Goal: Task Accomplishment & Management: Use online tool/utility

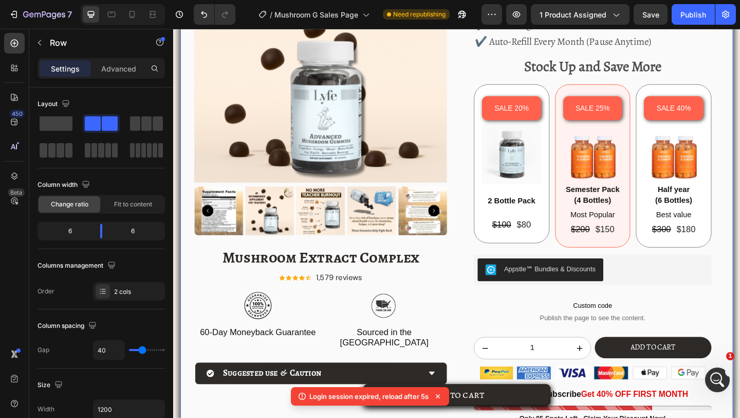
scroll to position [1817, 0]
click at [481, 104] on div "Product Images Mushroom Extract Complex Product Title Icon Icon Icon Icon Icon …" at bounding box center [482, 194] width 602 height 609
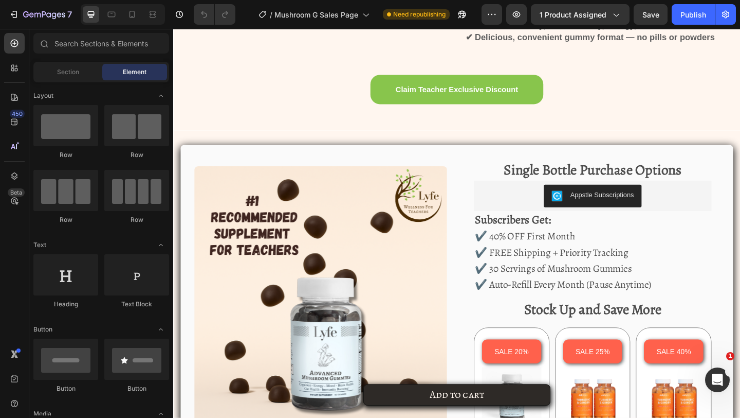
scroll to position [1765, 0]
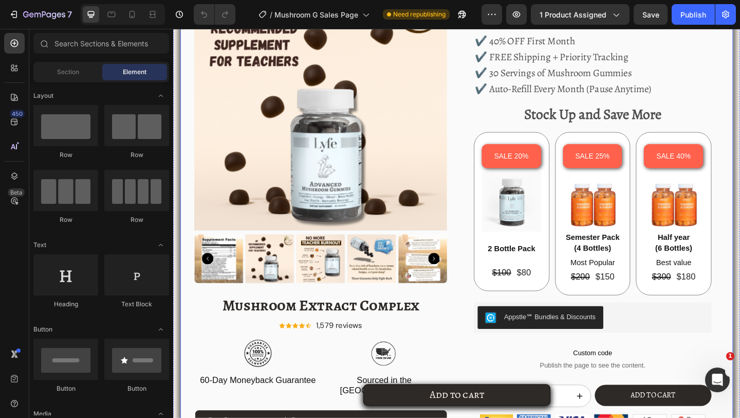
click at [483, 251] on div "Product Images Mushroom Extract Complex Product Title Icon Icon Icon Icon Icon …" at bounding box center [482, 246] width 602 height 609
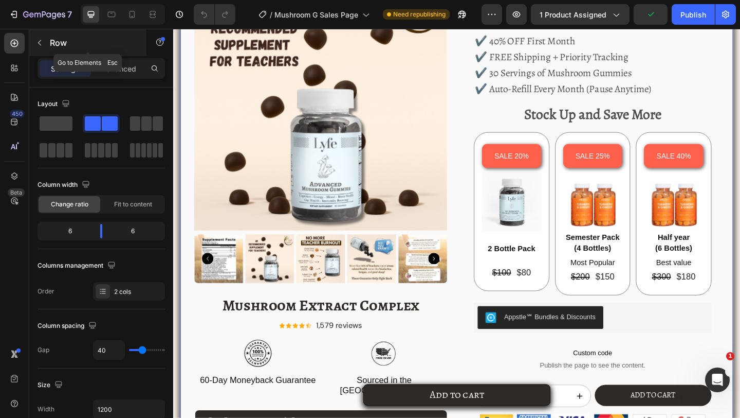
click at [55, 55] on div "Row" at bounding box center [87, 42] width 117 height 27
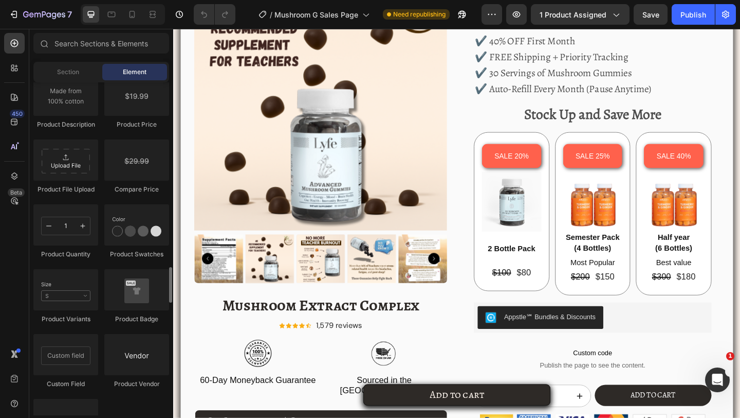
scroll to position [1764, 0]
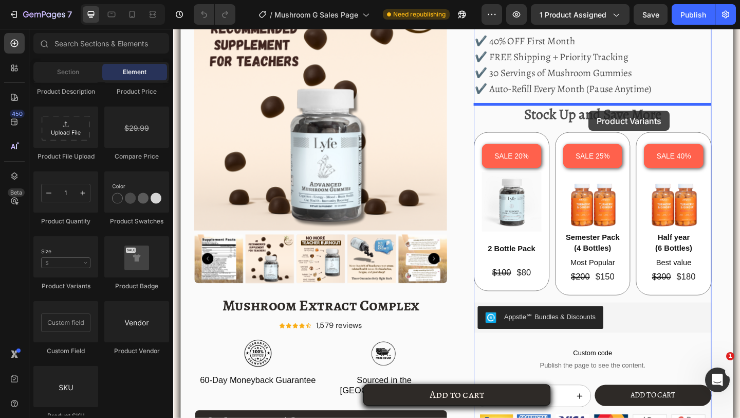
drag, startPoint x: 243, startPoint y: 298, endPoint x: 625, endPoint y: 118, distance: 422.8
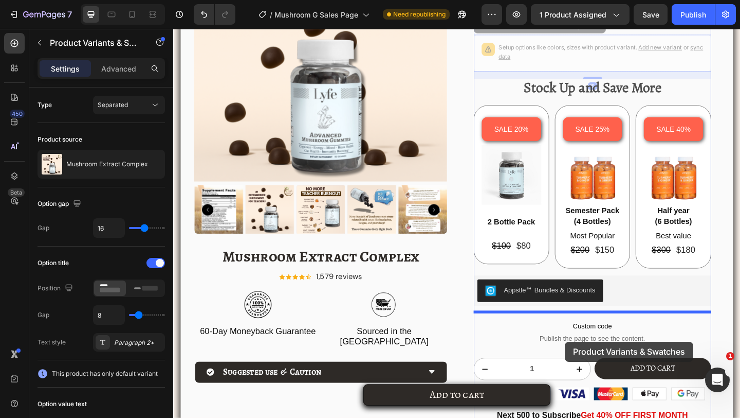
scroll to position [1862, 0]
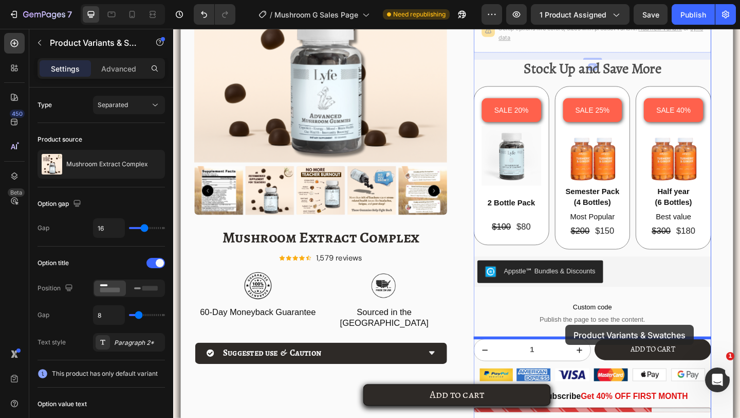
drag, startPoint x: 610, startPoint y: 114, endPoint x: 600, endPoint y: 351, distance: 237.2
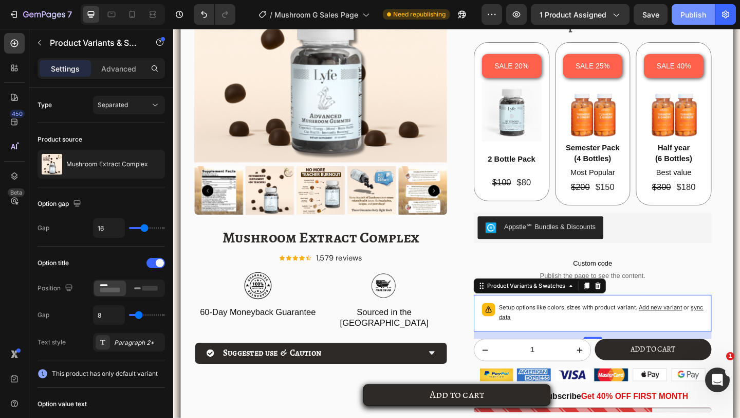
click at [691, 19] on div "Publish" at bounding box center [694, 14] width 26 height 11
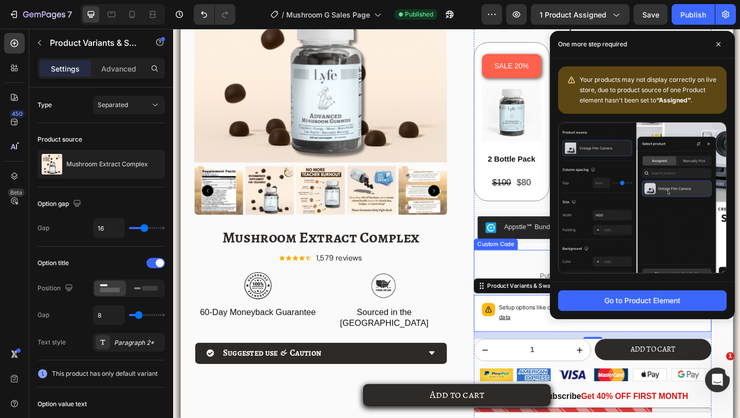
click at [537, 278] on span "Custom code" at bounding box center [629, 283] width 259 height 12
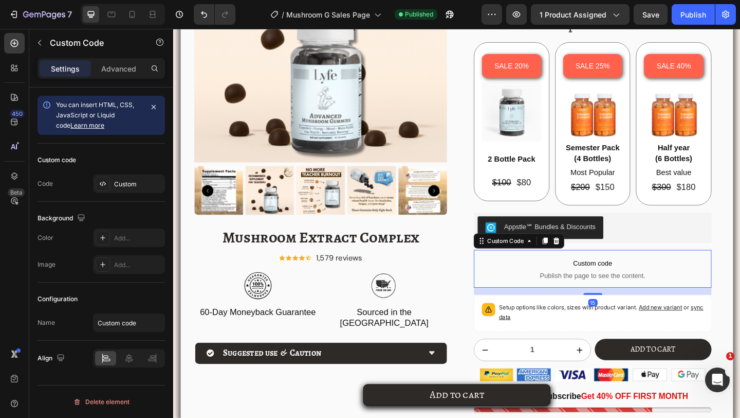
click at [532, 330] on p "Setup options like colors, sizes with product variant. Add new variant or sync …" at bounding box center [639, 337] width 223 height 21
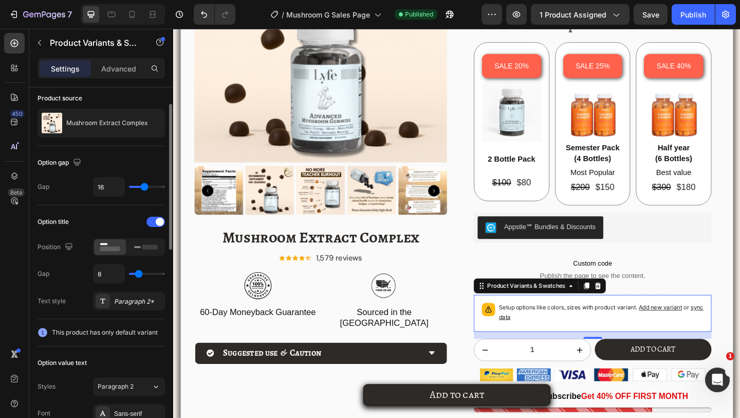
scroll to position [38, 0]
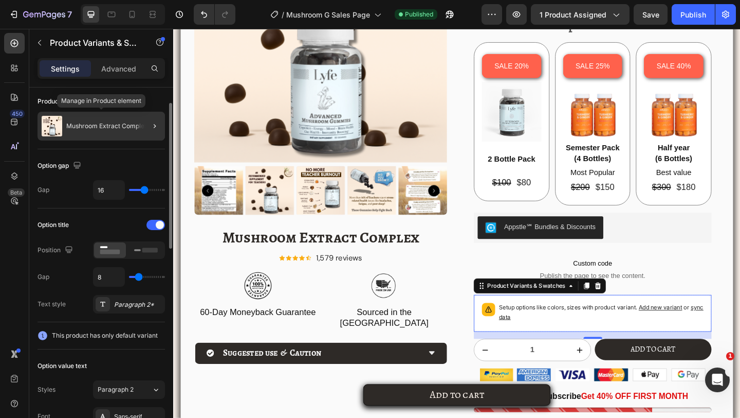
click at [96, 129] on p "Mushroom Extract Complex" at bounding box center [107, 125] width 82 height 7
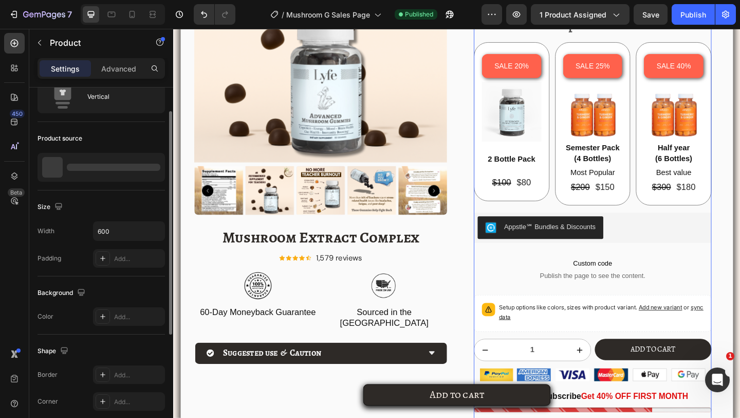
scroll to position [0, 0]
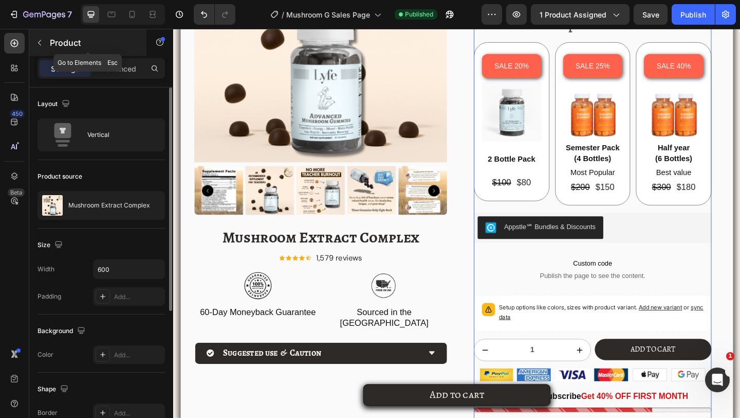
click at [51, 55] on div "Product" at bounding box center [87, 42] width 117 height 27
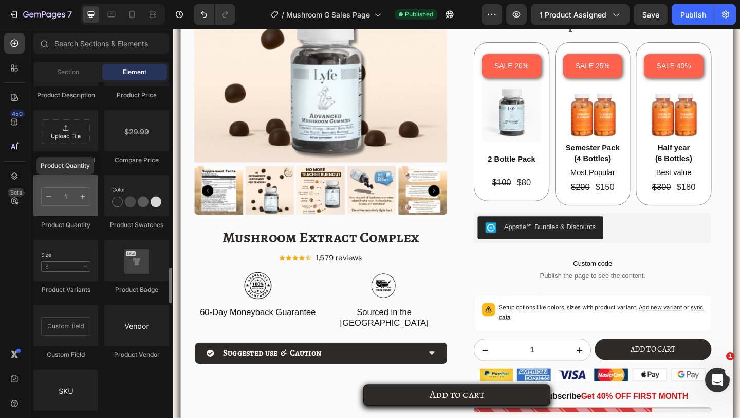
scroll to position [1753, 0]
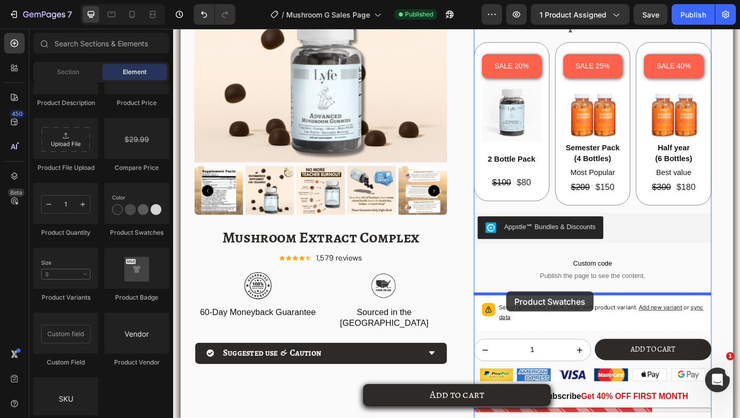
drag, startPoint x: 321, startPoint y: 244, endPoint x: 538, endPoint y: 320, distance: 230.4
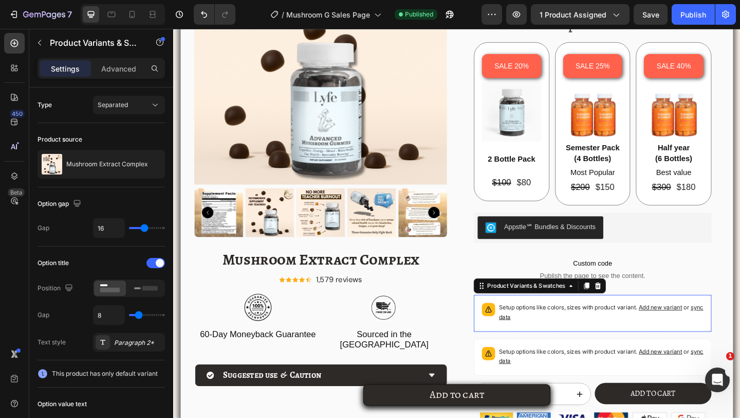
scroll to position [1887, 0]
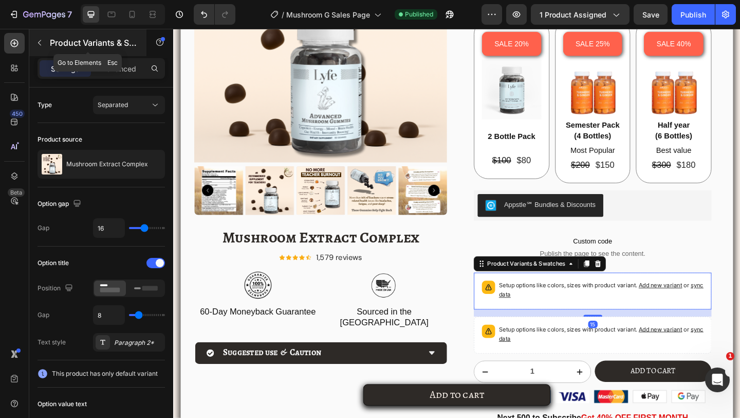
click at [33, 31] on div "Product Variants & Swatches" at bounding box center [87, 42] width 117 height 27
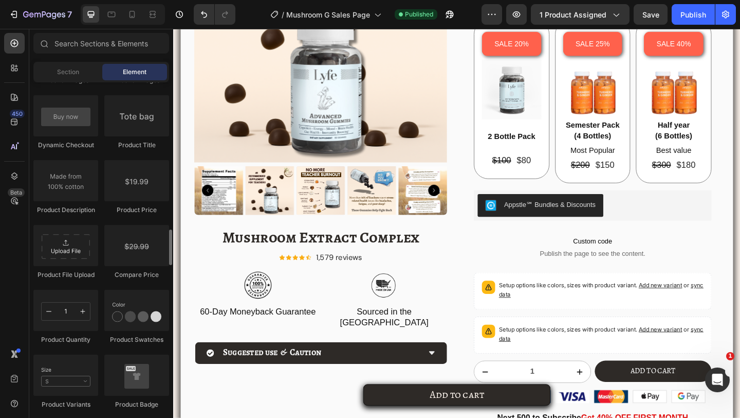
scroll to position [1620, 0]
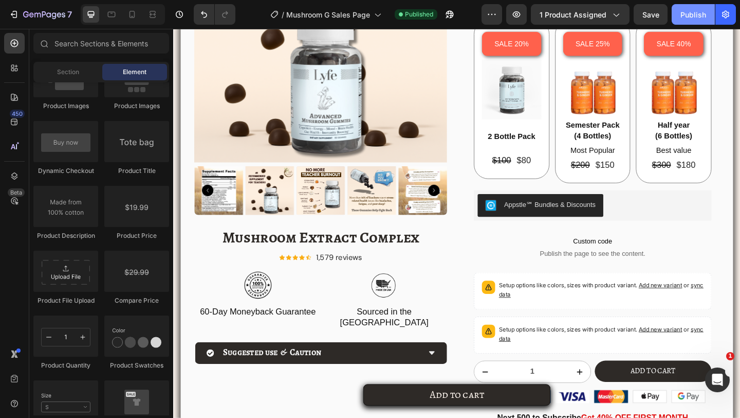
click at [693, 17] on div "Publish" at bounding box center [694, 14] width 26 height 11
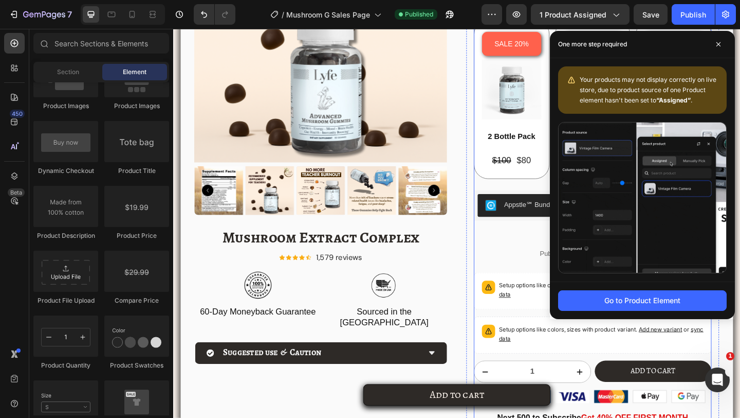
click at [562, 339] on div "Single Bottle Purchase Options Text Block Appstle Subscriptions Appstle Subscri…" at bounding box center [629, 161] width 259 height 647
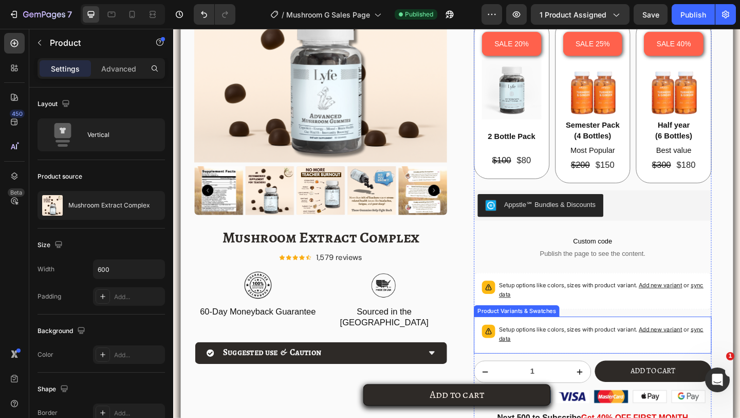
click at [562, 346] on div "Setup options like colors, sizes with product variant. Add new variant or sync …" at bounding box center [629, 361] width 249 height 31
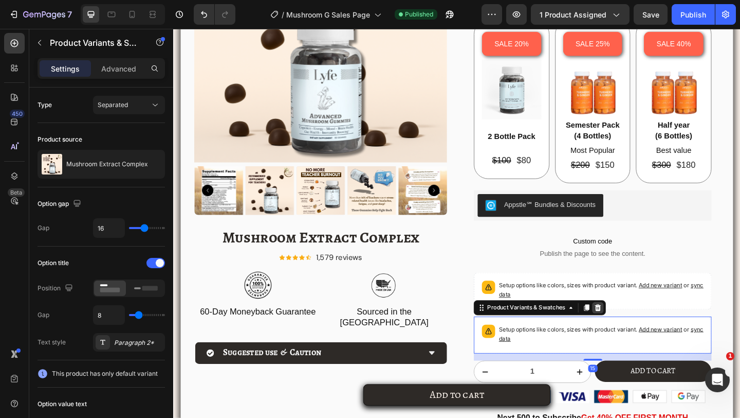
click at [635, 330] on icon at bounding box center [635, 332] width 8 height 8
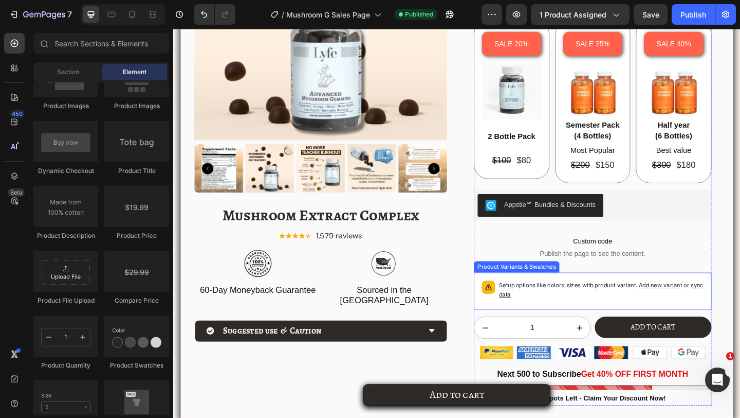
scroll to position [1862, 0]
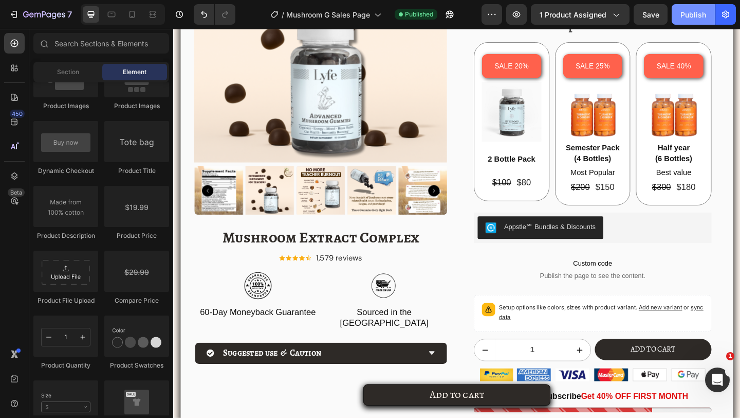
click at [683, 23] on button "Publish" at bounding box center [693, 14] width 43 height 21
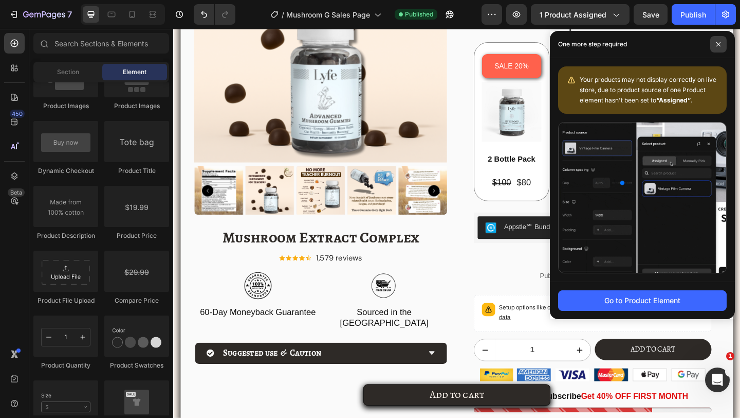
click at [719, 48] on span at bounding box center [719, 44] width 16 height 16
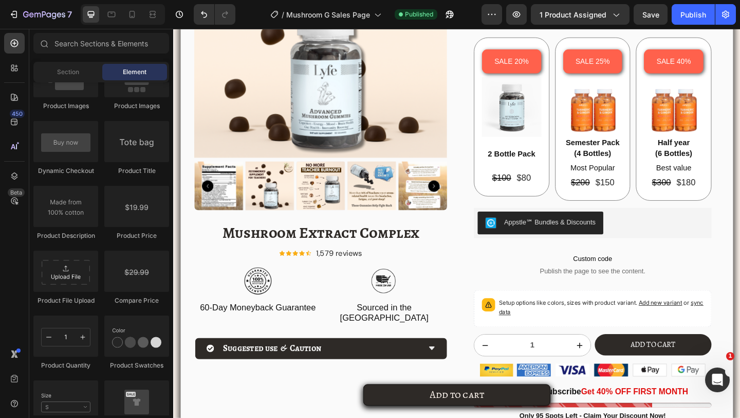
scroll to position [1910, 0]
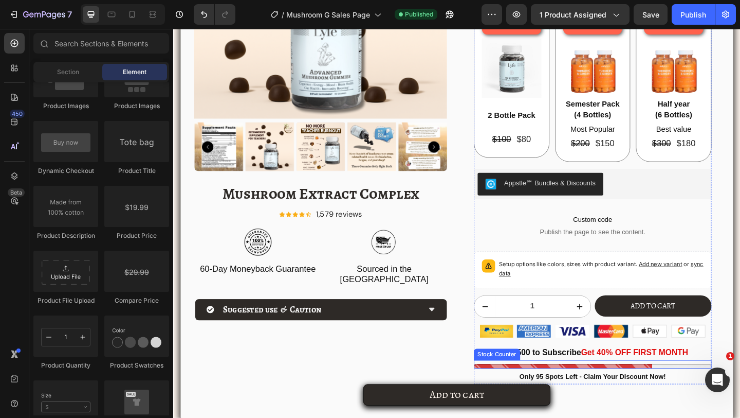
click at [554, 396] on div at bounding box center [629, 395] width 259 height 5
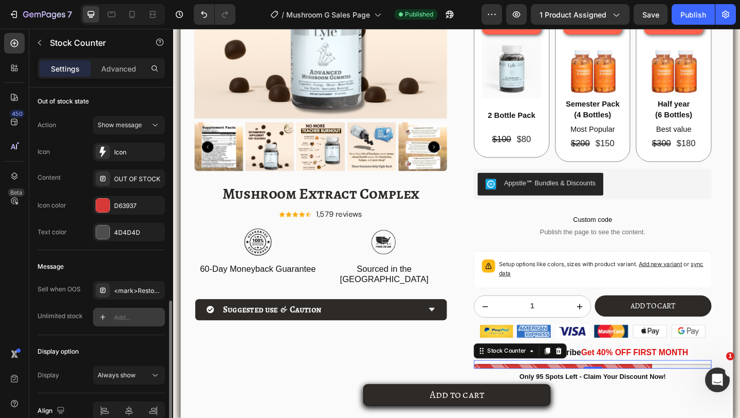
scroll to position [598, 0]
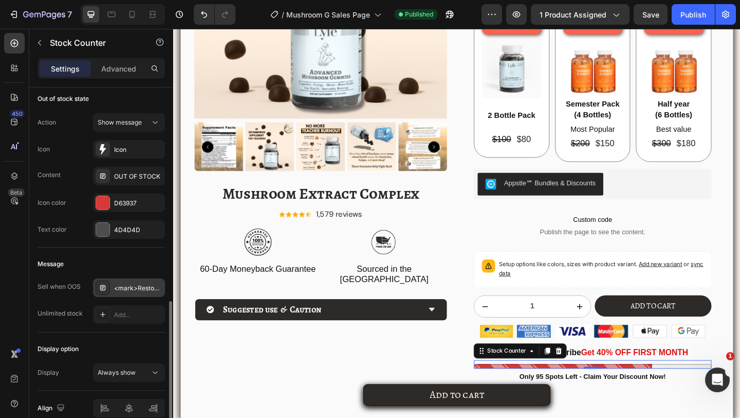
click at [135, 285] on div "<mark>Restock soon!</mark> PREORDER NOW" at bounding box center [138, 287] width 48 height 9
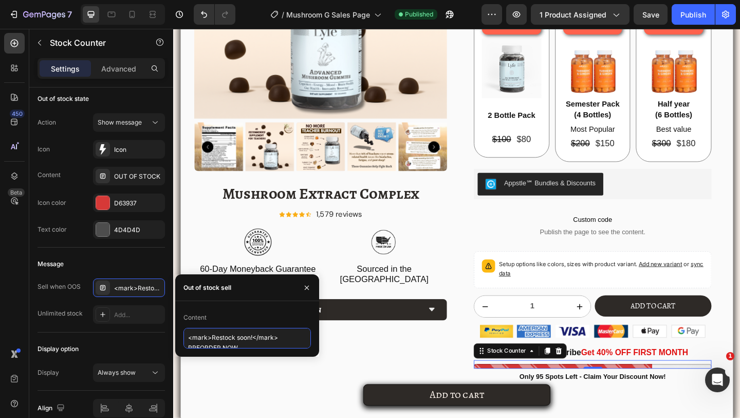
click at [224, 337] on textarea "<mark>Restock soon!</mark> PREORDER NOW" at bounding box center [248, 338] width 128 height 21
click at [693, 15] on div "Publish" at bounding box center [694, 14] width 26 height 11
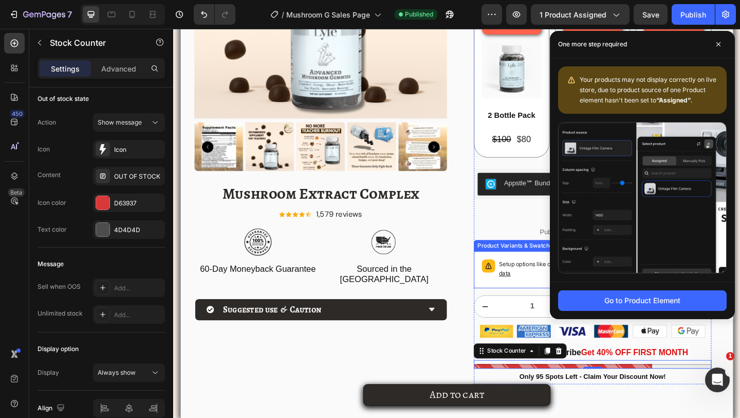
click at [558, 285] on p "Setup options like colors, sizes with product variant. Add new variant or sync …" at bounding box center [639, 289] width 223 height 21
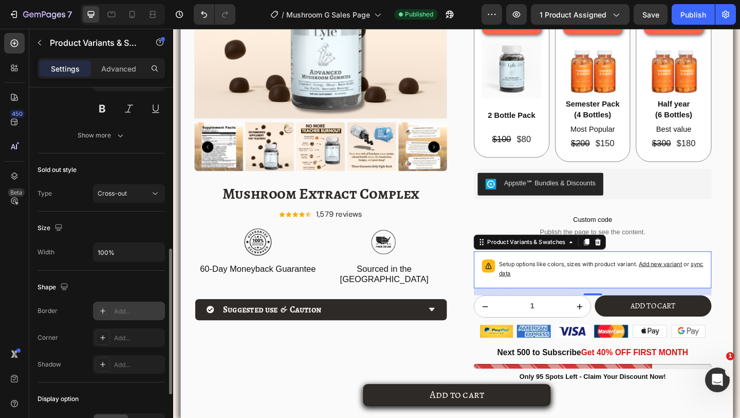
scroll to position [401, 0]
click at [103, 327] on div "Border Add... Corner Add... Shadow Add..." at bounding box center [102, 337] width 128 height 72
click at [103, 334] on icon at bounding box center [103, 337] width 8 height 8
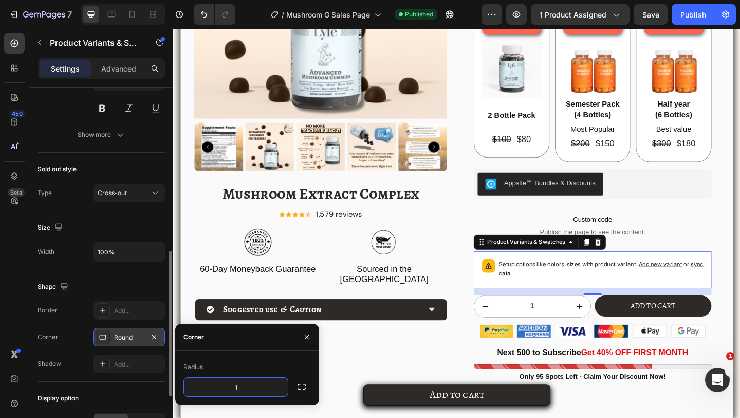
type input "12"
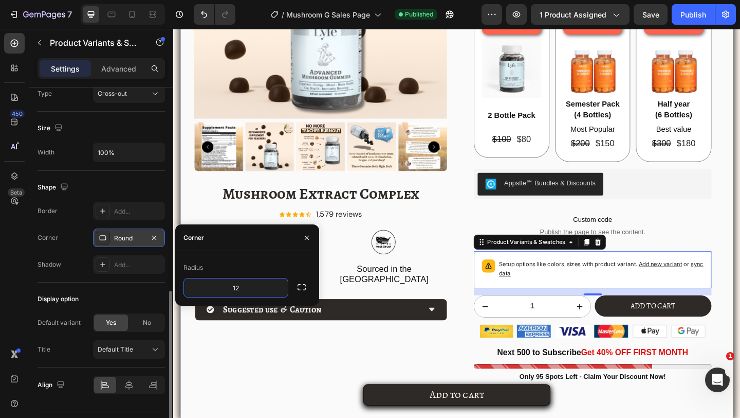
scroll to position [526, 0]
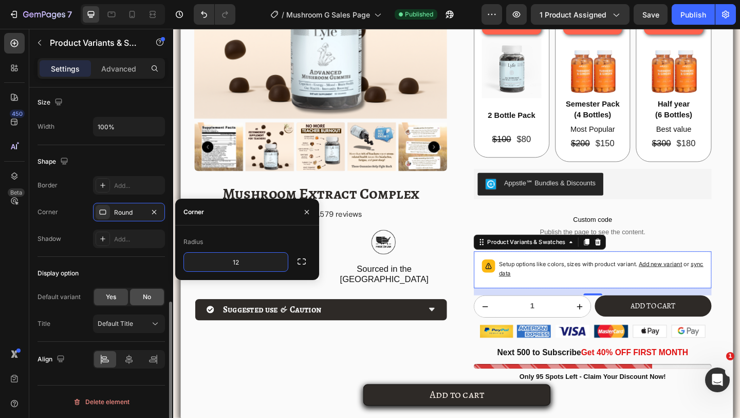
click at [134, 303] on div "No" at bounding box center [147, 296] width 34 height 16
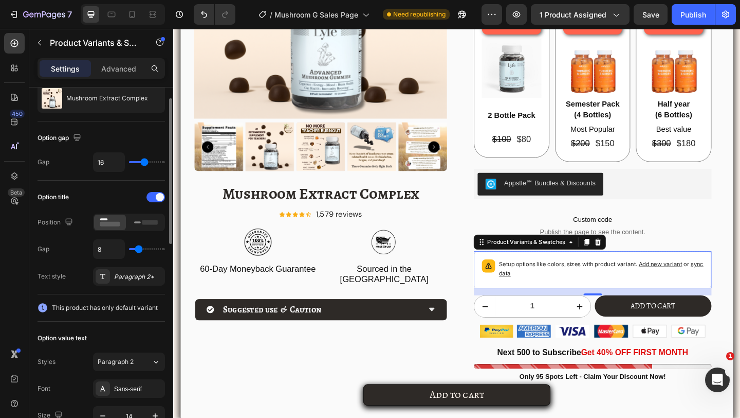
scroll to position [0, 0]
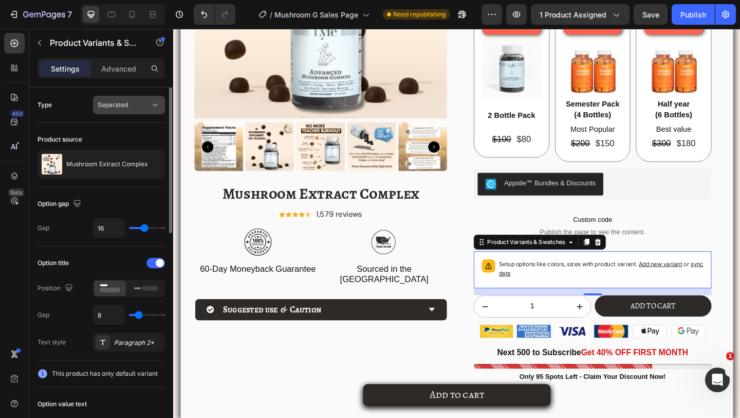
click at [115, 113] on button "Separated" at bounding box center [129, 105] width 72 height 19
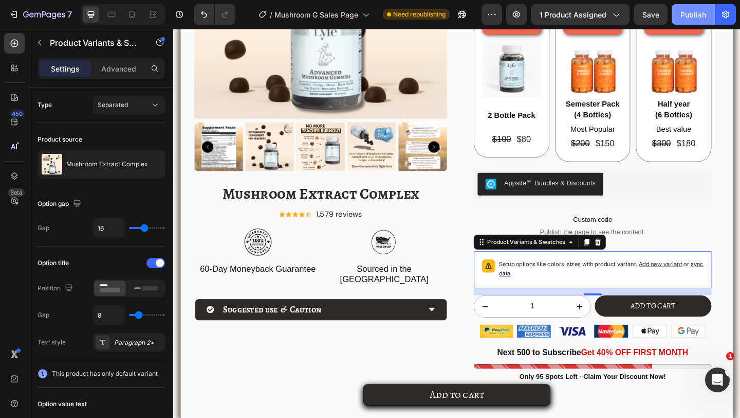
click at [692, 12] on div "Publish" at bounding box center [694, 14] width 26 height 11
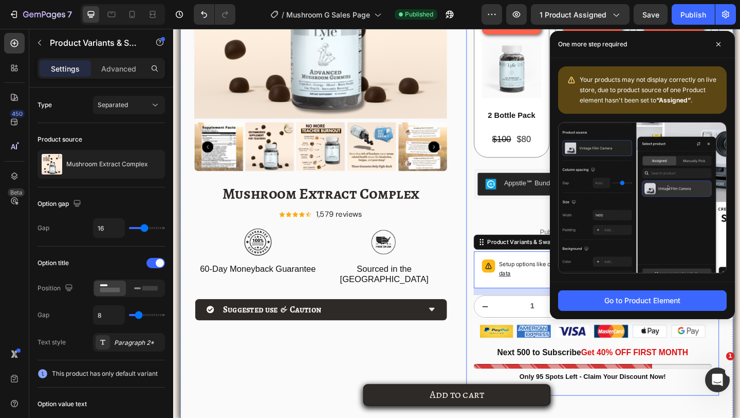
click at [498, 252] on div "Single Bottle Purchase Options Text Block Appstle Subscriptions Appstle Subscri…" at bounding box center [629, 117] width 275 height 620
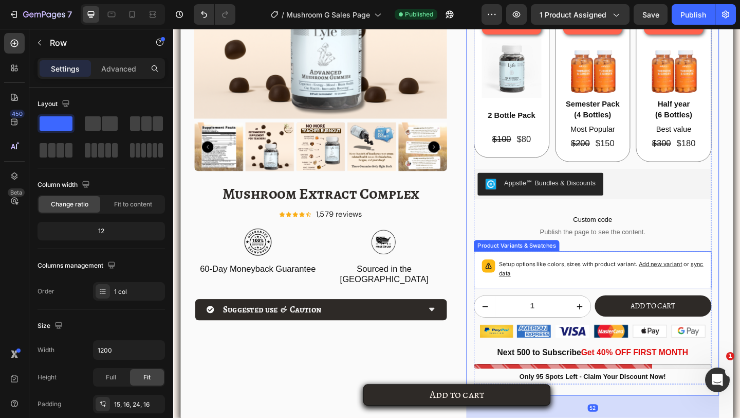
click at [520, 285] on icon at bounding box center [516, 286] width 10 height 10
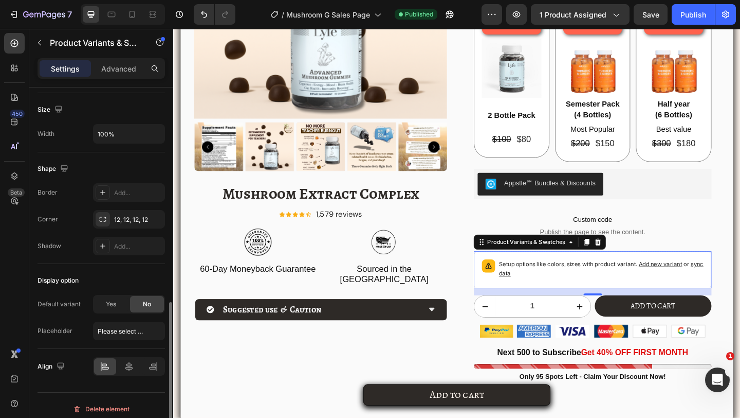
scroll to position [526, 0]
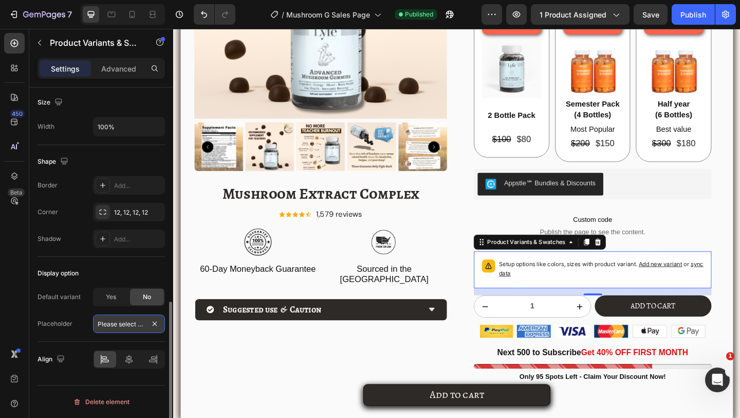
click at [110, 320] on input "Please select an option" at bounding box center [129, 323] width 72 height 19
click at [80, 316] on div "Placeholder Please select an option" at bounding box center [102, 323] width 128 height 19
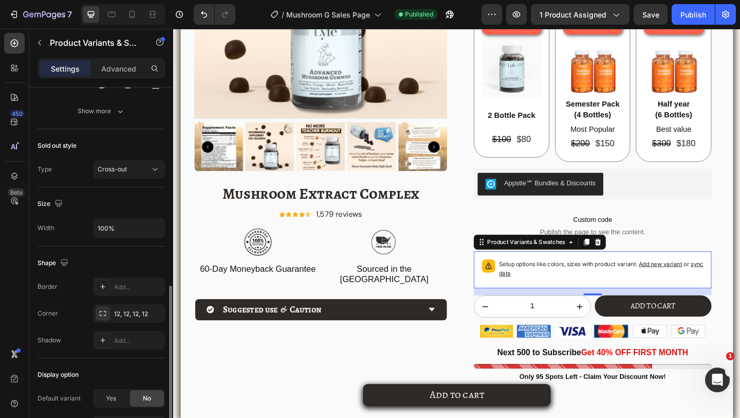
scroll to position [397, 0]
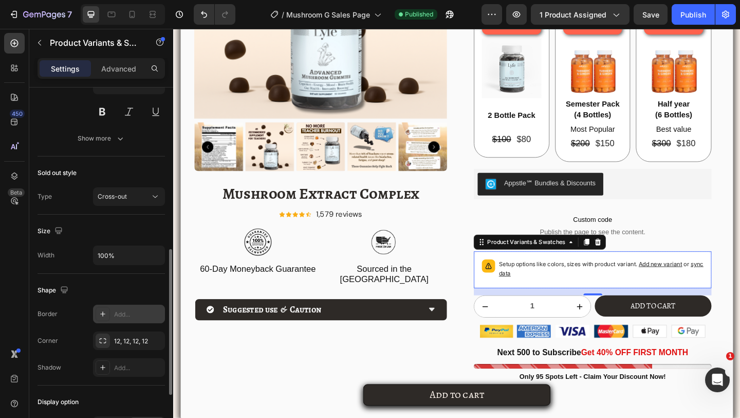
click at [107, 307] on div at bounding box center [103, 313] width 14 height 14
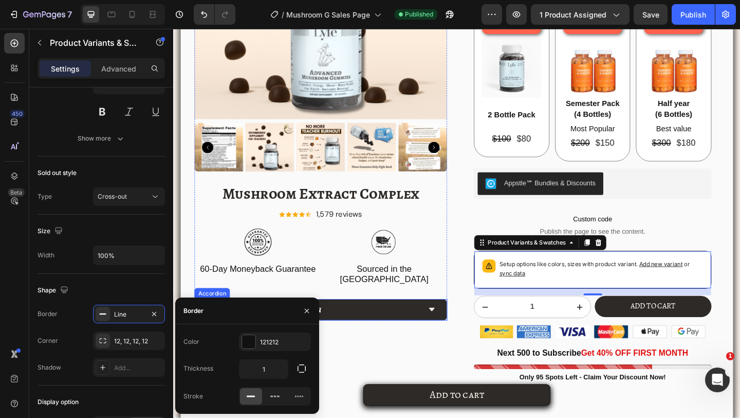
scroll to position [1910, 0]
click at [687, 23] on button "Publish" at bounding box center [693, 14] width 43 height 21
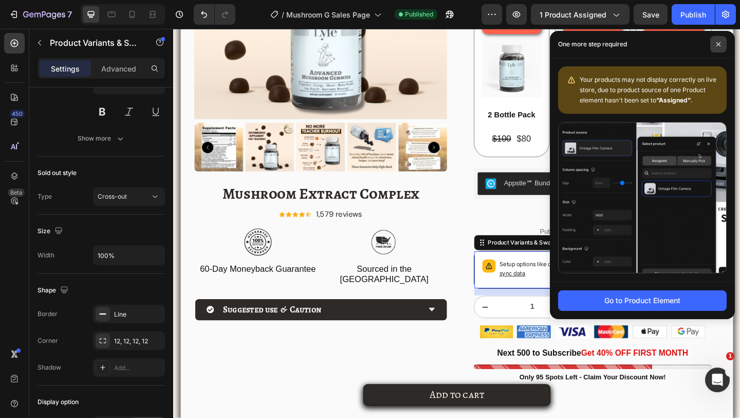
click at [715, 40] on span at bounding box center [719, 44] width 16 height 16
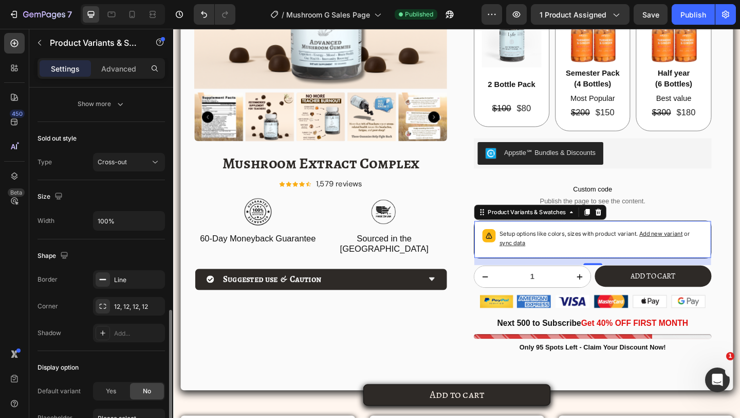
scroll to position [473, 0]
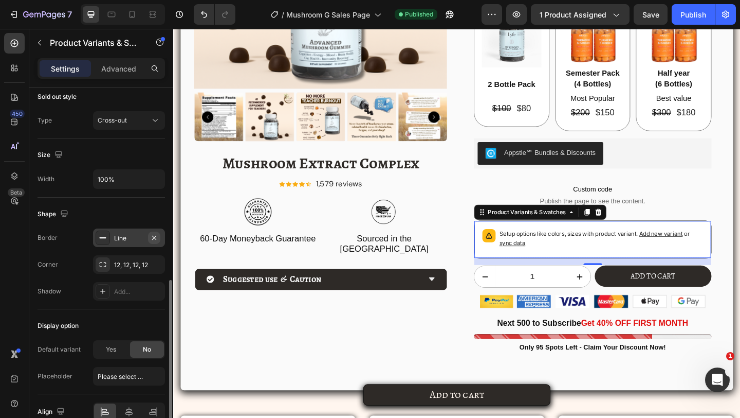
click at [156, 239] on icon "button" at bounding box center [154, 237] width 8 height 8
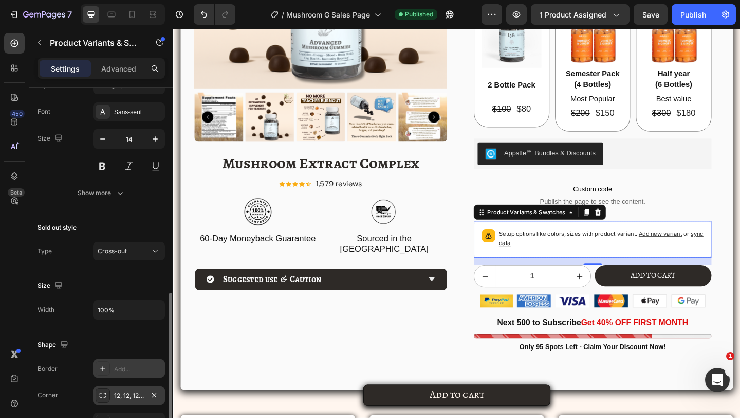
scroll to position [295, 0]
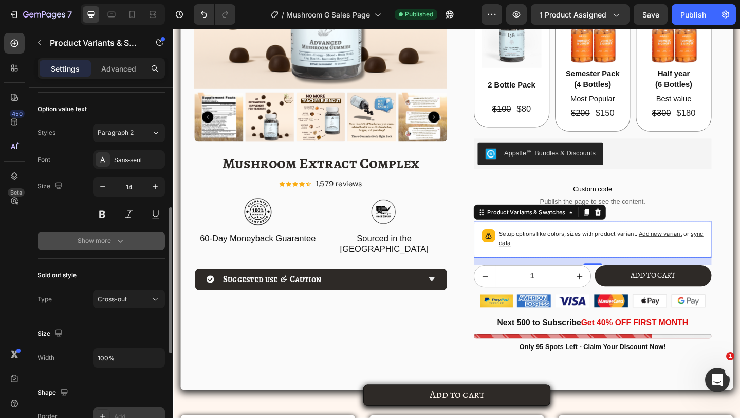
click at [116, 240] on icon "button" at bounding box center [120, 241] width 10 height 10
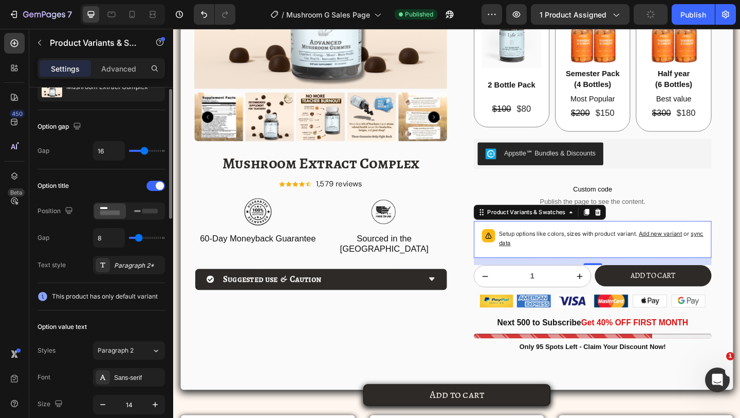
scroll to position [58, 0]
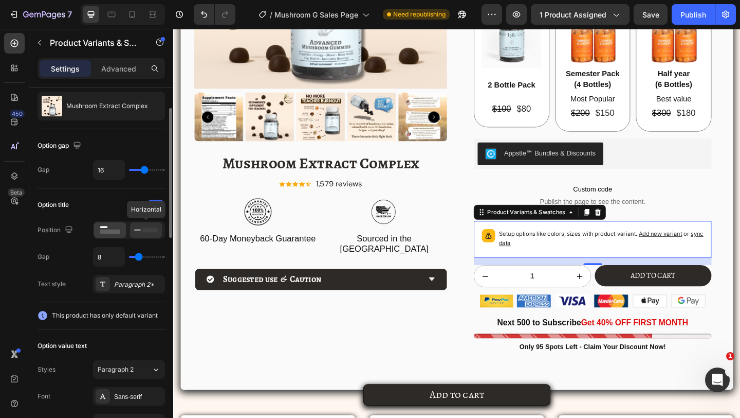
click at [138, 232] on icon at bounding box center [146, 229] width 24 height 11
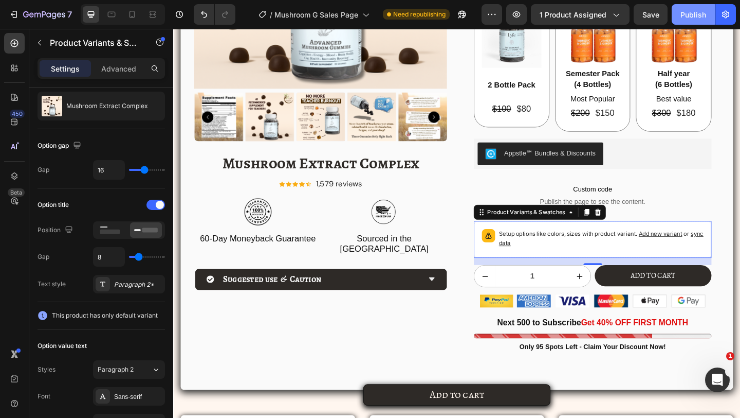
click at [690, 20] on button "Publish" at bounding box center [693, 14] width 43 height 21
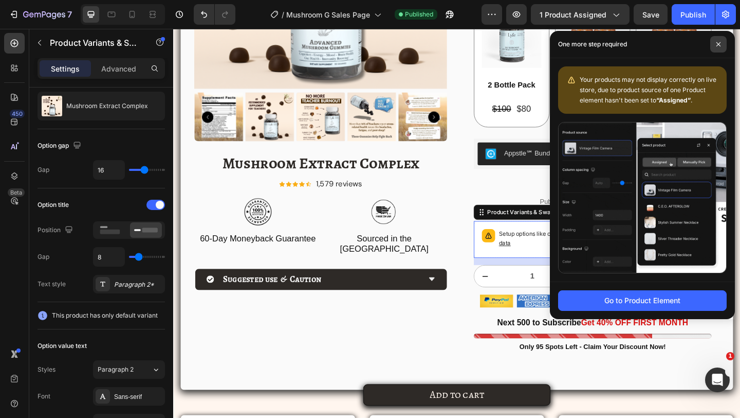
click at [721, 47] on span at bounding box center [719, 44] width 16 height 16
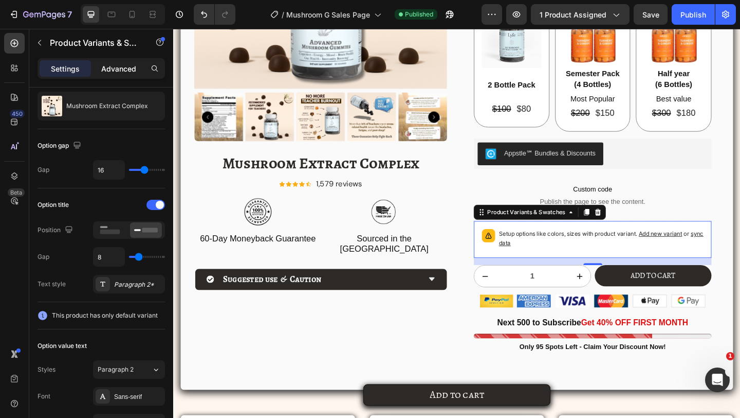
click at [123, 71] on p "Advanced" at bounding box center [118, 68] width 35 height 11
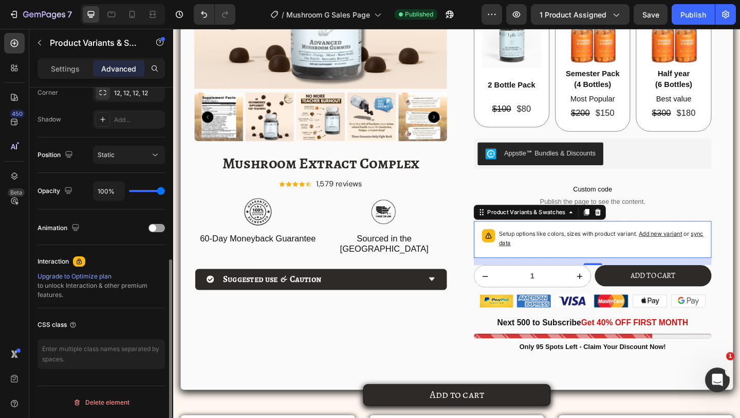
scroll to position [327, 0]
click at [60, 74] on div "Settings" at bounding box center [65, 68] width 51 height 16
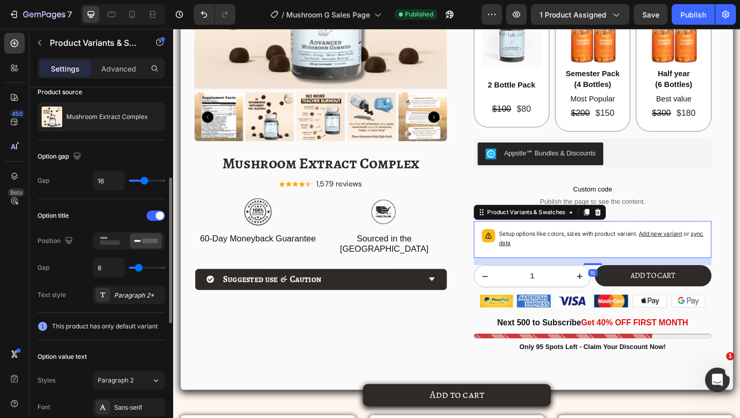
scroll to position [0, 0]
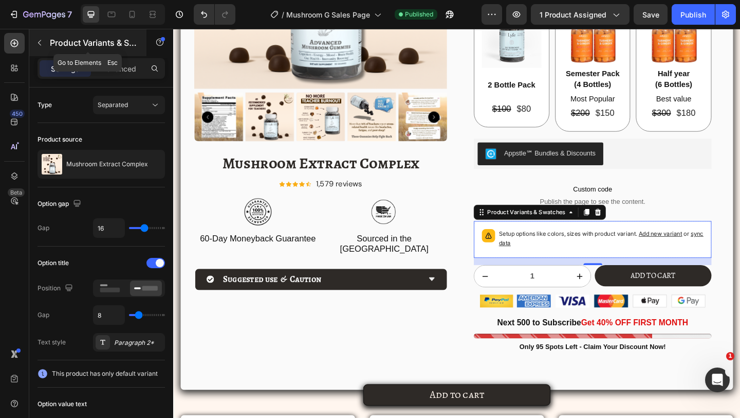
click at [37, 40] on icon "button" at bounding box center [39, 43] width 8 height 8
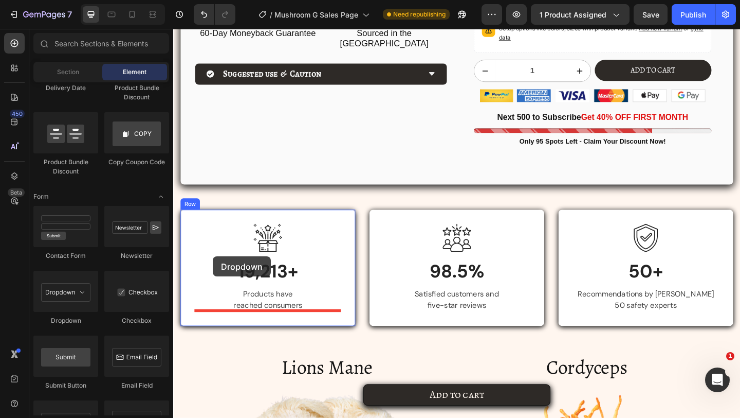
scroll to position [2176, 0]
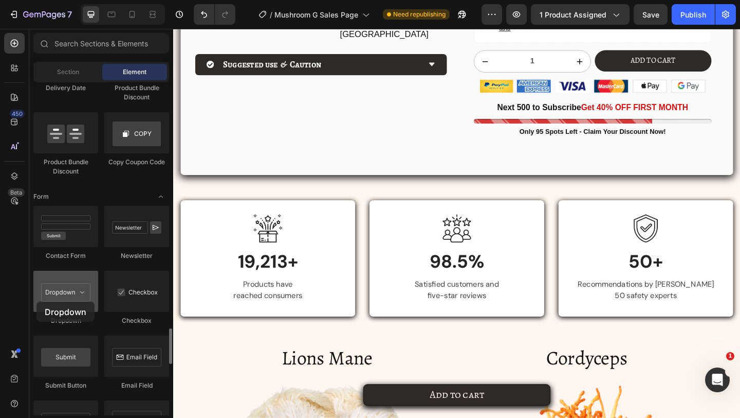
drag, startPoint x: 93, startPoint y: 303, endPoint x: 34, endPoint y: 301, distance: 58.6
click at [34, 301] on div at bounding box center [65, 290] width 65 height 41
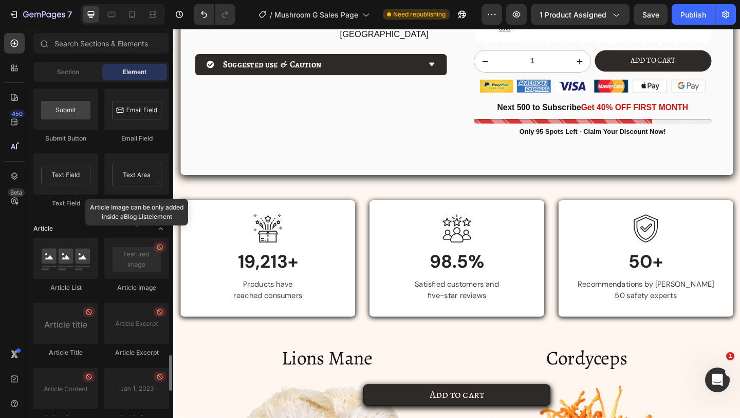
scroll to position [2551, 0]
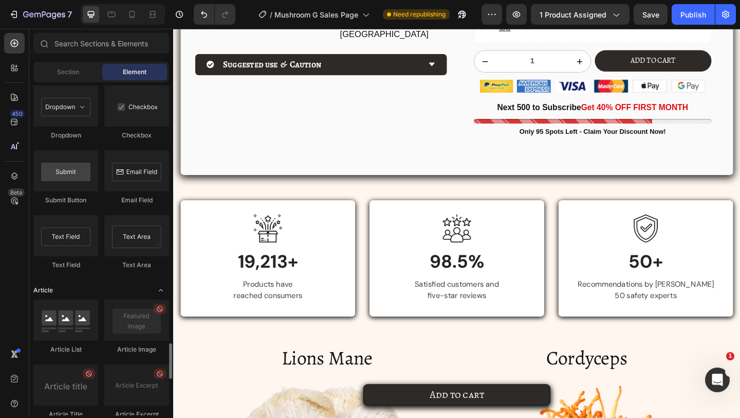
scroll to position [2486, 0]
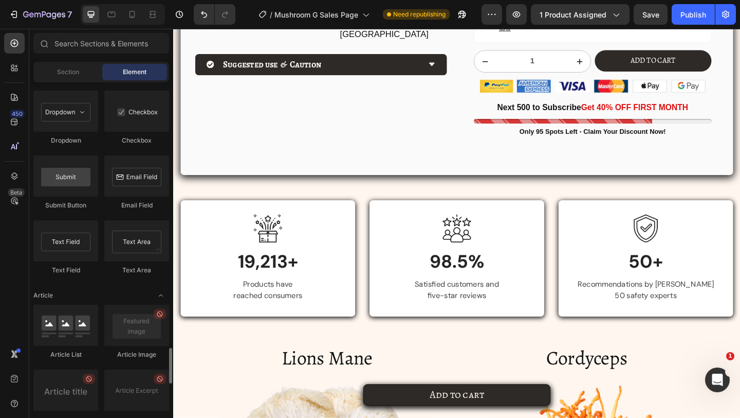
click at [99, 214] on div "Contact Form Newsletter Dropdown Checkbox Submit Button Email Field Text Field …" at bounding box center [101, 155] width 136 height 258
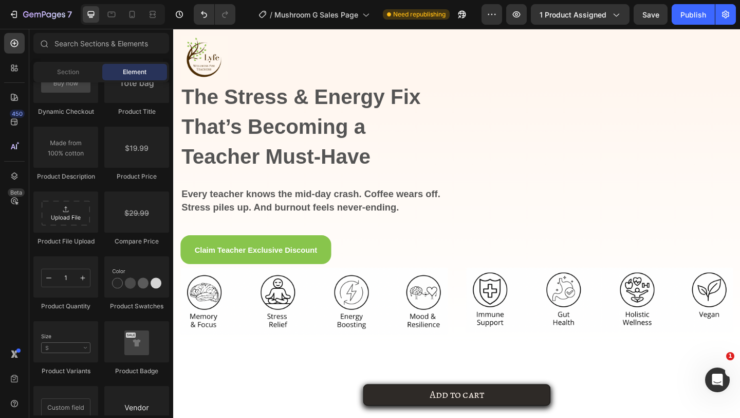
scroll to position [0, 0]
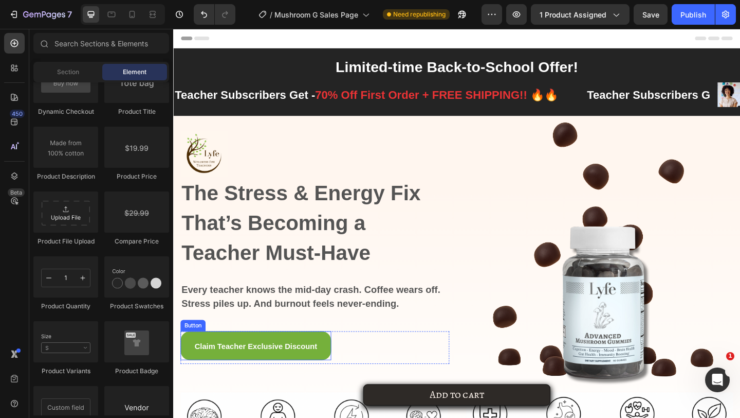
click at [303, 364] on link "Claim Teacher Exclusive Discount" at bounding box center [263, 373] width 164 height 32
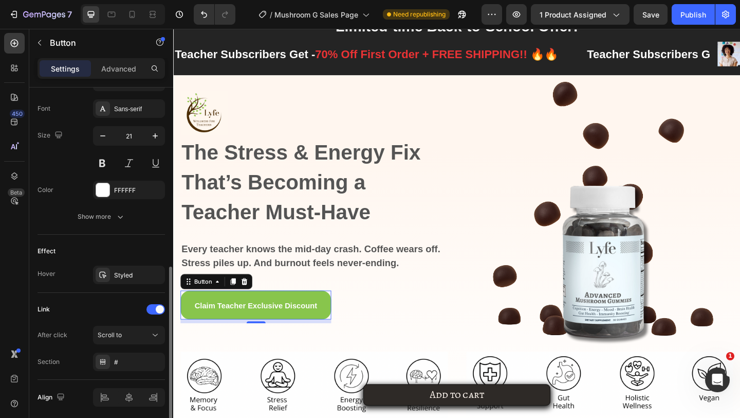
scroll to position [431, 0]
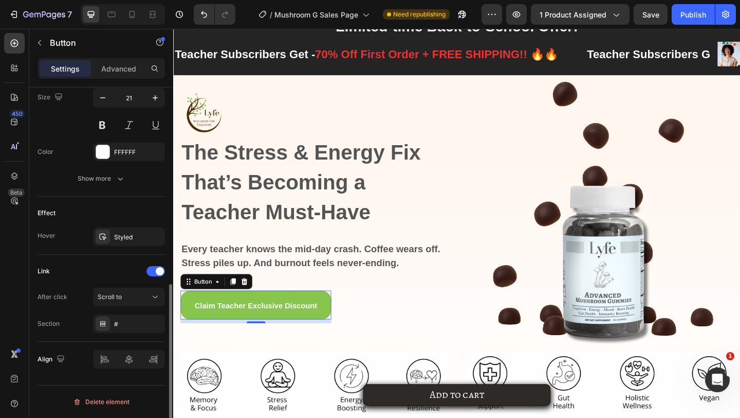
click at [120, 306] on div "After click Scroll to Section #" at bounding box center [102, 309] width 128 height 45
click at [123, 301] on div "Scroll to" at bounding box center [129, 297] width 63 height 10
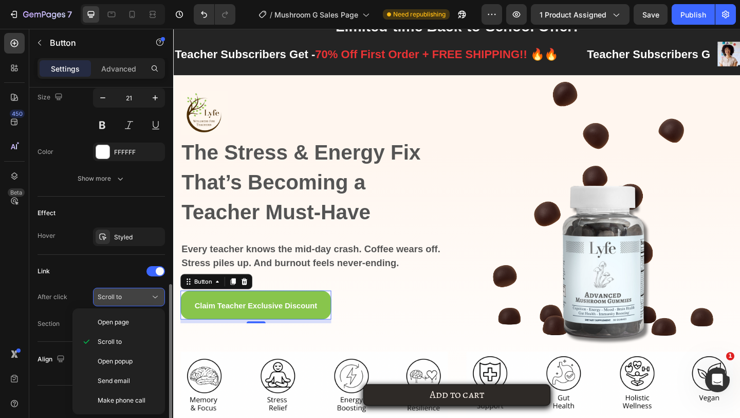
click at [123, 301] on div "Scroll to" at bounding box center [129, 297] width 63 height 10
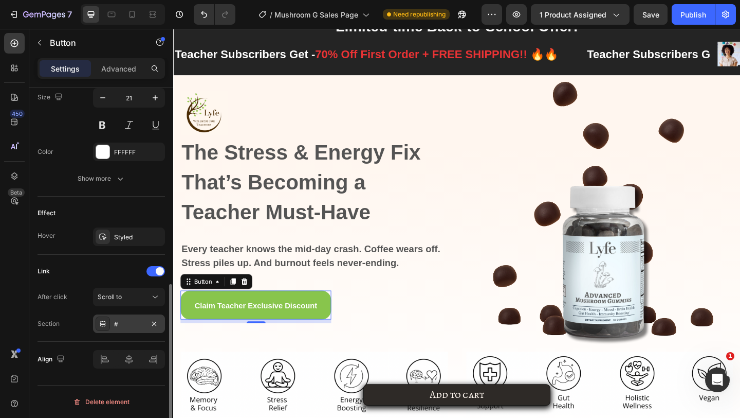
click at [125, 316] on div "#" at bounding box center [129, 323] width 72 height 19
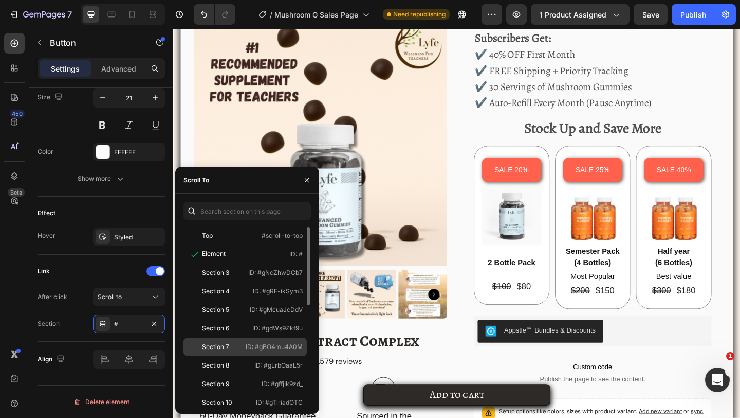
scroll to position [151, 0]
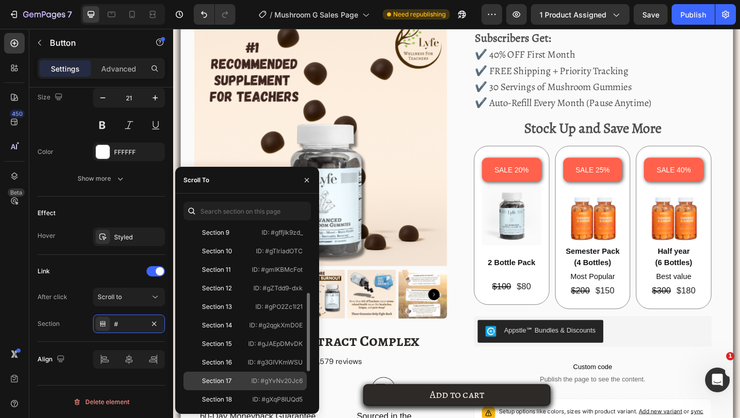
click at [229, 378] on div "Section 17" at bounding box center [217, 380] width 30 height 9
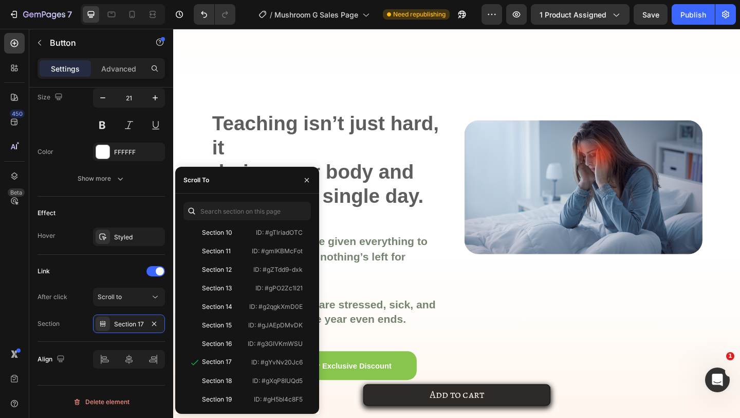
scroll to position [517, 0]
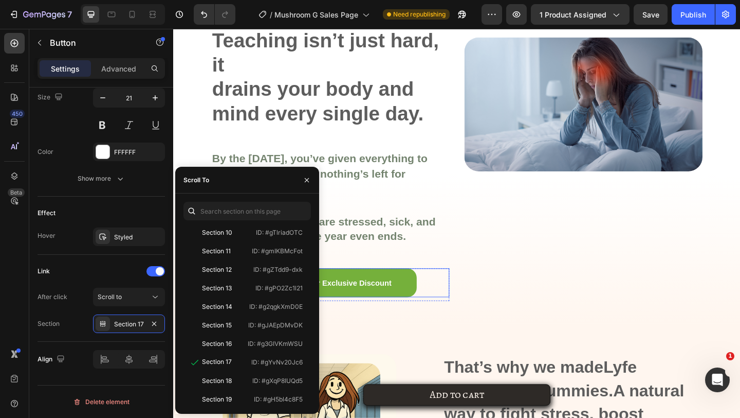
click at [392, 296] on link "Claim Teacher Exclusive Discount" at bounding box center [344, 305] width 188 height 32
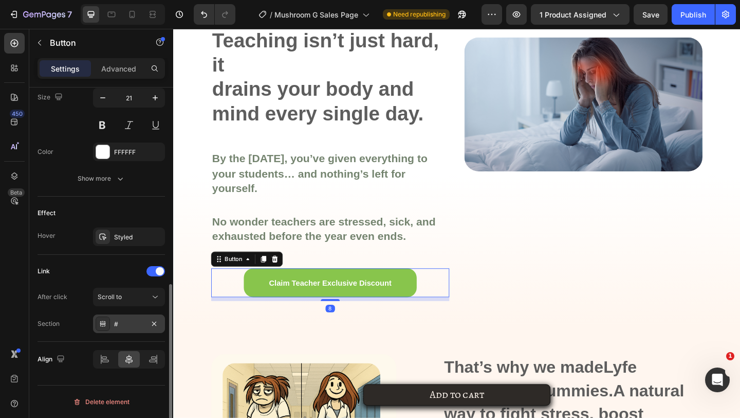
click at [140, 324] on div "#" at bounding box center [129, 323] width 30 height 9
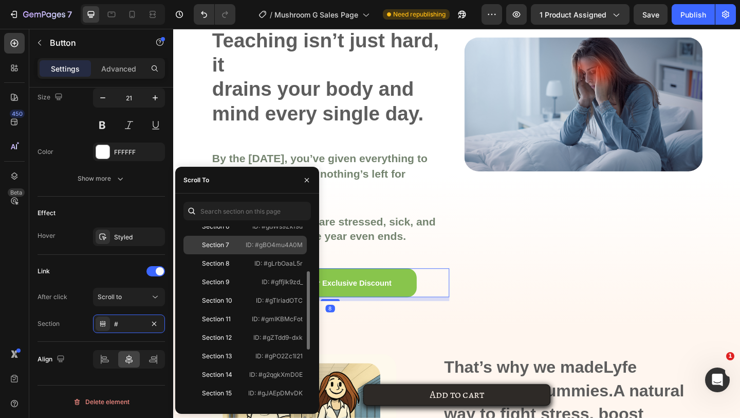
scroll to position [206, 0]
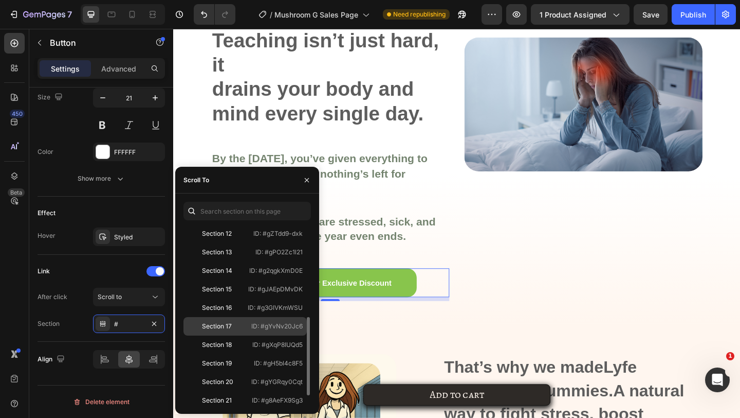
click at [239, 330] on div "Section 17" at bounding box center [218, 325] width 60 height 9
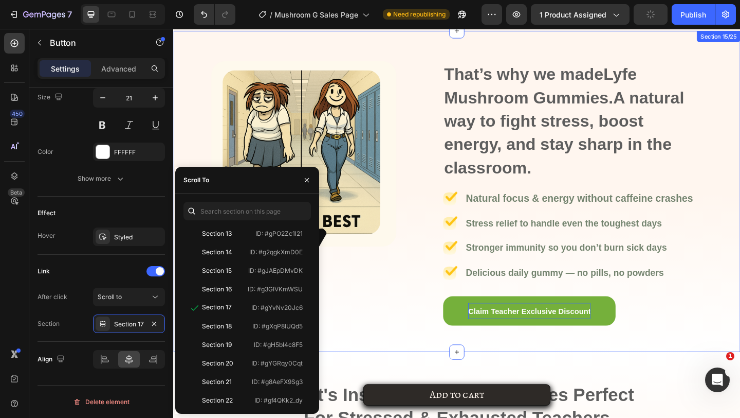
scroll to position [876, 0]
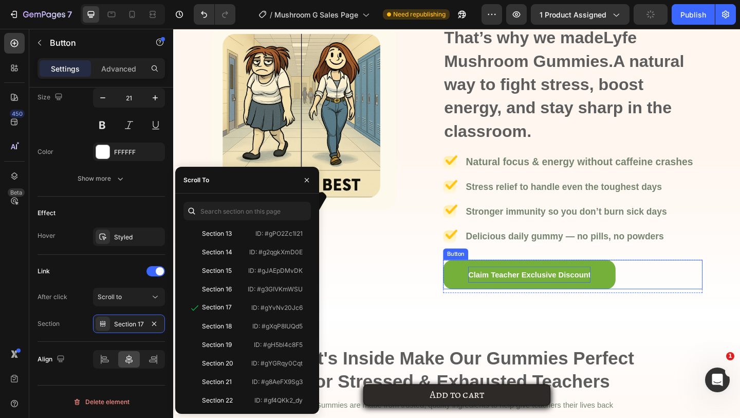
click at [520, 300] on span "Claim Teacher Exclusive Discount" at bounding box center [560, 296] width 133 height 9
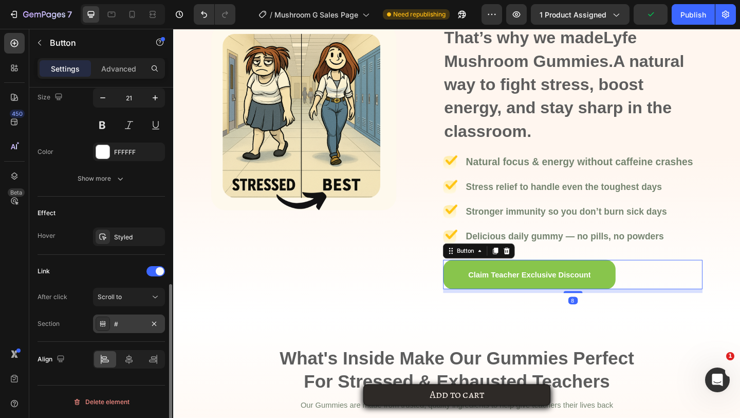
click at [143, 317] on div "#" at bounding box center [129, 323] width 72 height 19
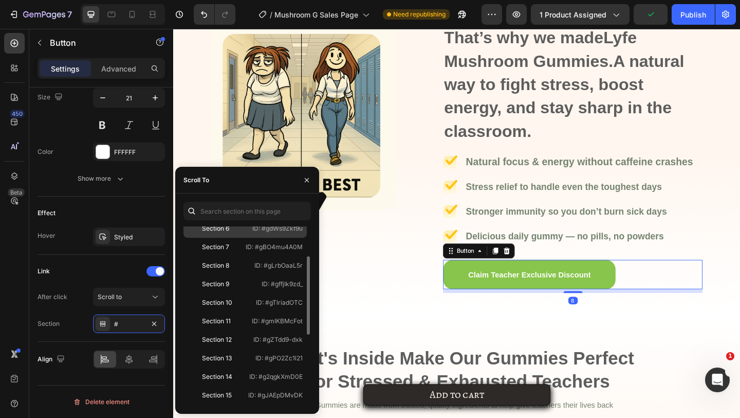
scroll to position [132, 0]
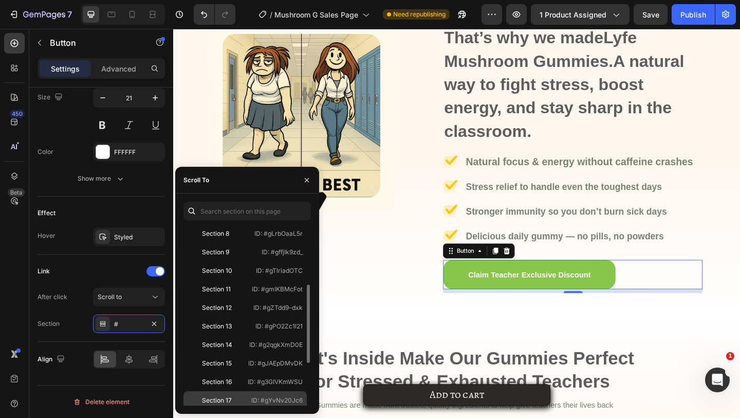
click at [242, 396] on div "Section 17" at bounding box center [218, 399] width 60 height 9
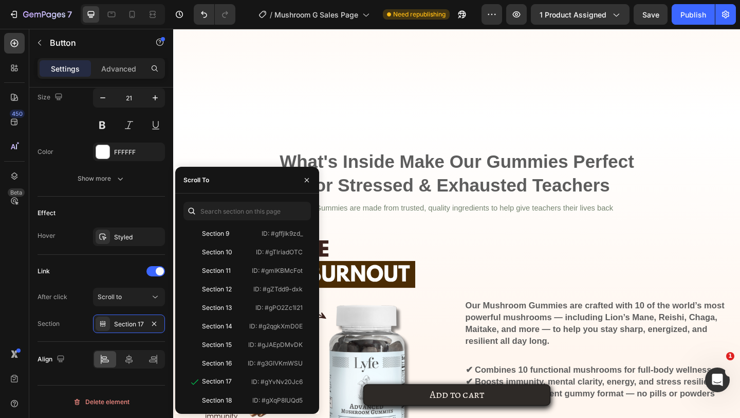
scroll to position [1442, 0]
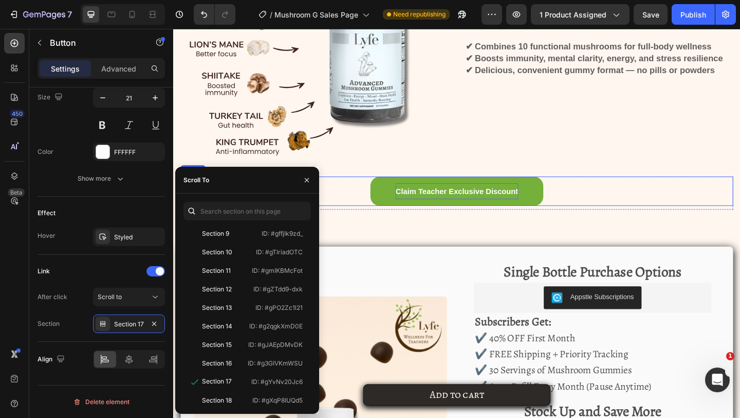
click at [445, 203] on span "Claim Teacher Exclusive Discount" at bounding box center [481, 205] width 133 height 9
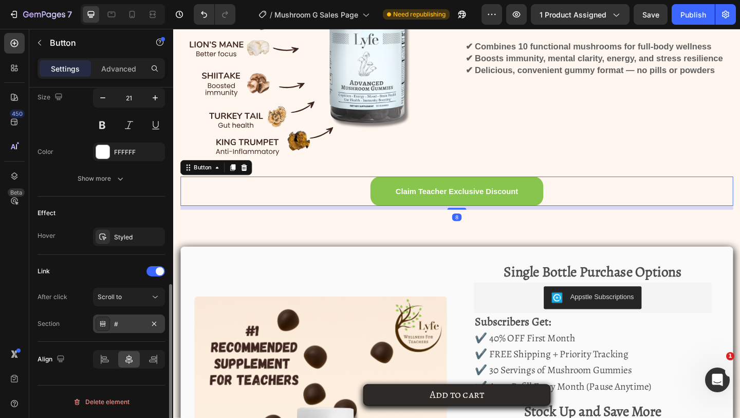
click at [119, 320] on div "#" at bounding box center [129, 323] width 30 height 9
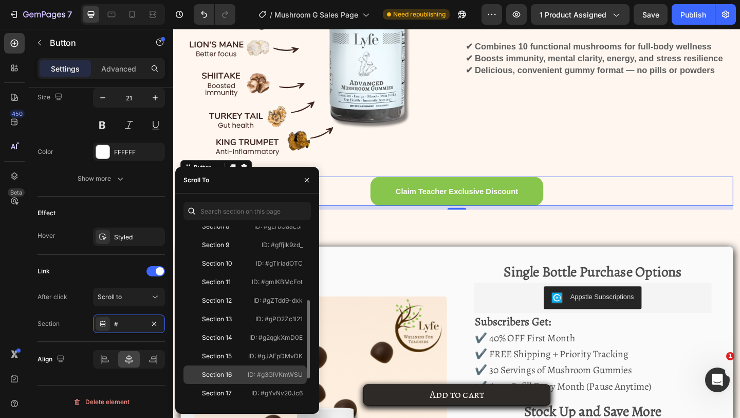
scroll to position [148, 0]
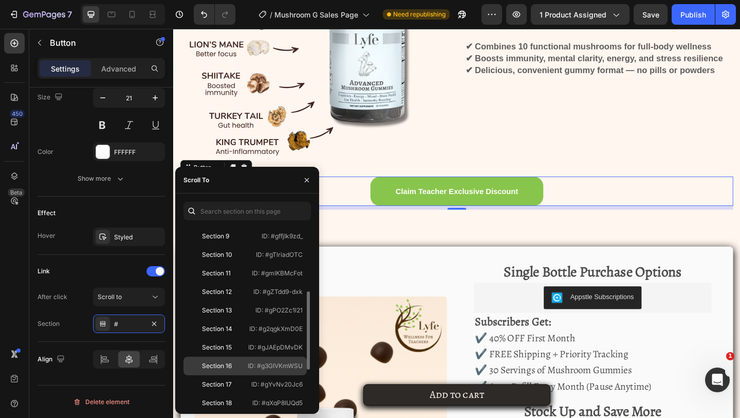
click at [243, 384] on div "Section 17" at bounding box center [218, 383] width 60 height 9
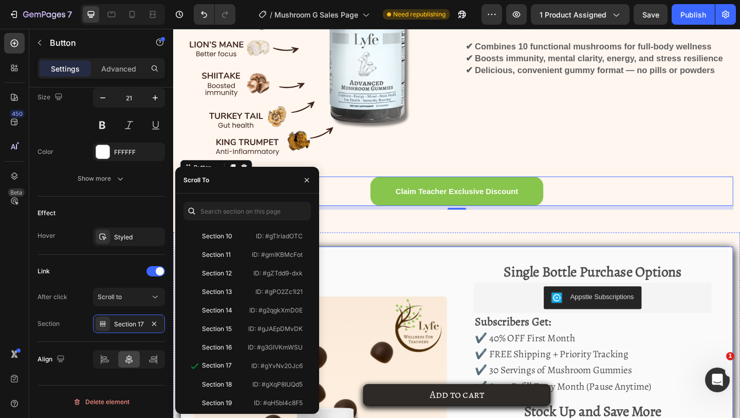
scroll to position [1579, 0]
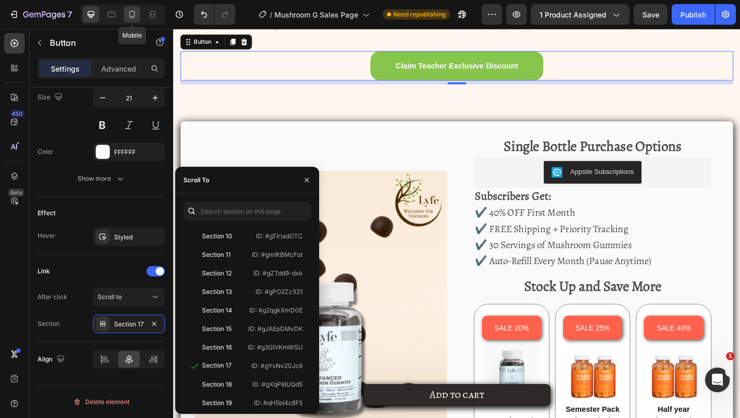
drag, startPoint x: 130, startPoint y: 19, endPoint x: 47, endPoint y: 47, distance: 86.8
click at [130, 19] on icon at bounding box center [132, 14] width 10 height 10
type input "100%"
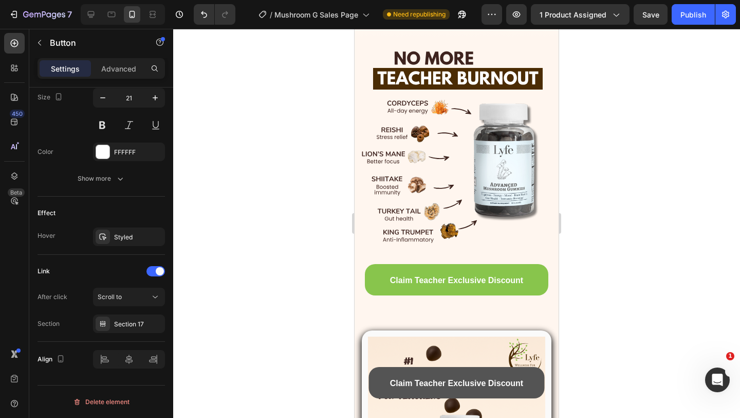
scroll to position [979, 0]
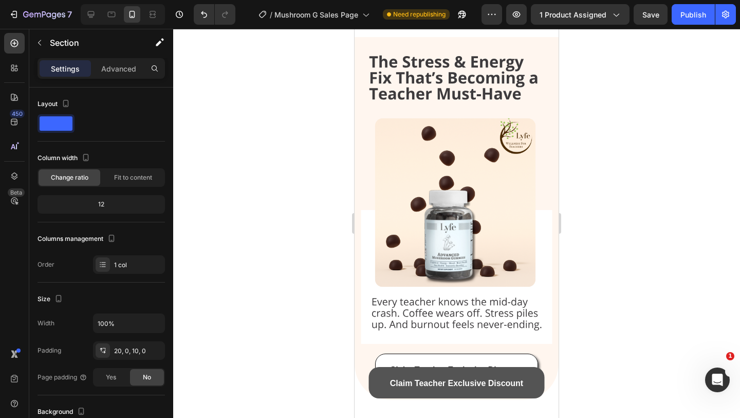
scroll to position [176, 0]
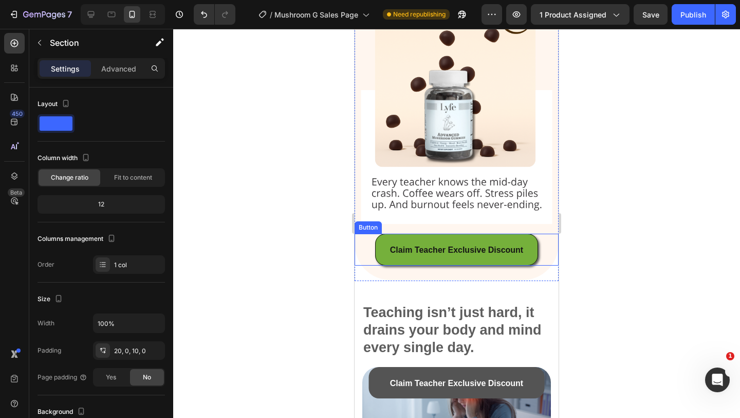
click at [404, 240] on link "Claim Teacher Exclusive Discount" at bounding box center [457, 249] width 164 height 32
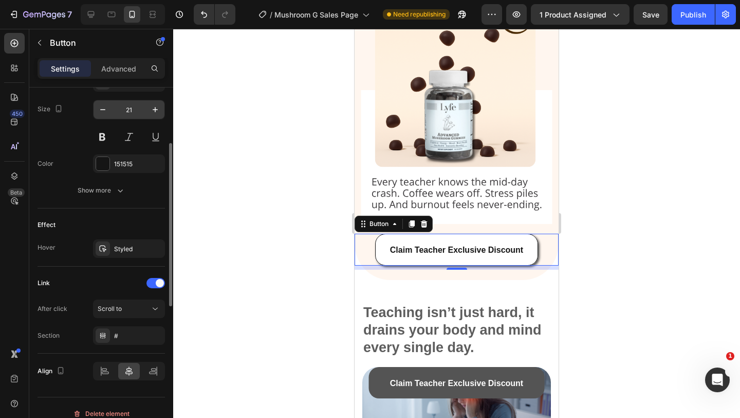
scroll to position [431, 0]
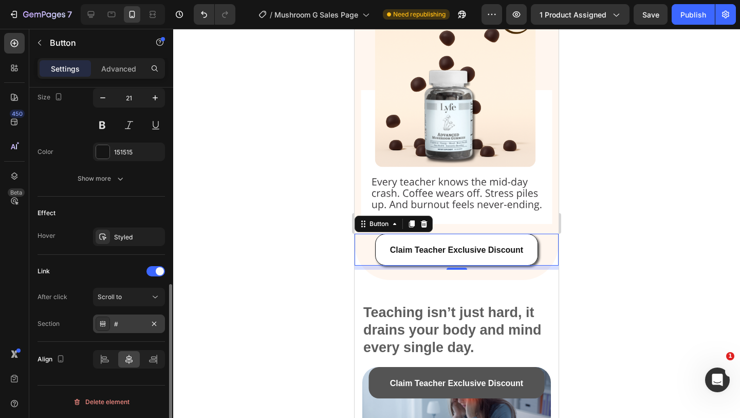
click at [128, 322] on div "#" at bounding box center [129, 323] width 30 height 9
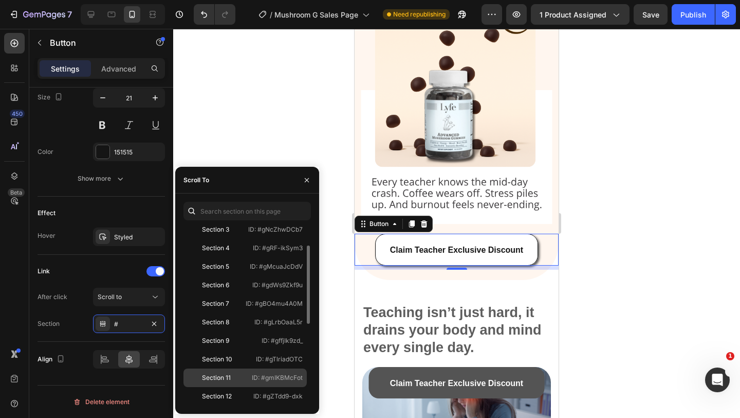
scroll to position [45, 0]
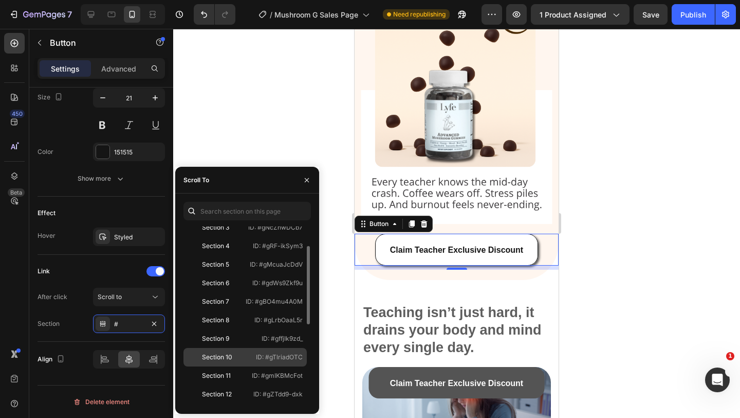
click at [238, 358] on div "Section 10" at bounding box center [218, 356] width 60 height 9
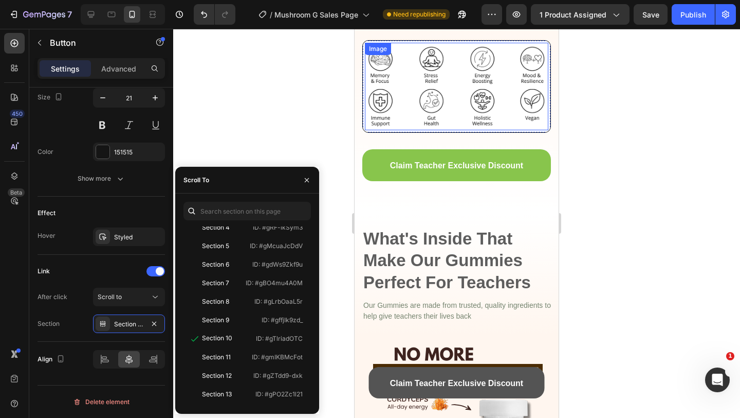
scroll to position [932, 0]
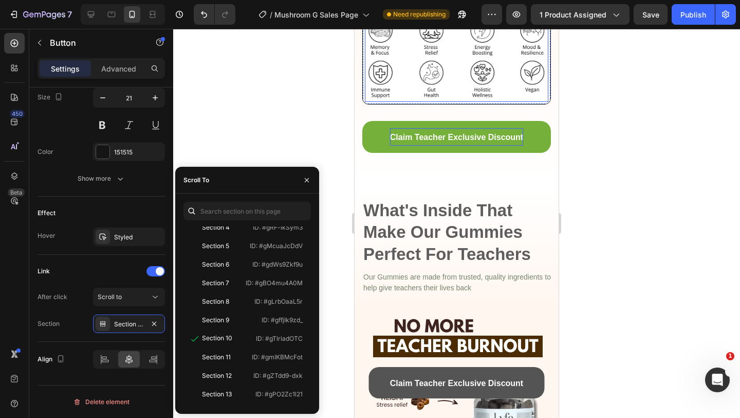
click at [466, 146] on p "Claim Teacher Exclusive Discount" at bounding box center [456, 136] width 133 height 17
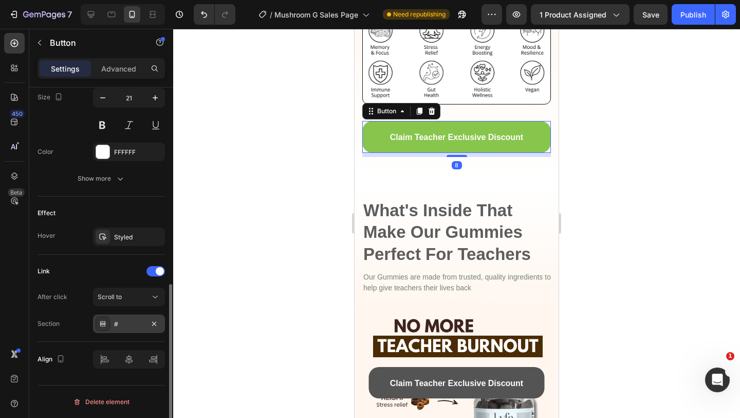
click at [133, 327] on div "#" at bounding box center [129, 323] width 30 height 9
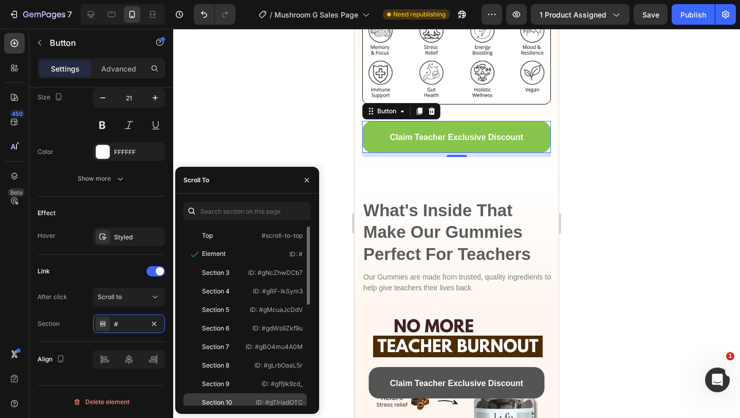
click at [209, 411] on div "Section 10 ID: #gTlriadOTC" at bounding box center [245, 420] width 123 height 19
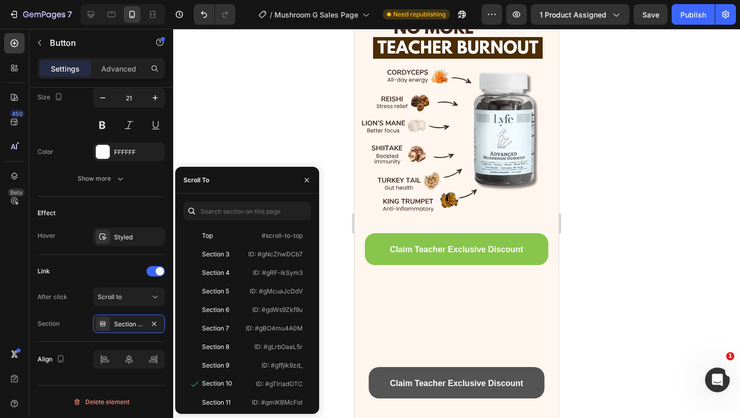
scroll to position [1334, 0]
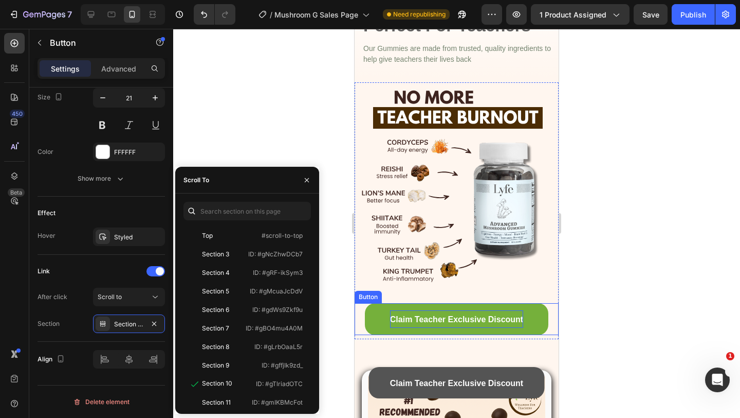
click at [426, 320] on span "Claim Teacher Exclusive Discount" at bounding box center [456, 319] width 133 height 9
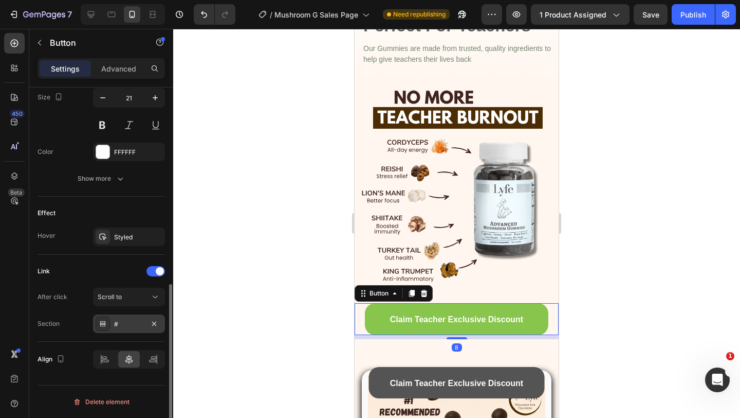
click at [134, 329] on div "#" at bounding box center [129, 323] width 72 height 19
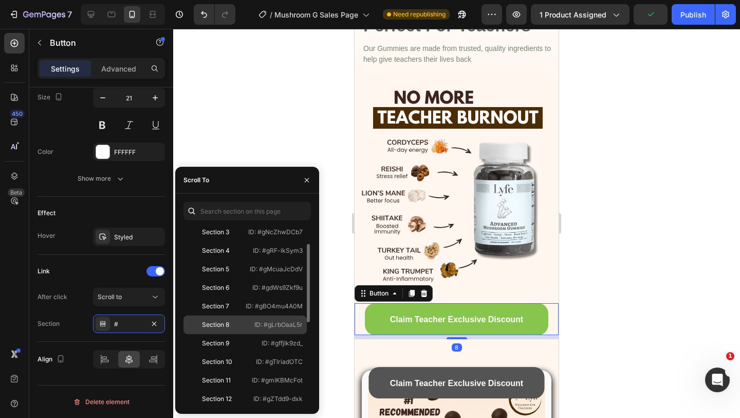
scroll to position [112, 0]
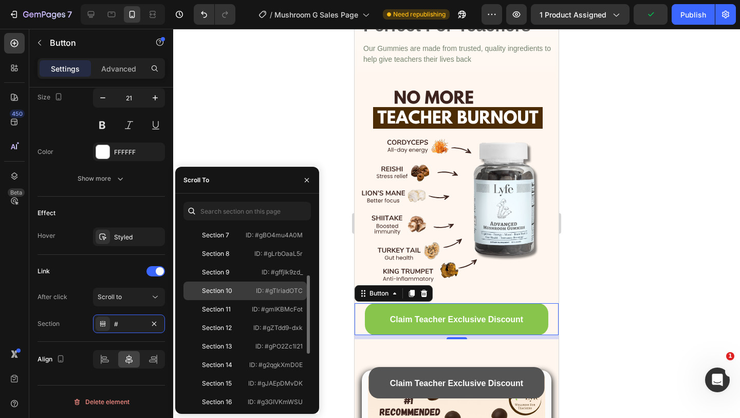
click at [225, 290] on div "Section 10" at bounding box center [217, 290] width 30 height 9
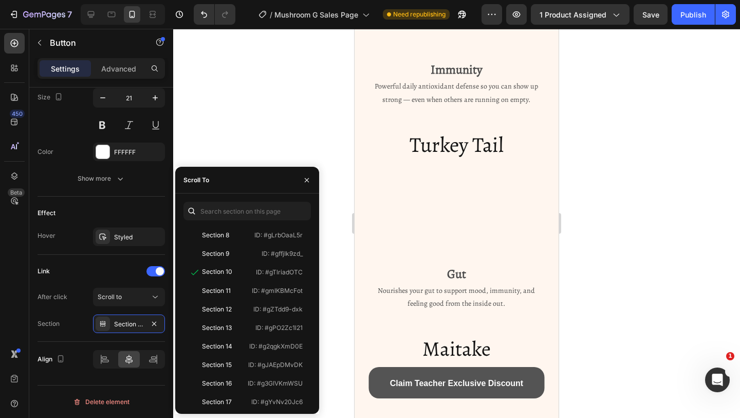
scroll to position [3518, 0]
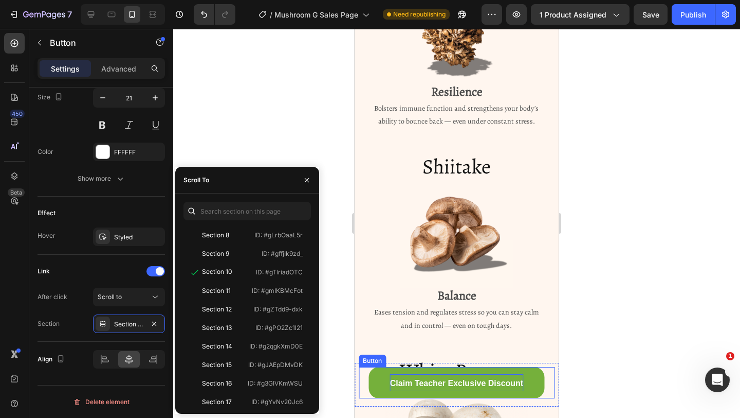
click at [429, 385] on span "Claim Teacher Exclusive Discount" at bounding box center [456, 382] width 133 height 9
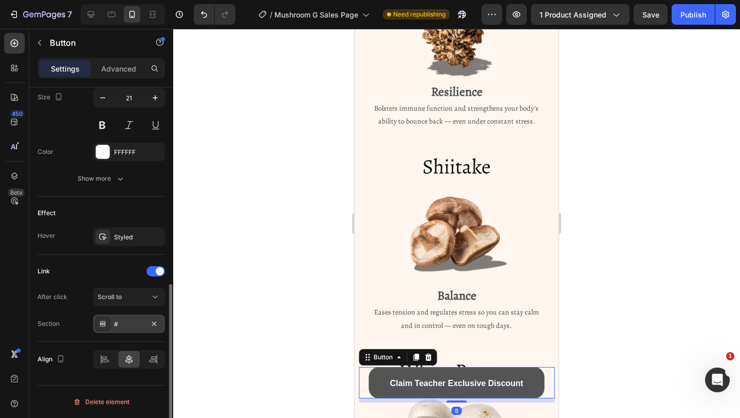
click at [124, 327] on div "#" at bounding box center [129, 323] width 30 height 9
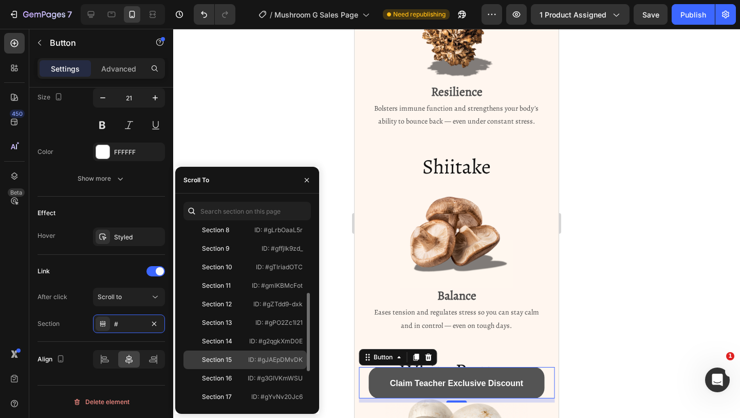
scroll to position [146, 0]
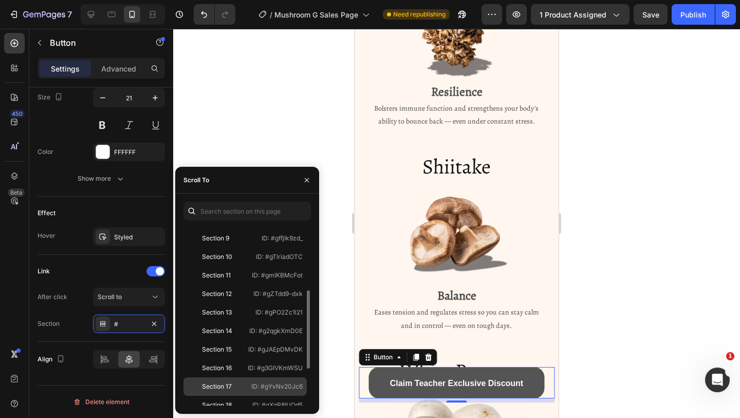
click at [247, 395] on div "Section 17 ID: #gYvNv20Jc6" at bounding box center [245, 404] width 123 height 19
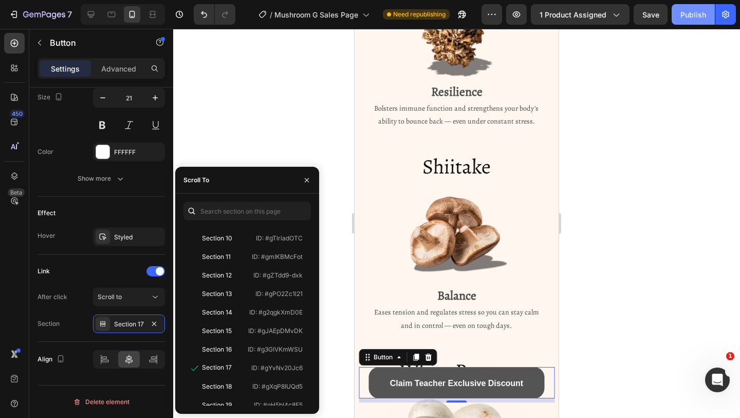
click at [696, 11] on div "Publish" at bounding box center [694, 14] width 26 height 11
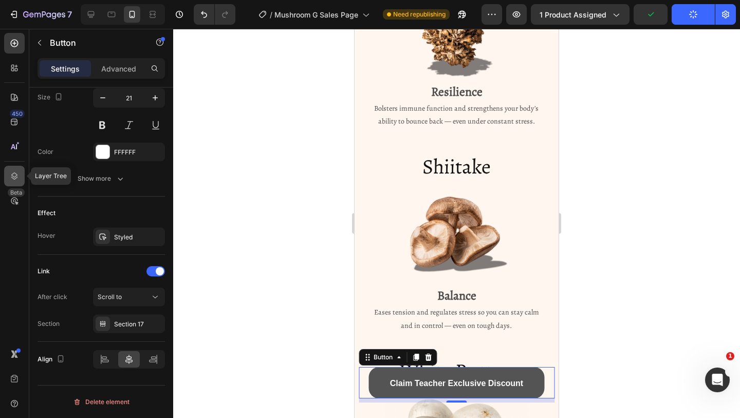
click at [20, 174] on div at bounding box center [14, 176] width 21 height 21
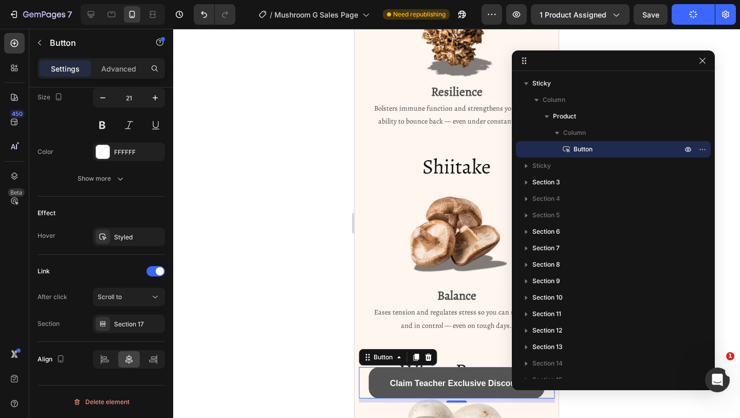
drag, startPoint x: 726, startPoint y: 83, endPoint x: 695, endPoint y: 62, distance: 36.9
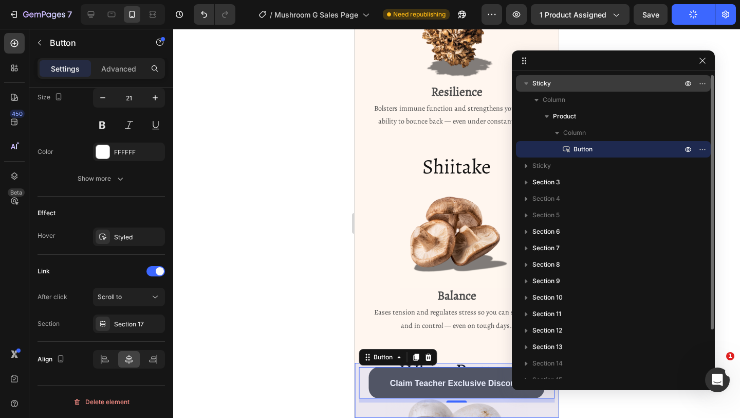
click at [548, 76] on div "Sticky" at bounding box center [613, 83] width 187 height 16
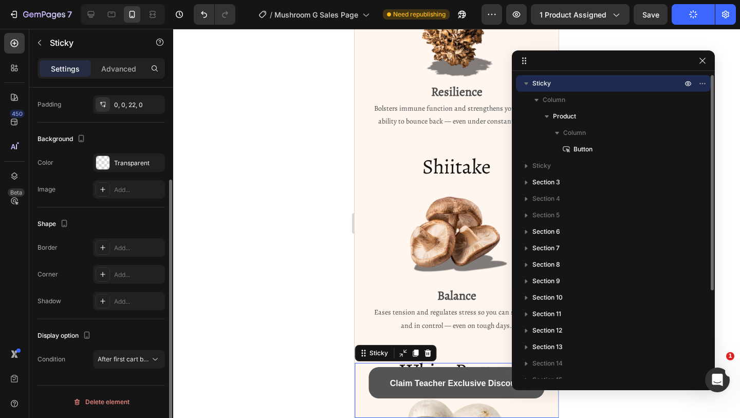
scroll to position [0, 0]
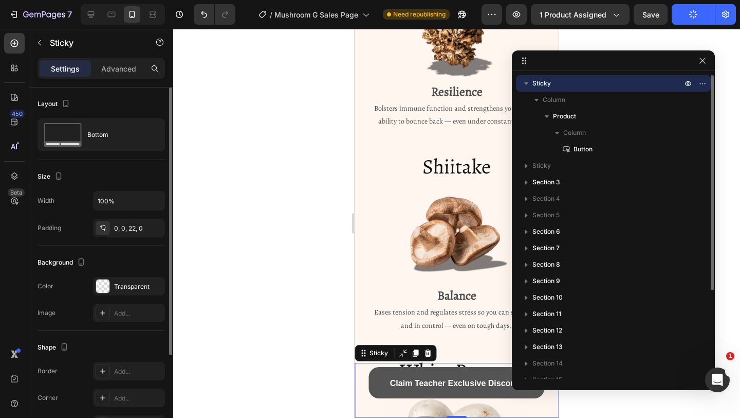
click at [548, 81] on span "Sticky" at bounding box center [542, 83] width 19 height 10
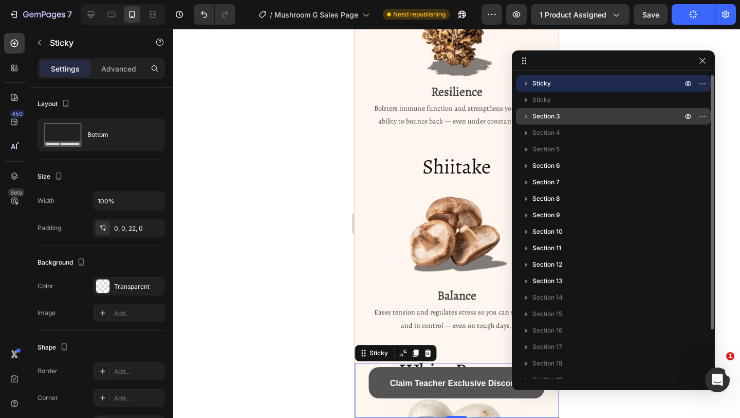
click at [558, 118] on span "Section 3" at bounding box center [547, 116] width 28 height 10
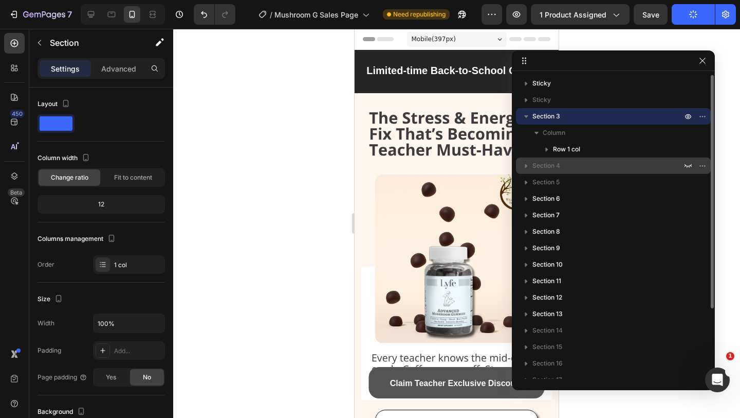
click at [557, 164] on span "Section 4" at bounding box center [547, 165] width 28 height 10
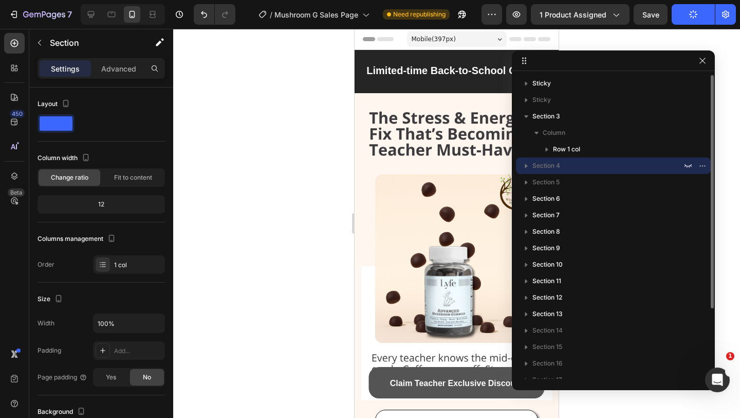
click at [557, 164] on span "Section 4" at bounding box center [547, 165] width 28 height 10
click at [0, 0] on img at bounding box center [0, 0] width 0 height 0
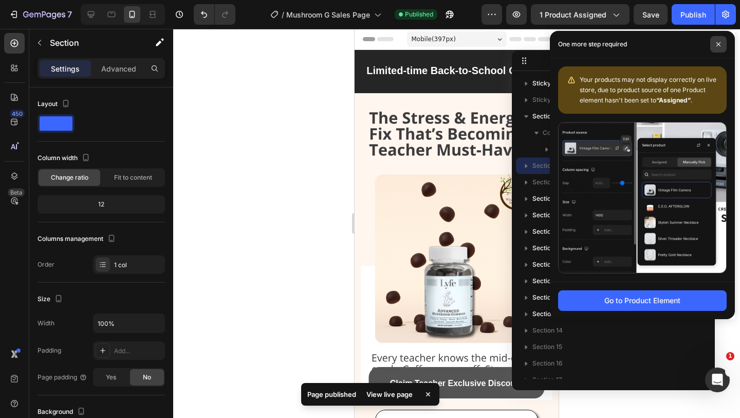
click at [718, 38] on span at bounding box center [719, 44] width 16 height 16
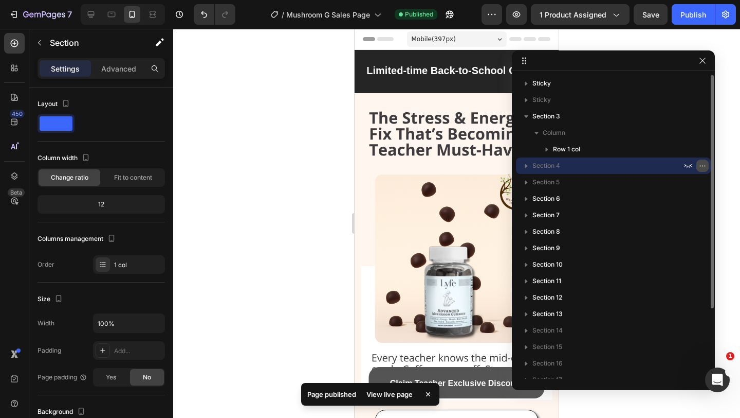
click at [702, 161] on icon "button" at bounding box center [703, 165] width 8 height 8
click at [90, 10] on icon at bounding box center [91, 14] width 10 height 10
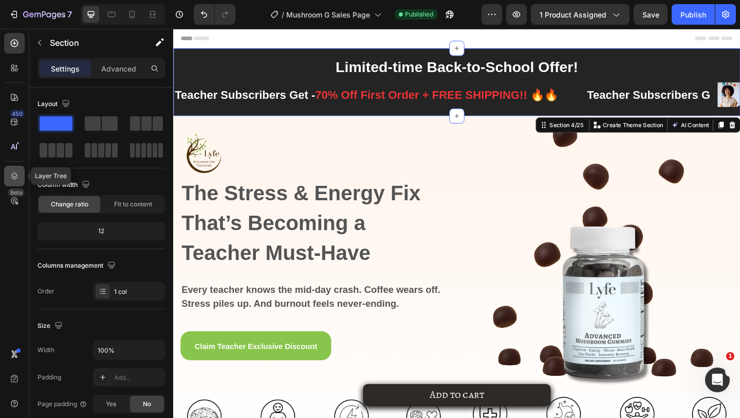
click at [13, 178] on icon at bounding box center [14, 175] width 7 height 7
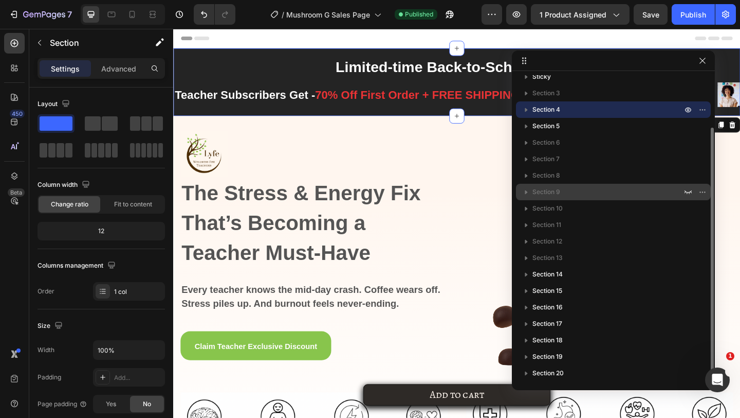
scroll to position [59, 0]
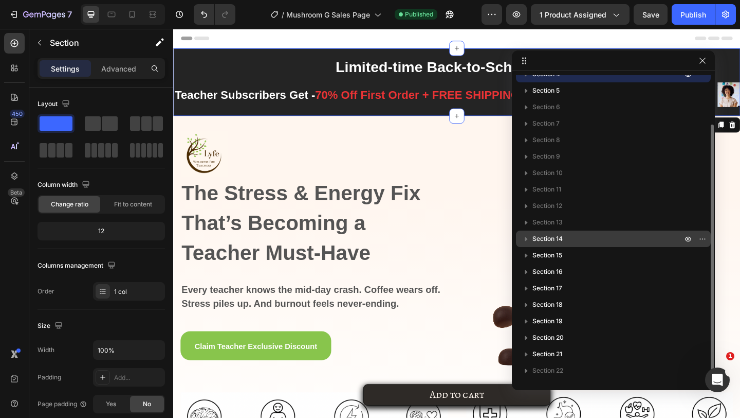
click at [561, 241] on span "Section 14" at bounding box center [548, 238] width 30 height 10
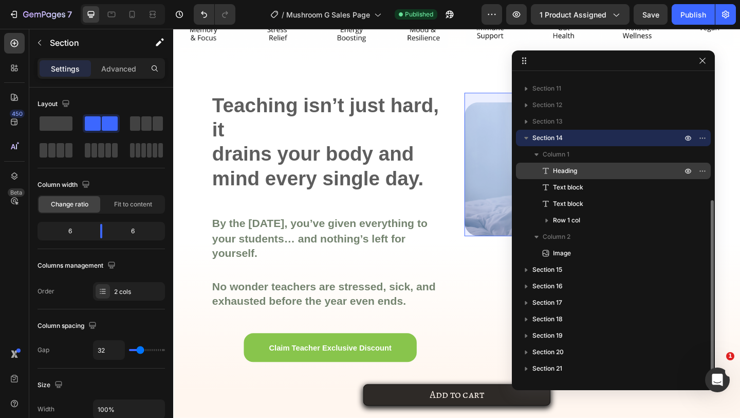
scroll to position [174, 0]
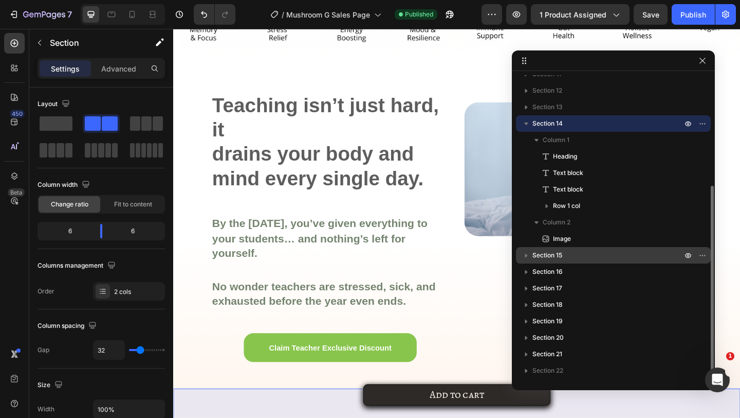
click at [558, 251] on span "Section 15" at bounding box center [548, 255] width 30 height 10
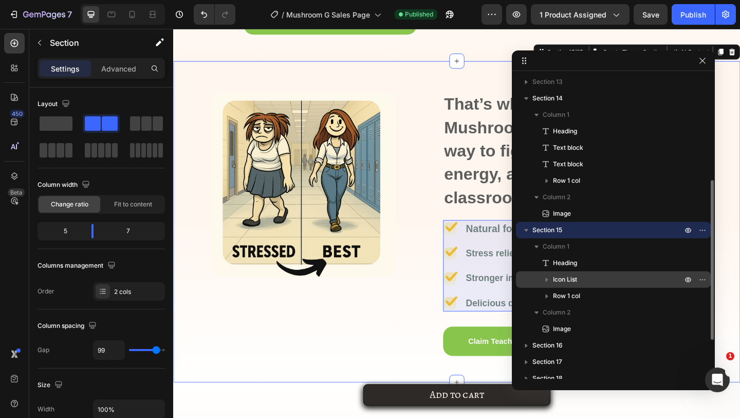
scroll to position [231, 0]
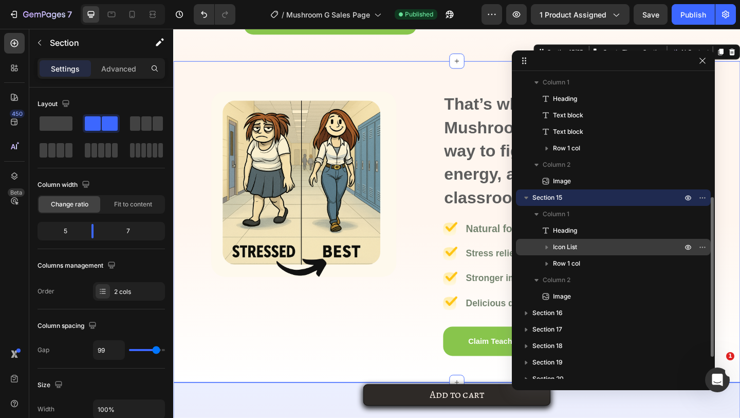
click at [574, 307] on p "Section 16" at bounding box center [609, 312] width 152 height 10
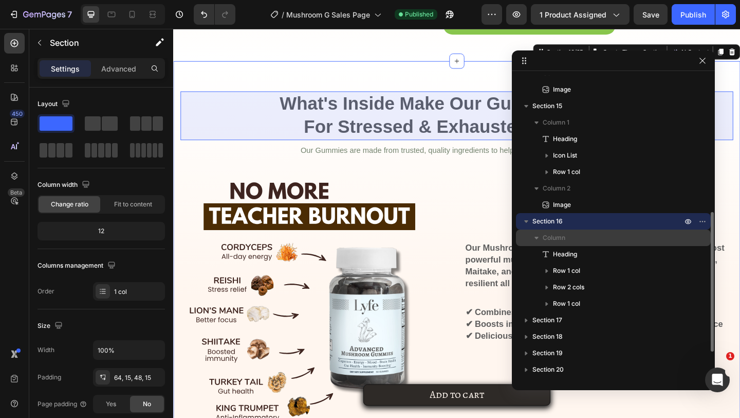
scroll to position [355, 0]
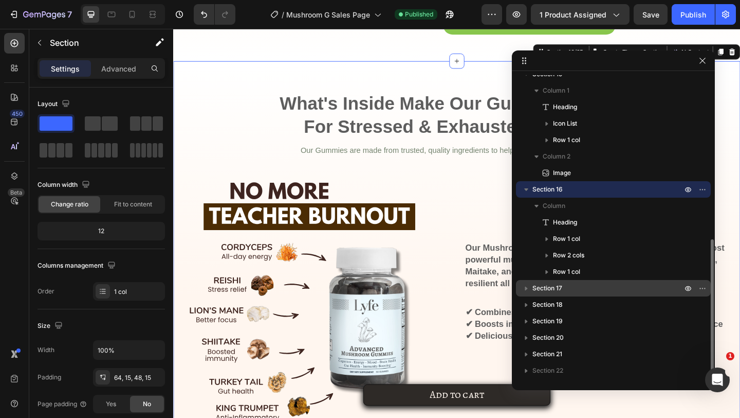
click at [564, 291] on p "Section 17" at bounding box center [609, 288] width 152 height 10
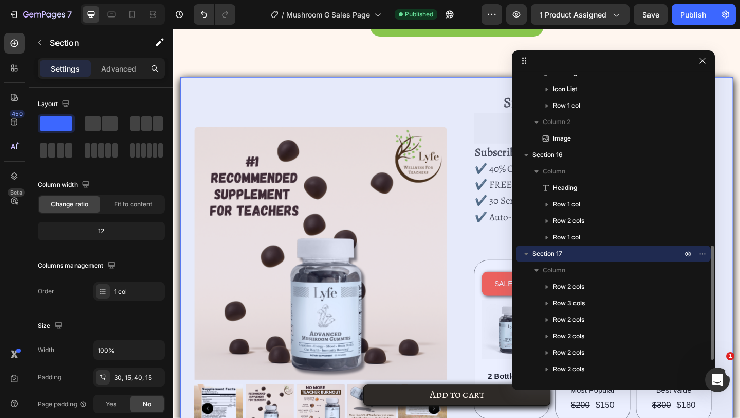
scroll to position [503, 0]
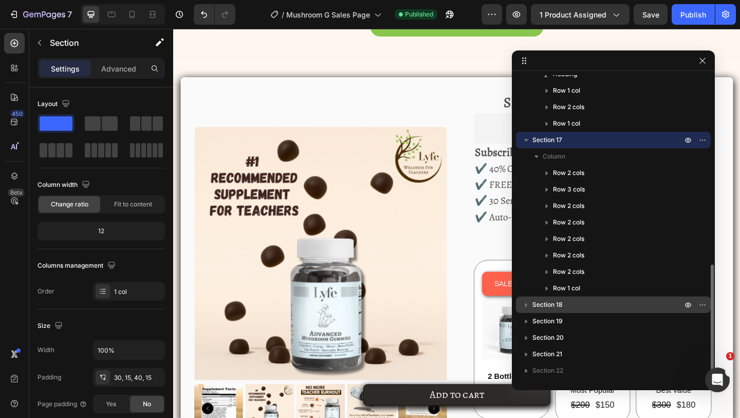
click at [563, 301] on p "Section 18" at bounding box center [609, 304] width 152 height 10
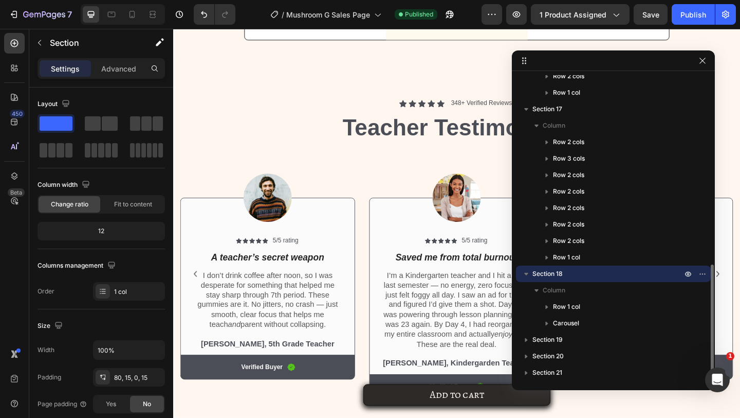
scroll to position [552, 0]
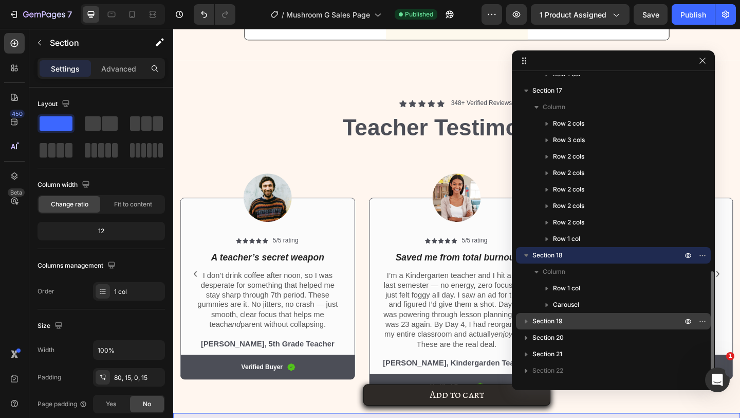
click at [564, 322] on p "Section 19" at bounding box center [609, 321] width 152 height 10
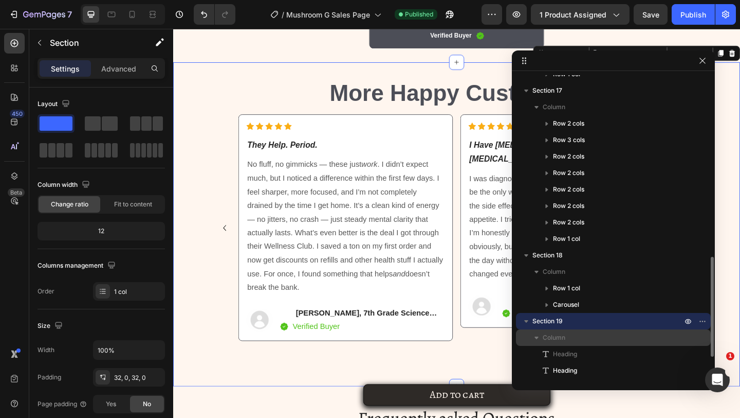
scroll to position [618, 0]
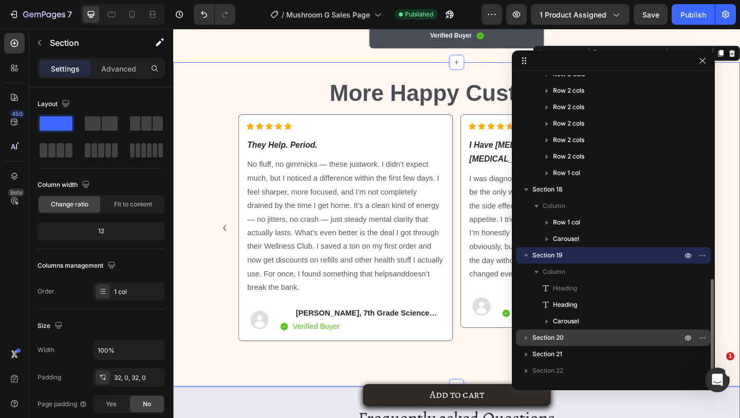
click at [563, 336] on span "Section 20" at bounding box center [548, 337] width 31 height 10
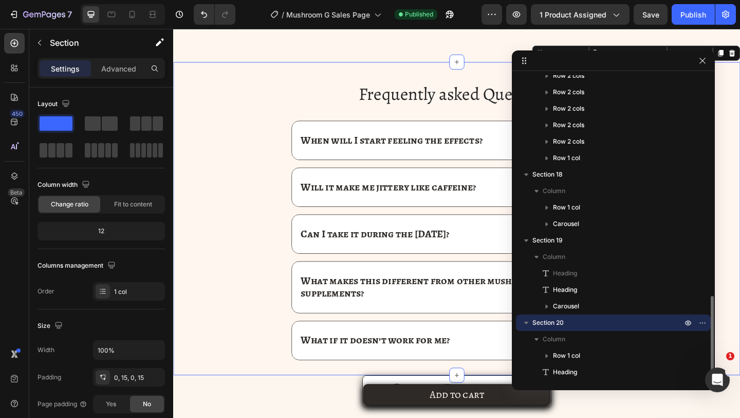
scroll to position [684, 0]
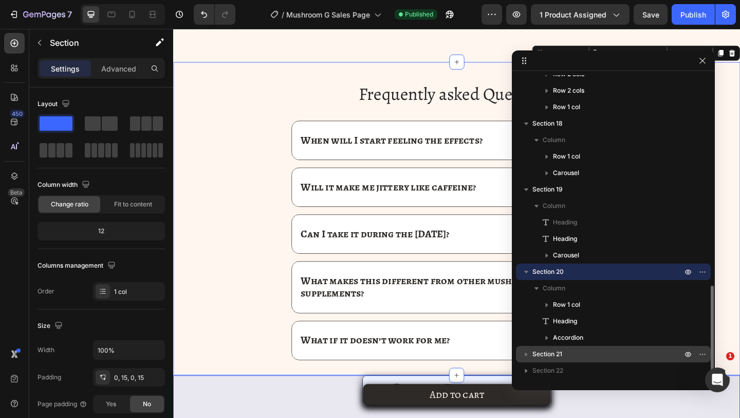
click at [560, 349] on span "Section 21" at bounding box center [548, 354] width 30 height 10
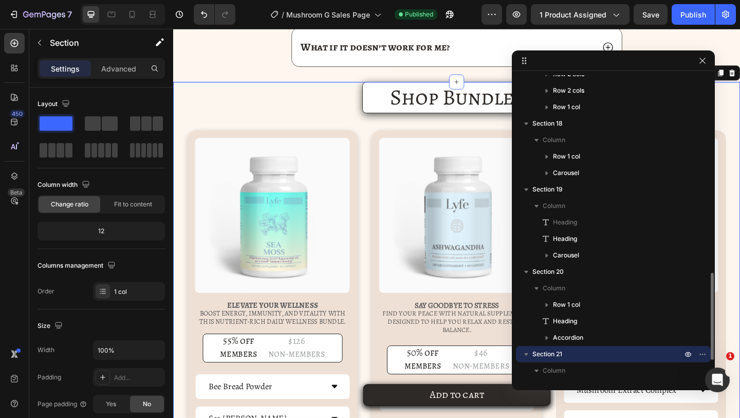
scroll to position [5382, 0]
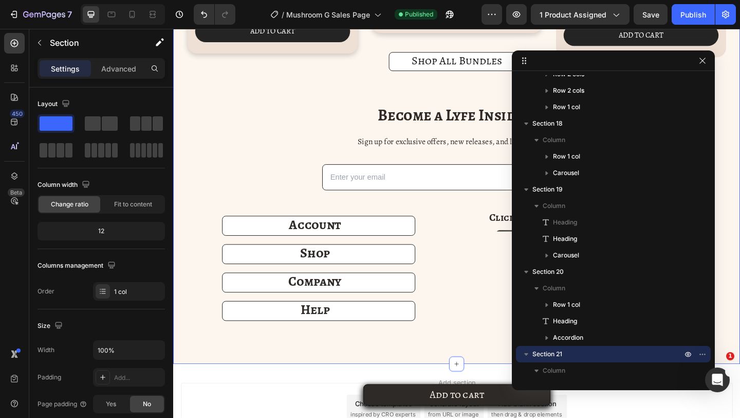
scroll to position [5970, 0]
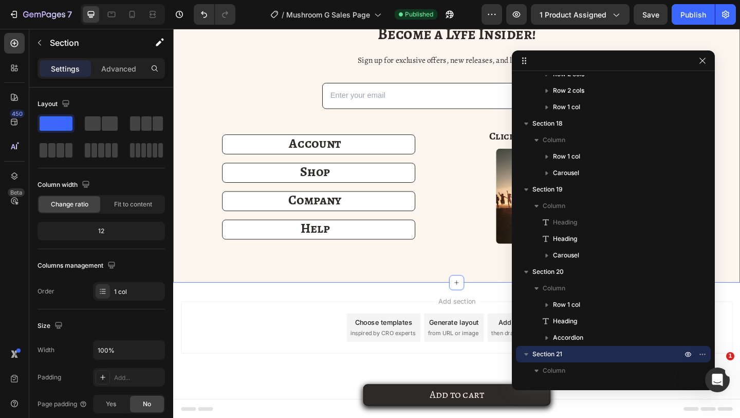
click at [698, 66] on div at bounding box center [703, 61] width 12 height 12
click at [698, 65] on button "button" at bounding box center [703, 61] width 12 height 12
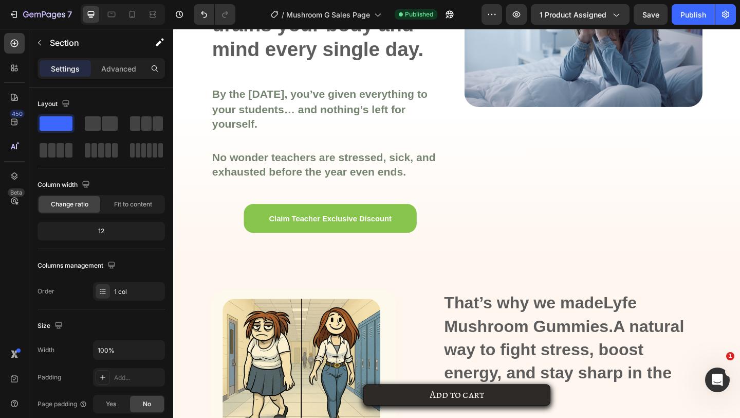
scroll to position [463, 0]
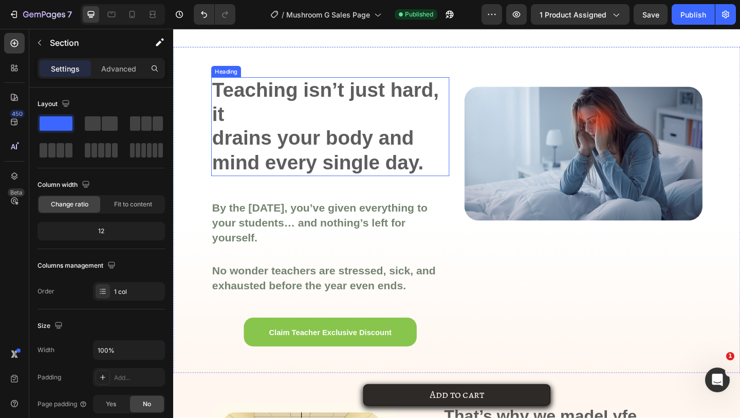
click at [361, 158] on span "drains your body and mind every single day." at bounding box center [330, 160] width 230 height 50
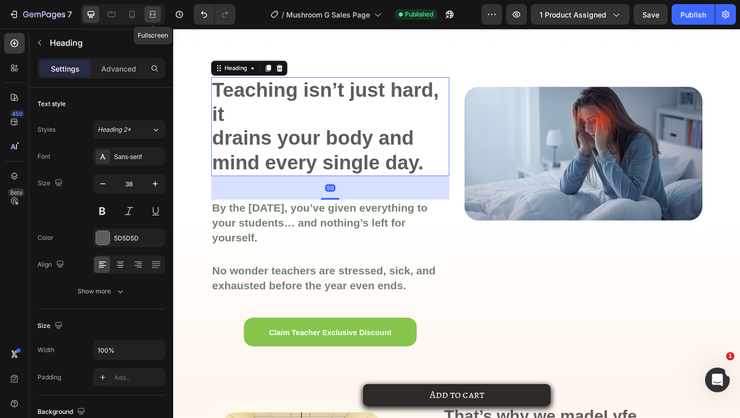
click at [151, 10] on icon at bounding box center [153, 14] width 10 height 10
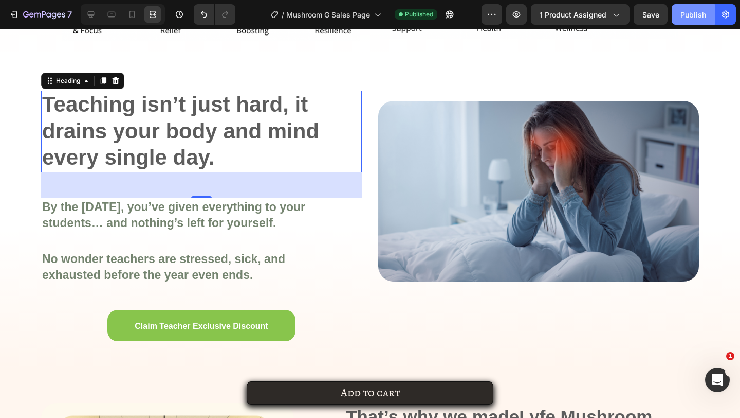
click at [683, 9] on div "Publish" at bounding box center [694, 14] width 26 height 11
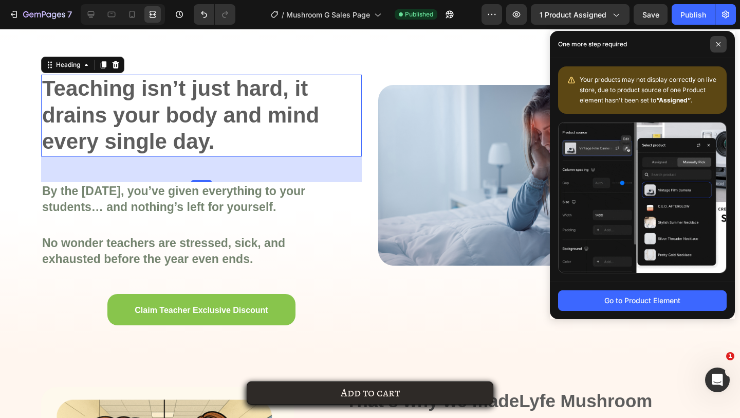
click at [718, 51] on span at bounding box center [719, 44] width 16 height 16
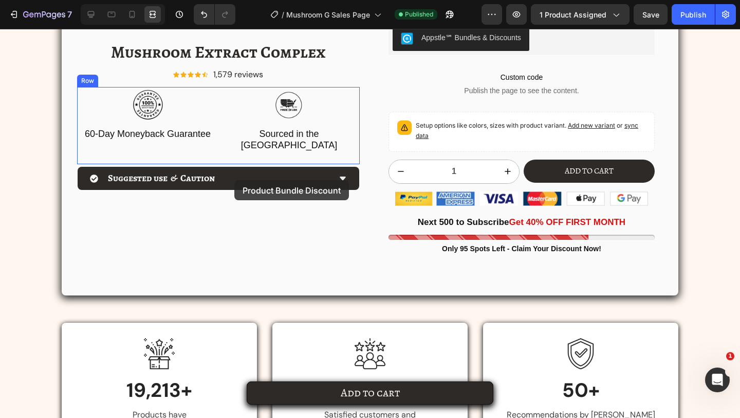
scroll to position [2092, 0]
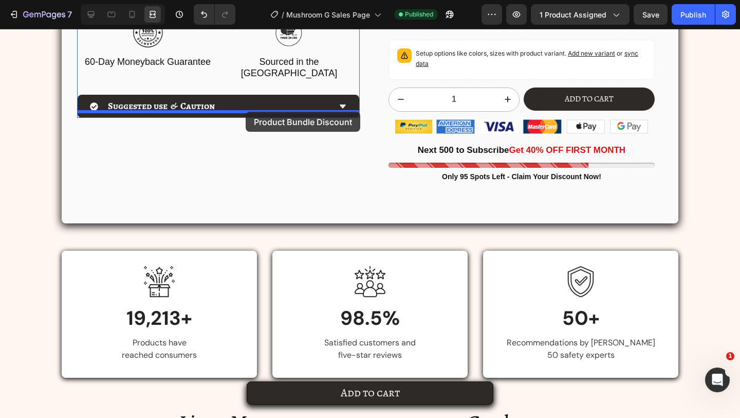
drag, startPoint x: 478, startPoint y: 156, endPoint x: 246, endPoint y: 112, distance: 236.1
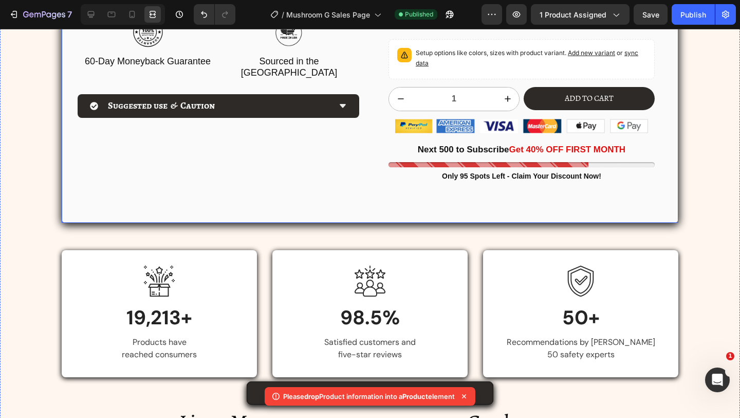
scroll to position [1982, 0]
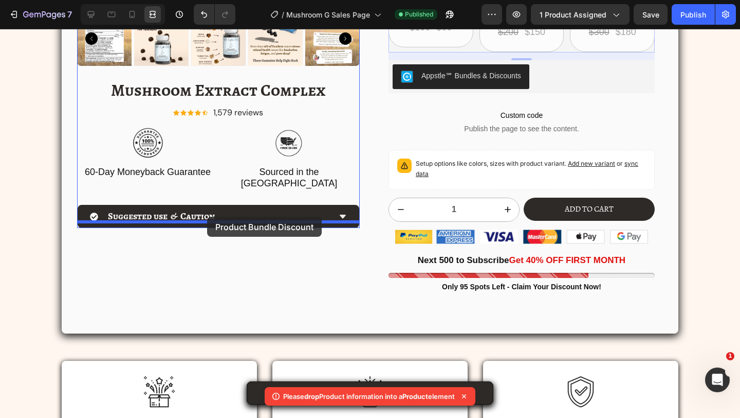
drag, startPoint x: 475, startPoint y: 43, endPoint x: 207, endPoint y: 216, distance: 319.3
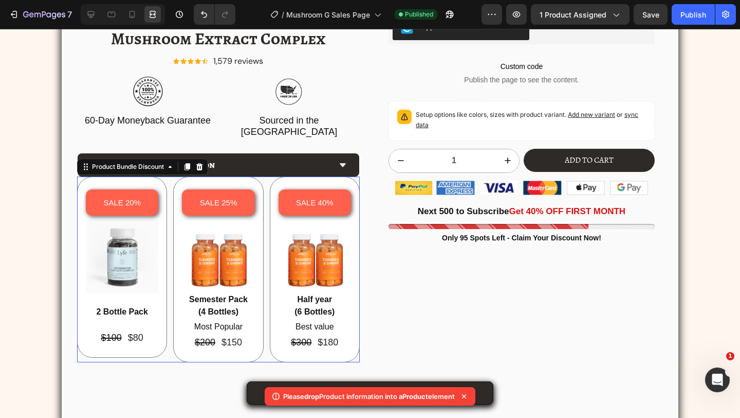
scroll to position [1926, 0]
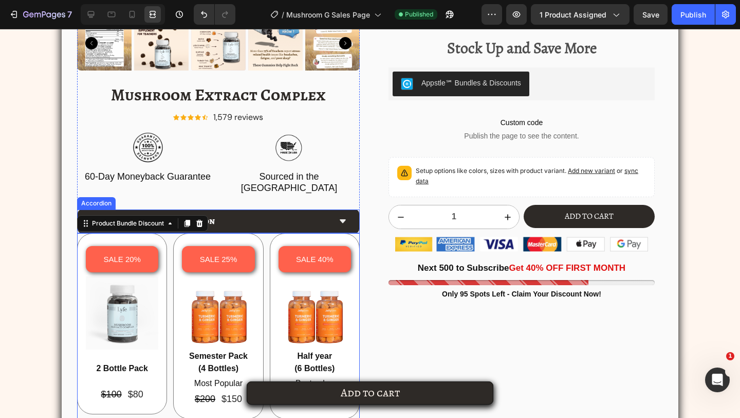
click at [234, 213] on div "Suggested use & Caution" at bounding box center [210, 220] width 241 height 15
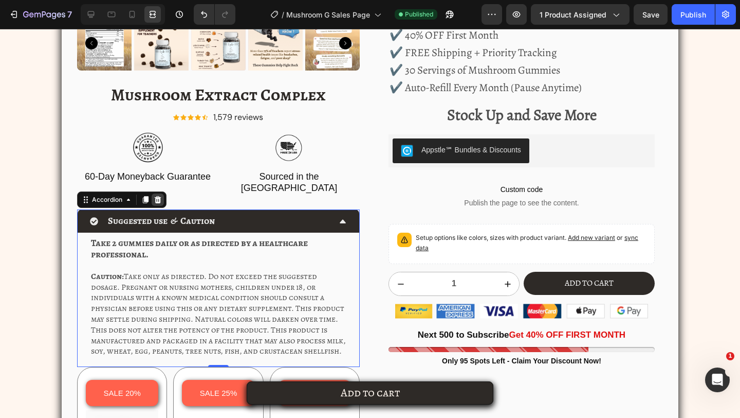
click at [158, 196] on icon at bounding box center [158, 199] width 7 height 7
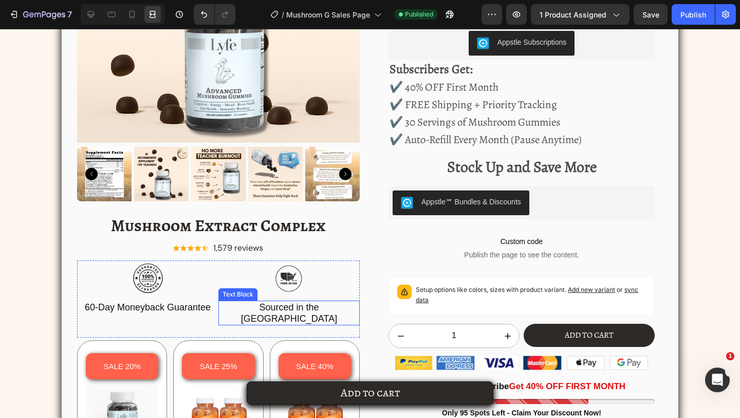
scroll to position [1782, 0]
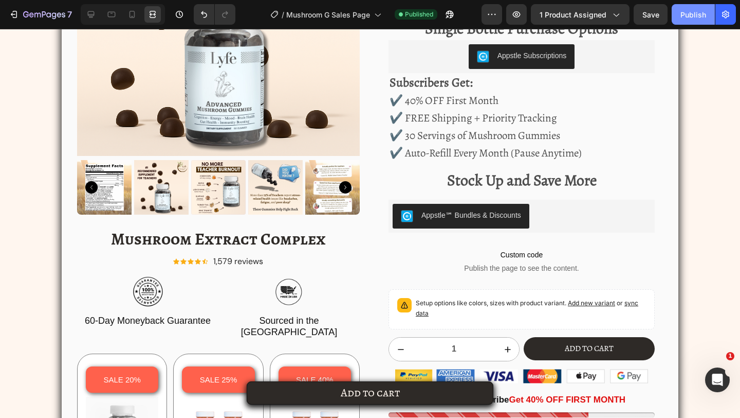
drag, startPoint x: 690, startPoint y: 14, endPoint x: 437, endPoint y: 163, distance: 293.4
click at [690, 14] on div "Publish" at bounding box center [694, 14] width 26 height 11
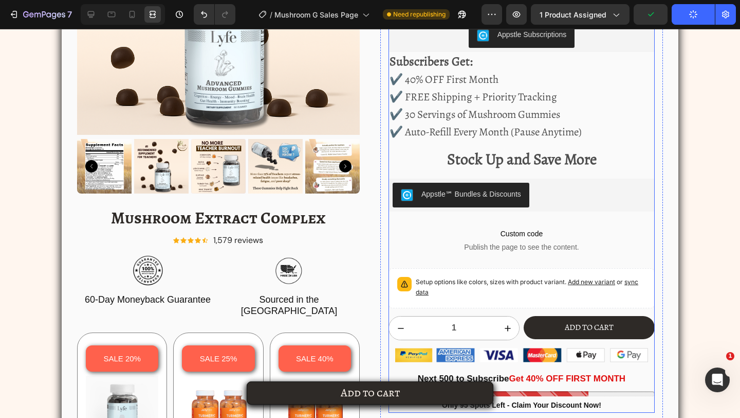
scroll to position [1800, 0]
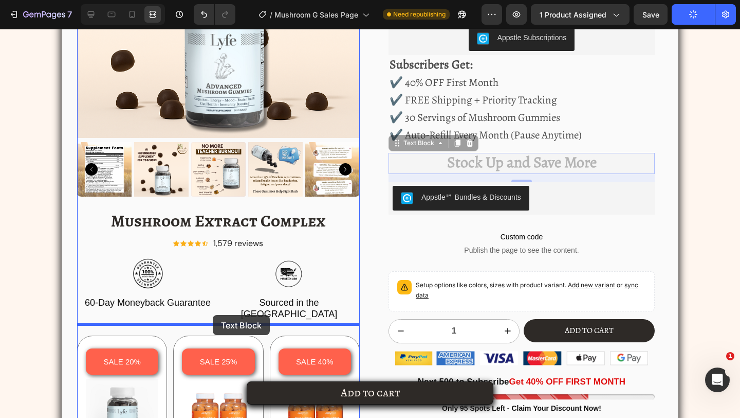
drag, startPoint x: 483, startPoint y: 161, endPoint x: 213, endPoint y: 315, distance: 310.4
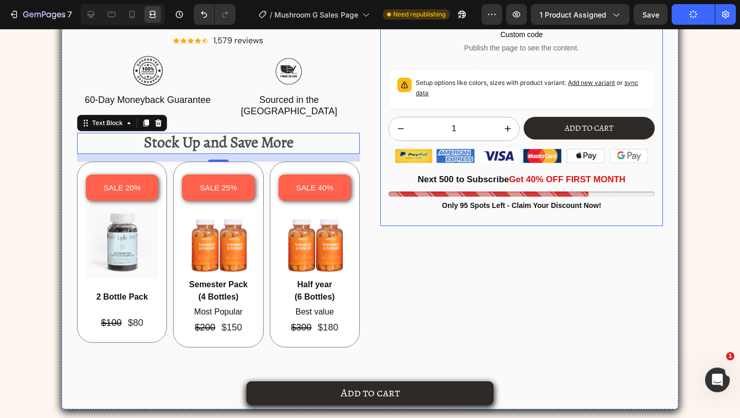
scroll to position [1946, 0]
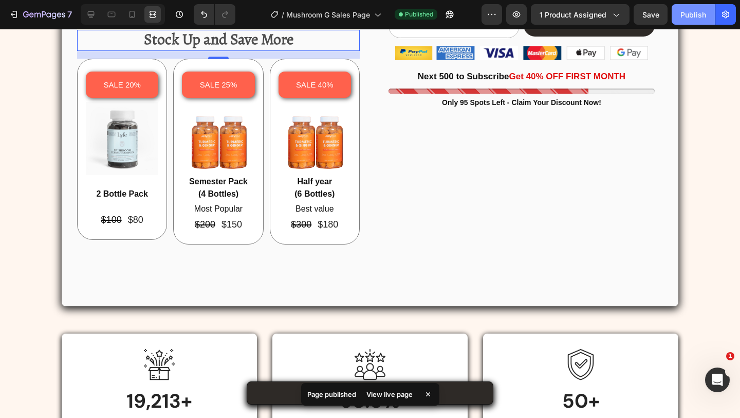
click at [676, 20] on button "Publish" at bounding box center [693, 14] width 43 height 21
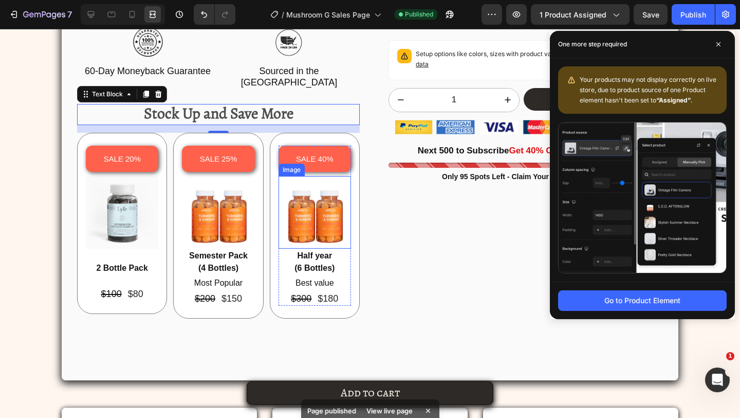
scroll to position [1815, 0]
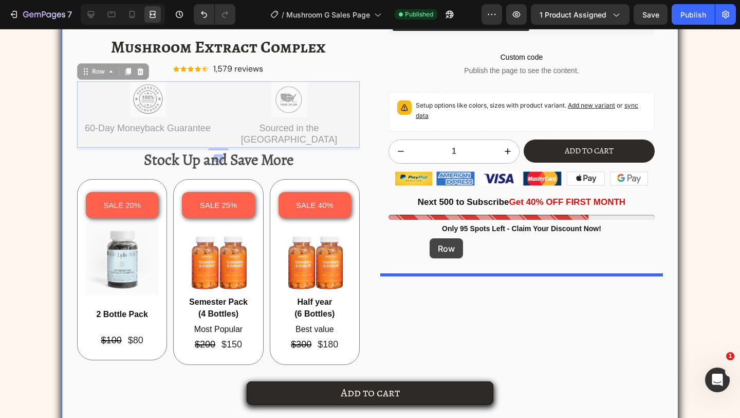
drag, startPoint x: 221, startPoint y: 141, endPoint x: 430, endPoint y: 238, distance: 230.7
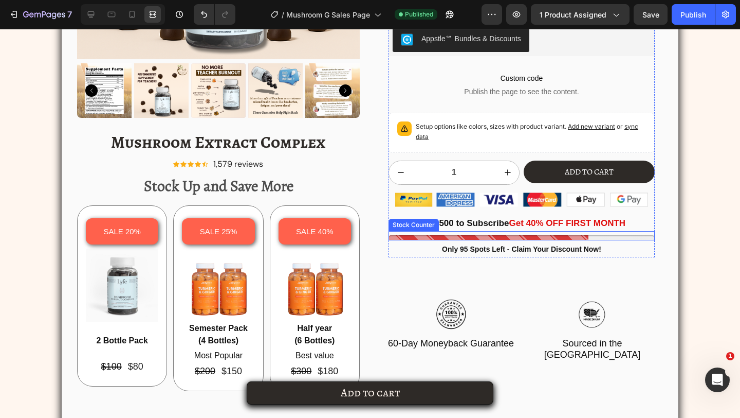
scroll to position [1784, 0]
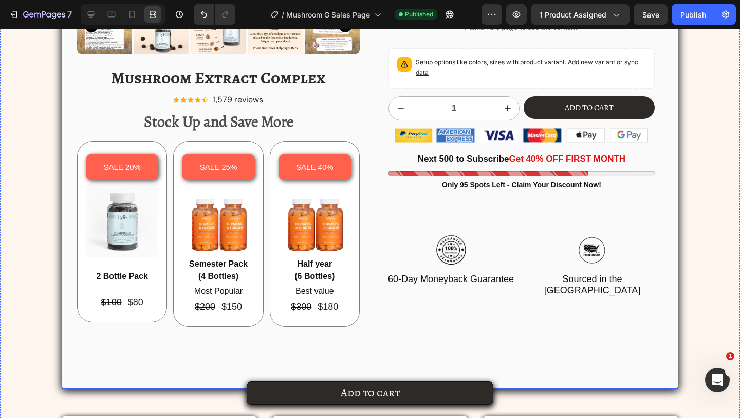
click at [534, 221] on div "Single Bottle Purchase Options Text Block Appstle Subscriptions Appstle Subscri…" at bounding box center [522, 50] width 283 height 676
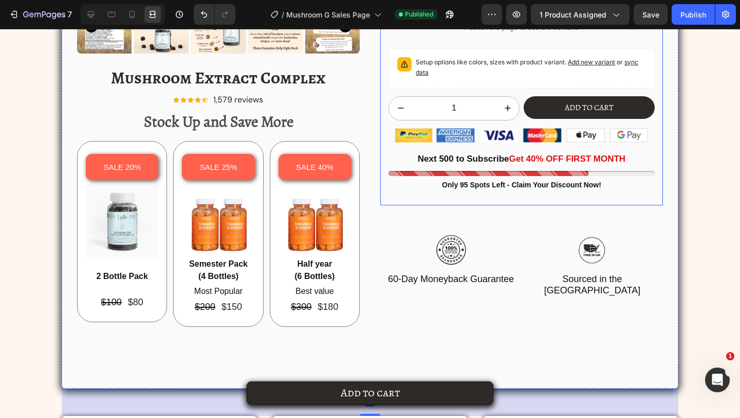
scroll to position [1724, 0]
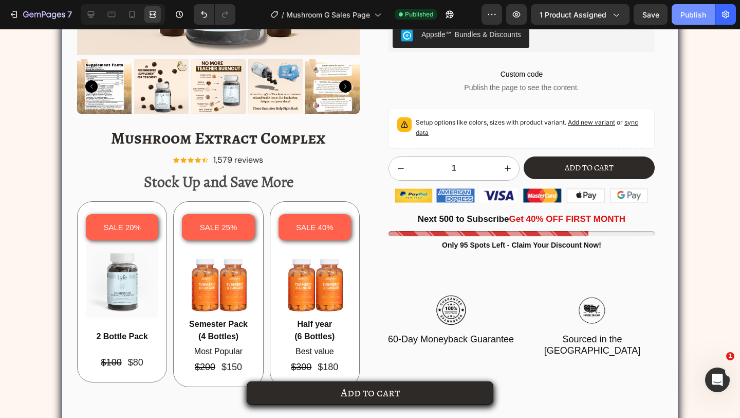
drag, startPoint x: 686, startPoint y: 15, endPoint x: 615, endPoint y: 102, distance: 112.2
click at [686, 15] on div "Publish" at bounding box center [694, 14] width 26 height 11
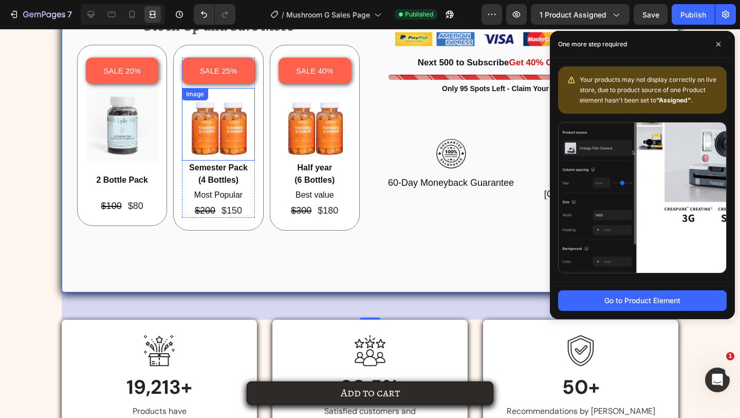
scroll to position [1785, 0]
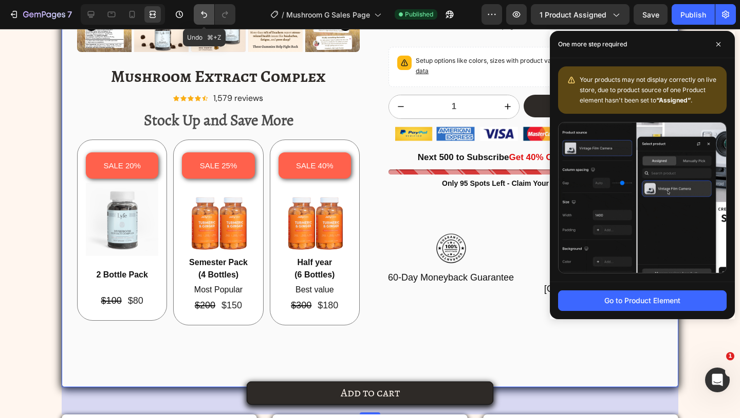
click at [197, 16] on button "Undo/Redo" at bounding box center [204, 14] width 21 height 21
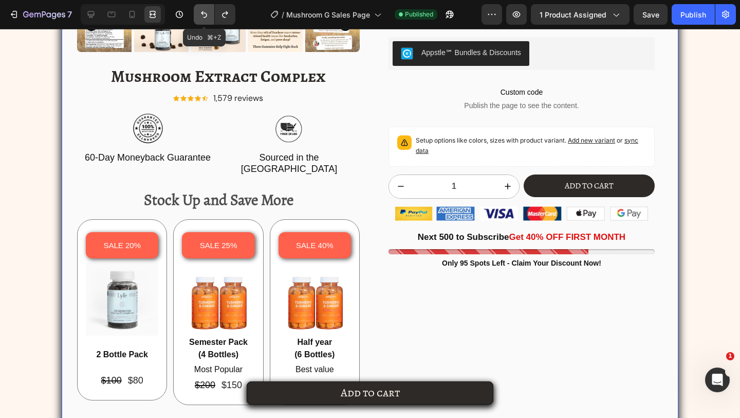
click at [197, 16] on button "Undo/Redo" at bounding box center [204, 14] width 21 height 21
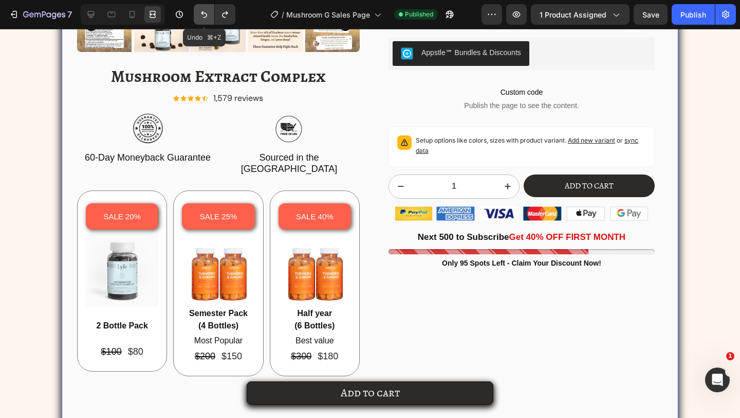
click at [197, 16] on button "Undo/Redo" at bounding box center [204, 14] width 21 height 21
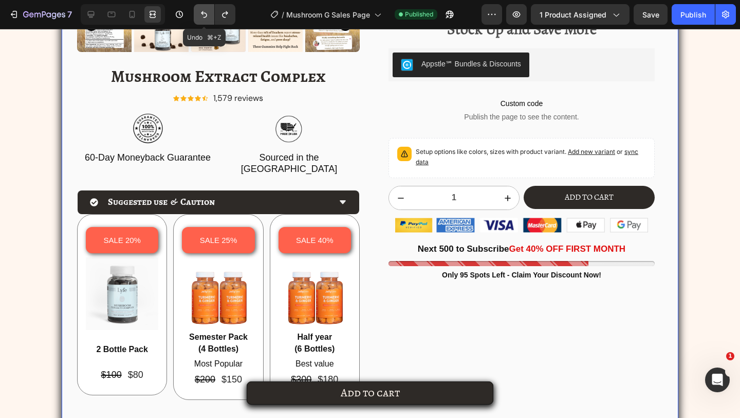
click at [197, 16] on button "Undo/Redo" at bounding box center [204, 14] width 21 height 21
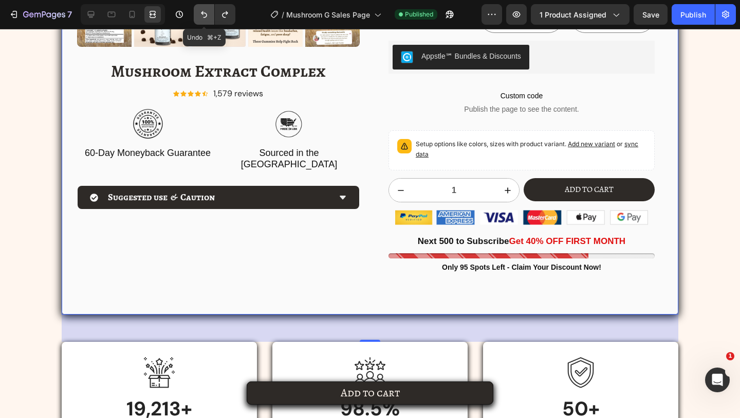
click at [197, 16] on button "Undo/Redo" at bounding box center [204, 14] width 21 height 21
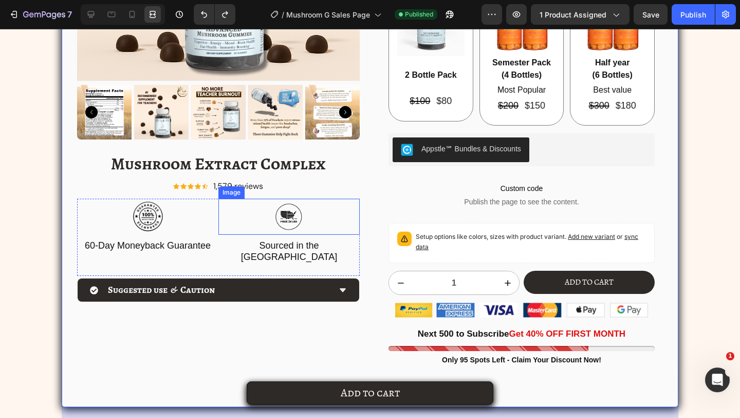
scroll to position [1732, 0]
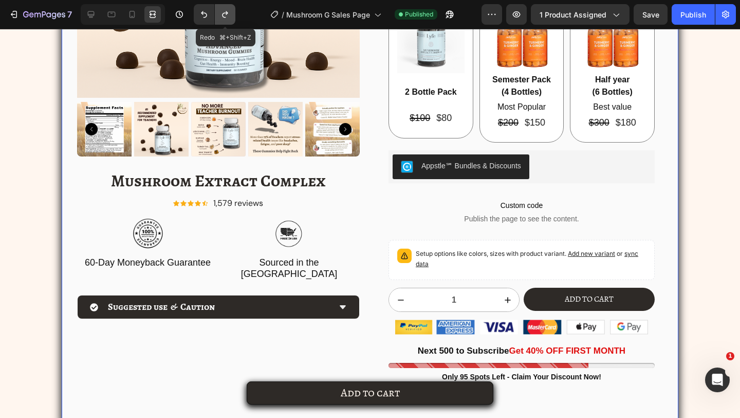
click at [219, 19] on button "Undo/Redo" at bounding box center [225, 14] width 21 height 21
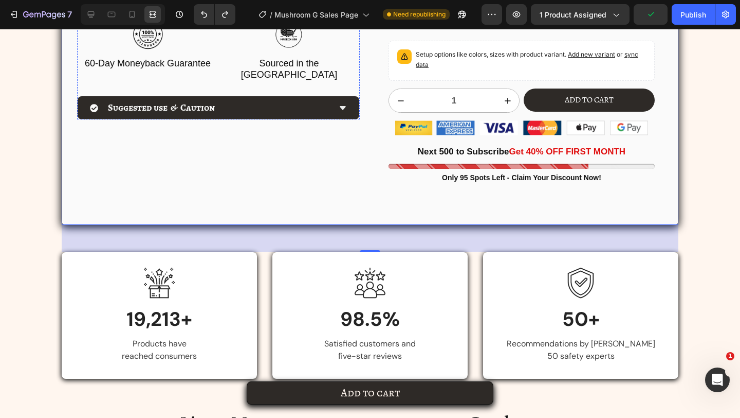
scroll to position [1934, 0]
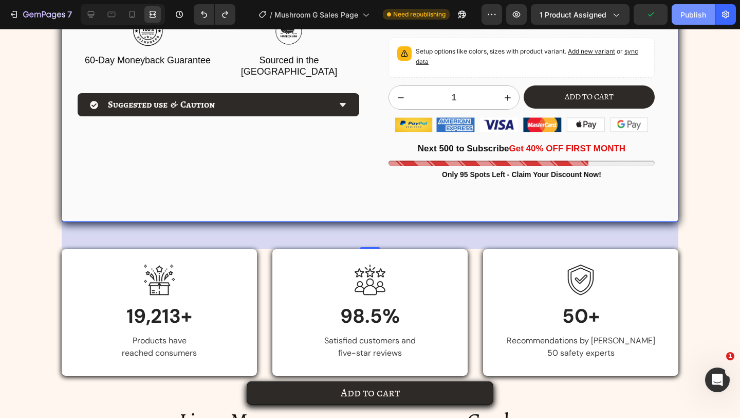
click at [687, 14] on div "Publish" at bounding box center [694, 14] width 26 height 11
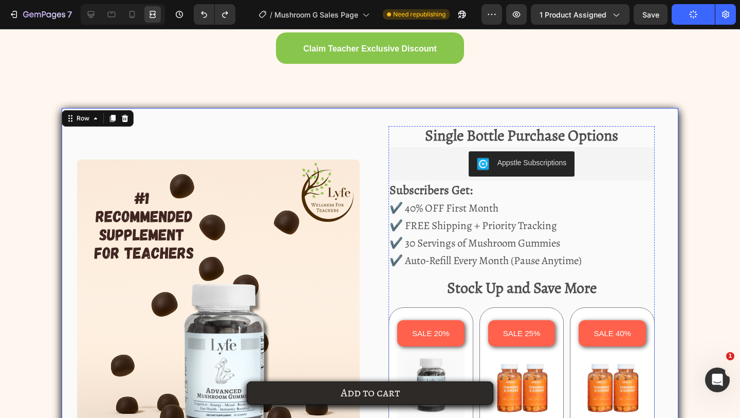
scroll to position [1542, 0]
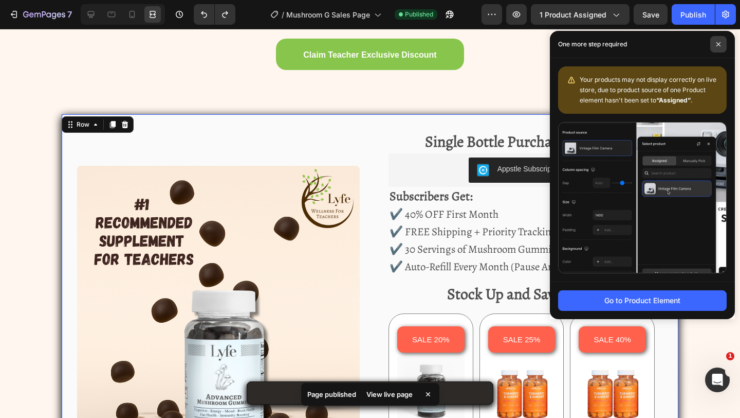
click at [715, 43] on span at bounding box center [719, 44] width 16 height 16
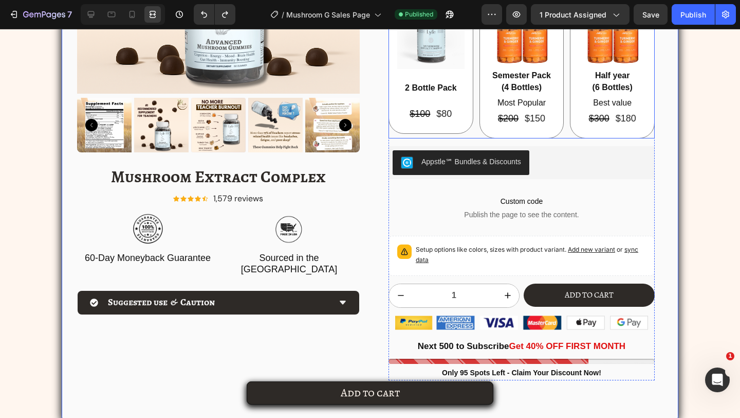
scroll to position [1878, 0]
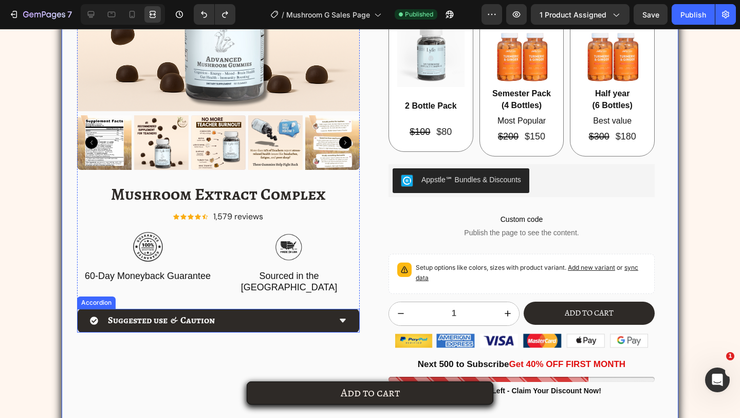
click at [318, 313] on div "Suggested use & Caution" at bounding box center [210, 320] width 241 height 15
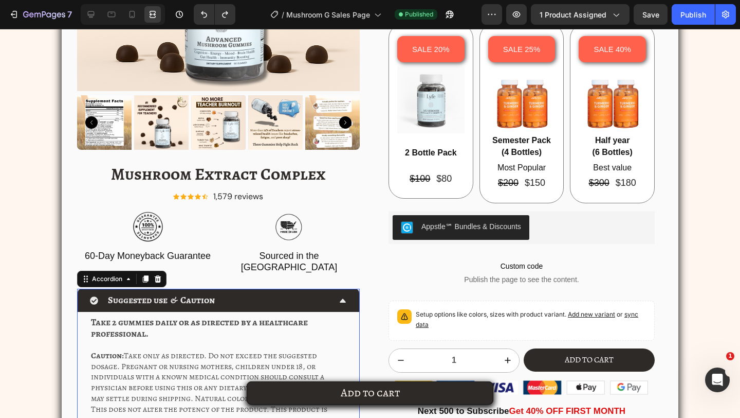
click at [336, 288] on div "Suggested use & Caution" at bounding box center [219, 299] width 282 height 23
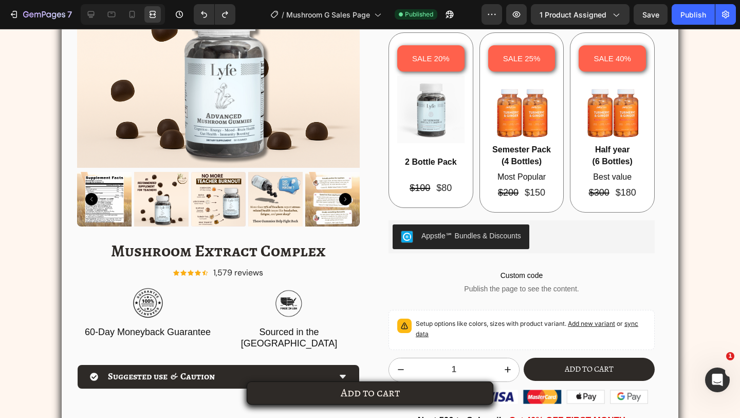
scroll to position [1725, 0]
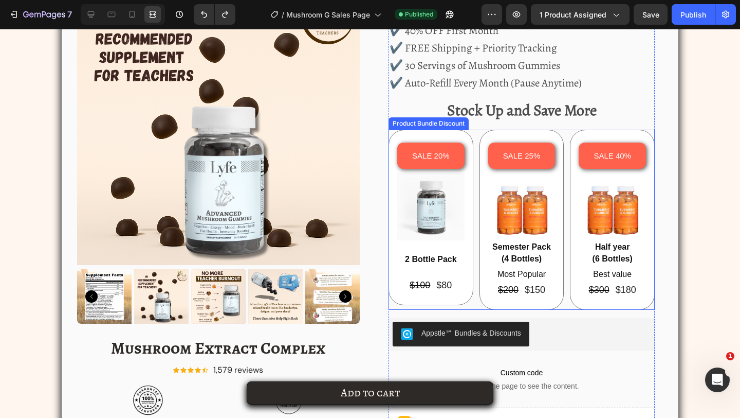
click at [470, 190] on div "SALE 20% Product Badge Image 2 Bottle Pack Text Block $100 Product Price Produc…" at bounding box center [431, 217] width 85 height 175
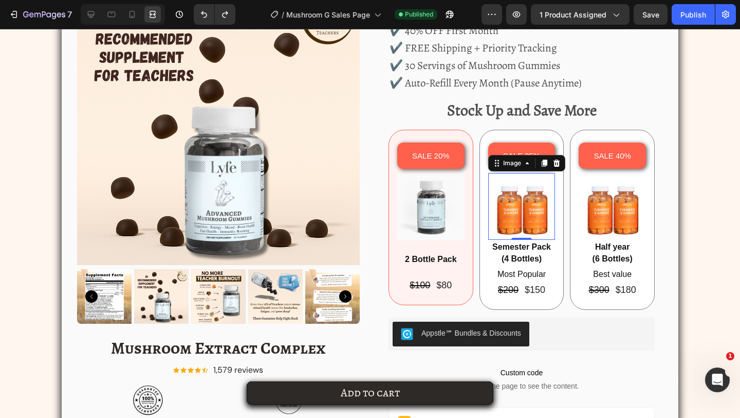
click at [491, 204] on img at bounding box center [521, 206] width 67 height 67
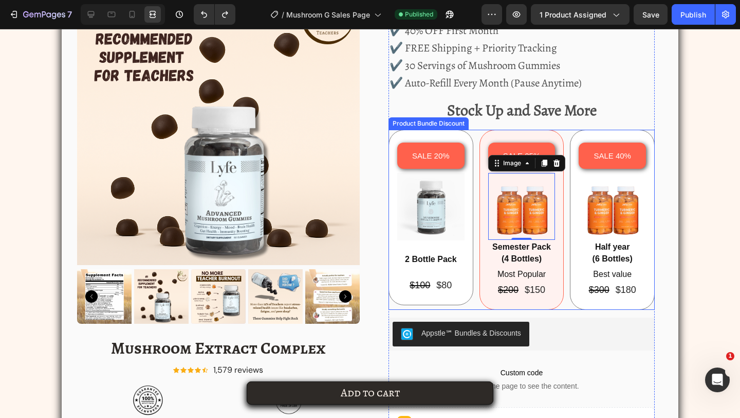
click at [483, 204] on div "SALE 25% Product Badge Image 0 Semester Pack (4 Bottles) Text Block Most Popula…" at bounding box center [522, 220] width 85 height 180
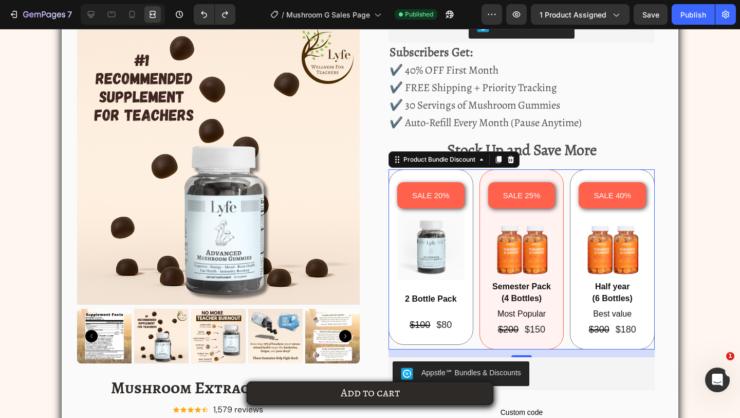
scroll to position [1698, 0]
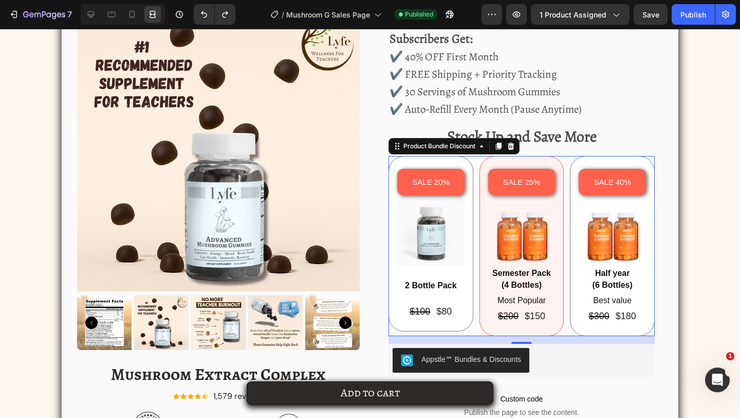
click at [466, 221] on div "SALE 20% Product Badge Image 2 Bottle Pack Text Block $100 Product Price Produc…" at bounding box center [431, 243] width 85 height 175
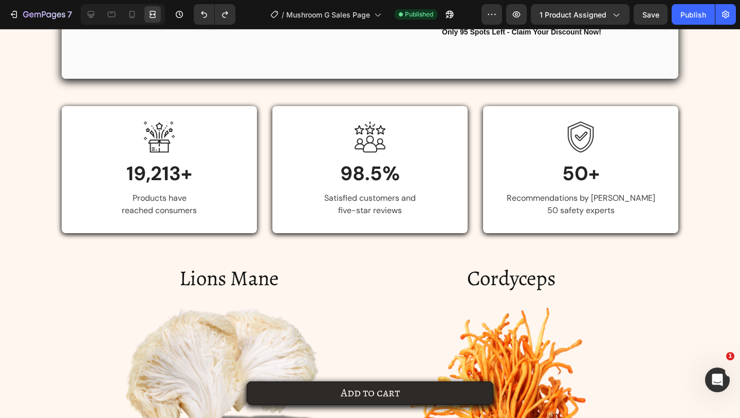
scroll to position [2483, 0]
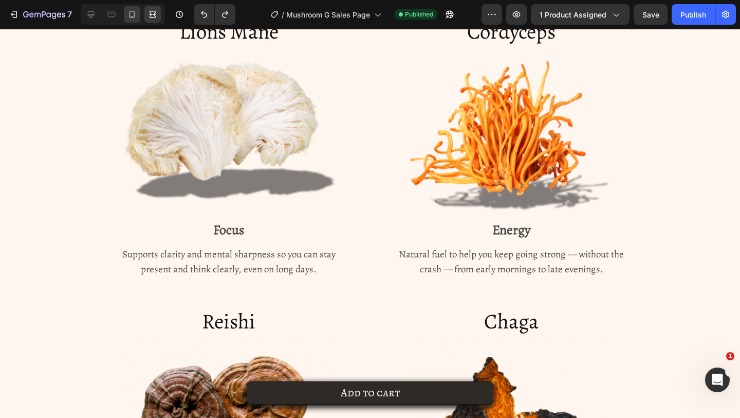
click at [126, 13] on div at bounding box center [132, 14] width 16 height 16
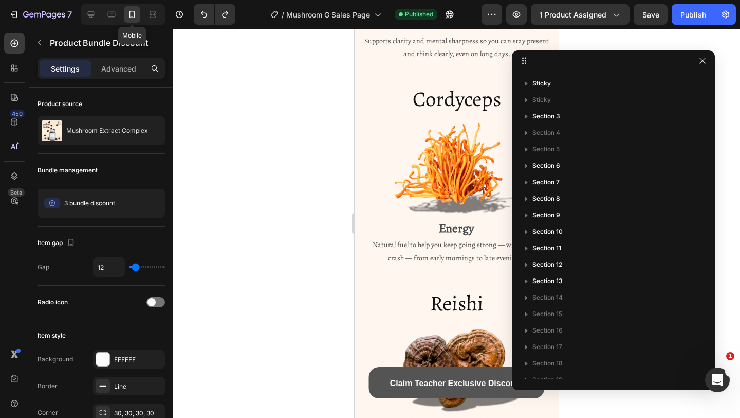
scroll to position [7585, 0]
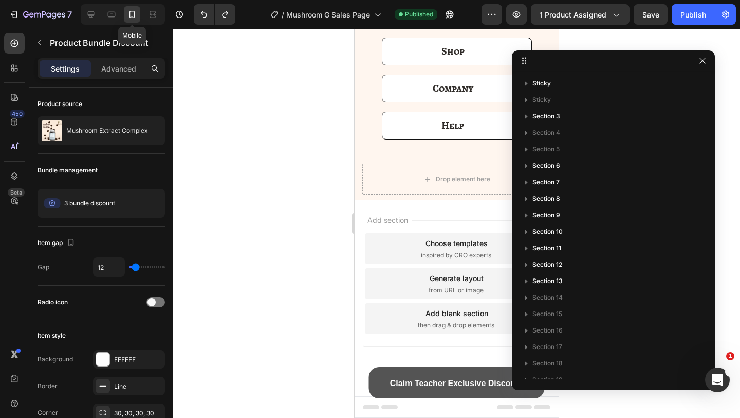
click at [709, 58] on button "button" at bounding box center [703, 61] width 12 height 12
click at [701, 58] on div at bounding box center [456, 223] width 567 height 389
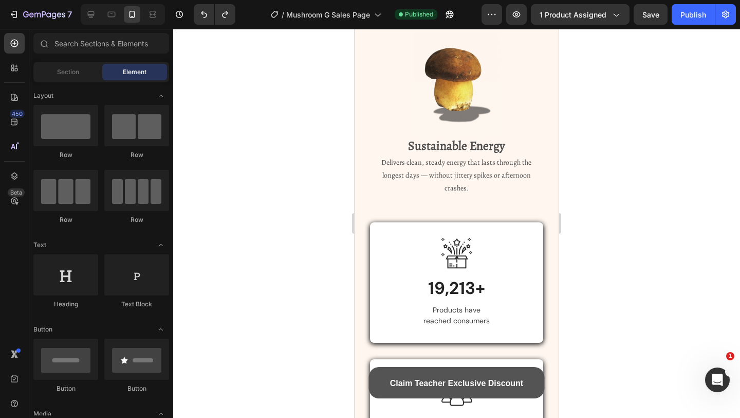
scroll to position [3887, 0]
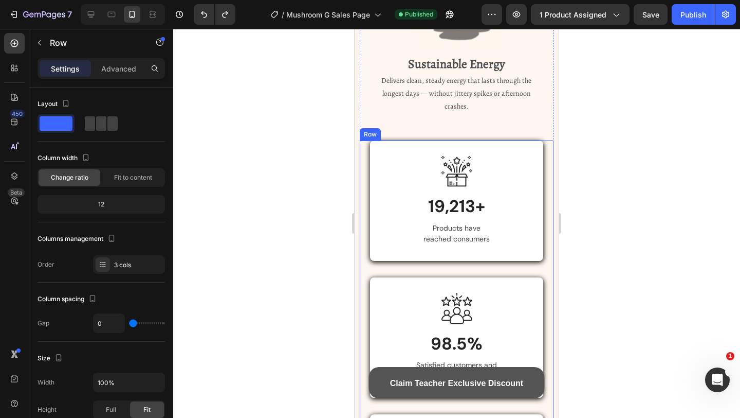
click at [121, 76] on div "Advanced" at bounding box center [118, 68] width 51 height 16
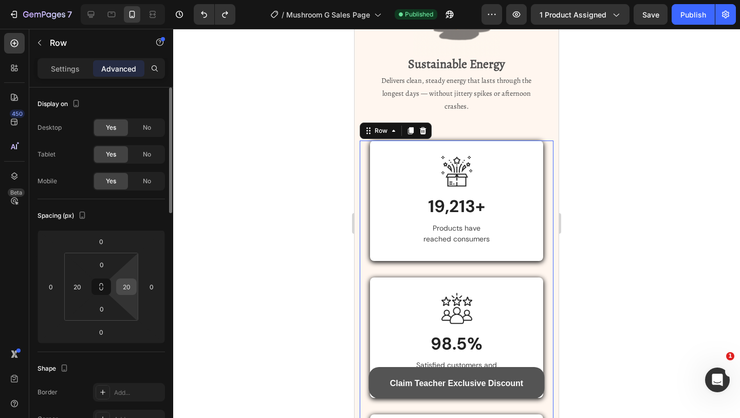
click at [132, 293] on input "20" at bounding box center [126, 286] width 15 height 15
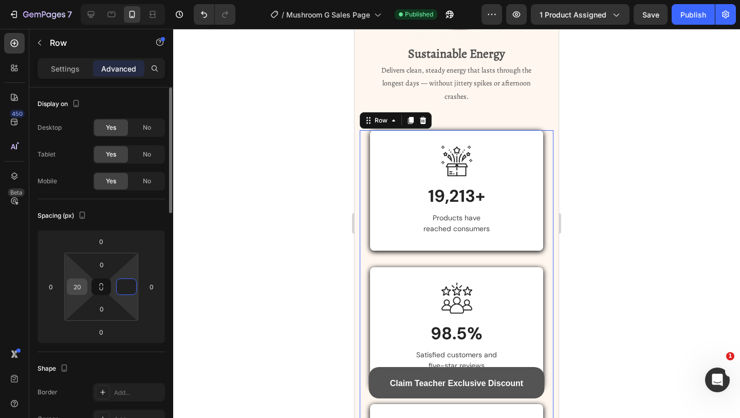
type input "0"
click at [78, 286] on input "20" at bounding box center [76, 286] width 15 height 15
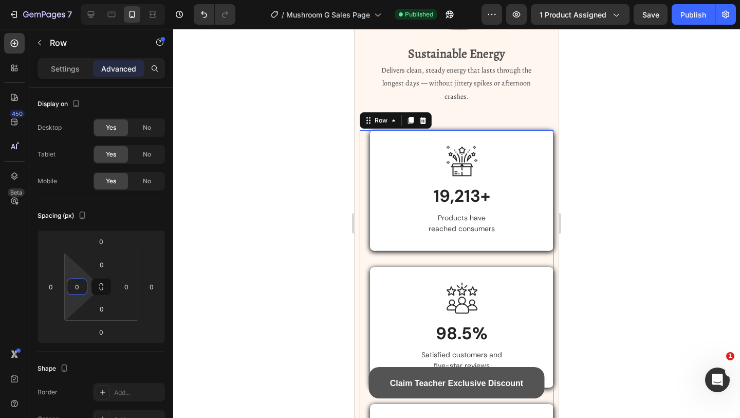
click at [185, 265] on div at bounding box center [456, 223] width 567 height 389
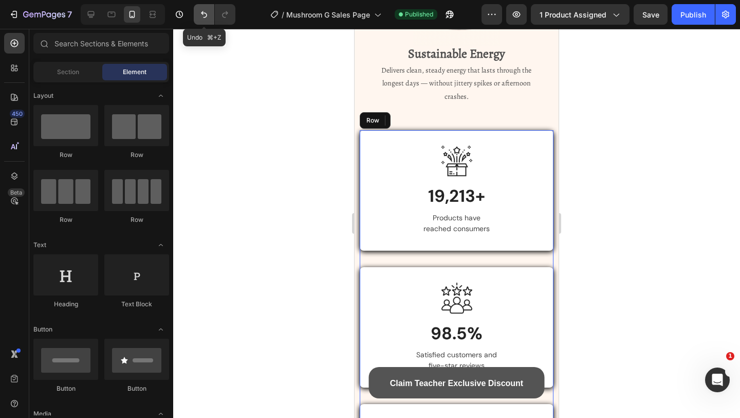
click at [197, 23] on button "Undo/Redo" at bounding box center [204, 14] width 21 height 21
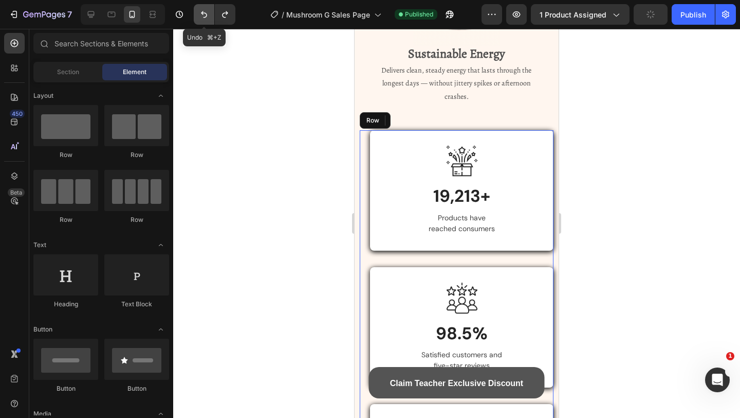
click at [207, 20] on button "Undo/Redo" at bounding box center [204, 14] width 21 height 21
click at [200, 9] on icon "Undo/Redo" at bounding box center [204, 14] width 10 height 10
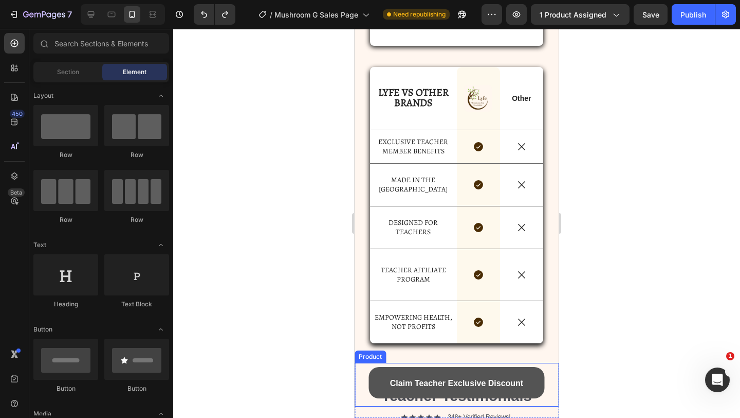
scroll to position [4381, 0]
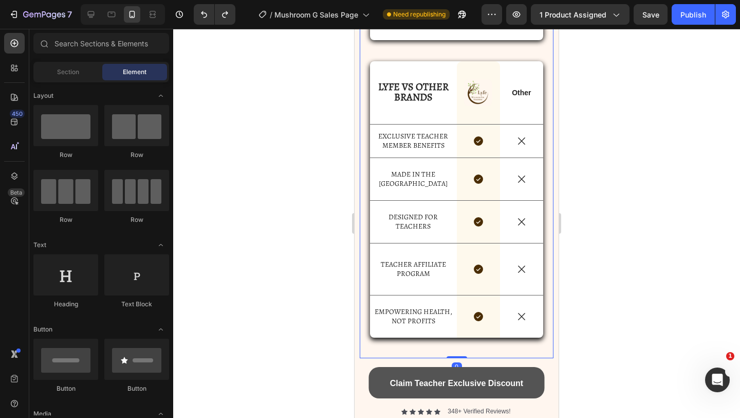
click at [437, 329] on div "Image 50+ Heading Recommendations by over 50 safety experts Text block Row LYFE…" at bounding box center [456, 139] width 173 height 438
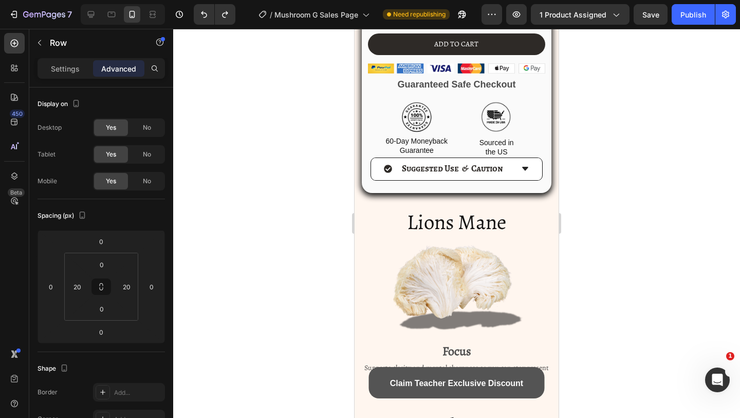
scroll to position [1724, 0]
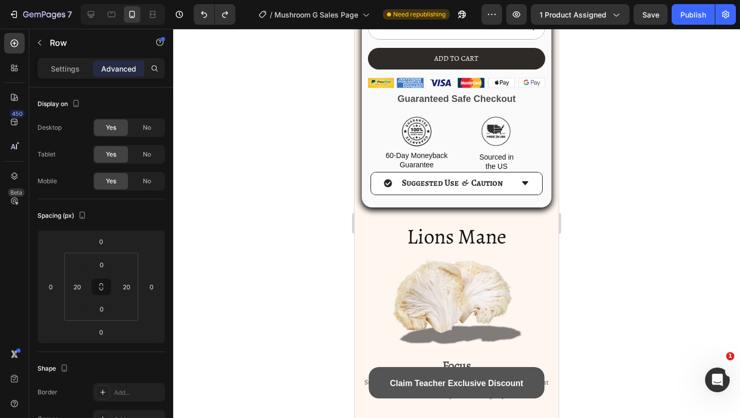
click at [439, 313] on img at bounding box center [457, 304] width 142 height 107
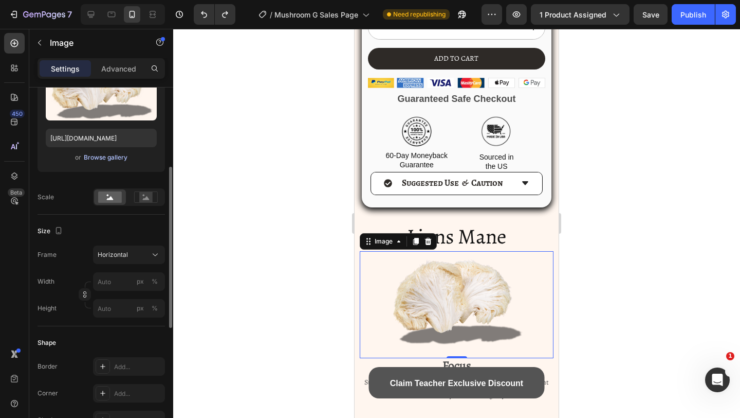
scroll to position [154, 0]
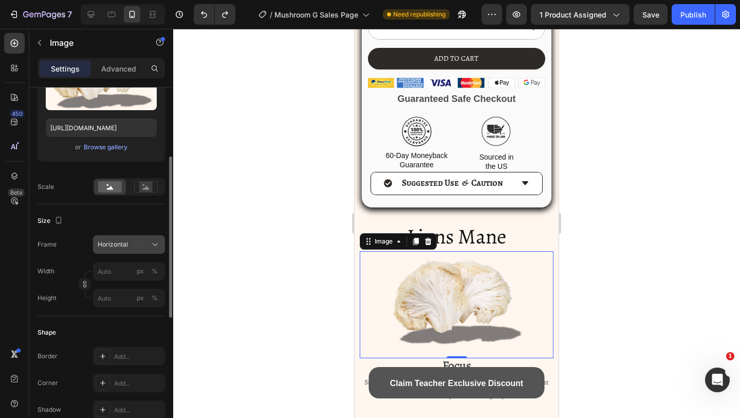
click at [113, 248] on span "Horizontal" at bounding box center [113, 244] width 30 height 9
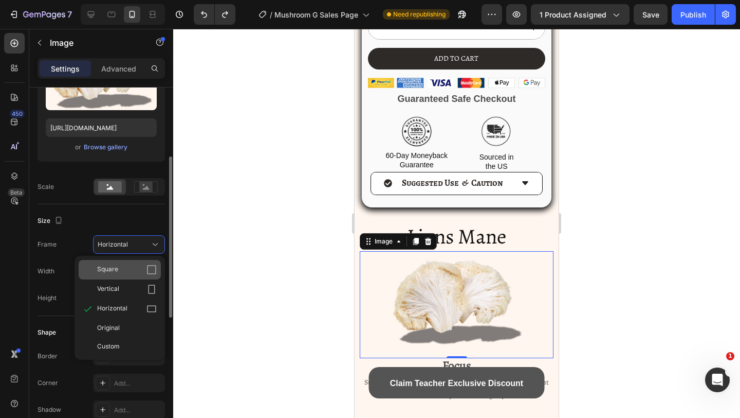
click at [137, 268] on div "Square" at bounding box center [127, 269] width 60 height 10
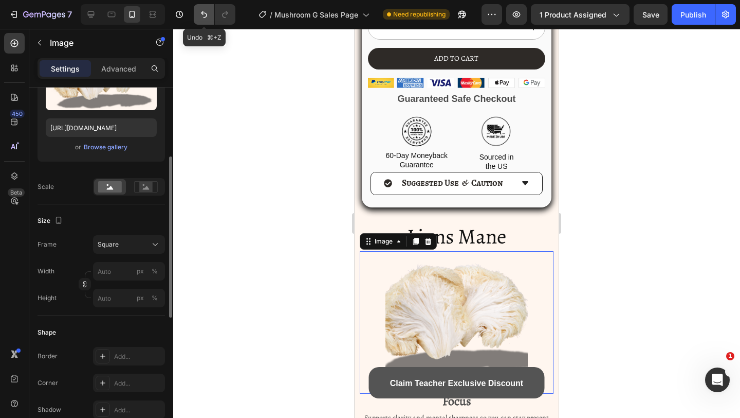
click at [202, 8] on button "Undo/Redo" at bounding box center [204, 14] width 21 height 21
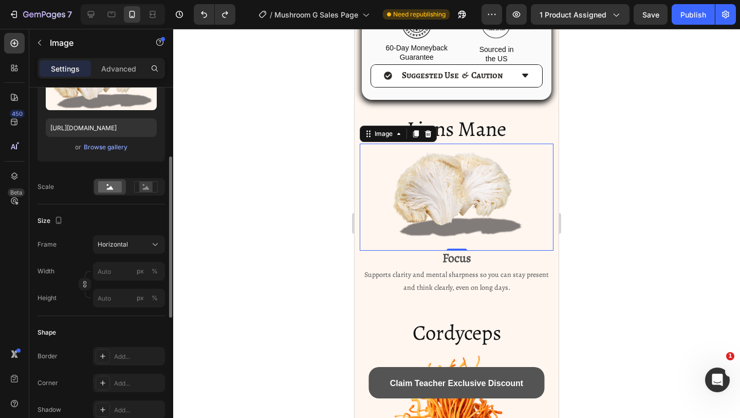
scroll to position [1887, 0]
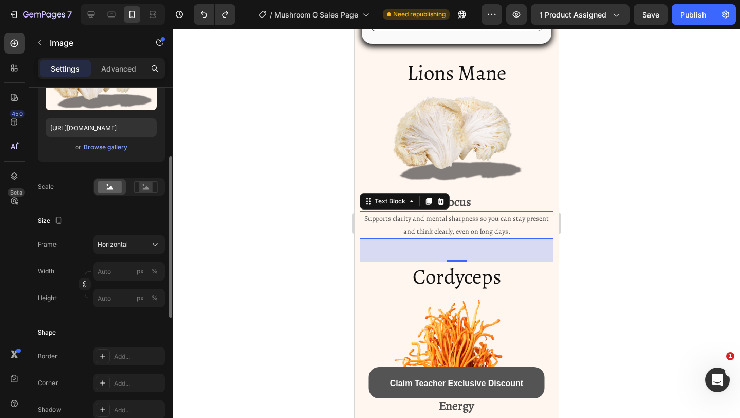
click at [456, 227] on p "Supports clarity and mental sharpness so you can stay present and think clearly…" at bounding box center [457, 225] width 192 height 26
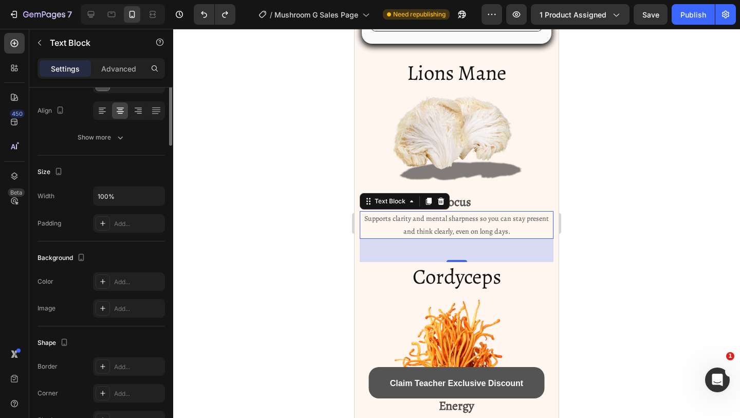
scroll to position [0, 0]
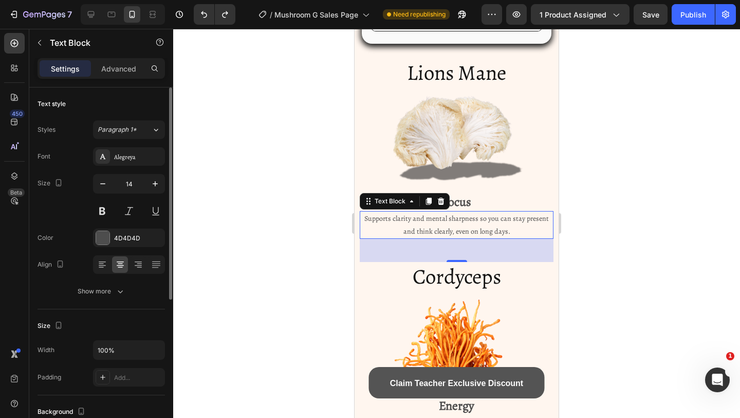
drag, startPoint x: 457, startPoint y: 260, endPoint x: 457, endPoint y: 220, distance: 40.1
click at [457, 220] on div "Supports clarity and mental sharpness so you can stay present and think clearly…" at bounding box center [457, 225] width 194 height 28
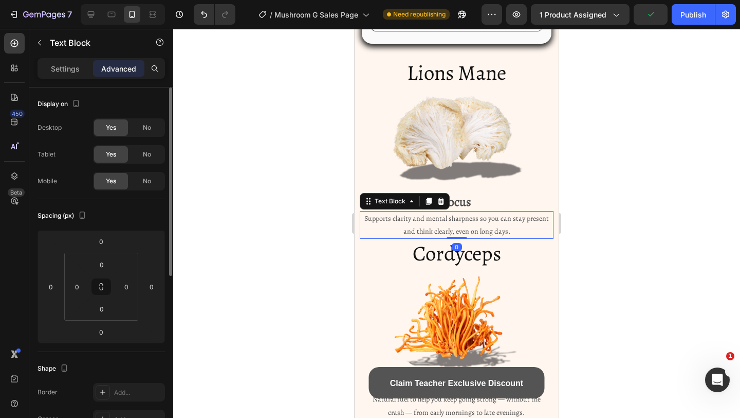
click at [659, 204] on div at bounding box center [456, 223] width 567 height 389
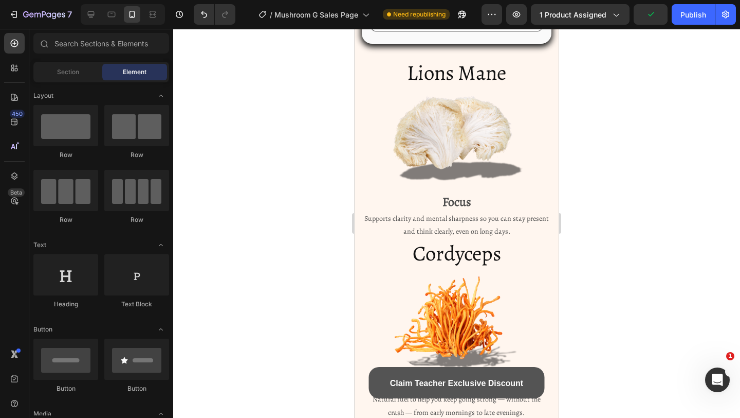
click at [659, 204] on div at bounding box center [456, 223] width 567 height 389
click at [206, 15] on icon "Undo/Redo" at bounding box center [204, 14] width 10 height 10
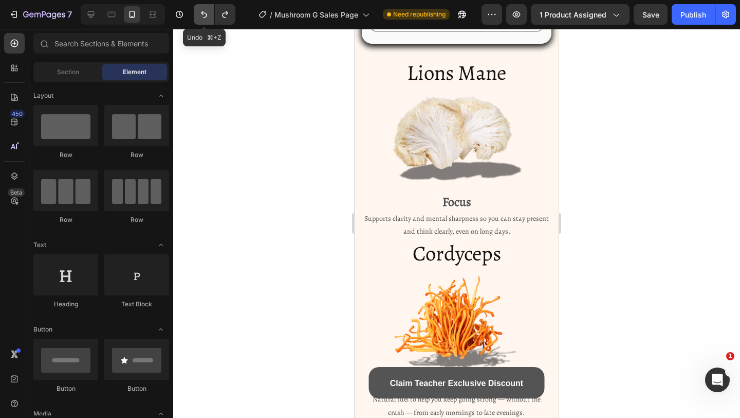
click at [206, 15] on icon "Undo/Redo" at bounding box center [204, 14] width 10 height 10
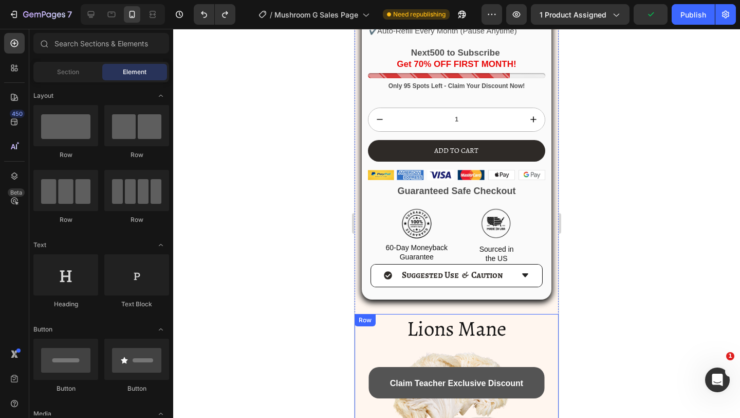
scroll to position [1581, 0]
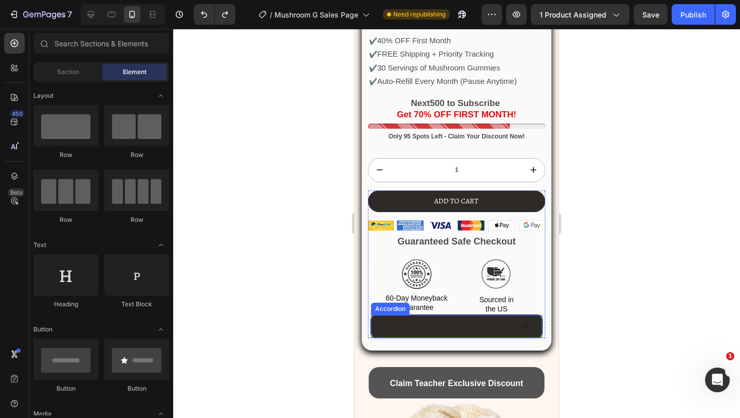
click at [492, 324] on span "Suggested Use & Caution" at bounding box center [452, 325] width 101 height 12
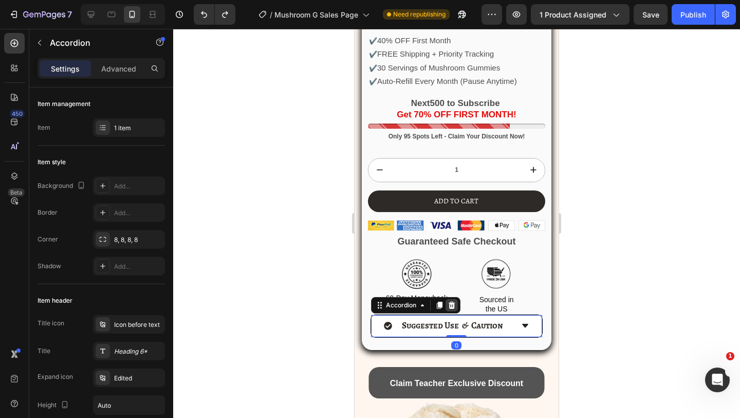
click at [451, 302] on icon at bounding box center [452, 305] width 8 height 8
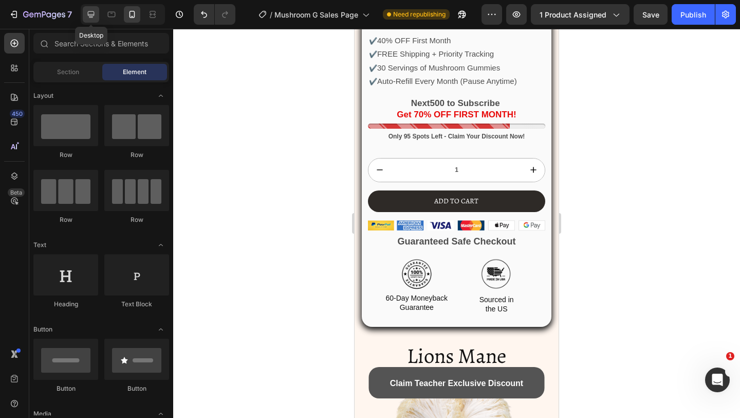
click at [97, 15] on div at bounding box center [91, 14] width 16 height 16
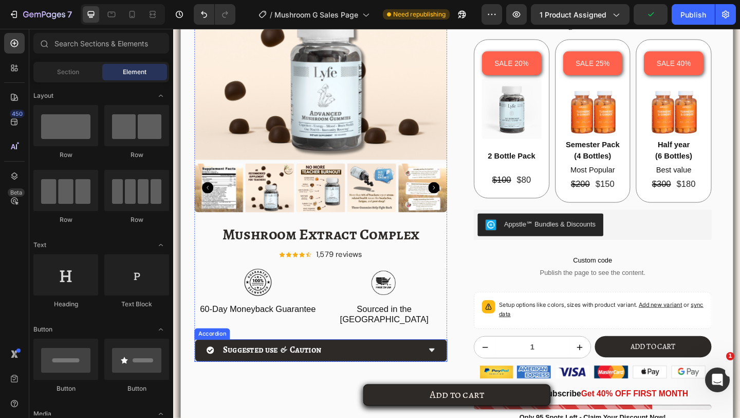
click at [358, 370] on div "Suggested use & Caution" at bounding box center [325, 377] width 233 height 15
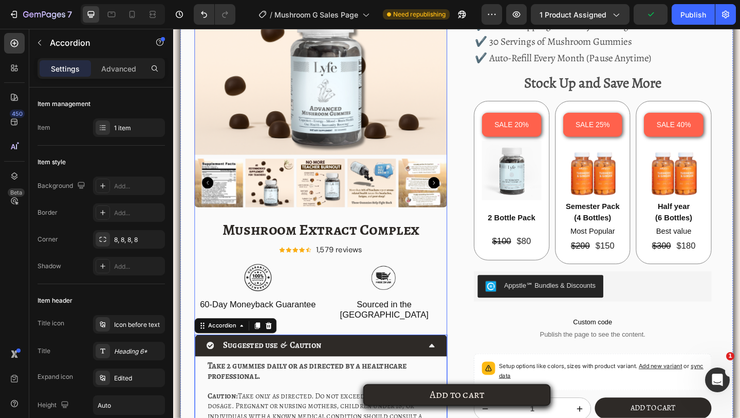
scroll to position [1807, 0]
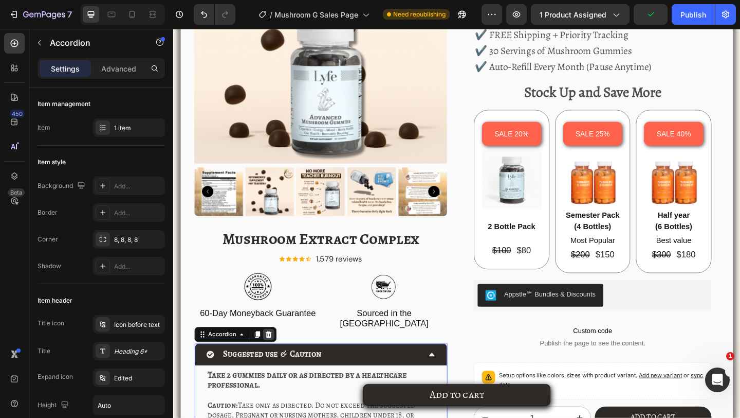
click at [273, 357] on icon at bounding box center [277, 361] width 8 height 8
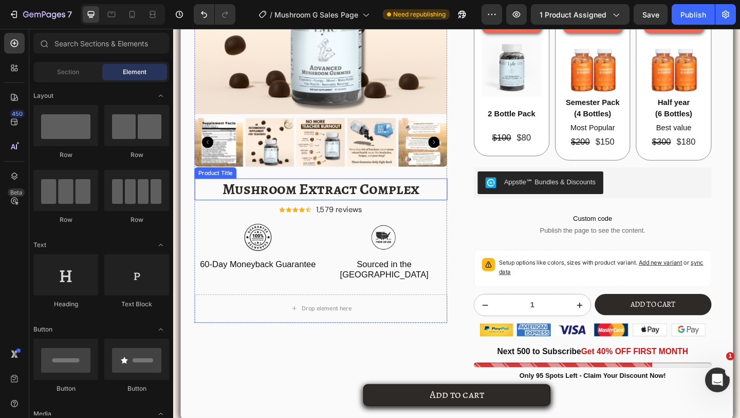
scroll to position [1932, 0]
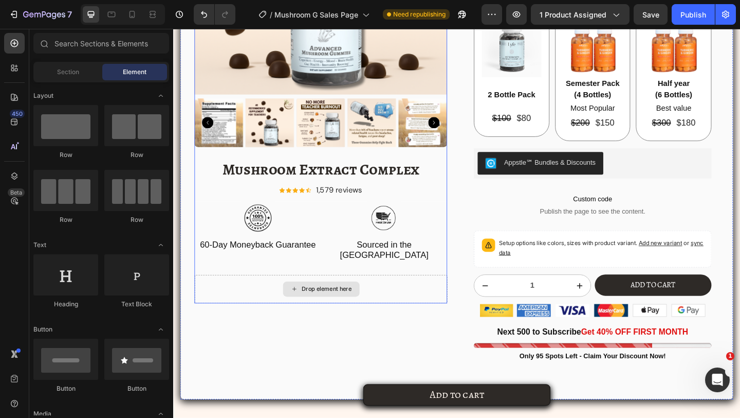
click at [328, 310] on div "Drop element here" at bounding box center [334, 311] width 83 height 16
click at [328, 307] on div "Drop element here" at bounding box center [340, 311] width 55 height 8
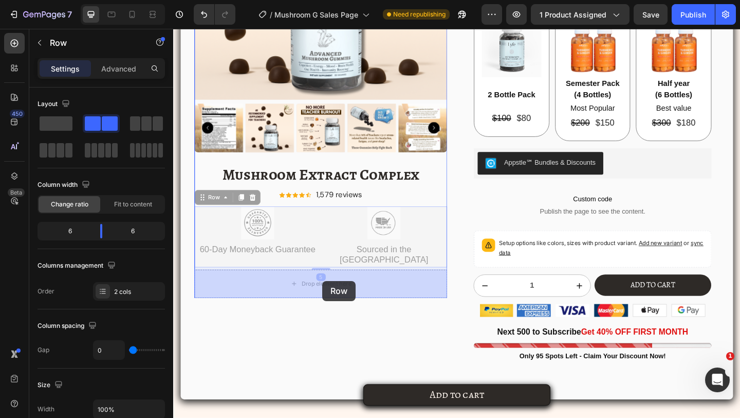
drag, startPoint x: 335, startPoint y: 284, endPoint x: 335, endPoint y: 303, distance: 19.0
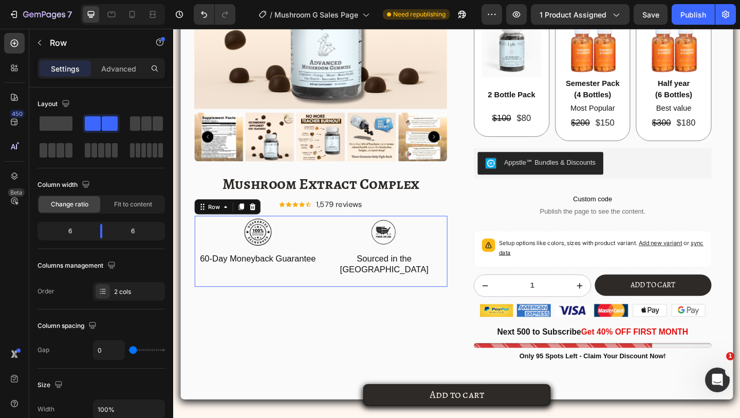
scroll to position [1948, 0]
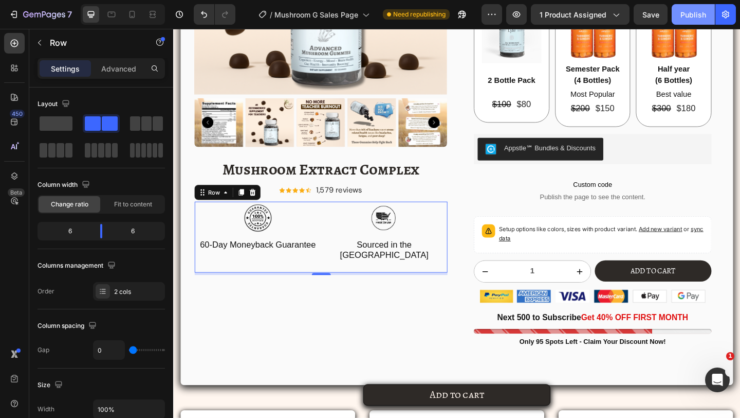
click at [681, 13] on div "Publish" at bounding box center [694, 14] width 26 height 11
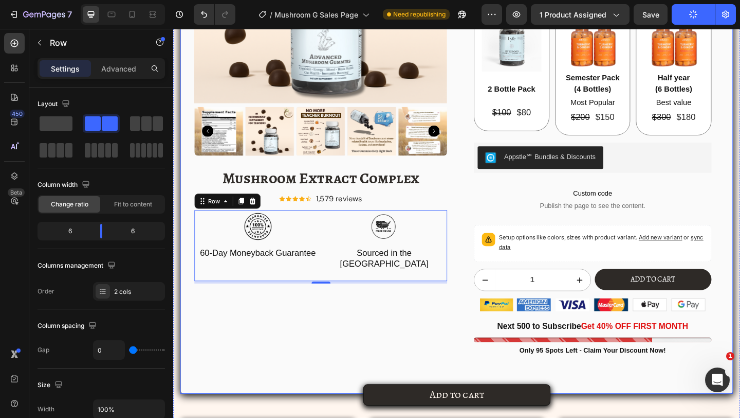
scroll to position [1848, 0]
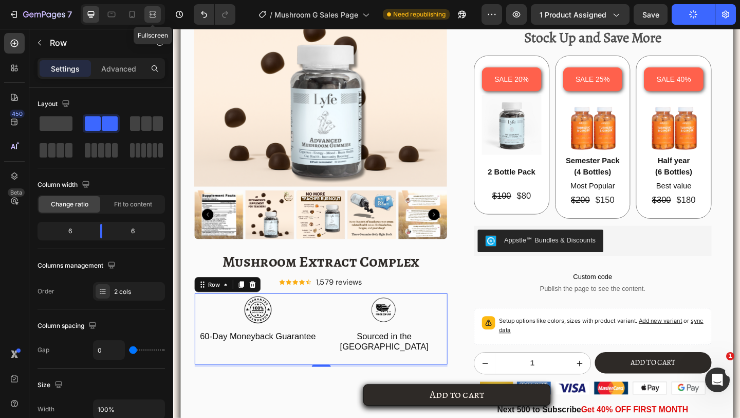
click at [158, 16] on div at bounding box center [152, 14] width 16 height 16
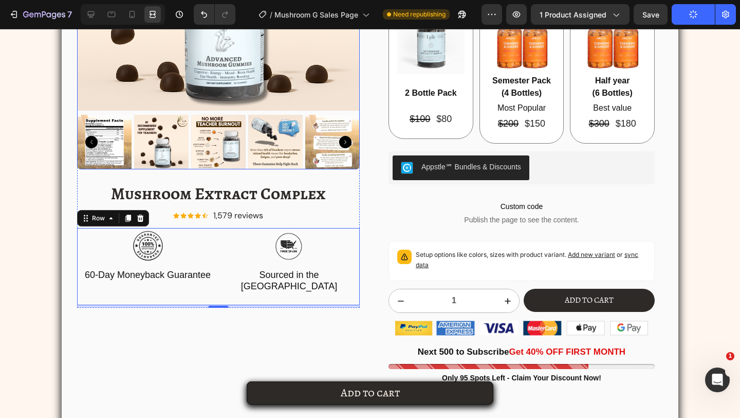
scroll to position [2055, 0]
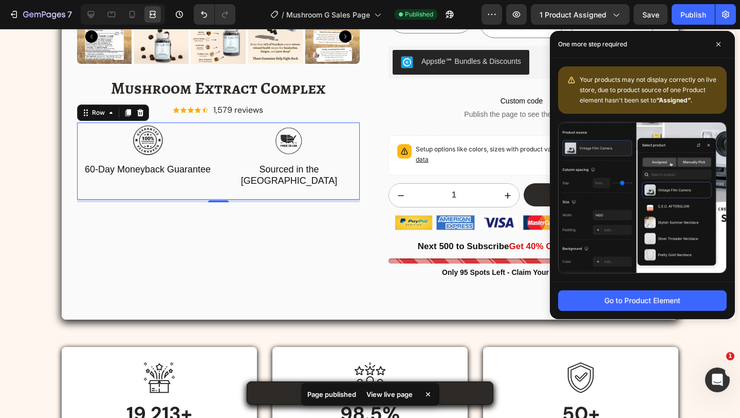
click at [712, 35] on div "One more step required" at bounding box center [642, 44] width 185 height 27
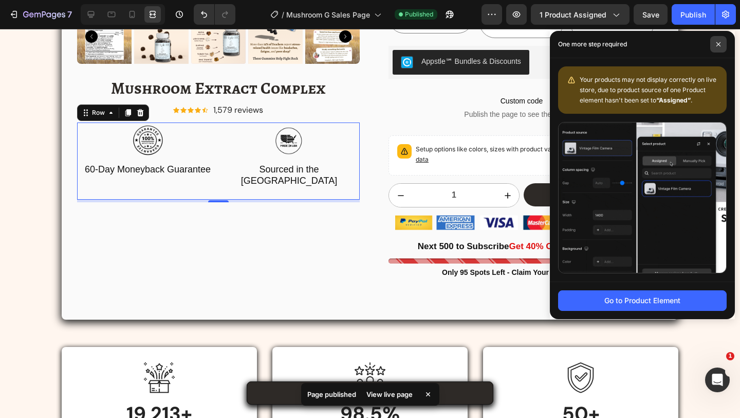
click at [716, 42] on icon at bounding box center [718, 44] width 5 height 5
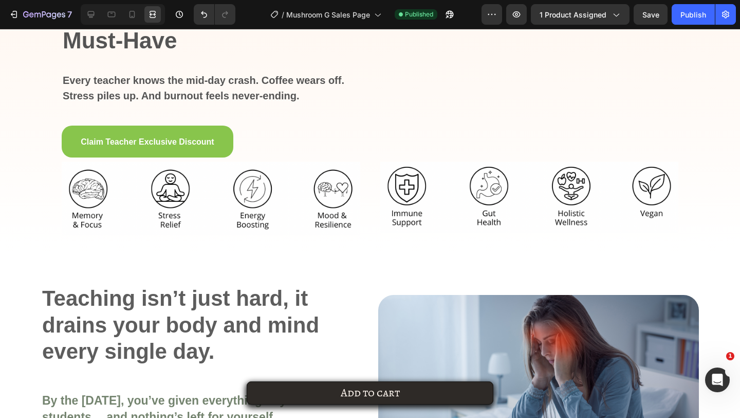
scroll to position [232, 0]
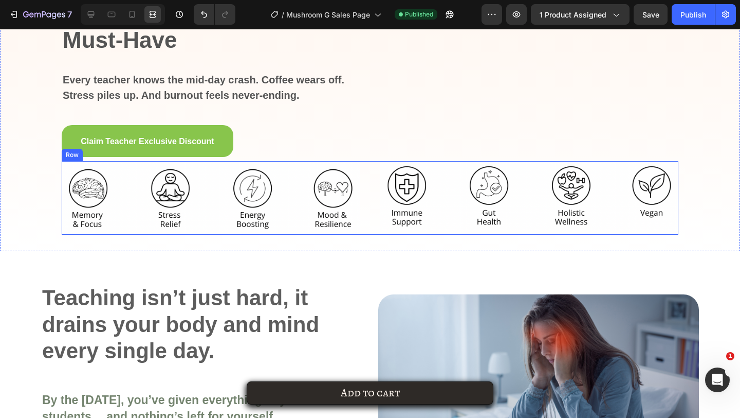
click at [374, 234] on div "Image Image Row" at bounding box center [370, 198] width 617 height 74
click at [118, 157] on div at bounding box center [112, 151] width 12 height 12
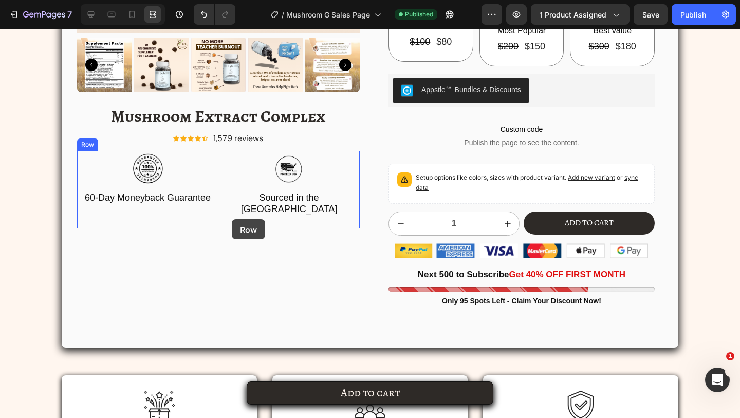
scroll to position [2057, 0]
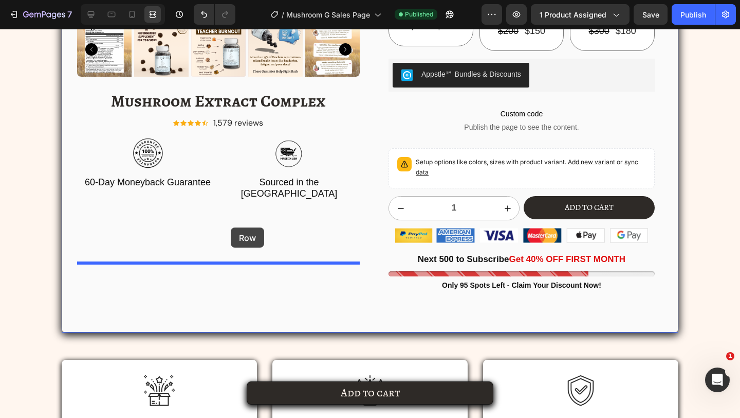
drag, startPoint x: 73, startPoint y: 258, endPoint x: 231, endPoint y: 227, distance: 160.8
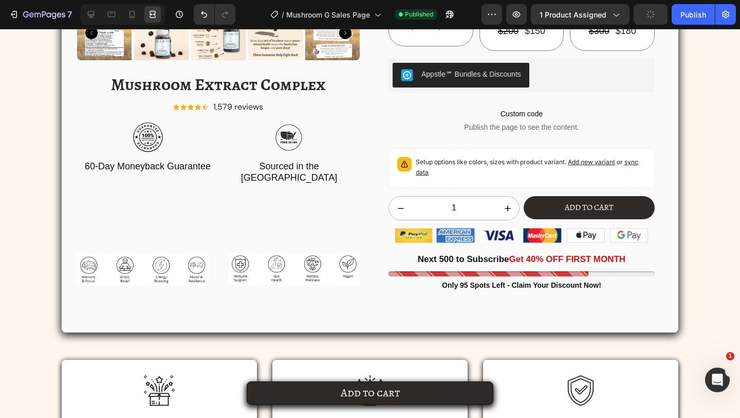
scroll to position [2040, 0]
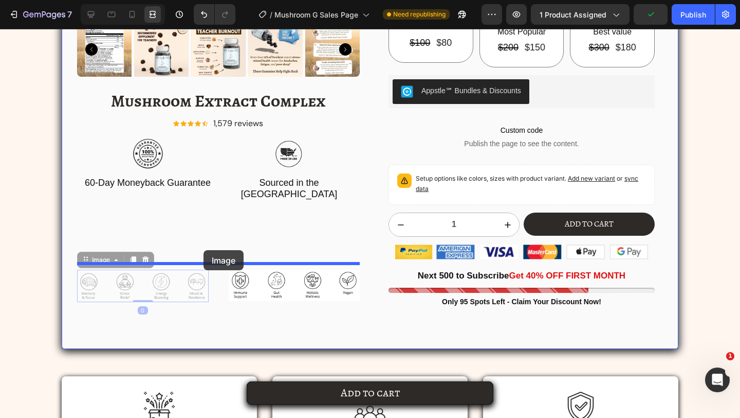
drag, startPoint x: 192, startPoint y: 280, endPoint x: 204, endPoint y: 250, distance: 32.6
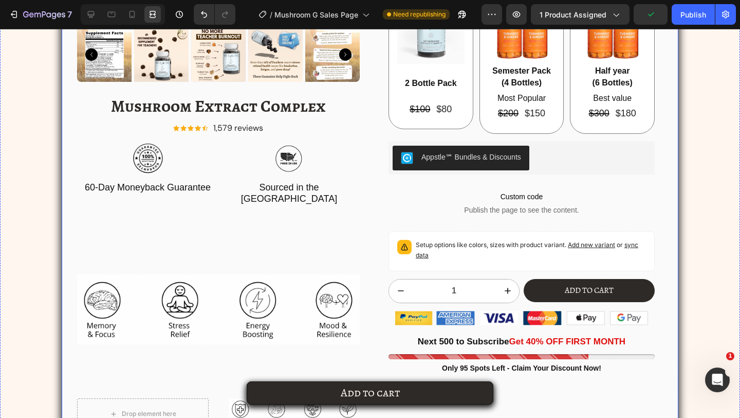
scroll to position [2032, 0]
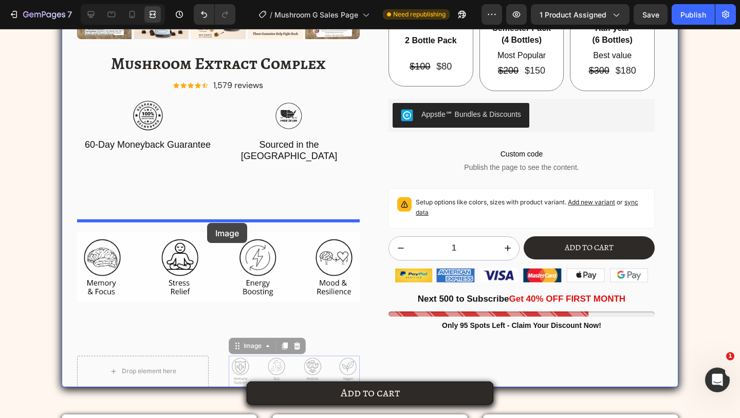
drag, startPoint x: 249, startPoint y: 346, endPoint x: 207, endPoint y: 223, distance: 130.4
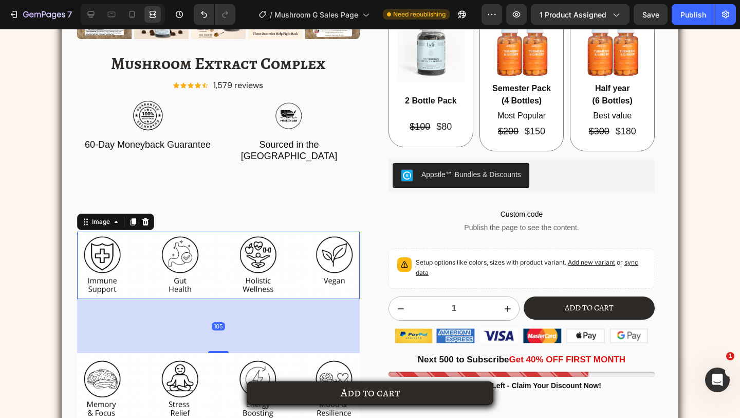
scroll to position [2041, 0]
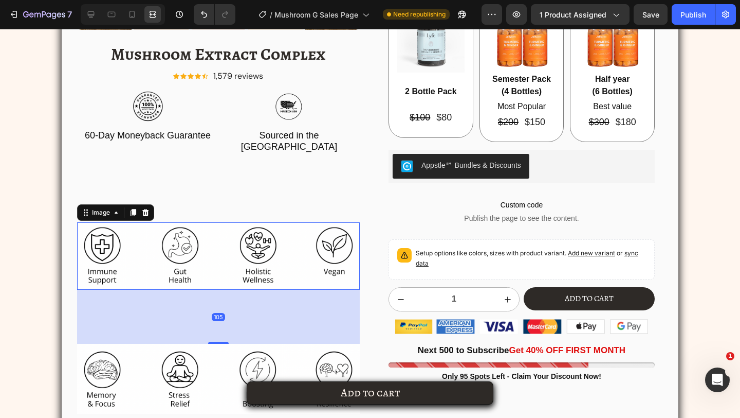
click at [222, 328] on div "105" at bounding box center [218, 316] width 283 height 54
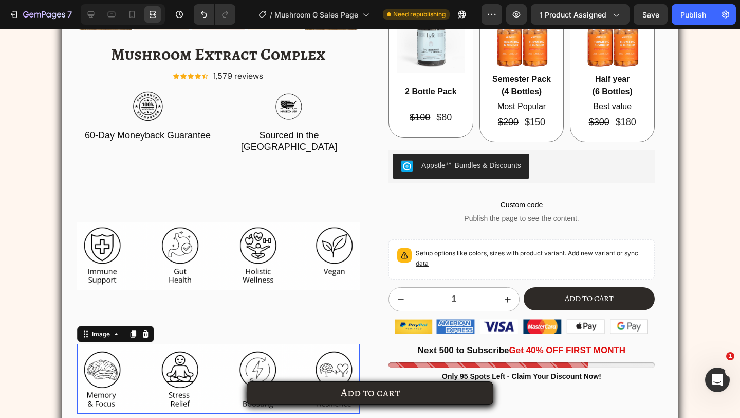
click at [222, 343] on img at bounding box center [218, 378] width 283 height 70
click at [222, 318] on div "Product Images Mushroom Extract Complex Product Title Icon Icon Icon Icon Icon …" at bounding box center [218, 93] width 283 height 810
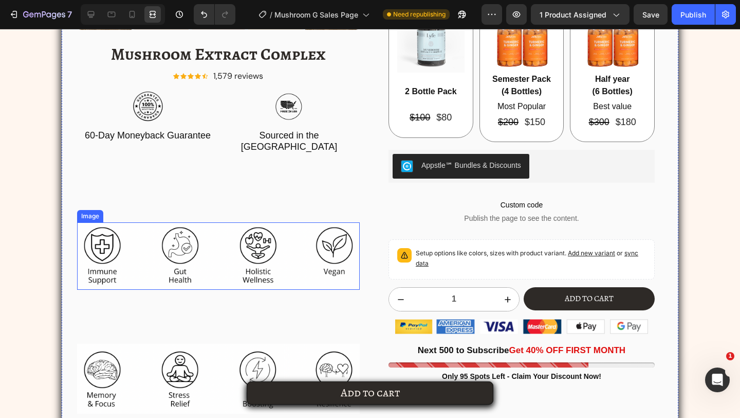
click at [216, 277] on img at bounding box center [218, 255] width 283 height 67
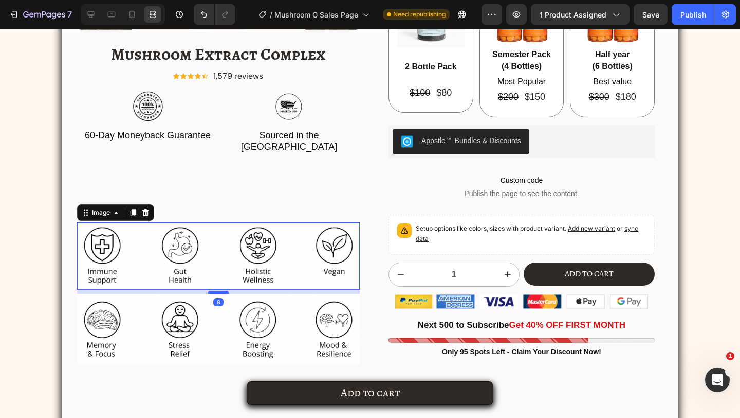
drag, startPoint x: 214, startPoint y: 330, endPoint x: 214, endPoint y: 280, distance: 49.9
click at [214, 291] on div at bounding box center [218, 292] width 21 height 3
drag, startPoint x: 214, startPoint y: 280, endPoint x: 214, endPoint y: 231, distance: 48.8
click at [214, 239] on div "Image 8" at bounding box center [218, 255] width 283 height 67
type input "0"
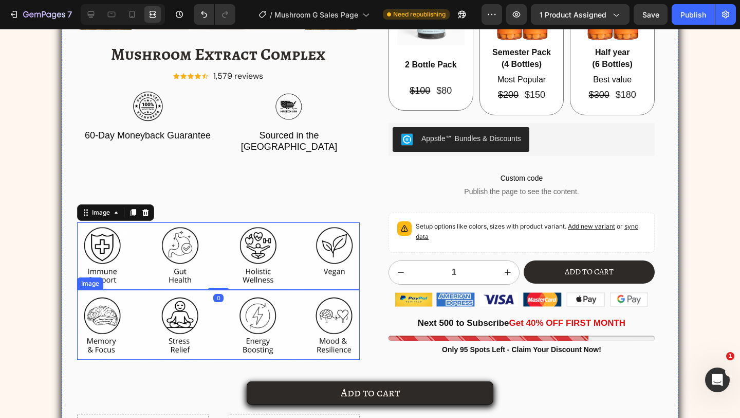
click at [202, 371] on div "Product Images Mushroom Extract Complex Product Title Icon Icon Icon Icon Icon …" at bounding box center [218, 66] width 283 height 756
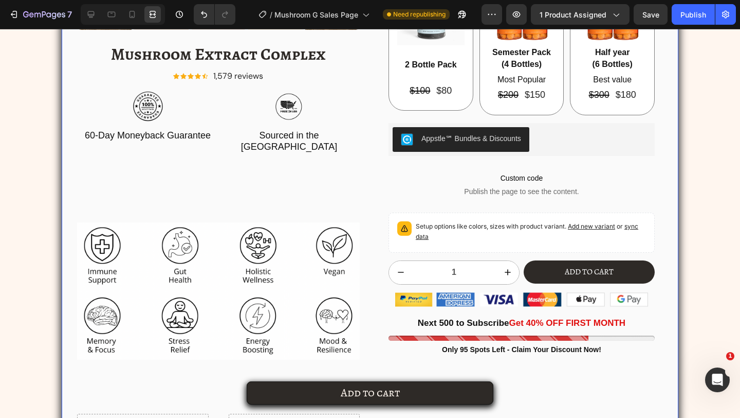
scroll to position [2047, 0]
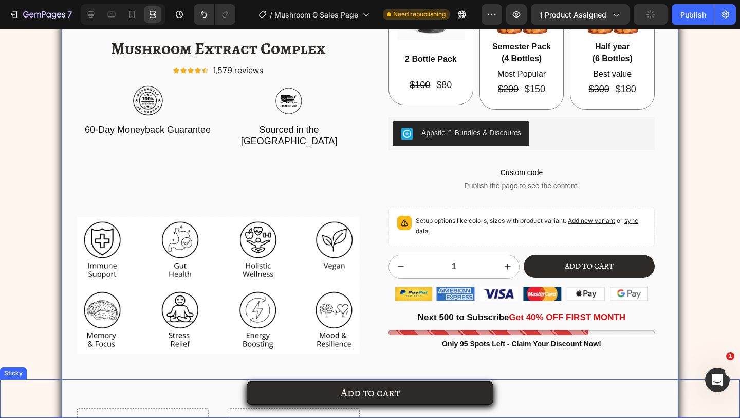
click at [220, 404] on div "Add to cart Product Cart Button Product" at bounding box center [370, 392] width 740 height 27
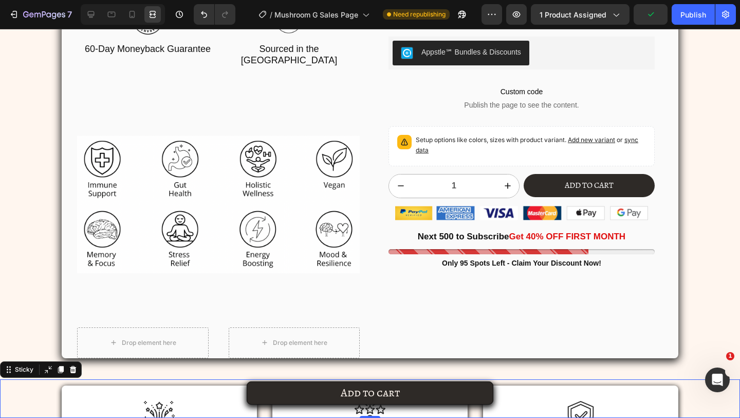
scroll to position [2156, 0]
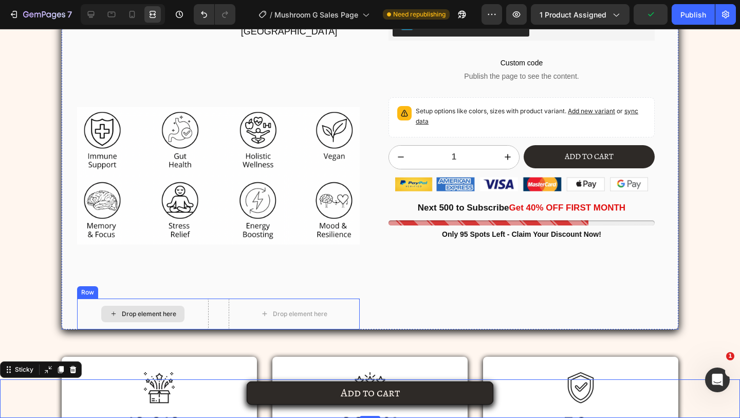
click at [198, 298] on div "Drop element here" at bounding box center [143, 313] width 132 height 31
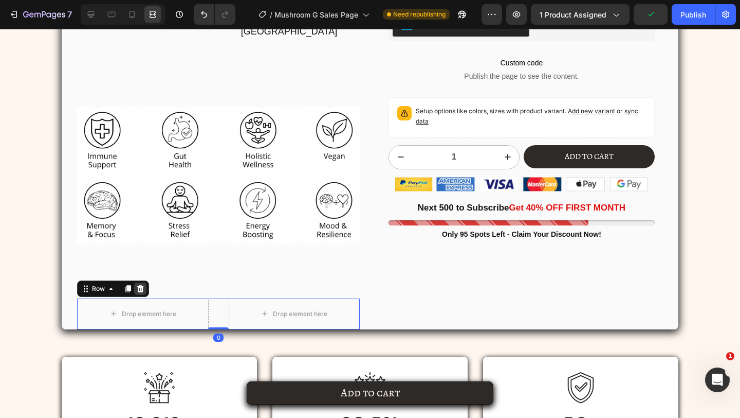
click at [142, 285] on icon at bounding box center [140, 288] width 7 height 7
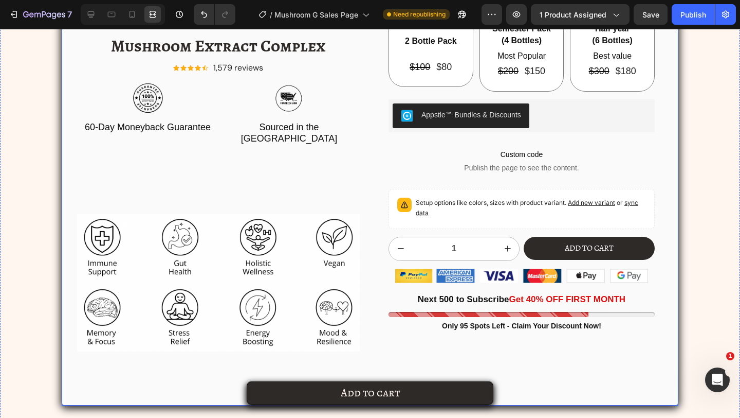
scroll to position [2028, 0]
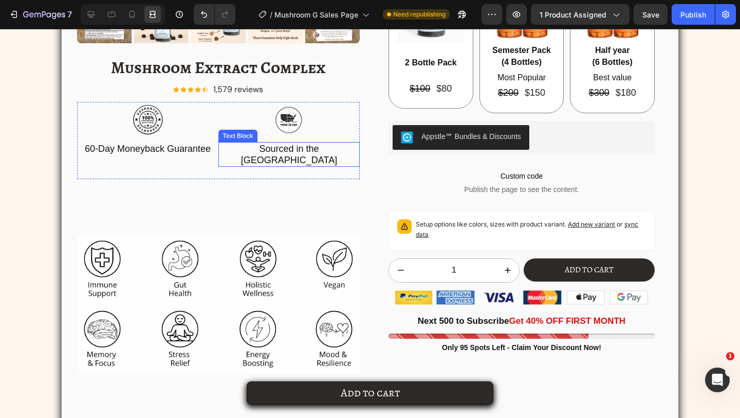
click at [223, 151] on p "Sourced in the [GEOGRAPHIC_DATA]" at bounding box center [289, 154] width 139 height 23
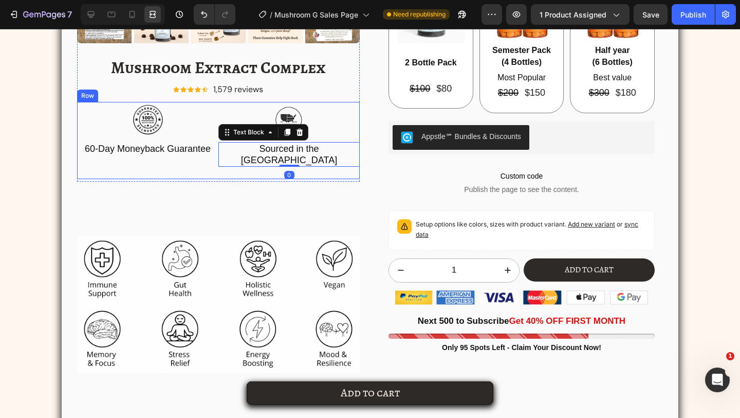
click at [210, 164] on div "Image 60-Day Moneyback Guarantee Text Block Image Sourced in the US Text Block …" at bounding box center [218, 140] width 283 height 77
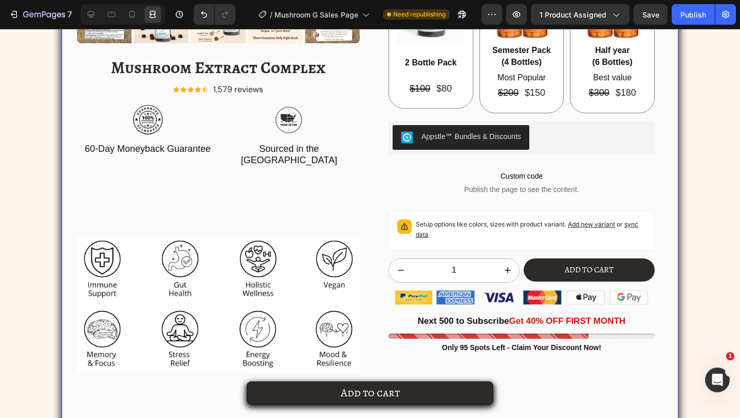
click at [214, 191] on div "Product Images Mushroom Extract Complex Product Title Icon Icon Icon Icon Icon …" at bounding box center [218, 64] width 283 height 725
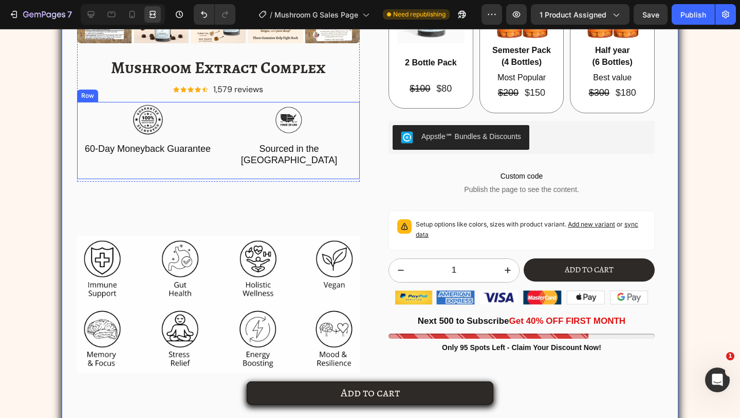
click at [217, 157] on div "Image 60-Day Moneyback Guarantee Text Block Image Sourced in the US Text Block …" at bounding box center [218, 140] width 283 height 77
drag, startPoint x: 217, startPoint y: 169, endPoint x: 217, endPoint y: 161, distance: 8.2
click at [217, 161] on div "Image 60-Day Moneyback Guarantee Text Block Image Sourced in the US Text Block …" at bounding box center [218, 140] width 283 height 77
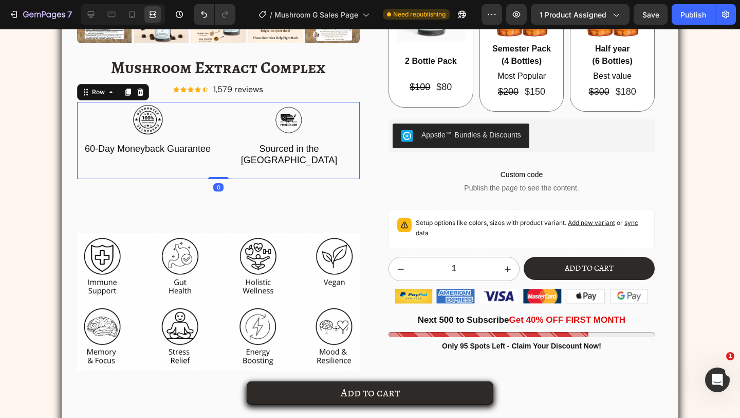
click at [204, 160] on div "Image 60-Day Moneyback Guarantee Text Block Image Sourced in the US Text Block …" at bounding box center [218, 140] width 283 height 77
click at [204, 155] on div "Image 60-Day Moneyback Guarantee Text Block Image Sourced in the US Text Block …" at bounding box center [218, 140] width 283 height 77
click at [201, 154] on p "60-Day Moneyback Guarantee" at bounding box center [147, 148] width 139 height 11
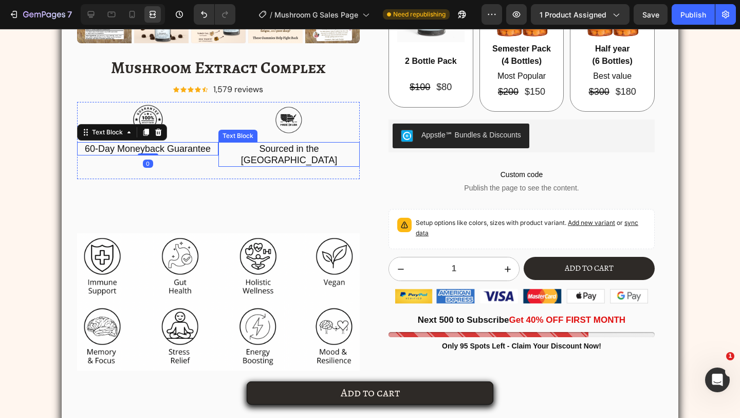
click at [281, 147] on span "Sourced in the [GEOGRAPHIC_DATA]" at bounding box center [289, 154] width 96 height 22
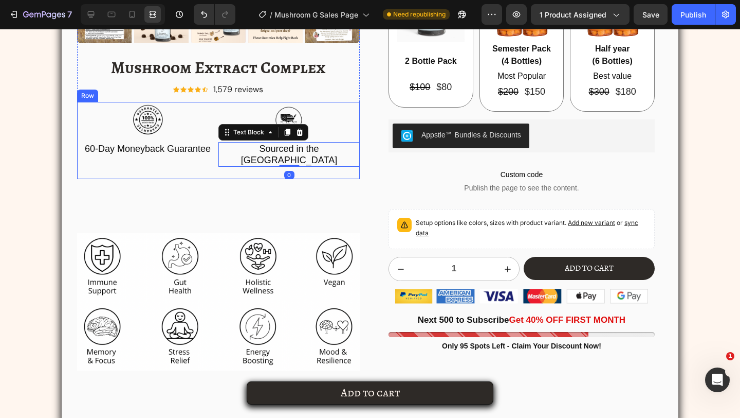
click at [219, 159] on div "Image 60-Day Moneyback Guarantee Text Block Image Sourced in the US Text Block …" at bounding box center [218, 140] width 283 height 77
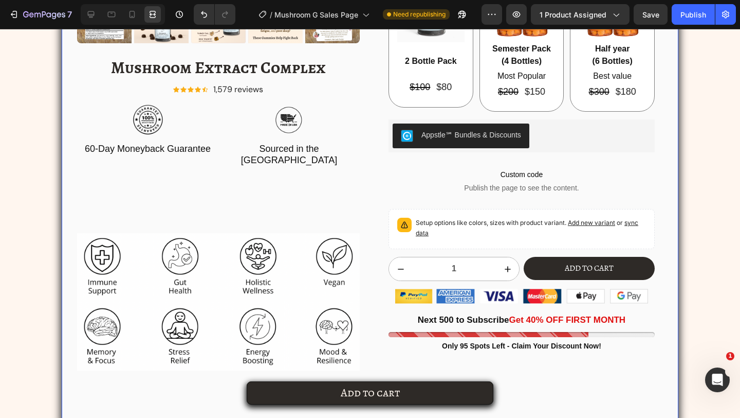
click at [218, 182] on div "Product Images Mushroom Extract Complex Product Title Icon Icon Icon Icon Icon …" at bounding box center [218, 63] width 283 height 722
click at [222, 233] on img at bounding box center [218, 266] width 283 height 67
click at [222, 211] on div "Product Images Mushroom Extract Complex Product Title Icon Icon Icon Icon Icon …" at bounding box center [218, 63] width 283 height 722
click at [224, 88] on p "1,579 reviews" at bounding box center [238, 89] width 50 height 12
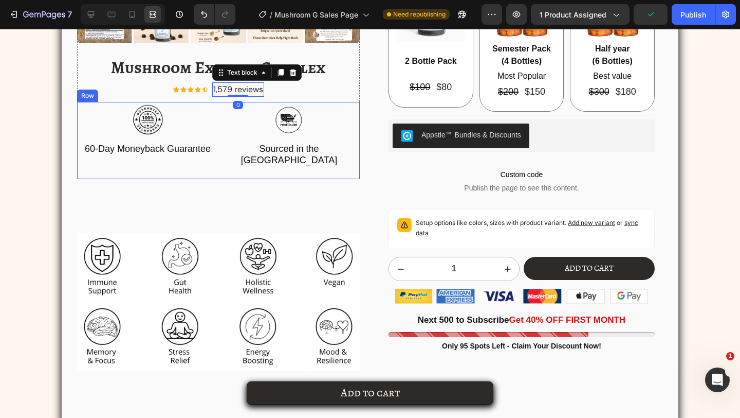
click at [225, 150] on p "Sourced in the [GEOGRAPHIC_DATA]" at bounding box center [289, 154] width 139 height 23
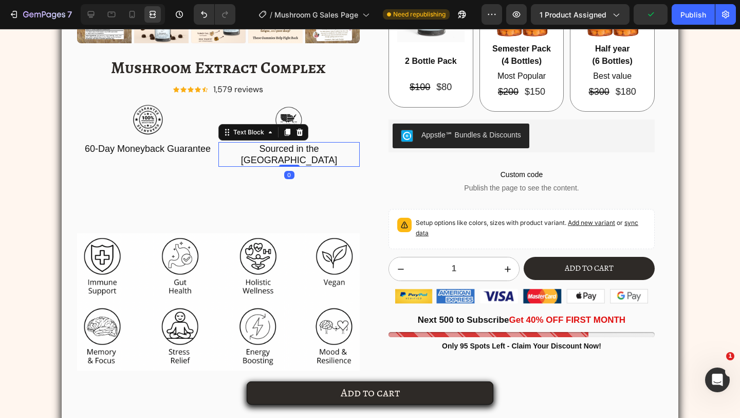
click at [221, 153] on p "Sourced in the [GEOGRAPHIC_DATA]" at bounding box center [289, 154] width 139 height 23
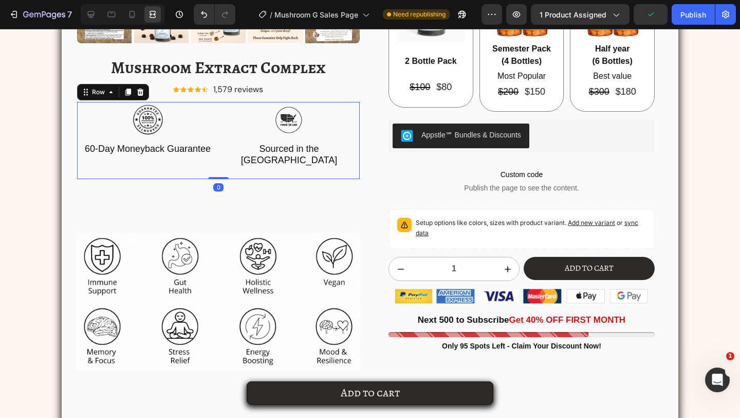
click at [218, 158] on div "Image 60-Day Moneyback Guarantee Text Block Image Sourced in the US Text Block …" at bounding box center [218, 140] width 283 height 77
click at [205, 238] on img at bounding box center [218, 266] width 283 height 67
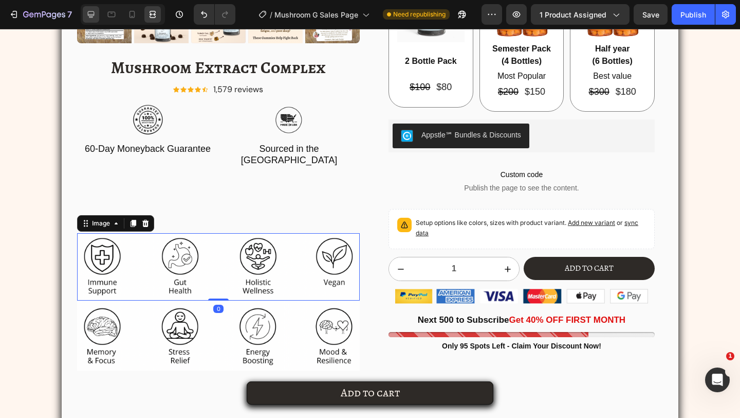
click at [99, 21] on div at bounding box center [123, 14] width 84 height 21
click at [97, 21] on div at bounding box center [91, 14] width 16 height 16
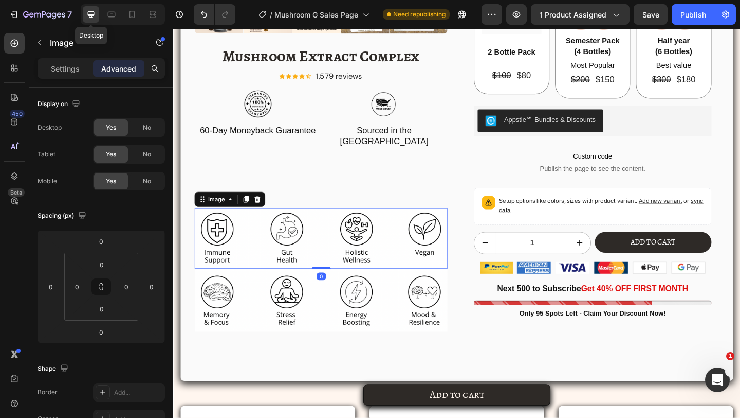
scroll to position [2020, 0]
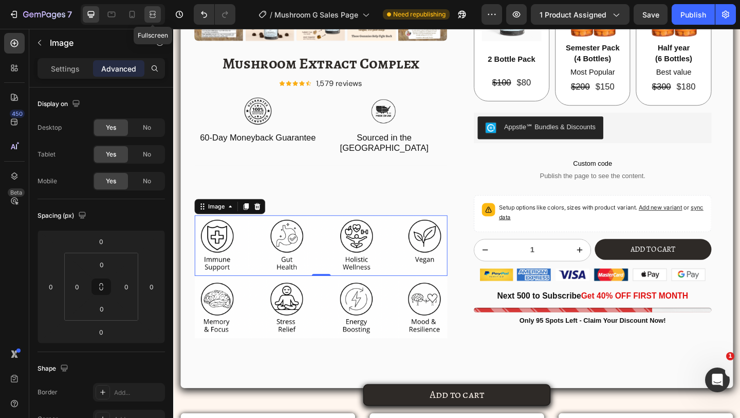
click at [157, 16] on icon at bounding box center [153, 14] width 10 height 10
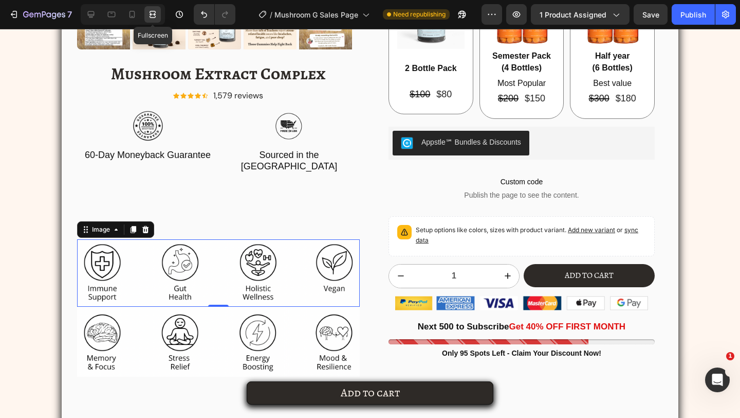
scroll to position [2028, 0]
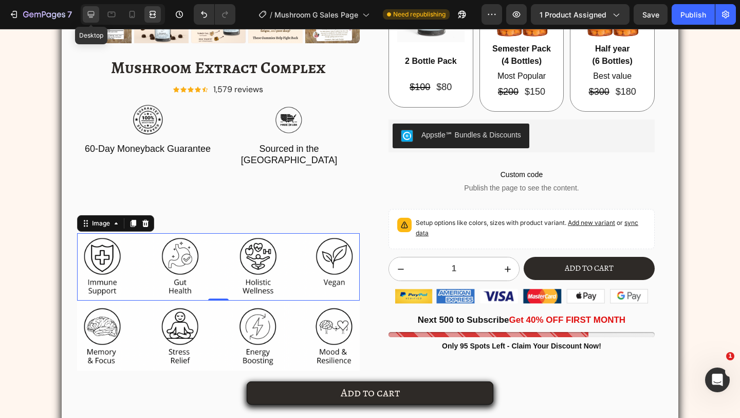
click at [92, 17] on icon at bounding box center [91, 14] width 7 height 7
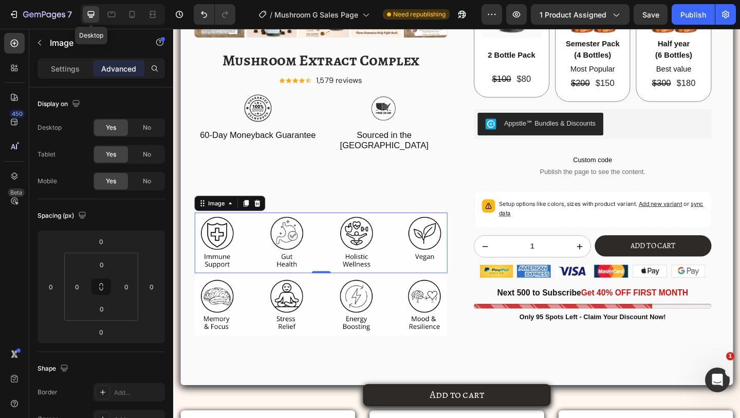
scroll to position [2020, 0]
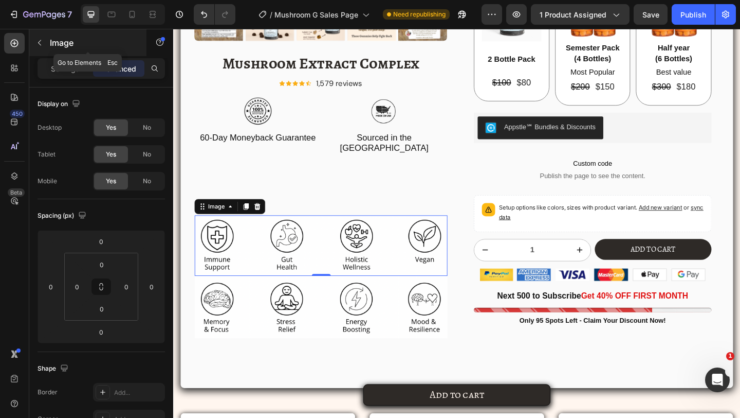
click at [51, 45] on p "Image" at bounding box center [93, 43] width 87 height 12
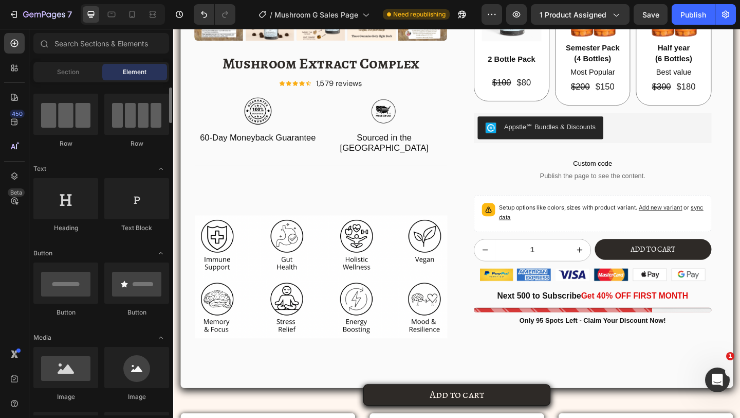
scroll to position [0, 0]
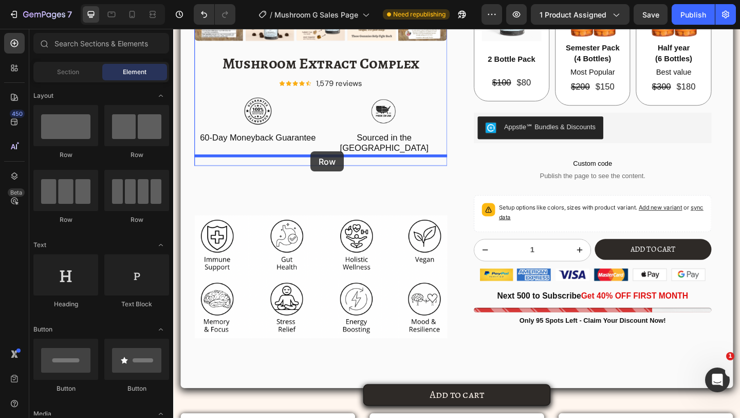
drag, startPoint x: 244, startPoint y: 172, endPoint x: 323, endPoint y: 162, distance: 79.3
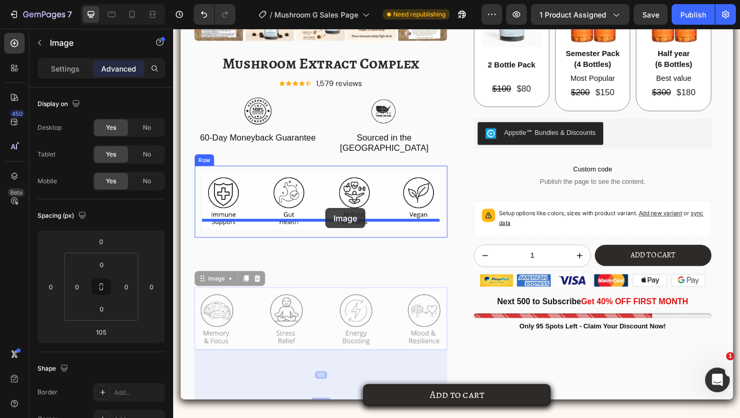
drag, startPoint x: 340, startPoint y: 336, endPoint x: 339, endPoint y: 224, distance: 112.1
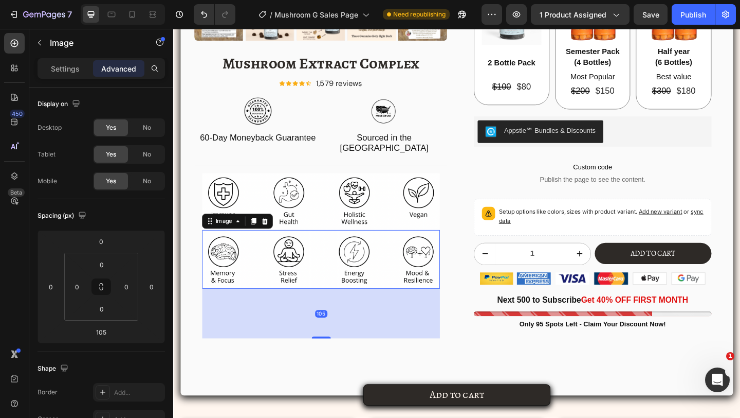
click at [330, 350] on div "105" at bounding box center [334, 338] width 259 height 54
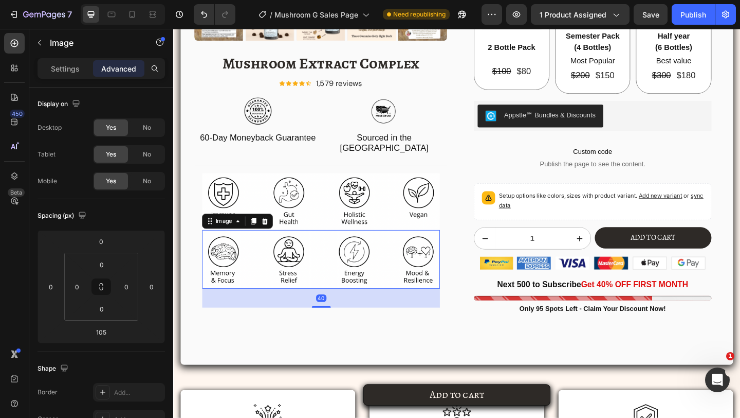
scroll to position [2021, 0]
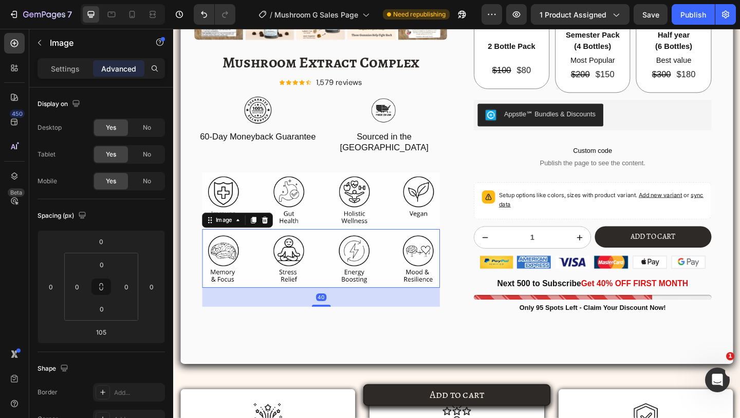
drag, startPoint x: 330, startPoint y: 353, endPoint x: 330, endPoint y: 176, distance: 176.9
click at [330, 185] on div "Image Image 40" at bounding box center [334, 258] width 259 height 146
type input "0"
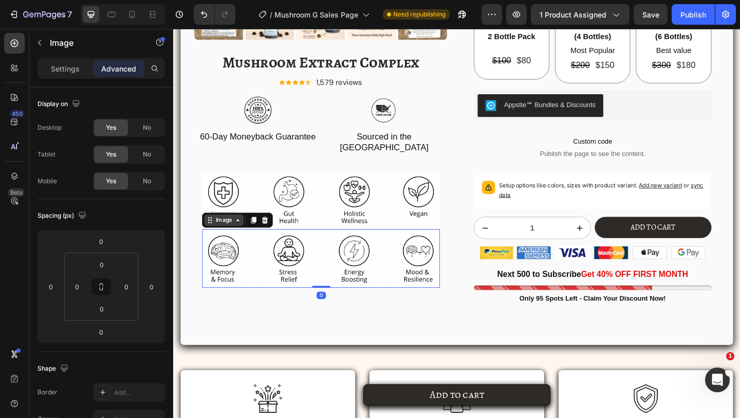
click at [225, 231] on div "Image" at bounding box center [228, 236] width 43 height 12
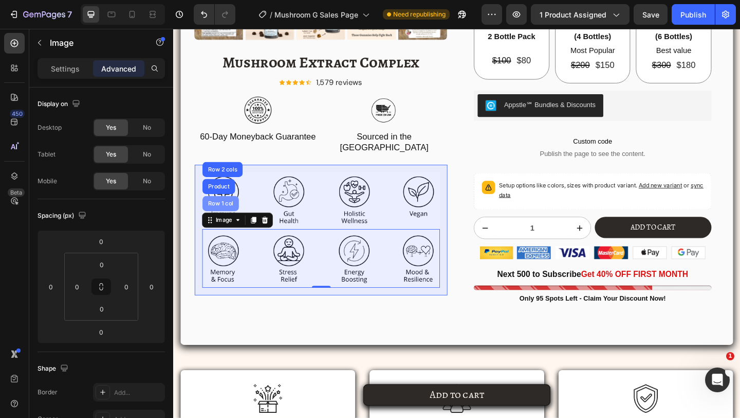
click at [220, 213] on div "Row 1 col" at bounding box center [225, 218] width 40 height 16
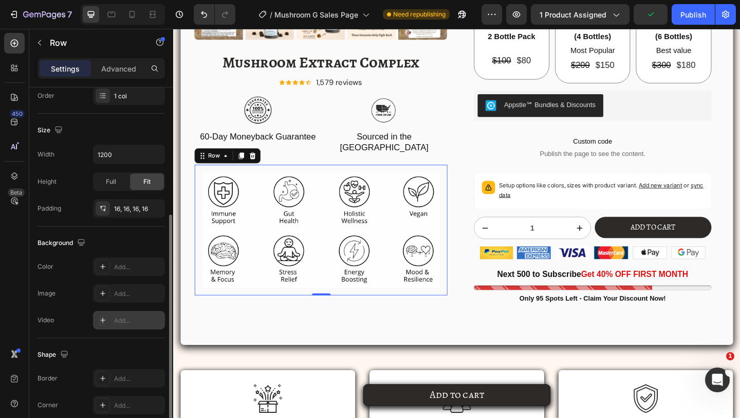
scroll to position [245, 0]
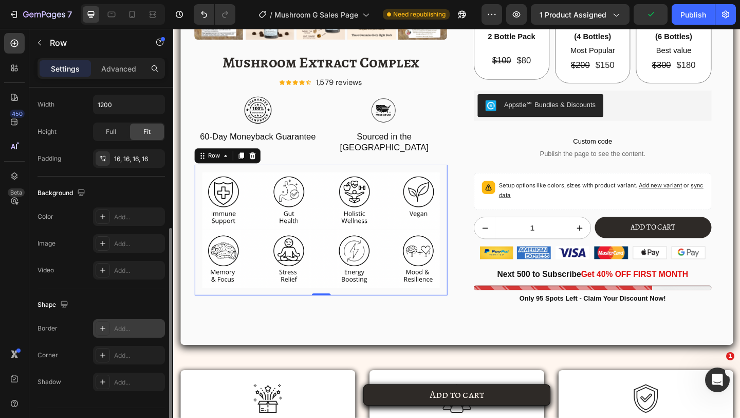
click at [103, 337] on div "Add..." at bounding box center [129, 328] width 72 height 19
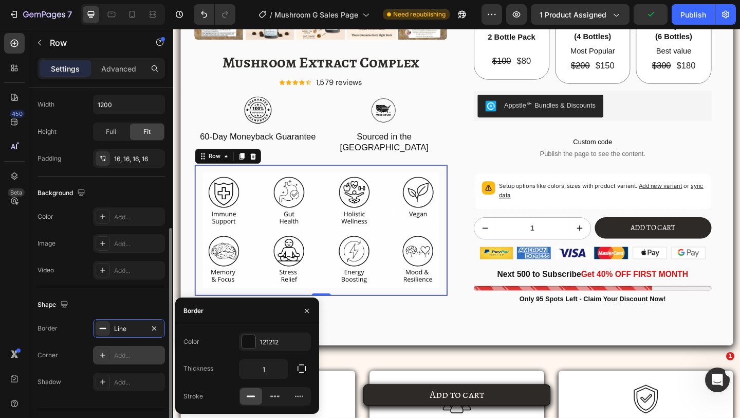
scroll to position [2021, 0]
click at [107, 351] on div at bounding box center [103, 355] width 14 height 14
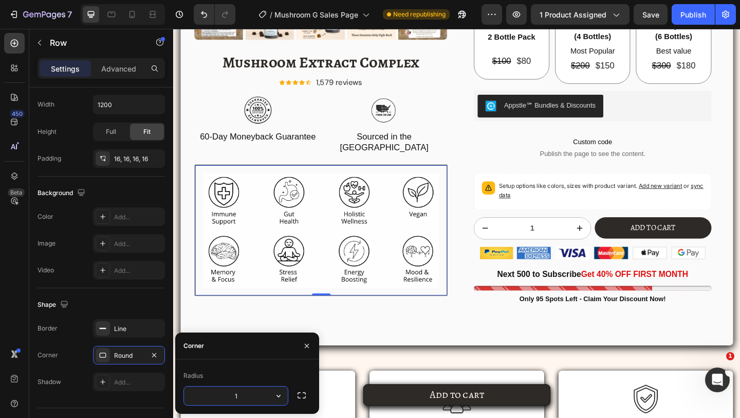
type input "12"
click at [309, 319] on div "Product Images Mushroom Extract Complex Product Title Icon Icon Icon Icon Icon …" at bounding box center [333, 40] width 275 height 665
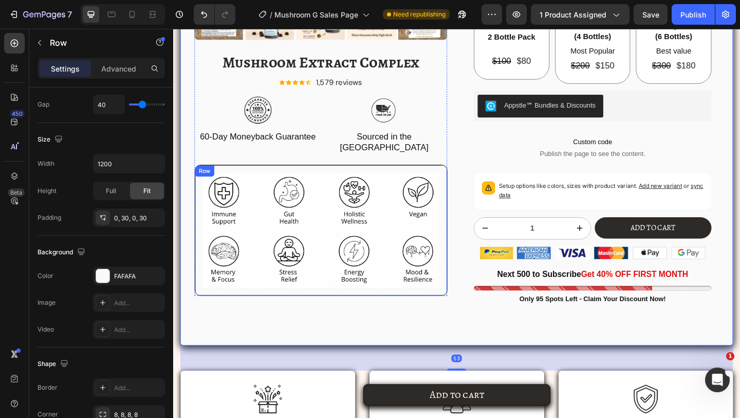
click at [307, 305] on div "Image Image Row" at bounding box center [333, 247] width 275 height 142
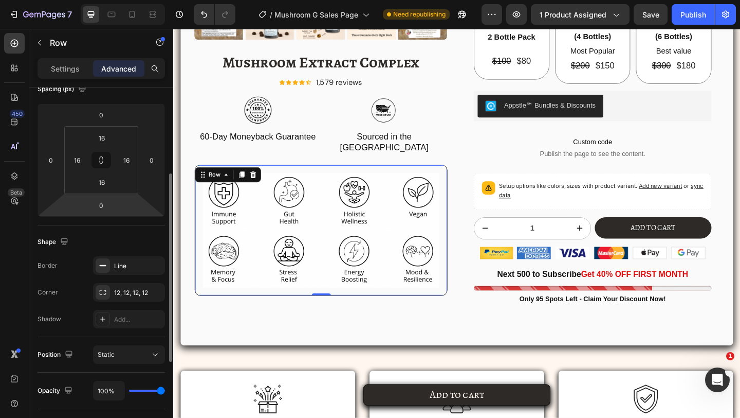
scroll to position [100, 0]
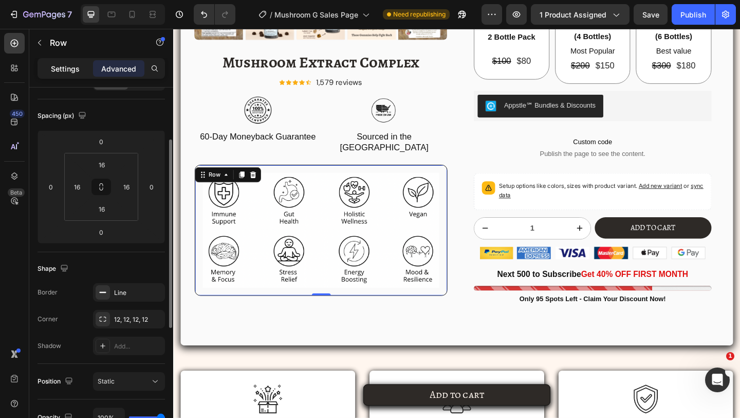
click at [57, 63] on p "Settings" at bounding box center [65, 68] width 29 height 11
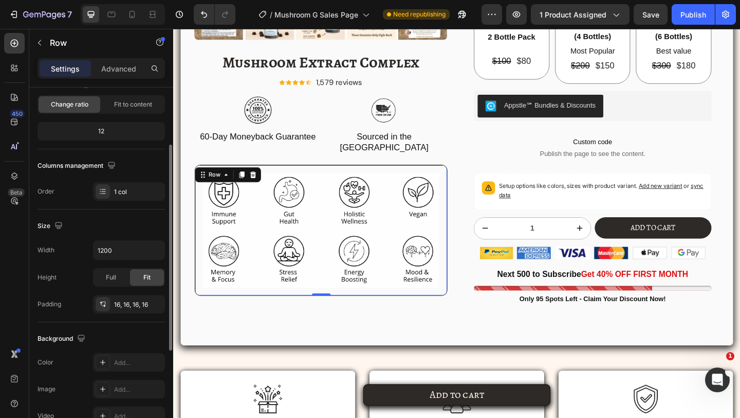
scroll to position [268, 0]
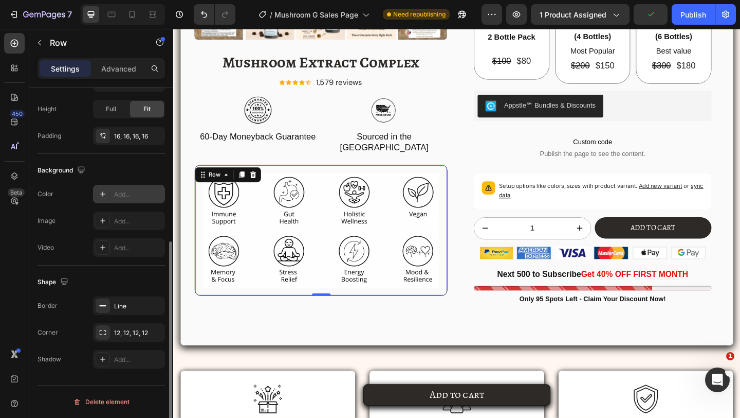
click at [113, 200] on div "Add..." at bounding box center [129, 194] width 72 height 19
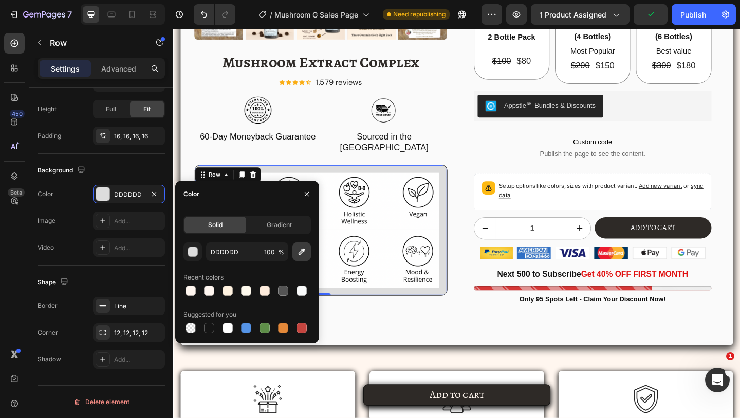
click at [298, 253] on icon "button" at bounding box center [302, 251] width 10 height 10
type input "FFFFFF"
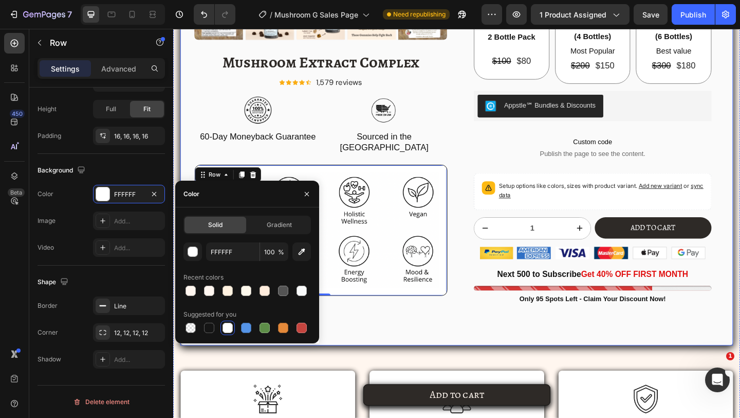
click at [468, 355] on div "Product Images Mushroom Extract Complex Product Title Icon Icon Icon Icon Icon …" at bounding box center [333, 40] width 275 height 665
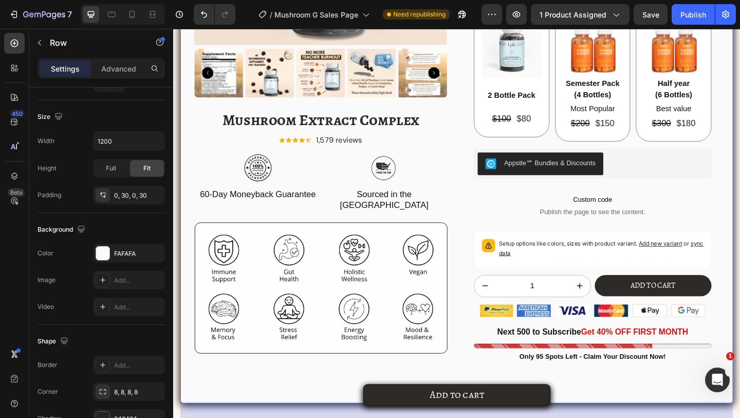
scroll to position [2008, 0]
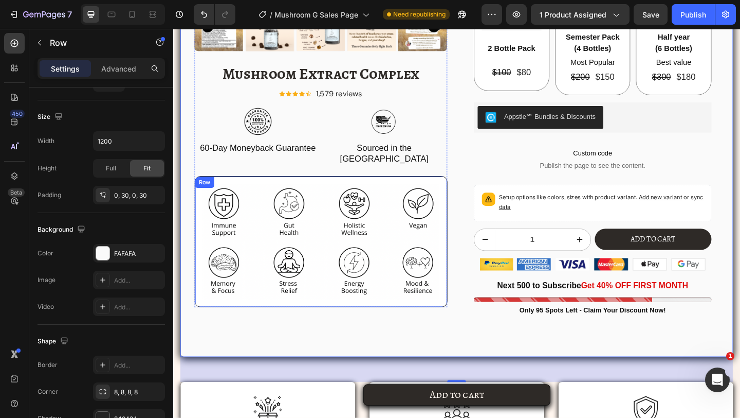
click at [356, 317] on div "Image Image Row" at bounding box center [333, 260] width 275 height 142
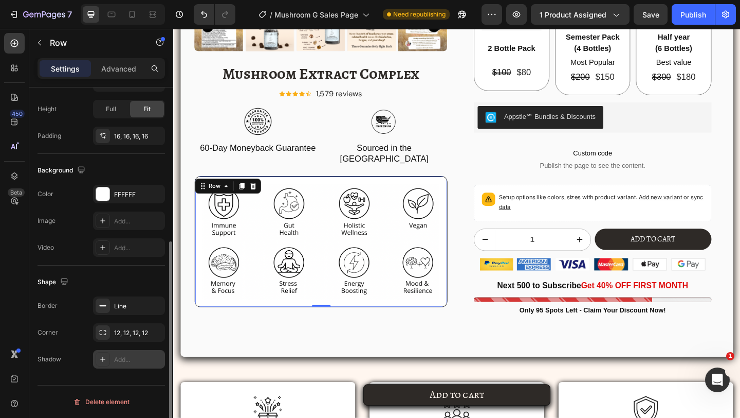
click at [108, 359] on div at bounding box center [103, 359] width 14 height 14
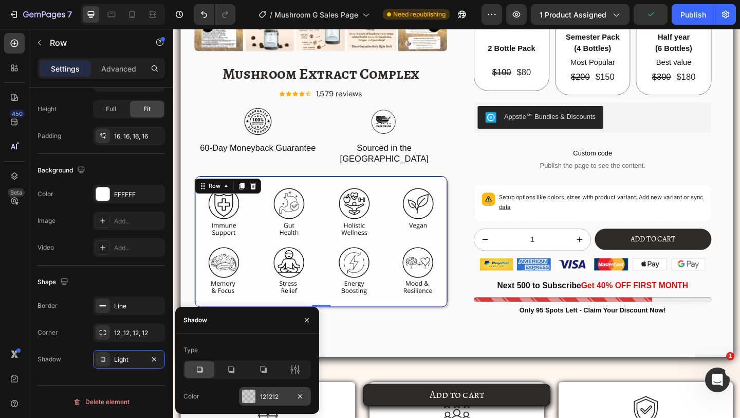
click at [251, 389] on div at bounding box center [248, 395] width 13 height 13
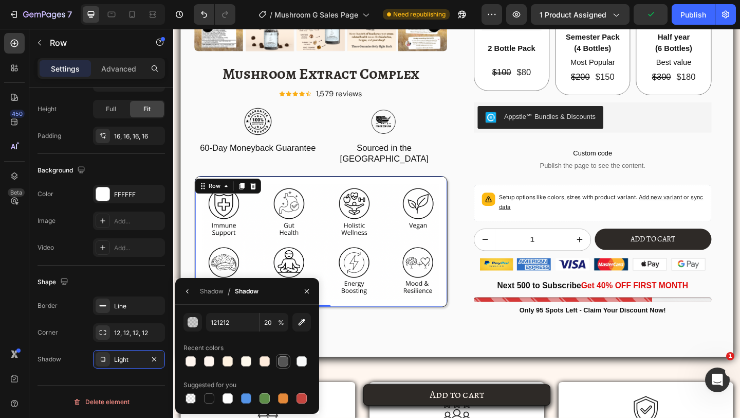
click at [283, 360] on div at bounding box center [283, 361] width 10 height 10
type input "545454"
type input "100"
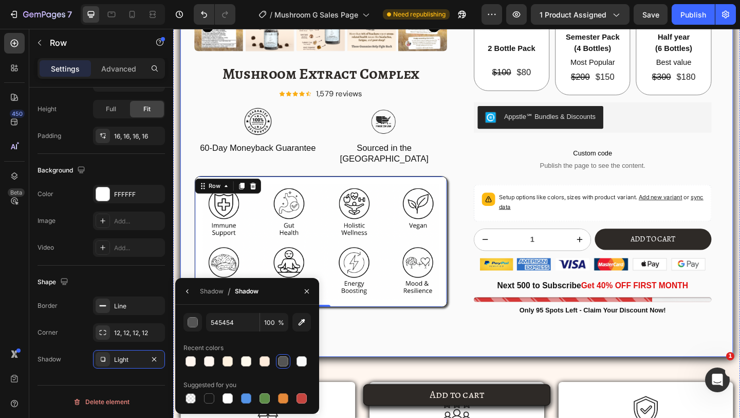
click at [391, 359] on div "Product Images Mushroom Extract Complex Product Title Icon Icon Icon Icon Icon …" at bounding box center [333, 53] width 275 height 665
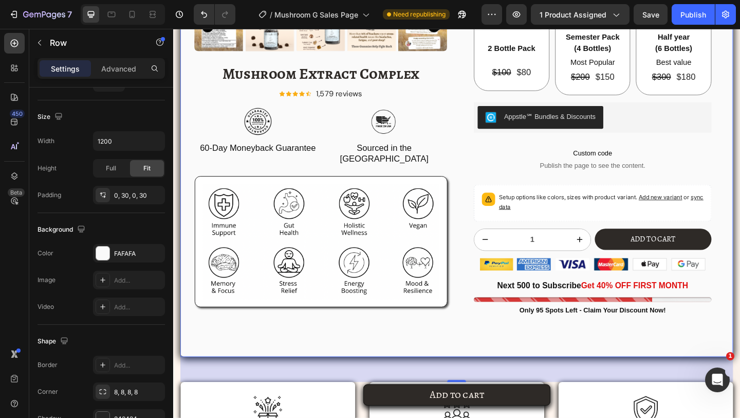
click at [391, 359] on div "Product Images Mushroom Extract Complex Product Title Icon Icon Icon Icon Icon …" at bounding box center [333, 53] width 275 height 665
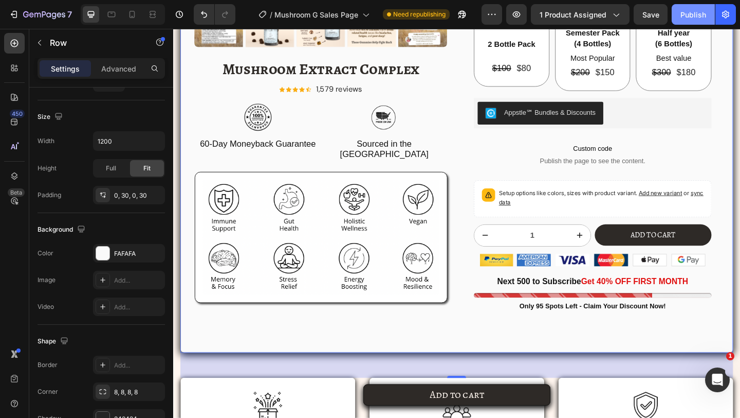
click at [700, 16] on div "Publish" at bounding box center [694, 14] width 26 height 11
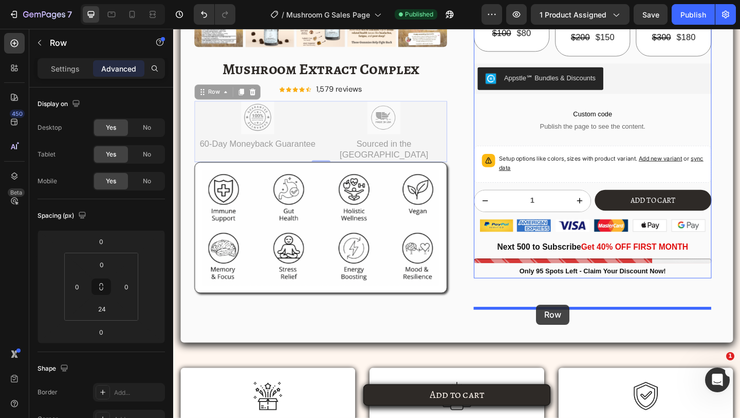
drag, startPoint x: 335, startPoint y: 163, endPoint x: 568, endPoint y: 329, distance: 286.2
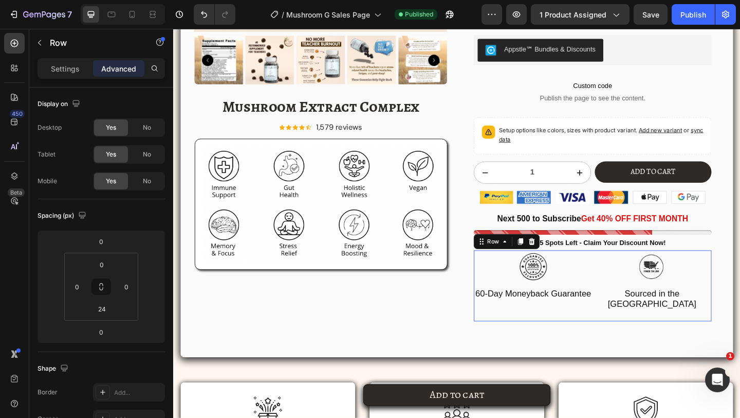
scroll to position [2079, 0]
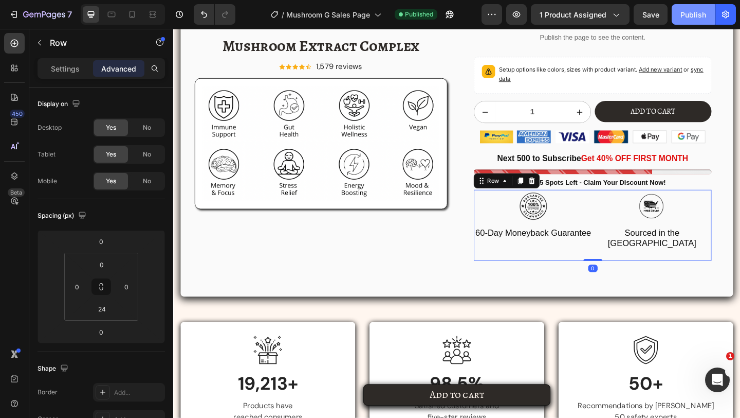
click at [699, 7] on button "Publish" at bounding box center [693, 14] width 43 height 21
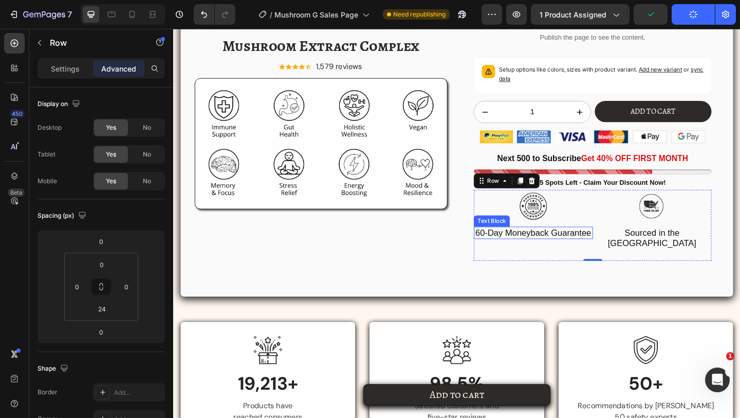
click at [615, 257] on div "60-Day Moneyback Guarantee" at bounding box center [565, 250] width 130 height 13
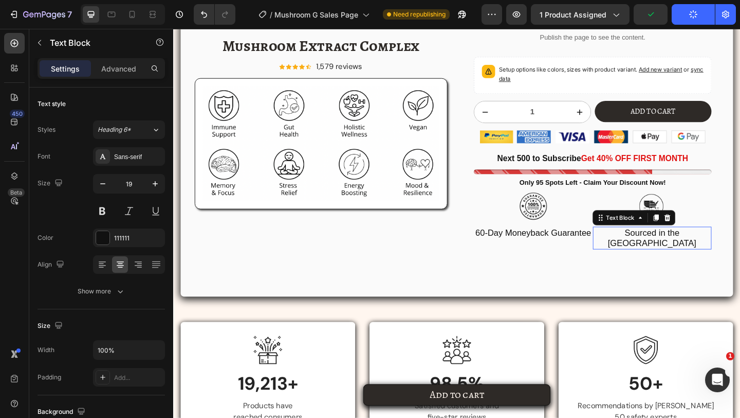
click at [656, 267] on p "Sourced in the [GEOGRAPHIC_DATA]" at bounding box center [695, 256] width 128 height 23
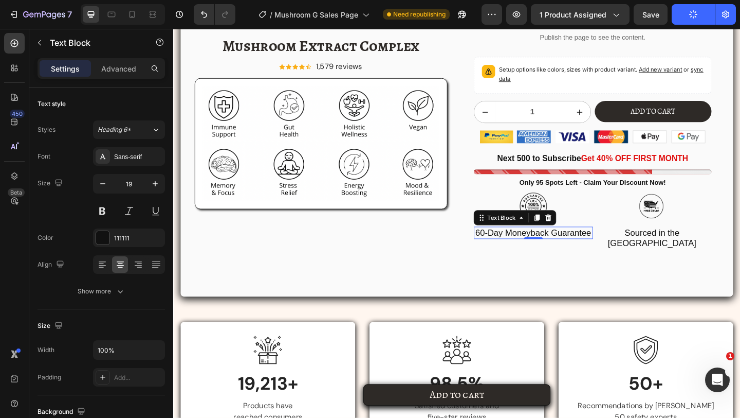
click at [628, 256] on p "60-Day Moneyback Guarantee" at bounding box center [565, 250] width 128 height 11
click at [628, 281] on div "Image 60-Day Moneyback Guarantee Text Block 0 Image Sourced in the [GEOGRAPHIC_…" at bounding box center [629, 242] width 259 height 77
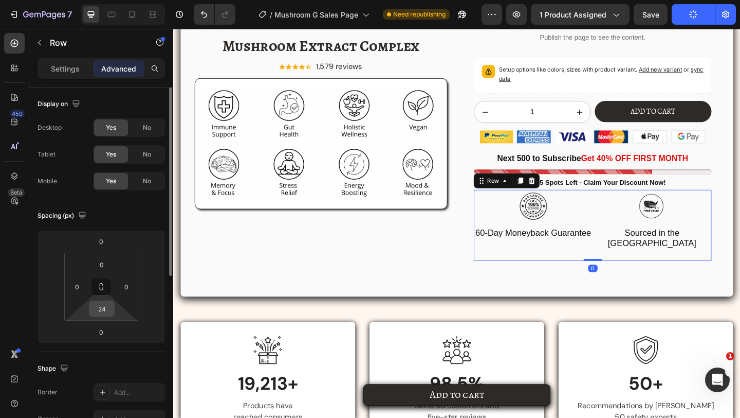
click at [100, 312] on input "24" at bounding box center [102, 308] width 21 height 15
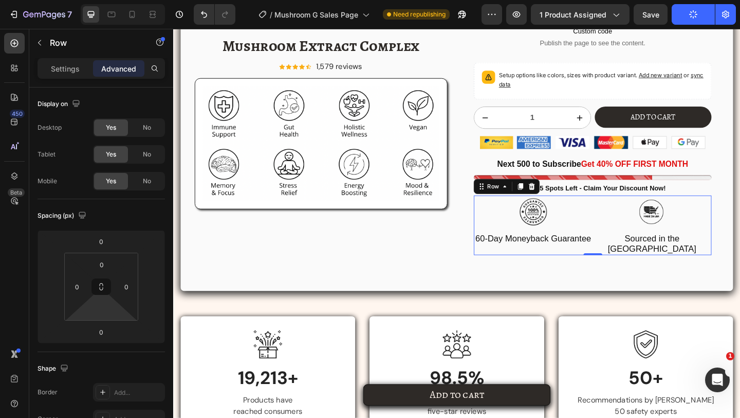
type input "0"
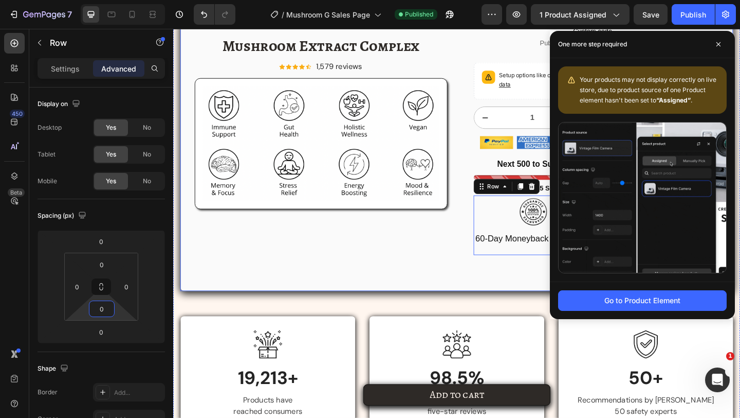
scroll to position [2089, 0]
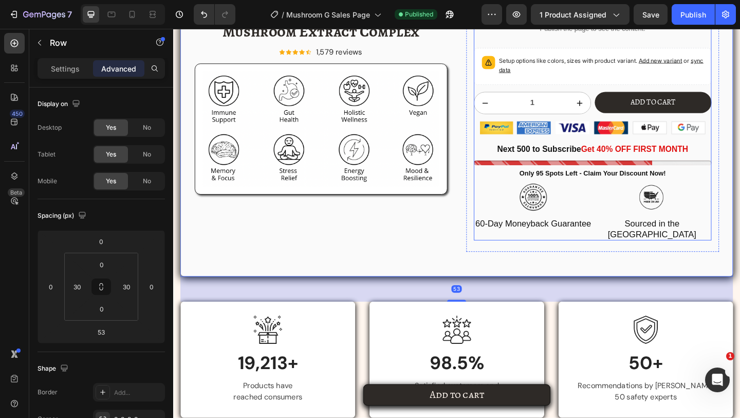
click at [609, 79] on p "Setup options like colors, sizes with product variant. Add new variant or sync …" at bounding box center [639, 68] width 223 height 21
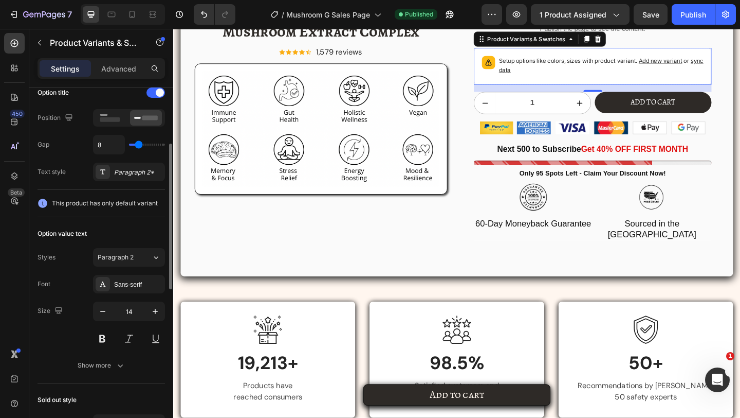
scroll to position [161, 0]
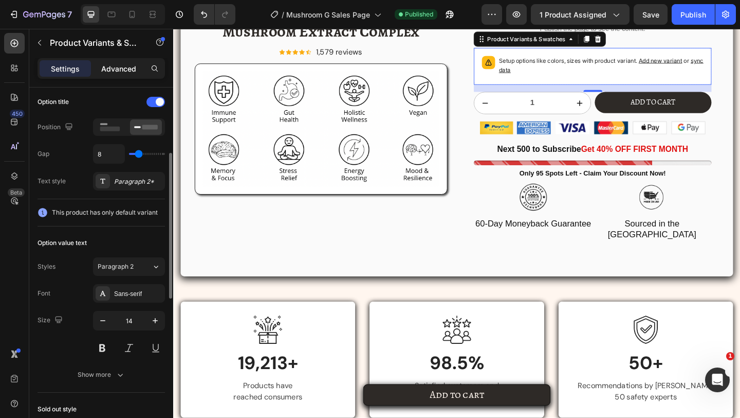
click at [122, 64] on p "Advanced" at bounding box center [118, 68] width 35 height 11
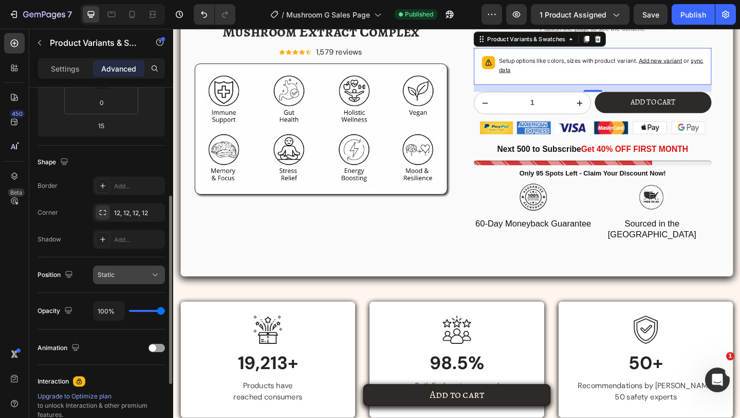
scroll to position [207, 0]
click at [112, 180] on div "Add..." at bounding box center [129, 185] width 72 height 19
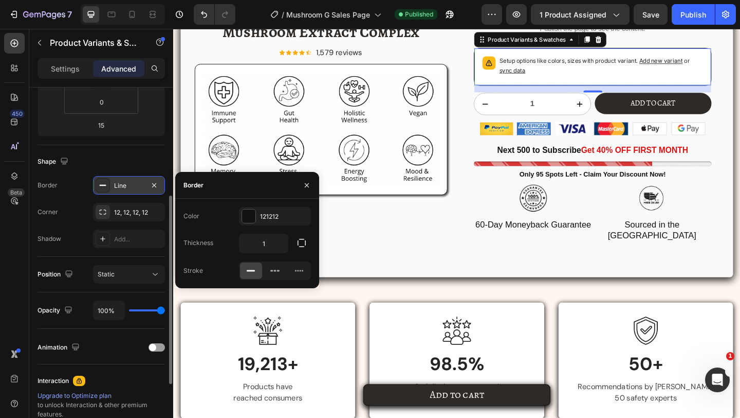
scroll to position [2089, 0]
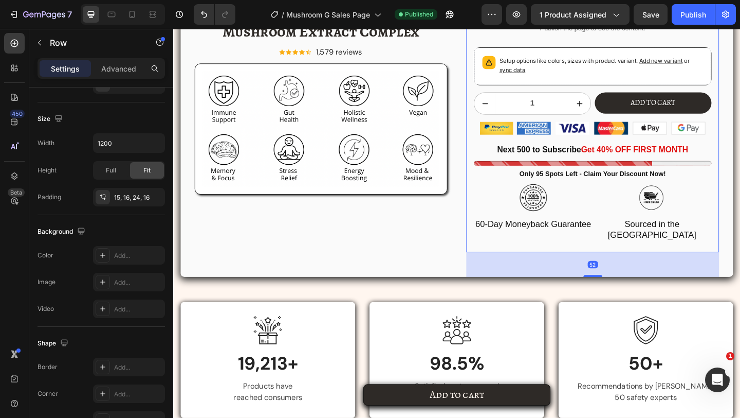
scroll to position [0, 0]
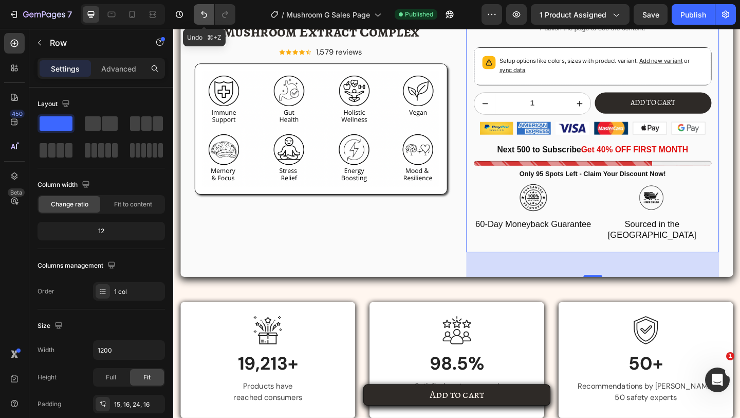
click at [204, 20] on button "Undo/Redo" at bounding box center [204, 14] width 21 height 21
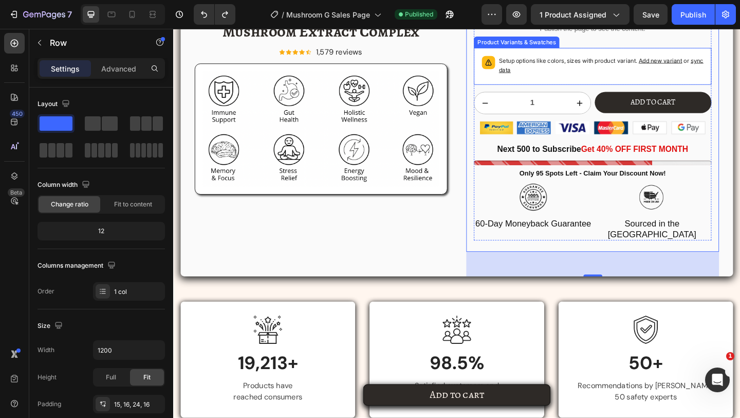
click at [512, 70] on icon at bounding box center [516, 65] width 10 height 10
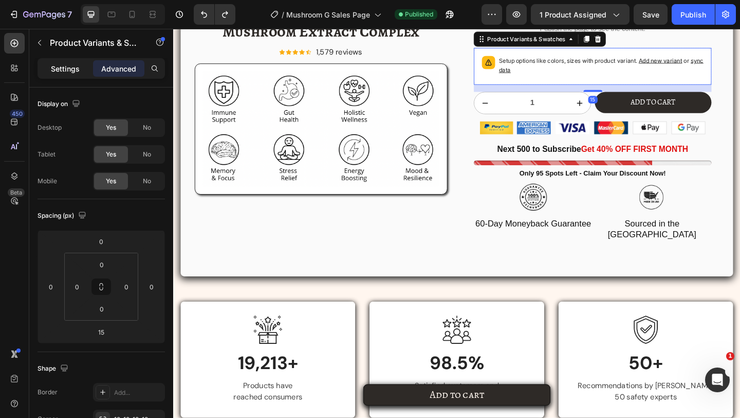
click at [58, 60] on div "Settings" at bounding box center [65, 68] width 51 height 16
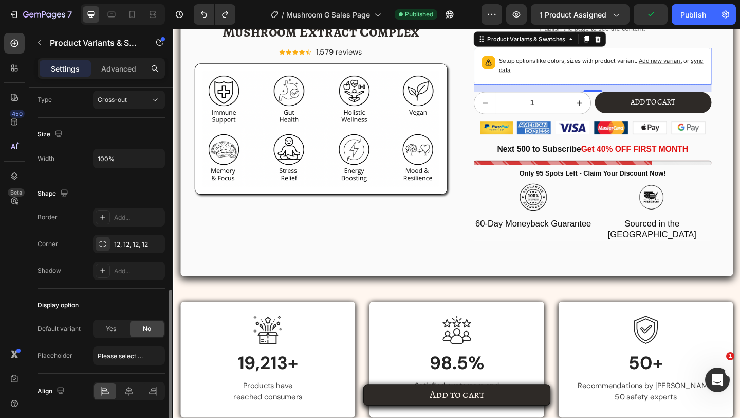
scroll to position [495, 0]
click at [131, 219] on div "Add..." at bounding box center [138, 216] width 48 height 9
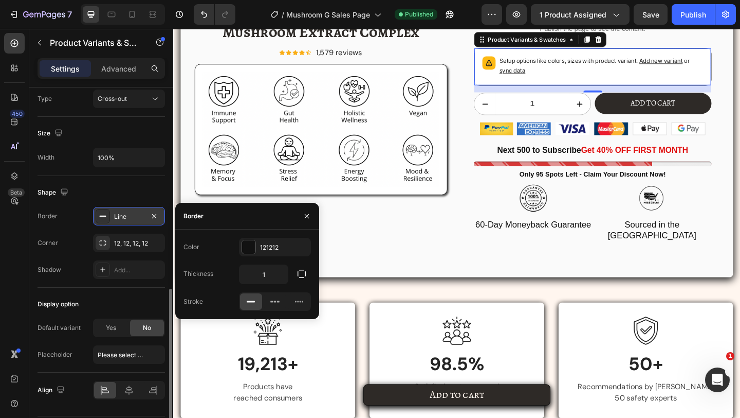
scroll to position [2089, 0]
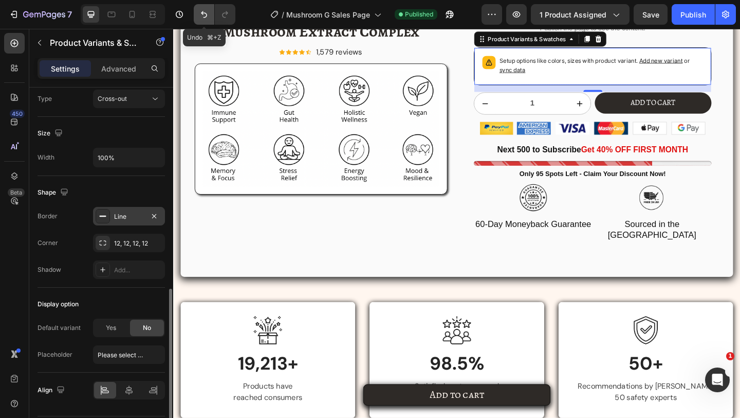
click at [203, 16] on icon "Undo/Redo" at bounding box center [204, 14] width 10 height 10
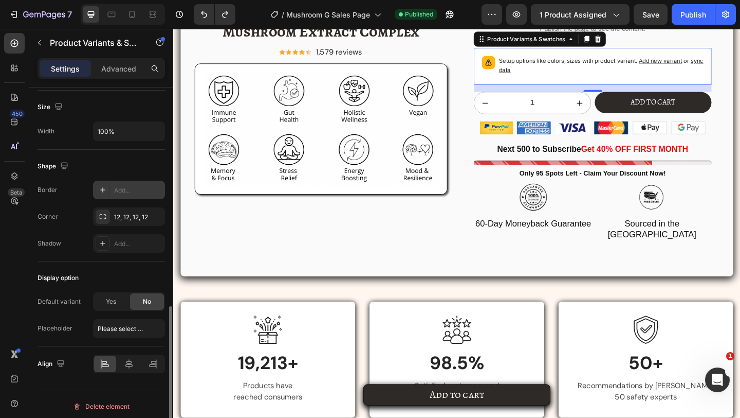
scroll to position [526, 0]
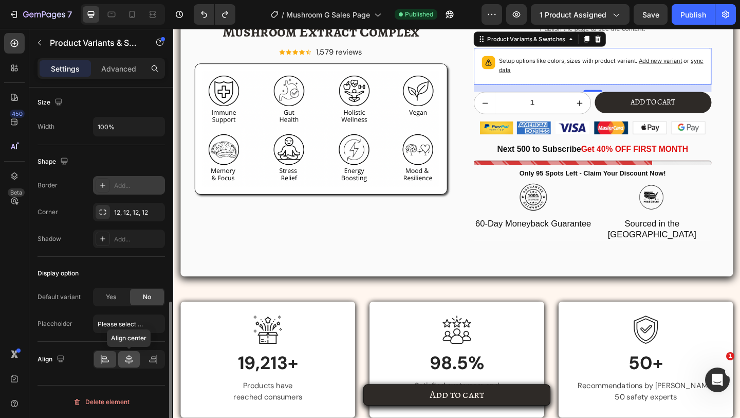
click at [124, 355] on icon at bounding box center [129, 359] width 10 height 10
click at [103, 122] on input "100%" at bounding box center [129, 126] width 71 height 19
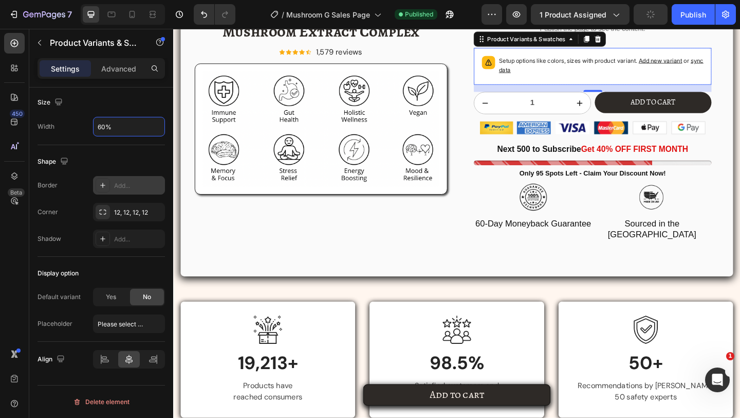
type input "60%"
click at [113, 184] on div "Add..." at bounding box center [129, 185] width 72 height 19
type input "1"
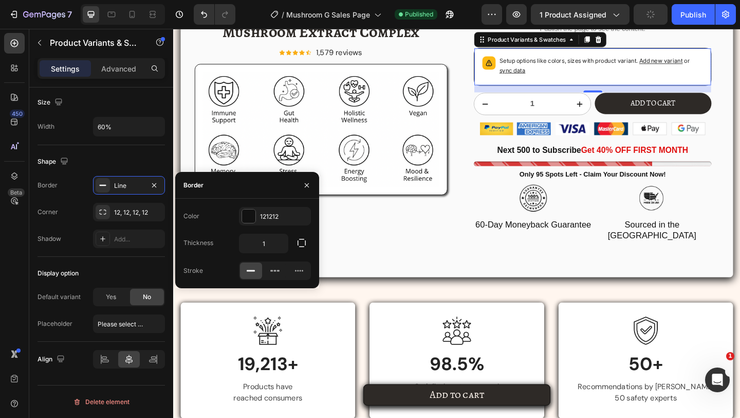
scroll to position [2089, 0]
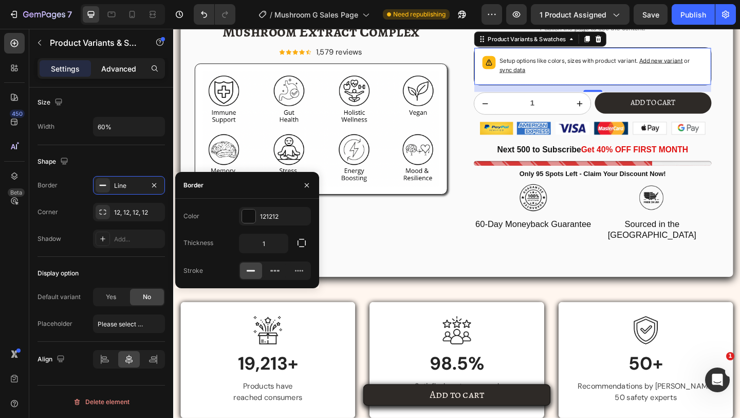
click at [112, 68] on p "Advanced" at bounding box center [118, 68] width 35 height 11
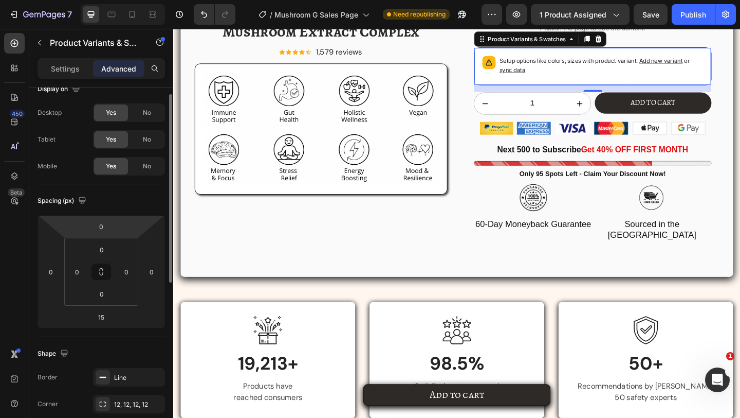
scroll to position [16, 0]
click at [683, 16] on div "Publish" at bounding box center [694, 14] width 26 height 11
click at [74, 271] on input "0" at bounding box center [76, 270] width 15 height 15
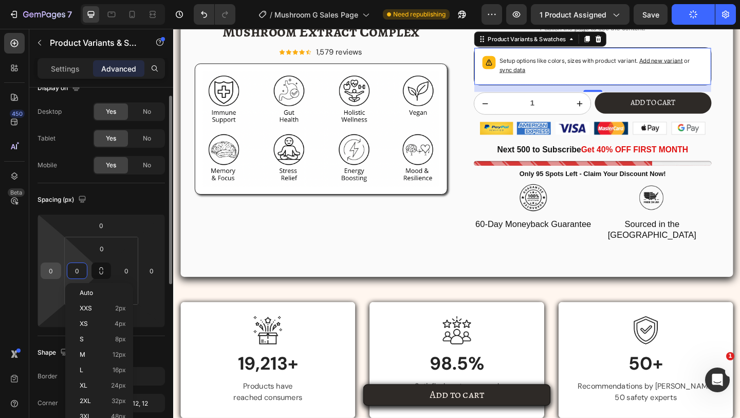
click at [47, 270] on input "0" at bounding box center [50, 270] width 15 height 15
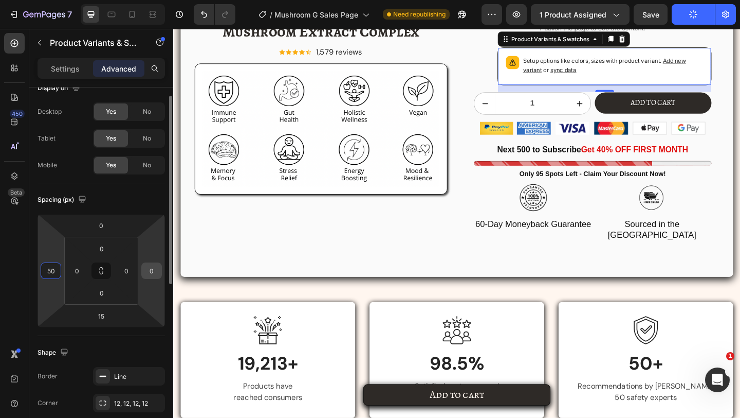
type input "50"
click at [152, 276] on input "0" at bounding box center [151, 270] width 15 height 15
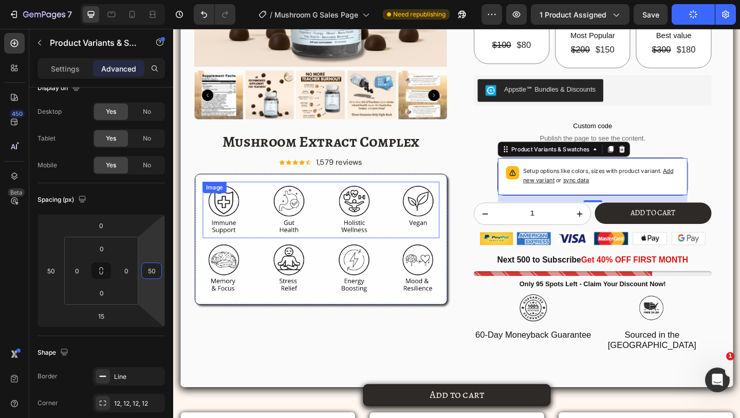
scroll to position [1954, 0]
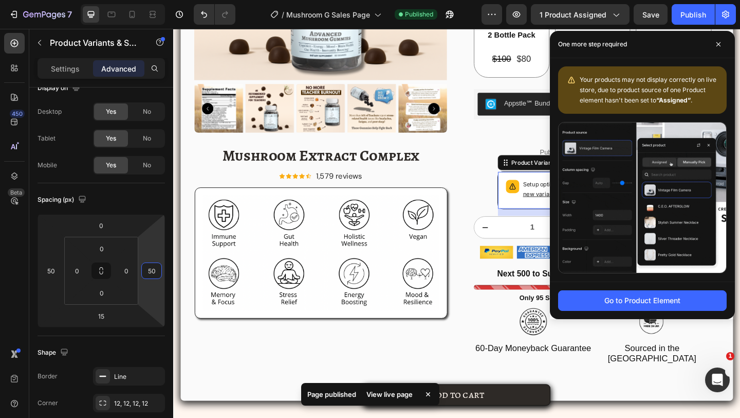
type input "50"
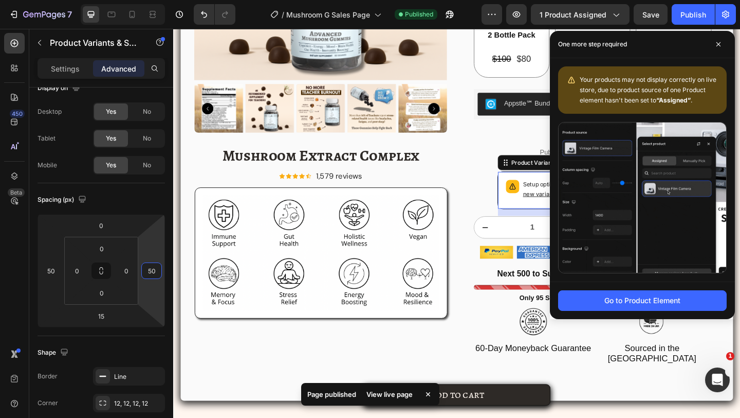
click at [692, 23] on button "Publish" at bounding box center [693, 14] width 43 height 21
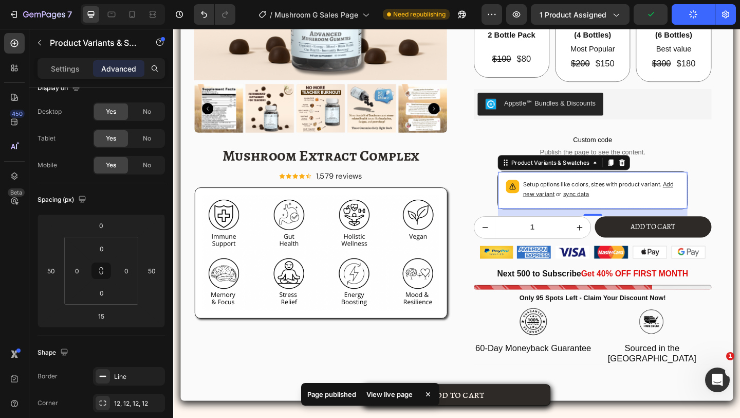
click at [386, 399] on div "View live page" at bounding box center [389, 394] width 59 height 14
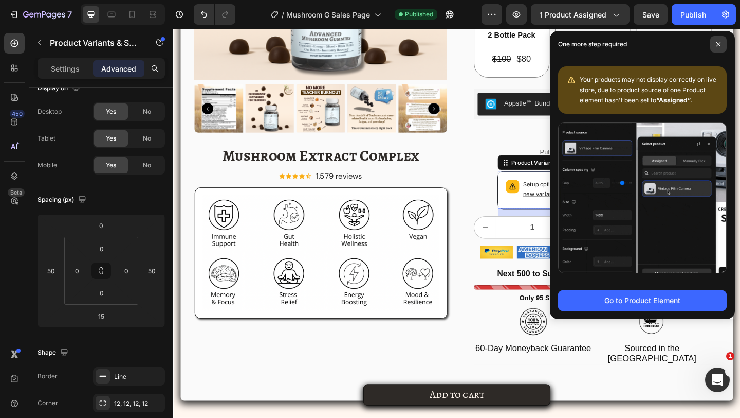
click at [718, 47] on span at bounding box center [719, 44] width 16 height 16
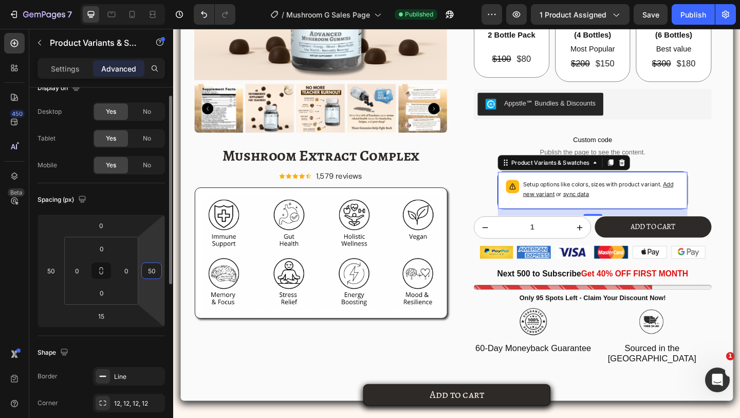
click at [147, 270] on input "50" at bounding box center [151, 270] width 15 height 15
type input "0"
click at [47, 277] on input "50" at bounding box center [50, 270] width 15 height 15
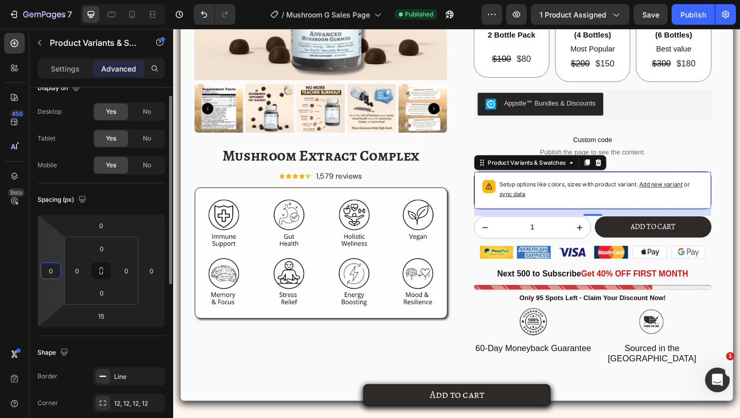
click at [57, 62] on div "Settings" at bounding box center [65, 68] width 51 height 16
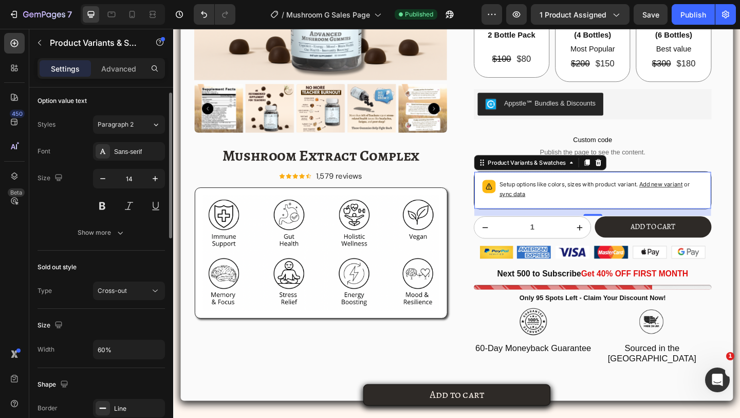
scroll to position [415, 0]
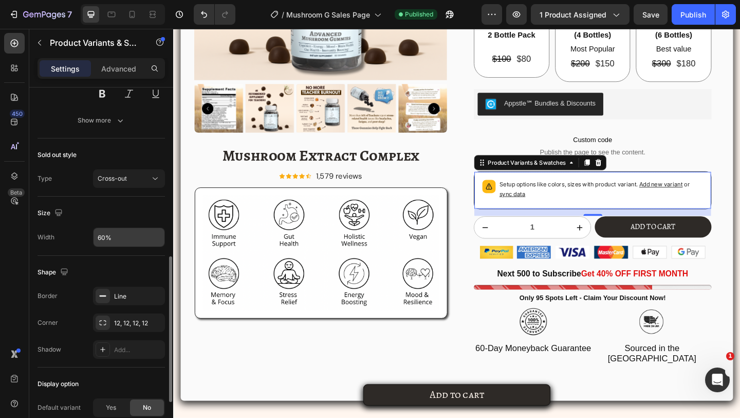
click at [114, 236] on input "60%" at bounding box center [129, 237] width 71 height 19
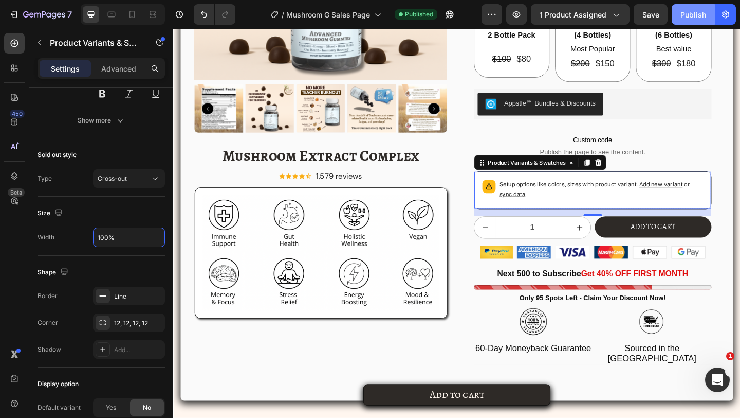
type input "100%"
click at [686, 14] on div "Publish" at bounding box center [694, 14] width 26 height 11
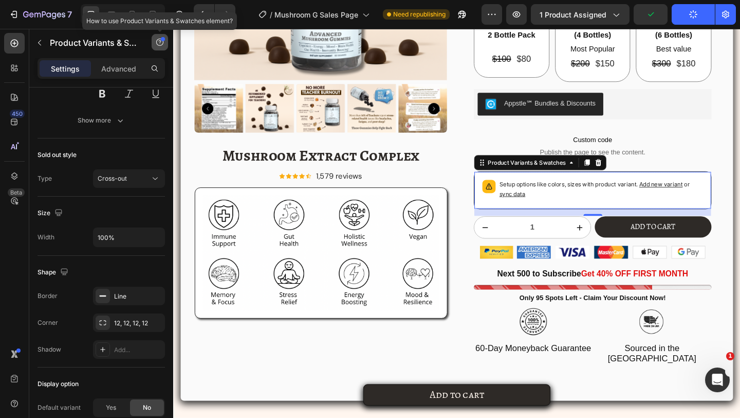
click at [158, 39] on icon "button" at bounding box center [160, 42] width 8 height 8
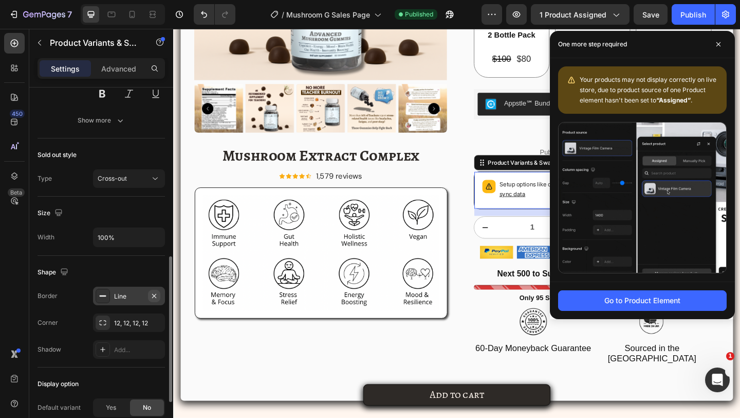
click at [153, 295] on icon "button" at bounding box center [154, 296] width 8 height 8
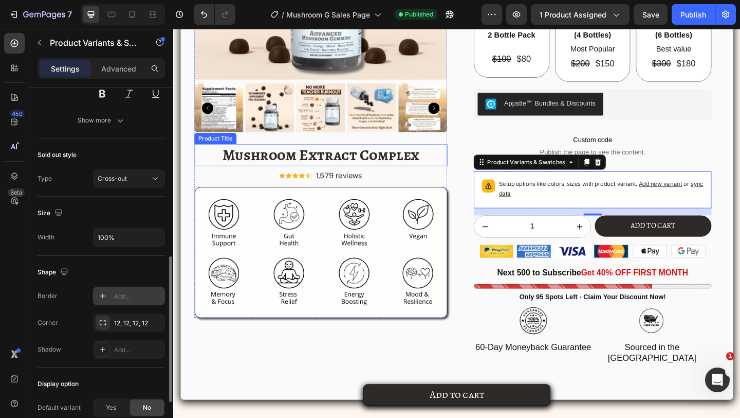
scroll to position [1954, 0]
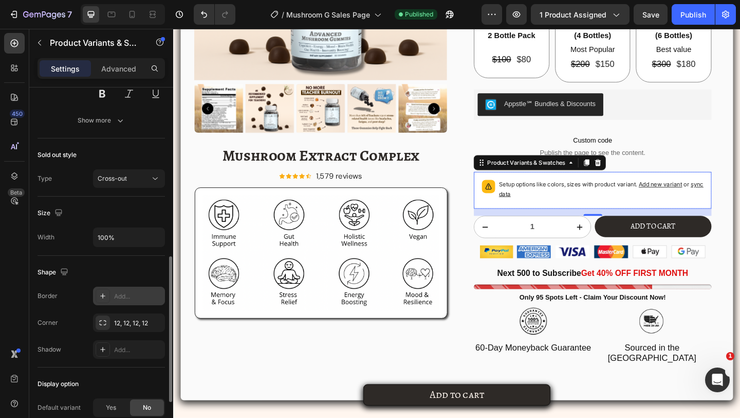
click at [690, 2] on div "7 Version history / Mushroom G Sales Page Published Preview 1 product assigned …" at bounding box center [370, 14] width 740 height 29
click at [690, 8] on button "Publish" at bounding box center [693, 14] width 43 height 21
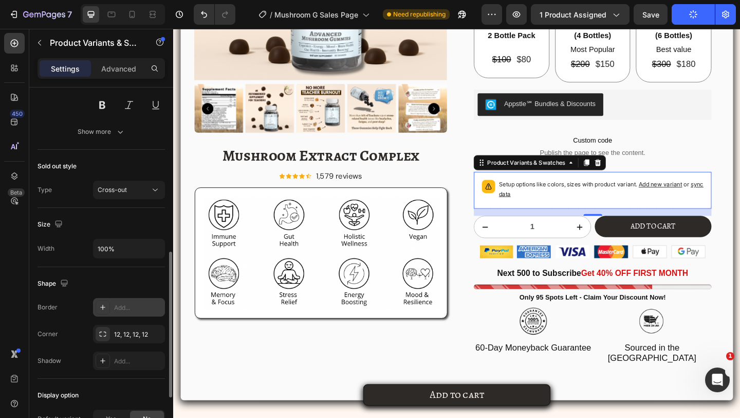
scroll to position [492, 0]
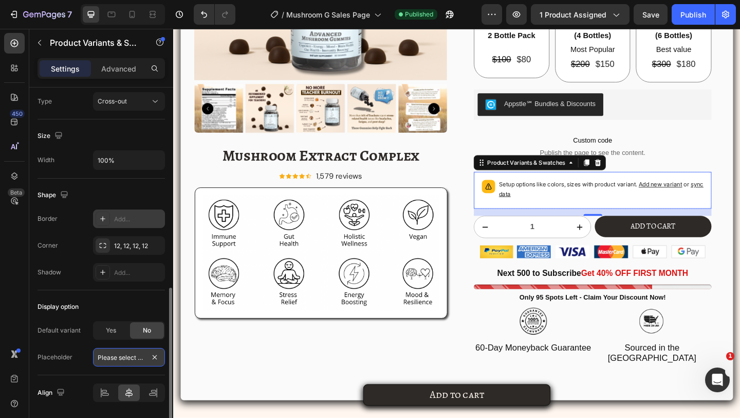
click at [139, 365] on input "Please select an option" at bounding box center [129, 357] width 72 height 19
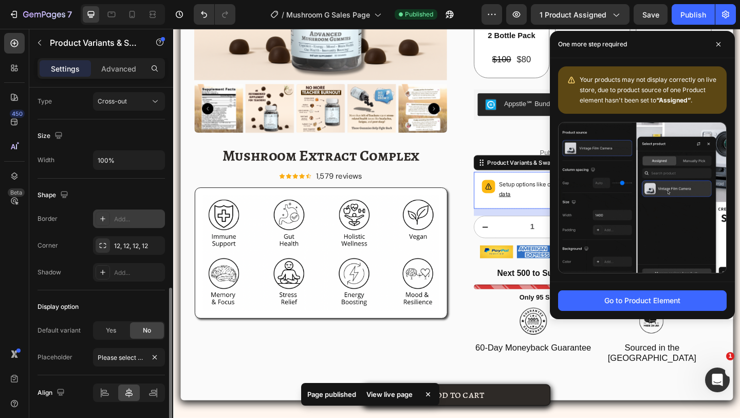
click at [64, 349] on div "Placeholder" at bounding box center [55, 357] width 35 height 16
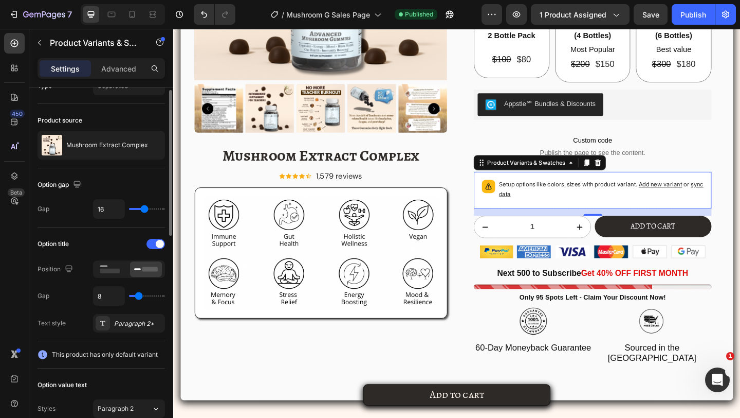
scroll to position [21, 0]
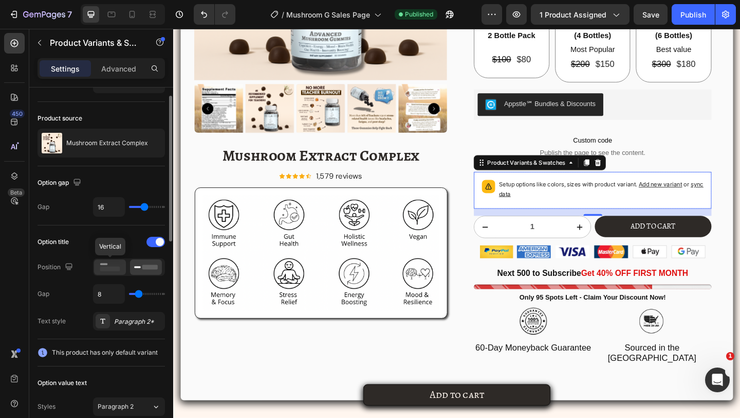
click at [118, 269] on rect at bounding box center [110, 268] width 20 height 5
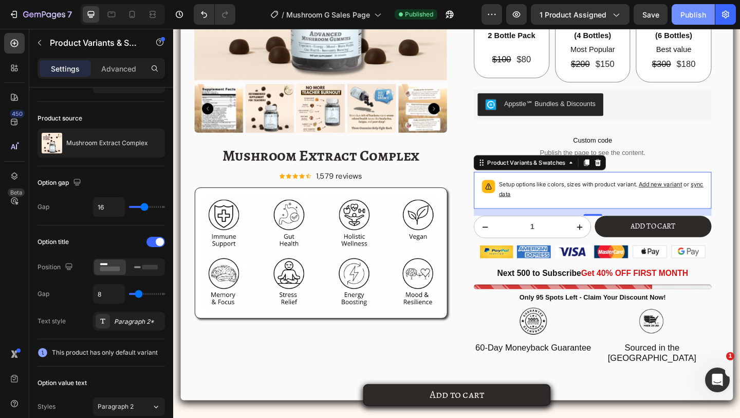
click at [694, 6] on button "Publish" at bounding box center [693, 14] width 43 height 21
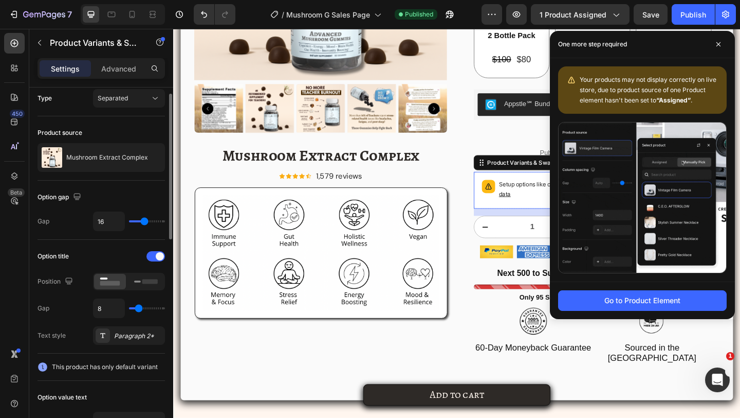
scroll to position [0, 0]
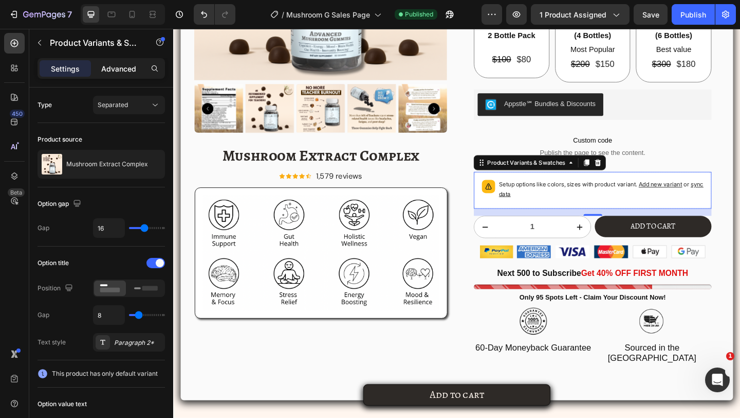
click at [116, 69] on p "Advanced" at bounding box center [118, 68] width 35 height 11
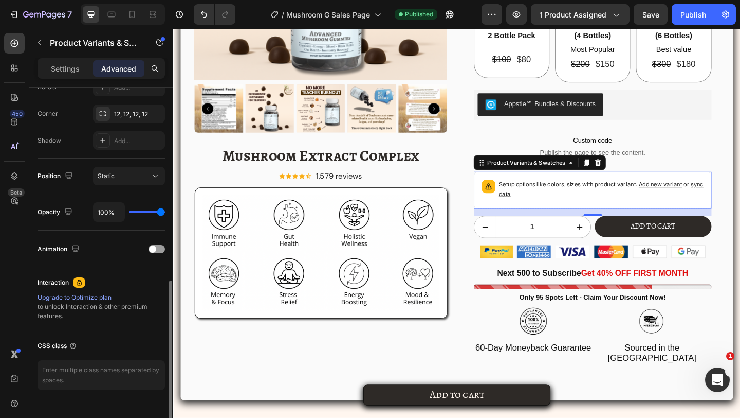
scroll to position [327, 0]
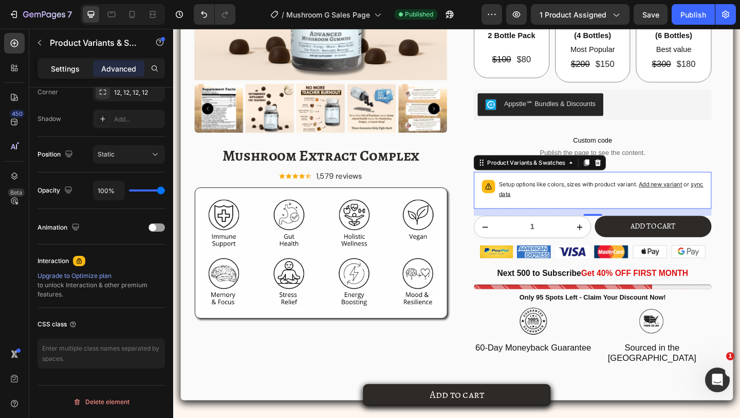
click at [65, 71] on p "Settings" at bounding box center [65, 68] width 29 height 11
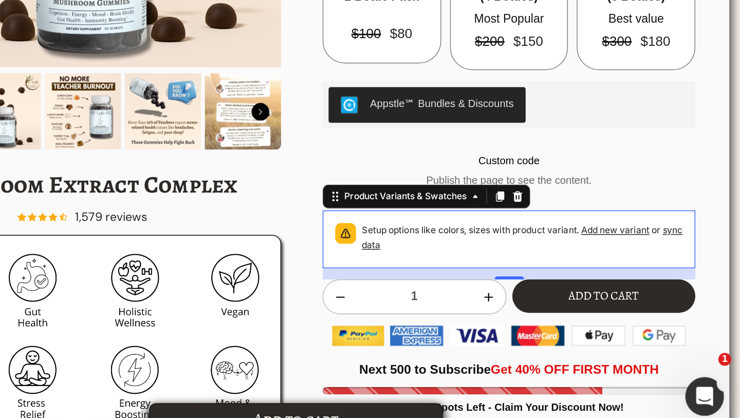
scroll to position [0, 0]
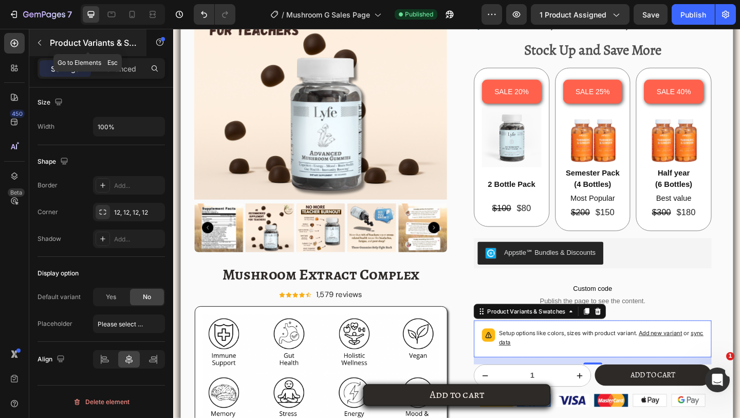
click at [65, 51] on div "Product Variants & Swatches" at bounding box center [87, 42] width 117 height 27
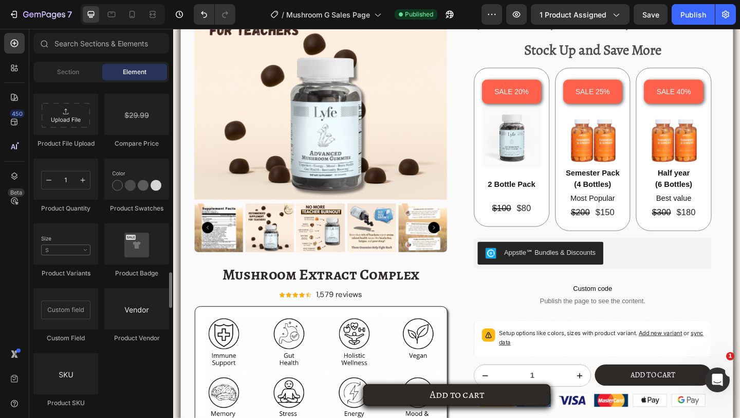
scroll to position [2059, 0]
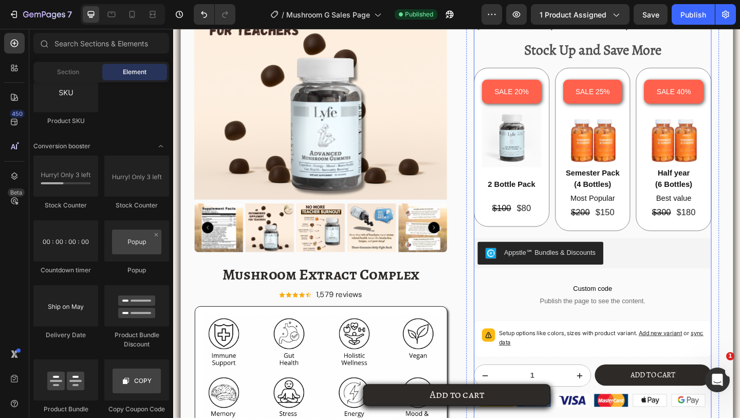
click at [638, 354] on p "Setup options like colors, sizes with product variant. Add new variant or sync …" at bounding box center [639, 364] width 223 height 21
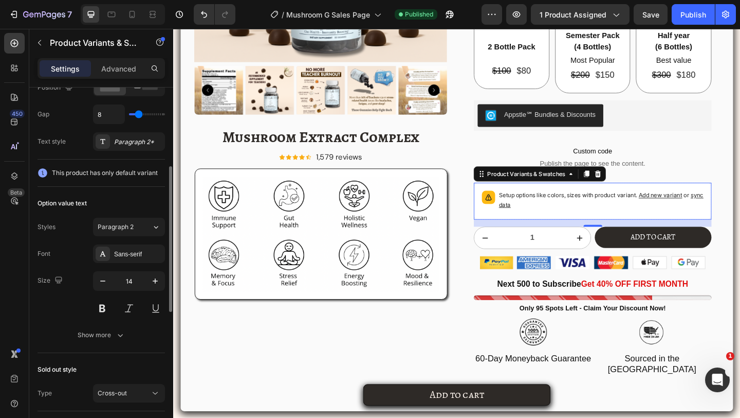
scroll to position [201, 0]
click at [105, 336] on div "Show more" at bounding box center [102, 334] width 48 height 10
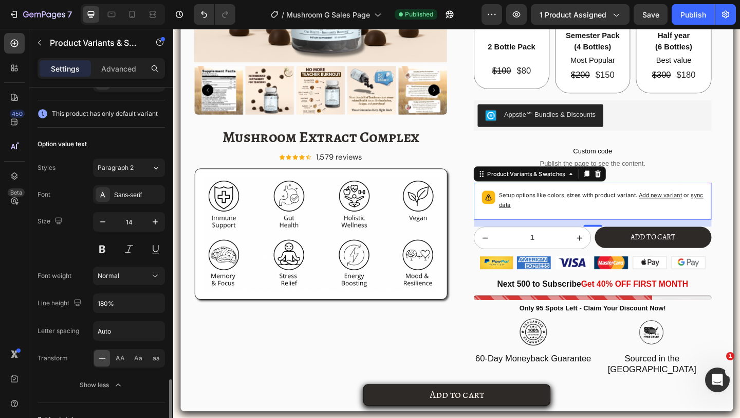
scroll to position [0, 0]
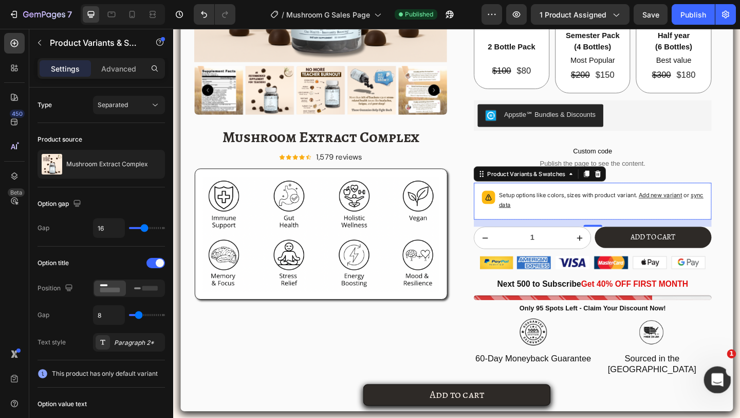
click html
click at [709, 373] on div "Open Intercom Messenger" at bounding box center [716, 378] width 34 height 34
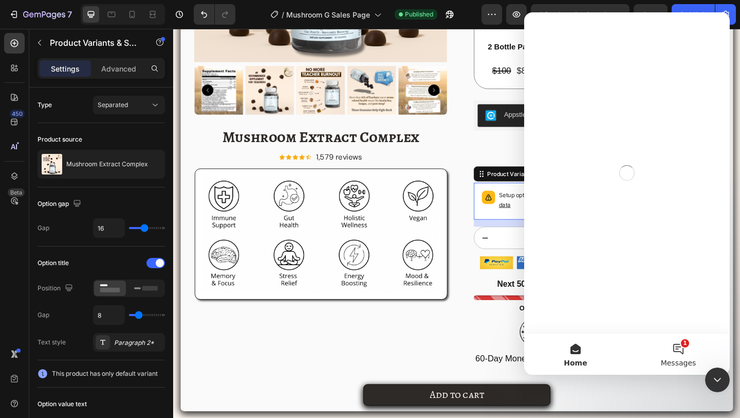
click at [693, 353] on button "1 Messages" at bounding box center [678, 353] width 103 height 41
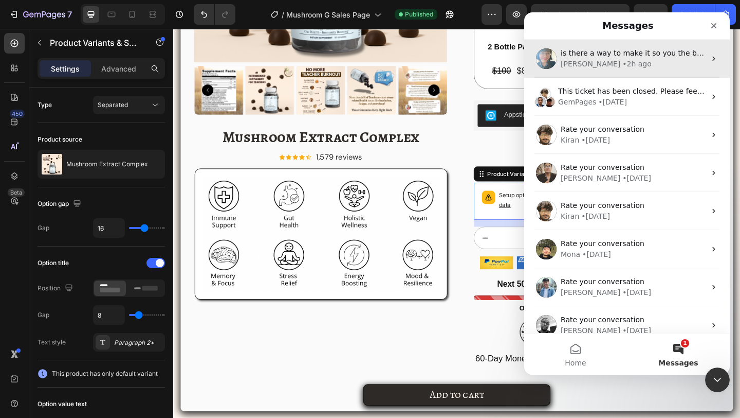
click at [598, 70] on div "is there a way to make it so you the bundles cant get on the apstle subscriptio…" at bounding box center [627, 59] width 206 height 38
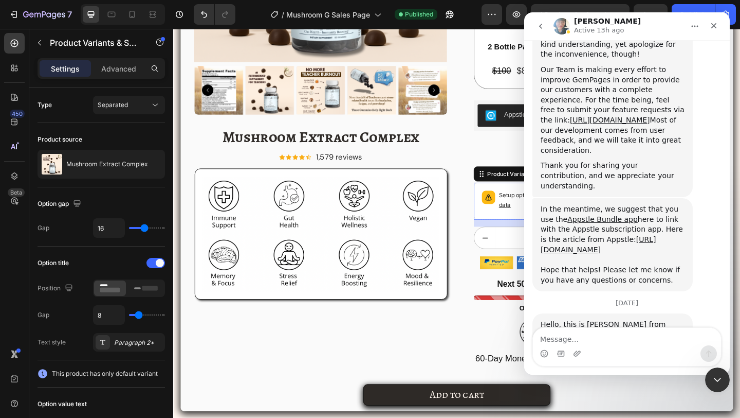
scroll to position [3793, 0]
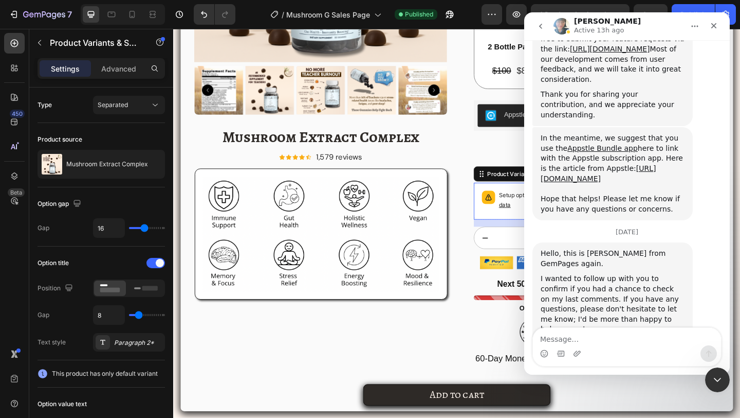
click at [536, 23] on button "go back" at bounding box center [541, 26] width 20 height 20
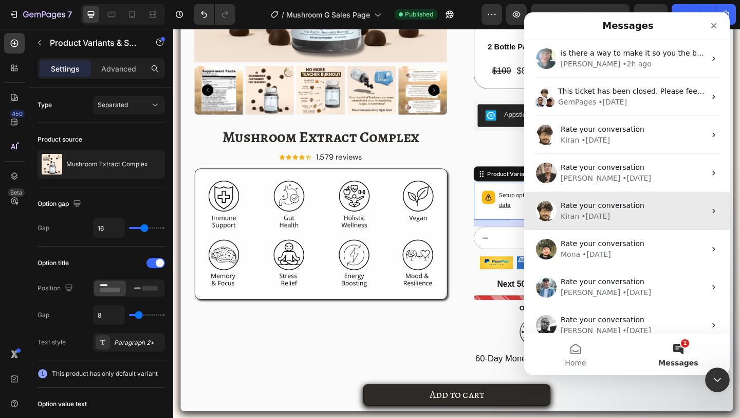
scroll to position [0, 0]
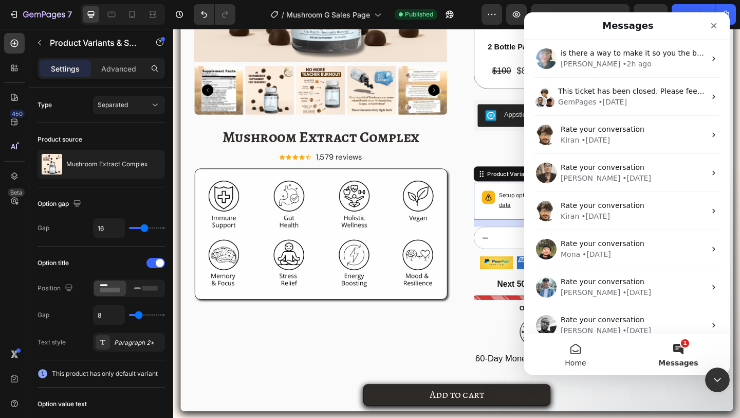
click at [588, 340] on button "Home" at bounding box center [575, 353] width 103 height 41
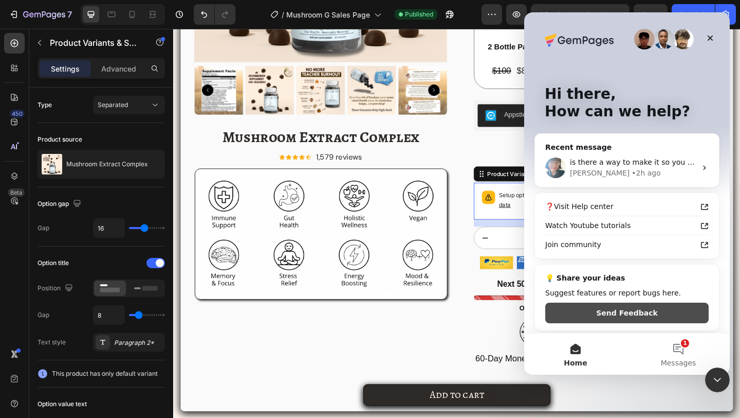
click at [607, 314] on button "Send Feedback" at bounding box center [628, 312] width 164 height 21
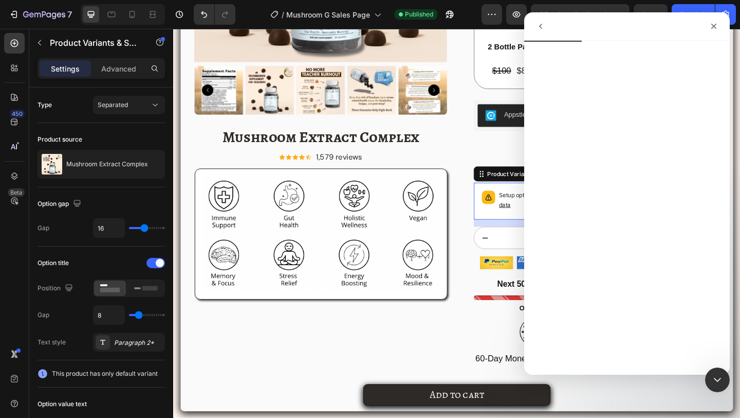
click at [539, 26] on icon "go back" at bounding box center [540, 26] width 3 height 5
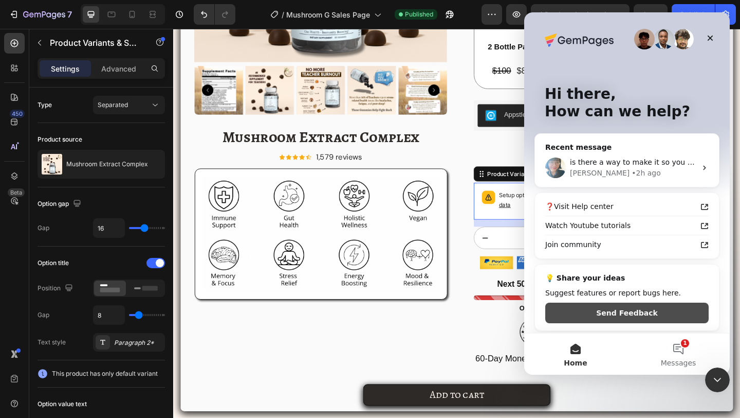
scroll to position [3, 0]
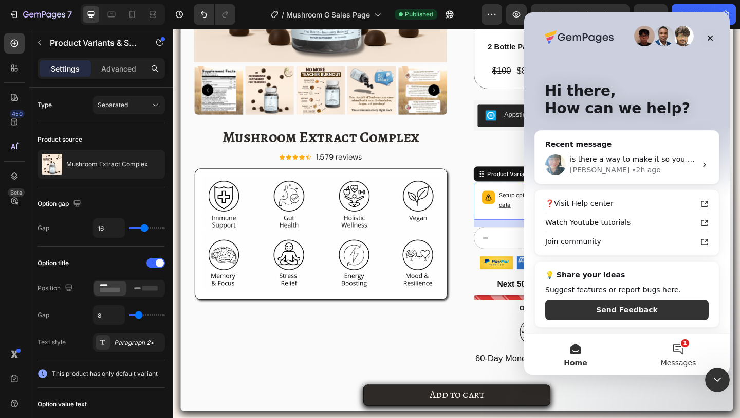
click at [676, 346] on button "1 Messages" at bounding box center [678, 353] width 103 height 41
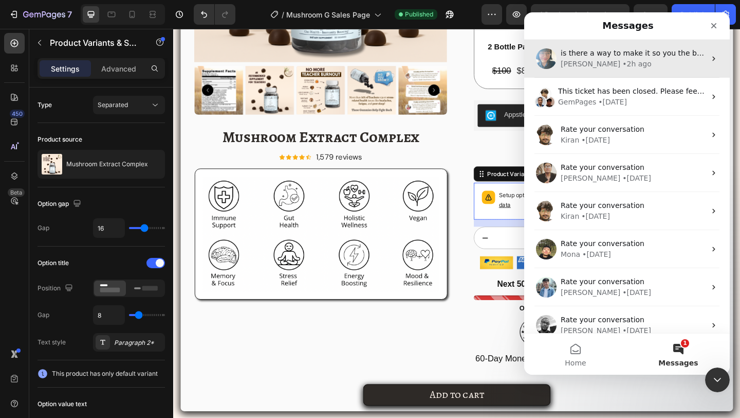
click at [593, 75] on div "is there a way to make it so you the bundles cant get on the apstle subscriptio…" at bounding box center [627, 59] width 206 height 38
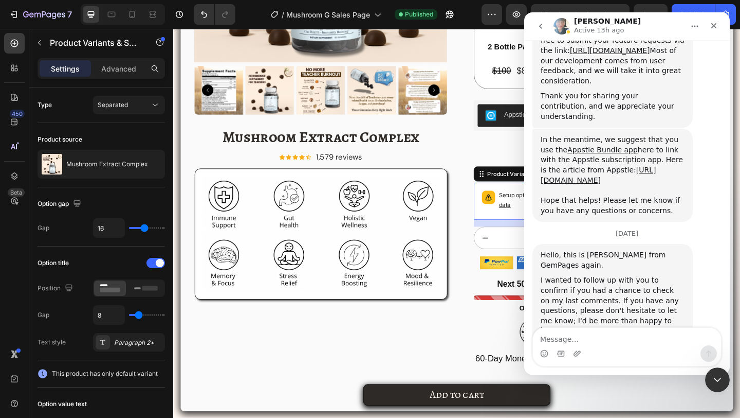
scroll to position [3854, 0]
type textarea "e"
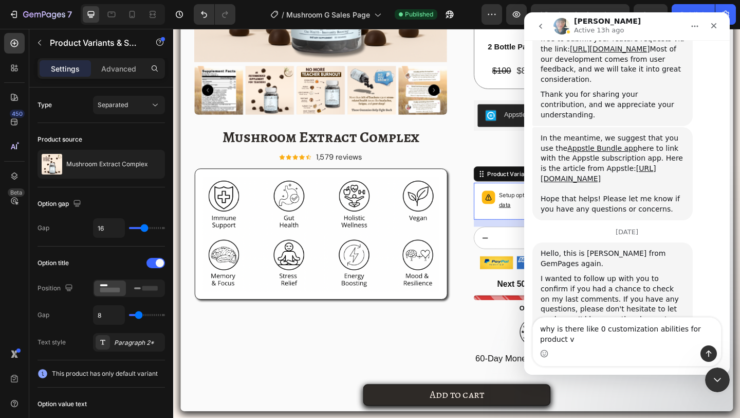
scroll to position [3864, 0]
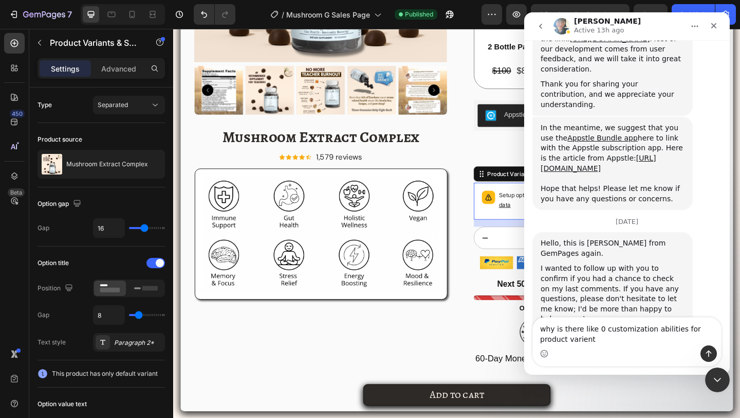
type textarea "why is there like 0 customization abilities for product varients"
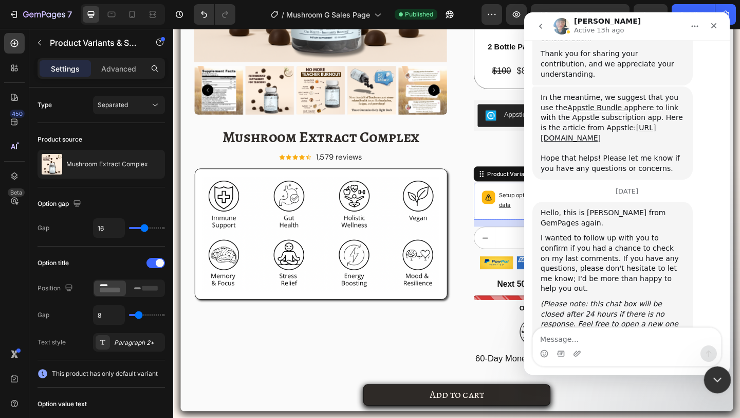
drag, startPoint x: 720, startPoint y: 373, endPoint x: 1106, endPoint y: 703, distance: 507.3
click at [721, 372] on icon "Close Intercom Messenger" at bounding box center [716, 378] width 12 height 12
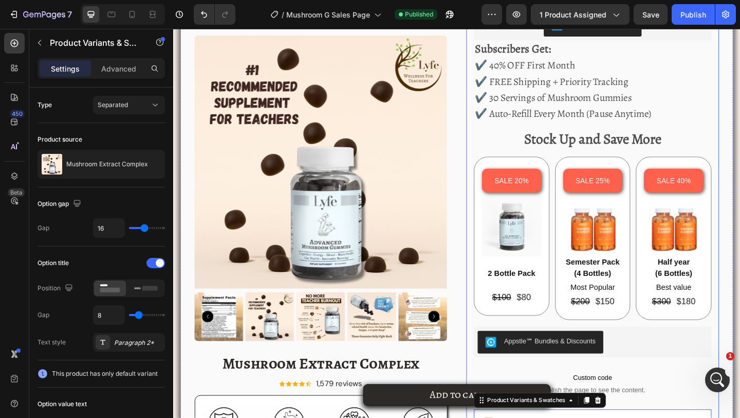
scroll to position [1609, 0]
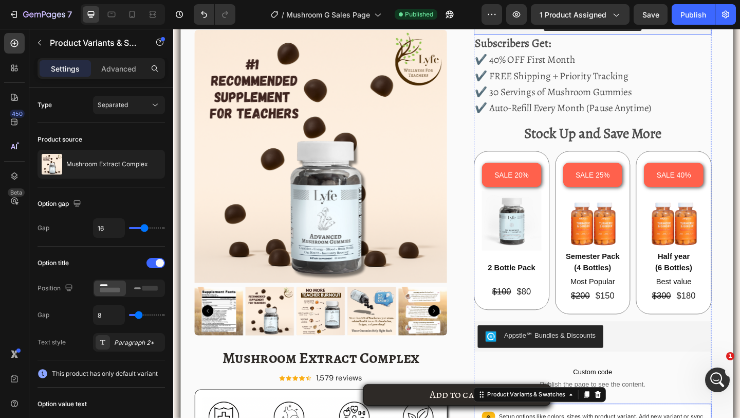
click at [518, 31] on div "Appstle Subscriptions" at bounding box center [629, 18] width 250 height 25
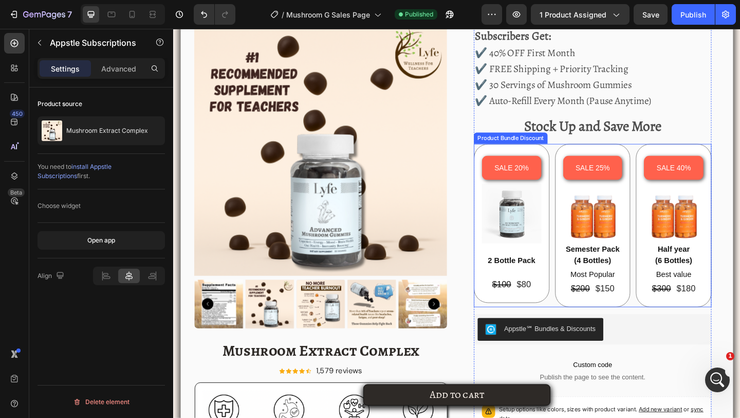
scroll to position [1767, 0]
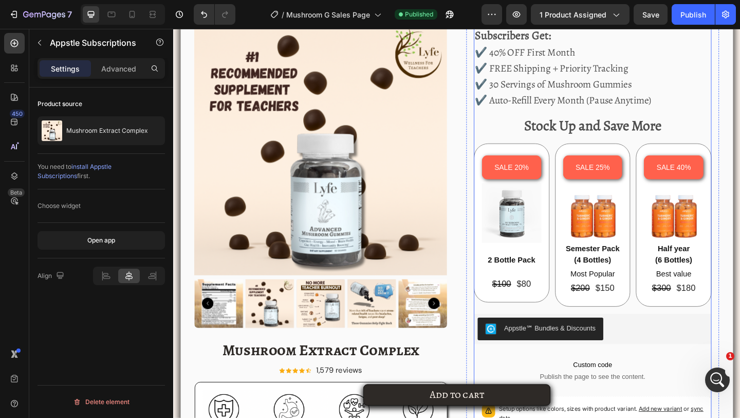
click at [667, 331] on div "Single Bottle Purchase Options Text Block Appstle Subscriptions Appstle Subscri…" at bounding box center [629, 305] width 259 height 664
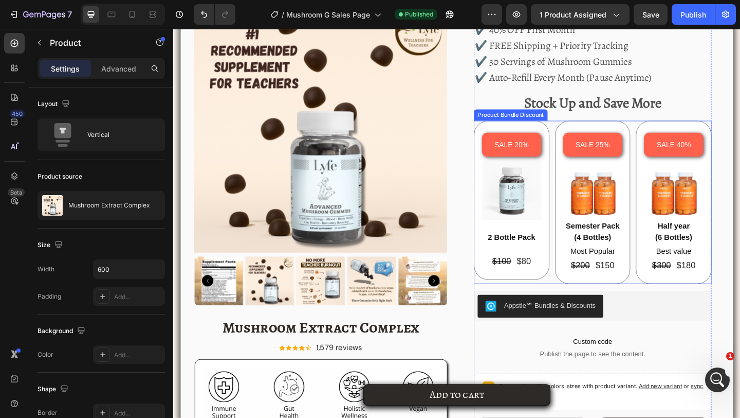
scroll to position [1805, 0]
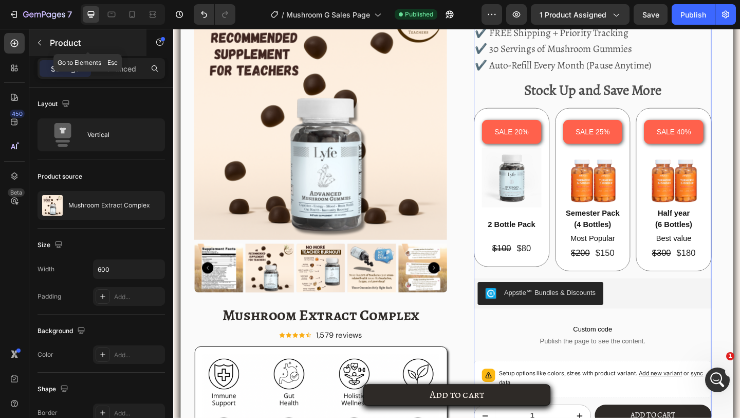
click at [37, 43] on icon "button" at bounding box center [39, 43] width 8 height 8
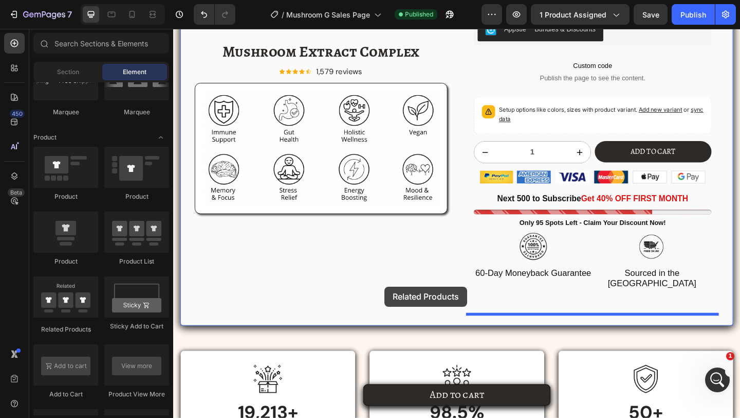
scroll to position [2110, 0]
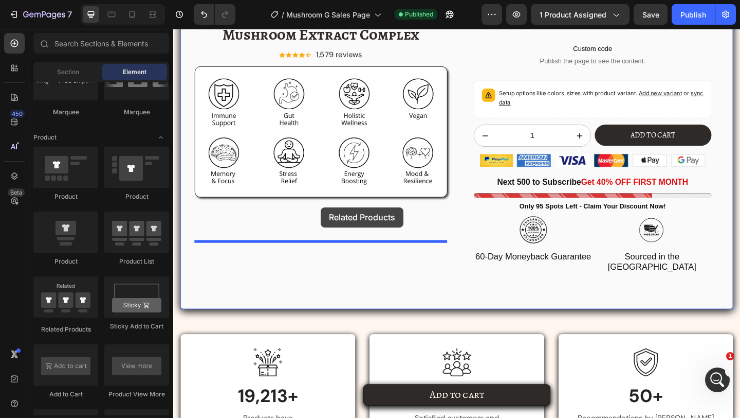
drag, startPoint x: 247, startPoint y: 317, endPoint x: 334, endPoint y: 223, distance: 127.7
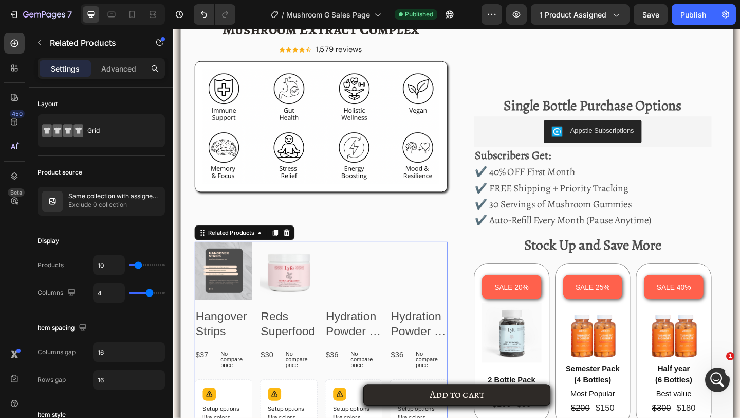
scroll to position [2074, 0]
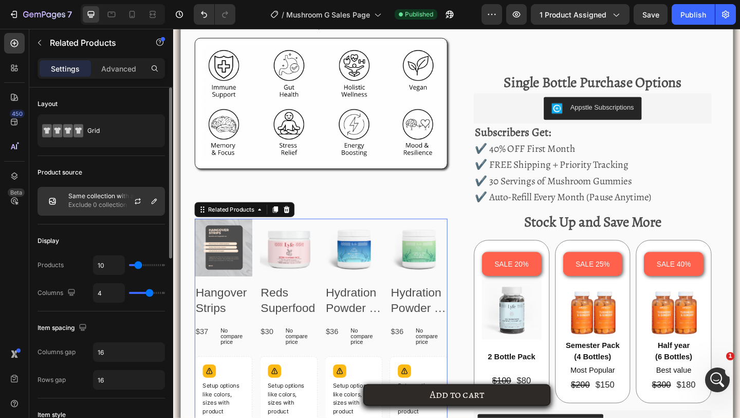
click at [108, 192] on p "Same collection with assigned product" at bounding box center [114, 195] width 92 height 7
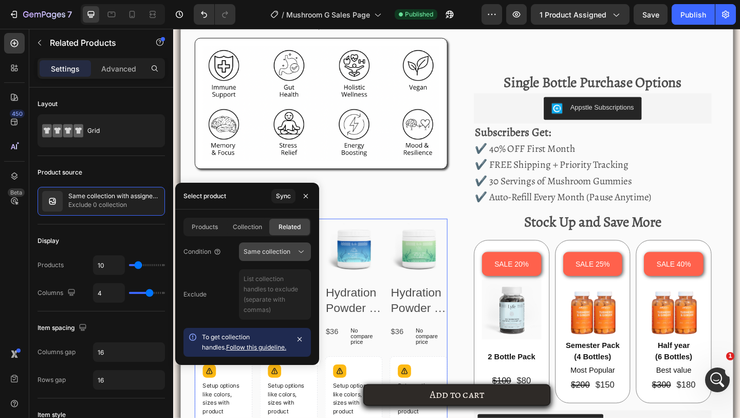
click at [268, 249] on span "Same collection" at bounding box center [267, 251] width 47 height 8
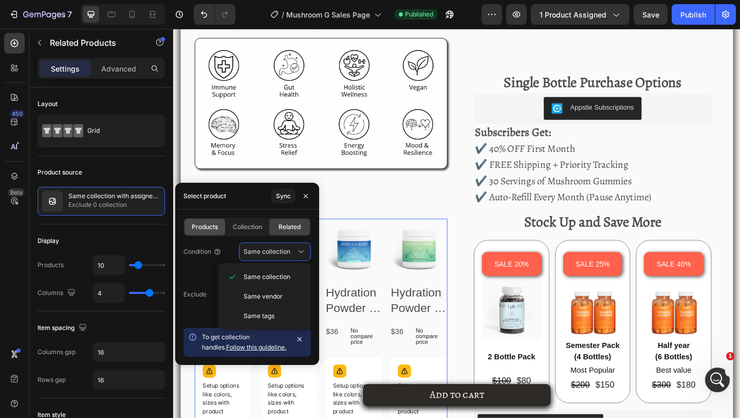
click at [215, 233] on div "Products" at bounding box center [205, 227] width 41 height 16
type input "4"
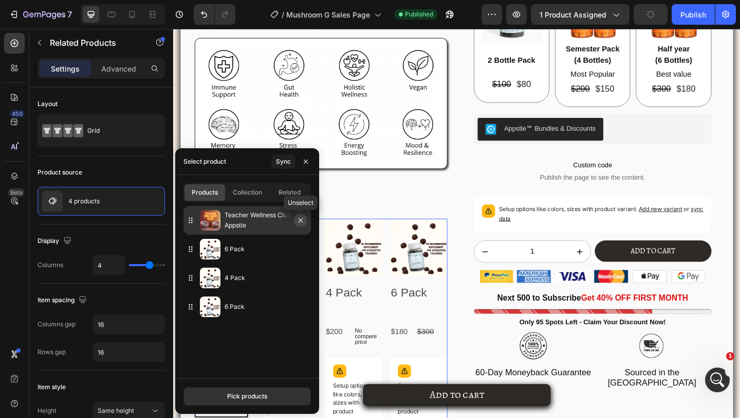
click at [300, 220] on icon "button" at bounding box center [301, 220] width 4 height 4
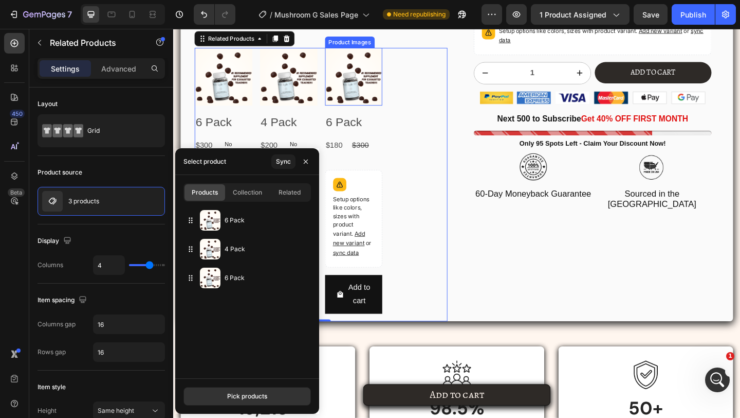
scroll to position [2269, 0]
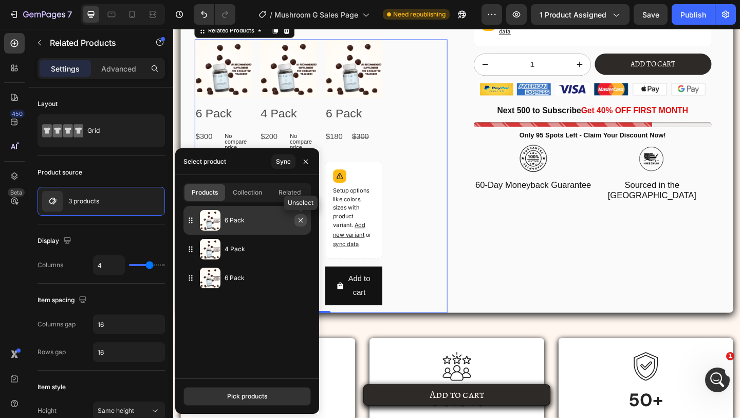
click at [299, 223] on icon "button" at bounding box center [301, 220] width 8 height 8
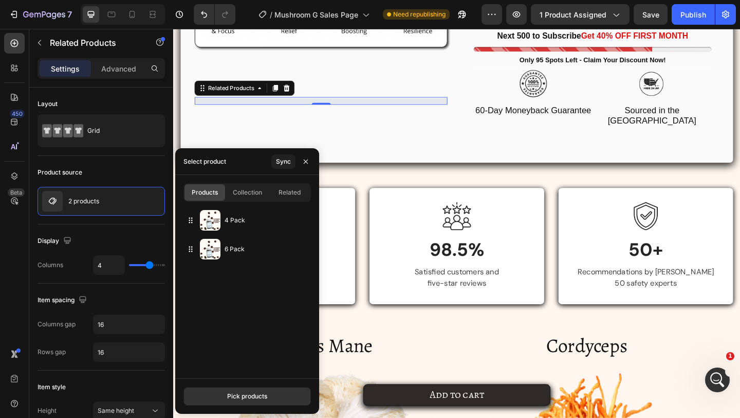
scroll to position [2326, 0]
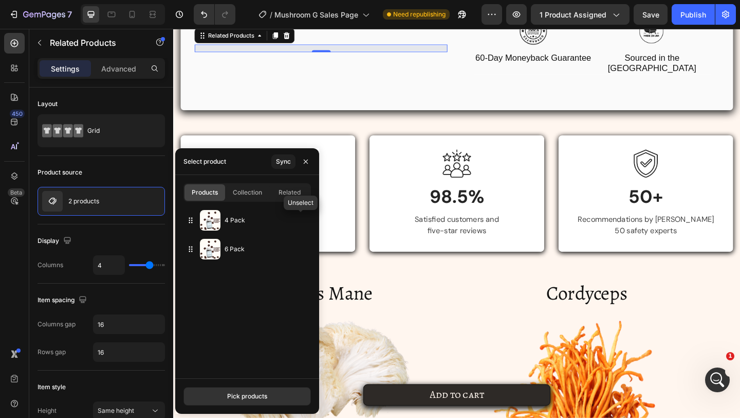
click at [0, 0] on icon "button" at bounding box center [0, 0] width 0 height 0
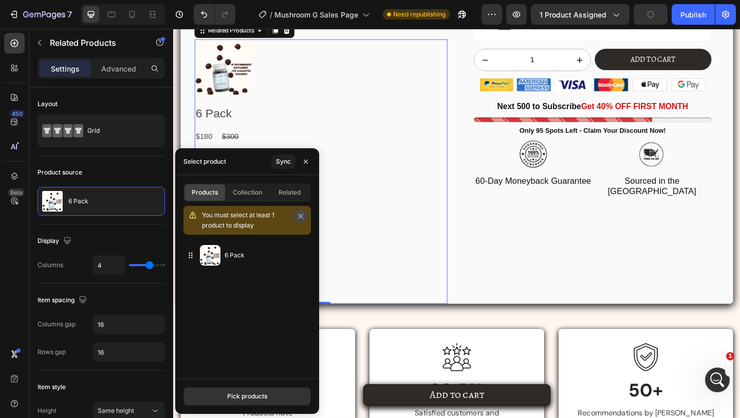
click at [299, 218] on icon "button" at bounding box center [300, 215] width 7 height 7
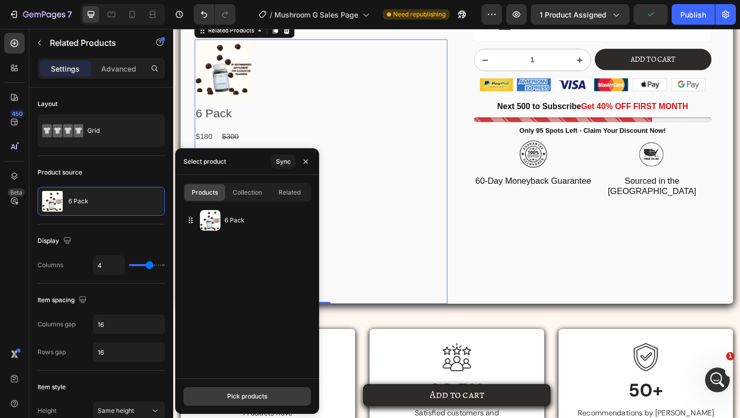
click at [245, 388] on button "Pick products" at bounding box center [248, 396] width 128 height 19
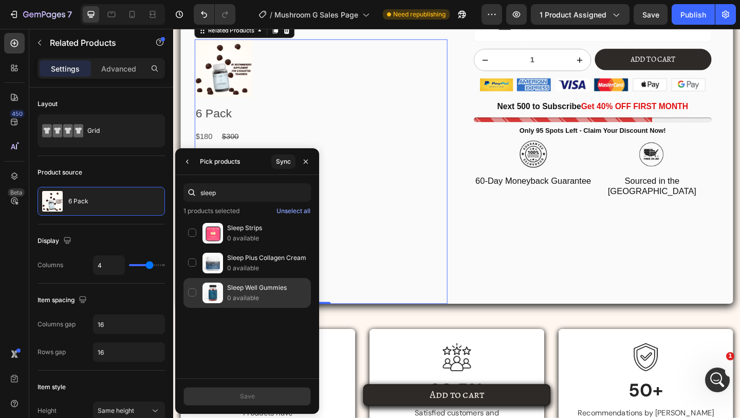
click at [192, 291] on div "Sleep Well Gummies 0 available" at bounding box center [248, 293] width 128 height 30
click at [233, 203] on div "sleep 2 products selected Unselect all Sleep Strips 0 available Sleep Plus Coll…" at bounding box center [247, 276] width 144 height 203
click at [233, 202] on div "sleep 2 products selected Unselect all Sleep Strips 0 available Sleep Plus Coll…" at bounding box center [247, 276] width 144 height 203
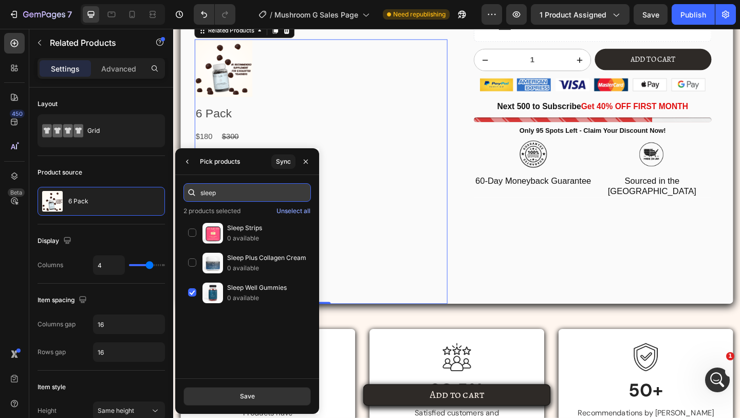
click at [233, 197] on input "sleep" at bounding box center [248, 192] width 128 height 19
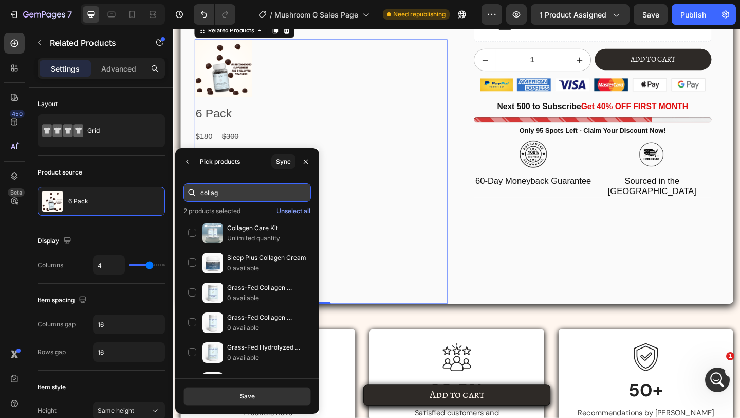
click at [228, 197] on input "collag" at bounding box center [248, 192] width 128 height 19
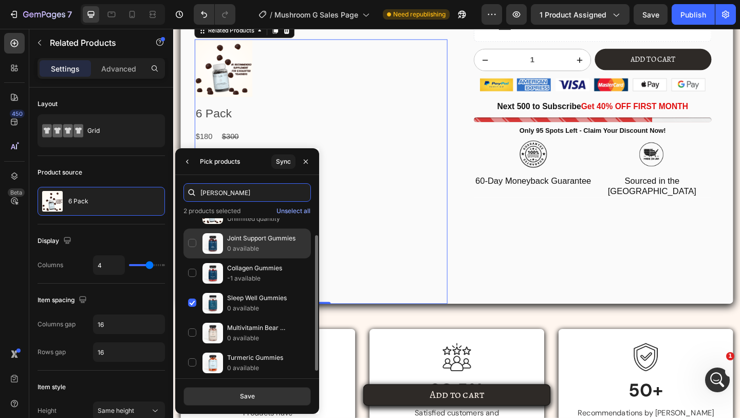
scroll to position [23, 0]
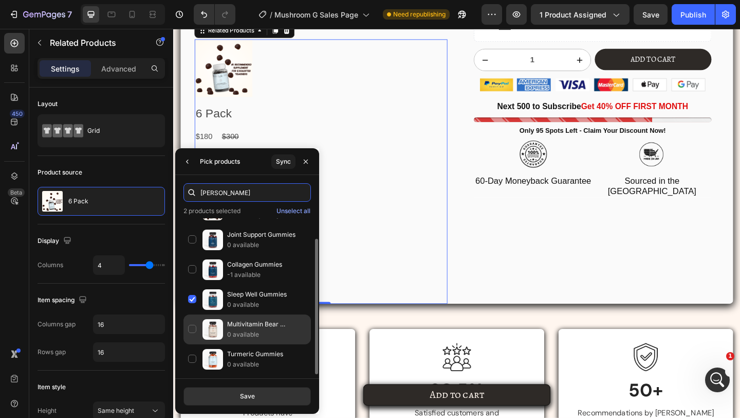
type input "gumm"
click at [194, 344] on div "Multivitamin Bear Gummies 0 available" at bounding box center [248, 359] width 128 height 30
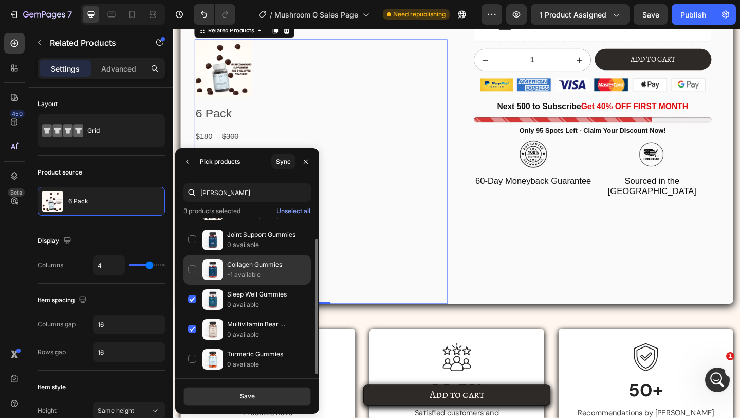
click at [193, 284] on div "Collagen Gummies -1 available" at bounding box center [248, 299] width 128 height 30
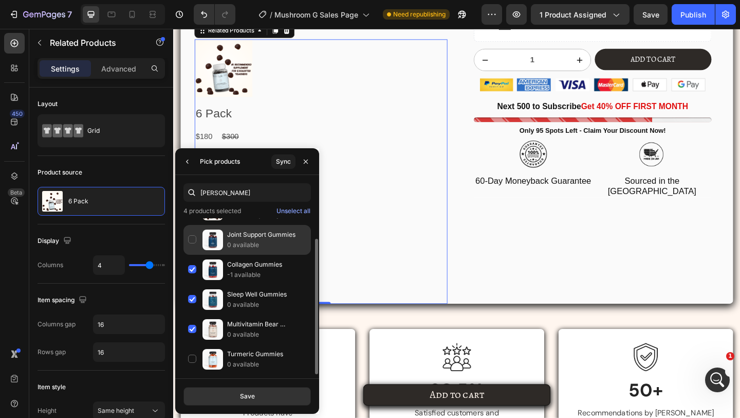
click at [192, 255] on div "Joint Support Gummies 0 available" at bounding box center [248, 270] width 128 height 30
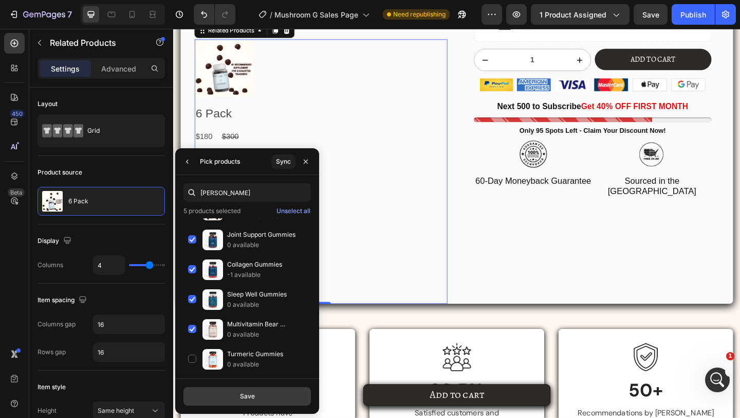
click at [244, 392] on div "Save" at bounding box center [247, 395] width 15 height 9
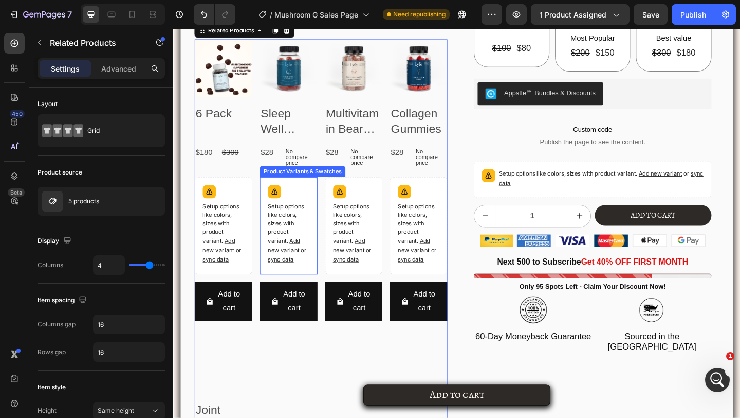
scroll to position [2260, 0]
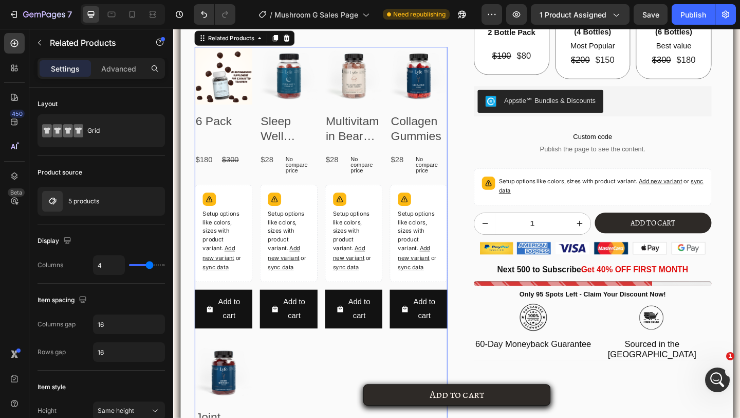
click at [258, 148] on div "6 Pack Product Title" at bounding box center [227, 136] width 63 height 35
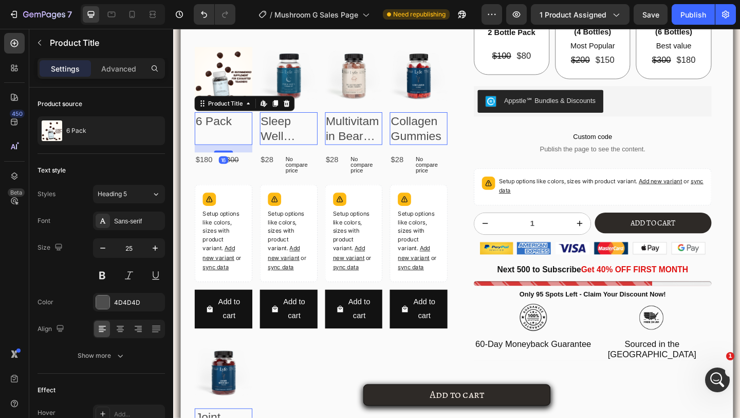
click at [259, 161] on div "Product Images 6 Pack Product Title Edit content in Shopify 16 $180 Product Pri…" at bounding box center [333, 361] width 275 height 626
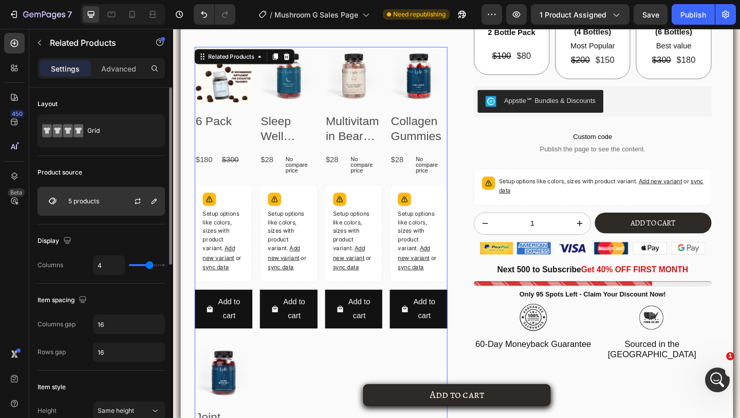
click at [106, 196] on div "5 products" at bounding box center [102, 201] width 128 height 29
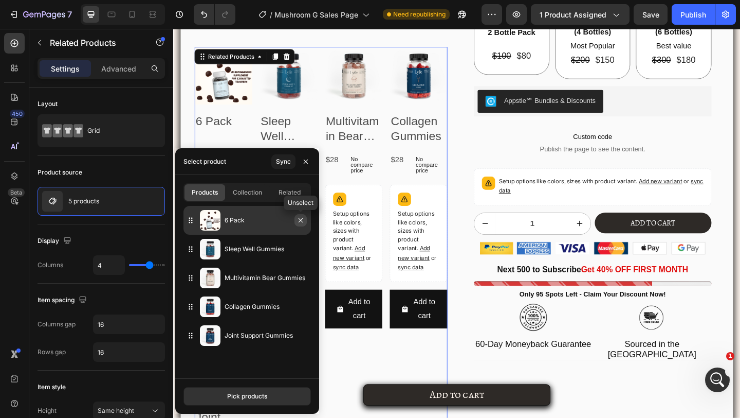
click at [299, 220] on icon "button" at bounding box center [301, 220] width 8 height 8
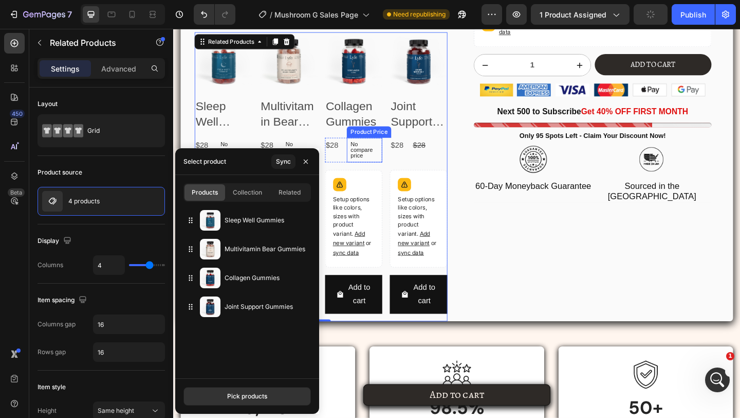
scroll to position [2299, 0]
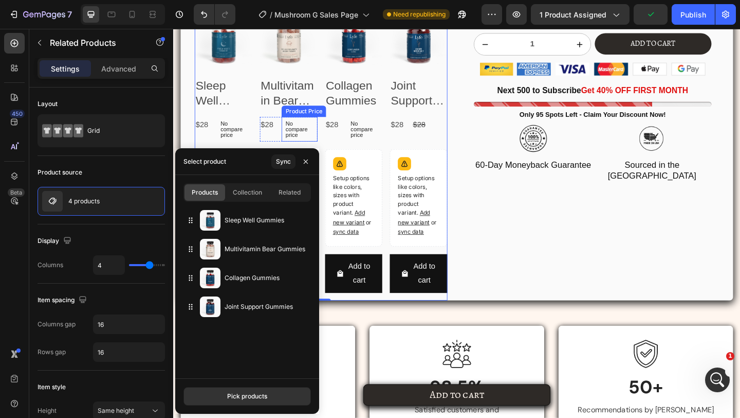
click at [255, 143] on p "No compare price" at bounding box center [240, 138] width 30 height 19
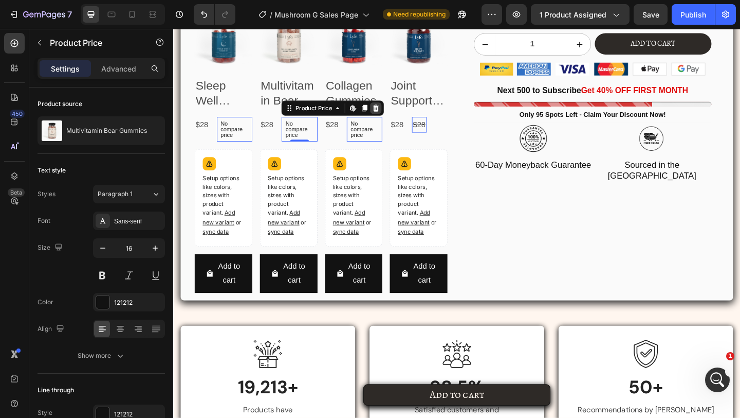
click at [173, 29] on icon at bounding box center [173, 29] width 0 height 0
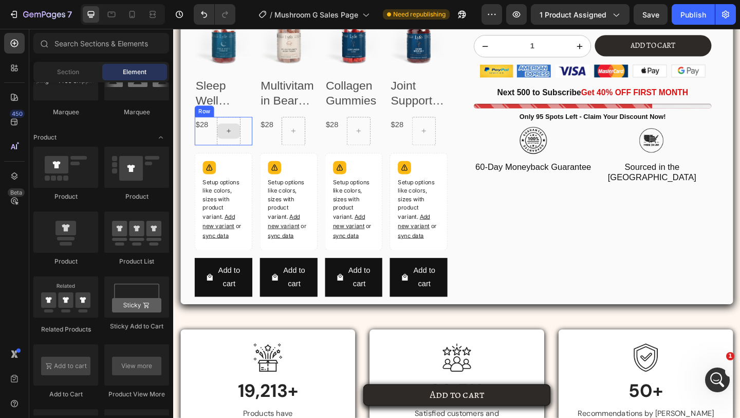
click at [233, 136] on icon at bounding box center [233, 139] width 8 height 9
click at [227, 136] on div at bounding box center [233, 140] width 25 height 16
click at [219, 137] on div "$28 Product Price Product Price Row" at bounding box center [227, 139] width 63 height 31
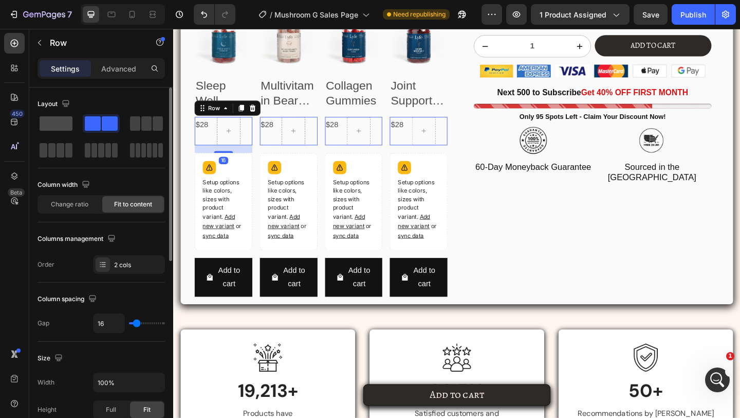
click at [68, 116] on span at bounding box center [56, 123] width 33 height 14
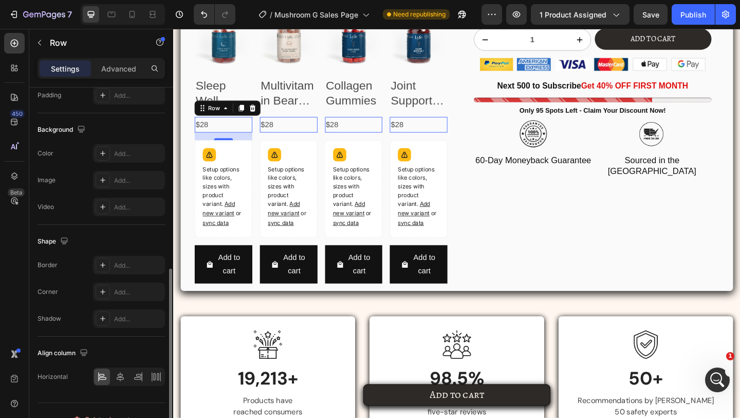
scroll to position [299, 0]
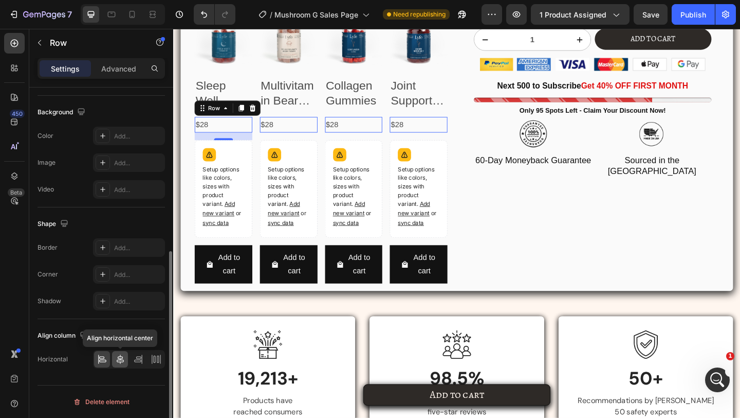
click at [121, 355] on icon at bounding box center [120, 359] width 10 height 10
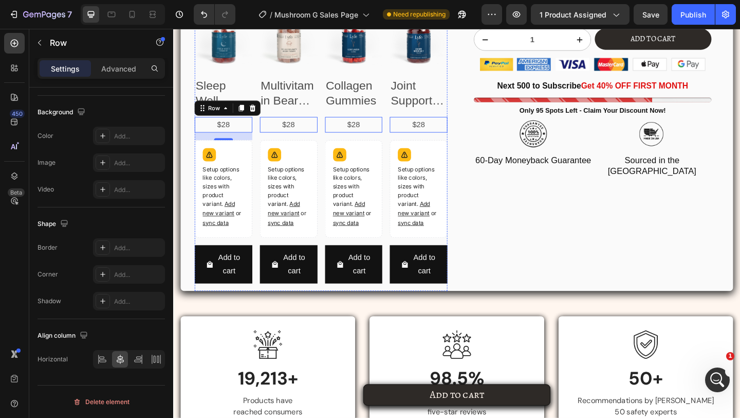
click at [259, 313] on div "Add to cart Add to Cart" at bounding box center [227, 289] width 63 height 50
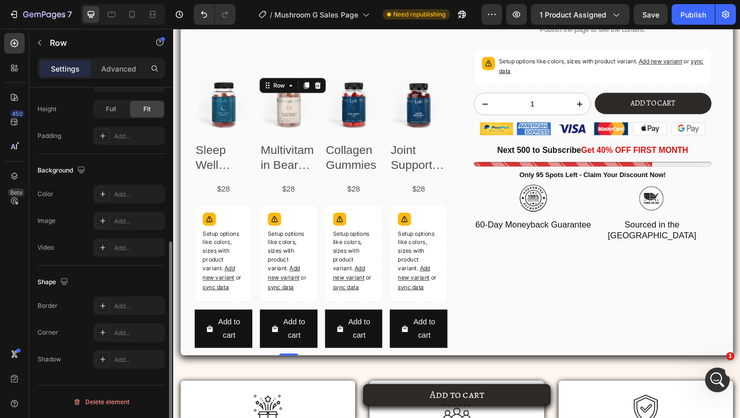
scroll to position [2215, 0]
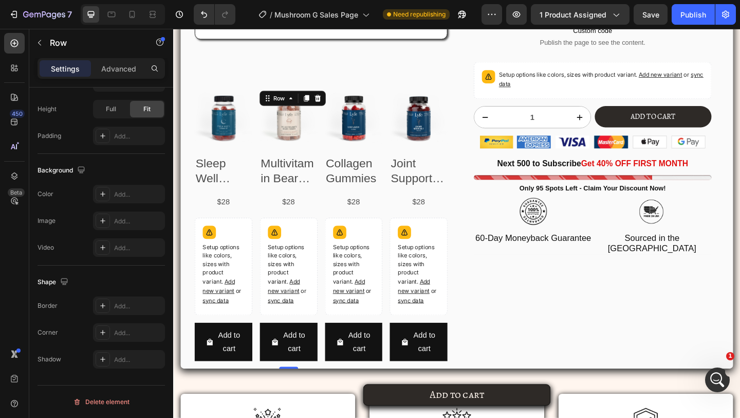
click at [161, 15] on div at bounding box center [123, 14] width 84 height 21
click at [156, 15] on icon at bounding box center [153, 14] width 10 height 10
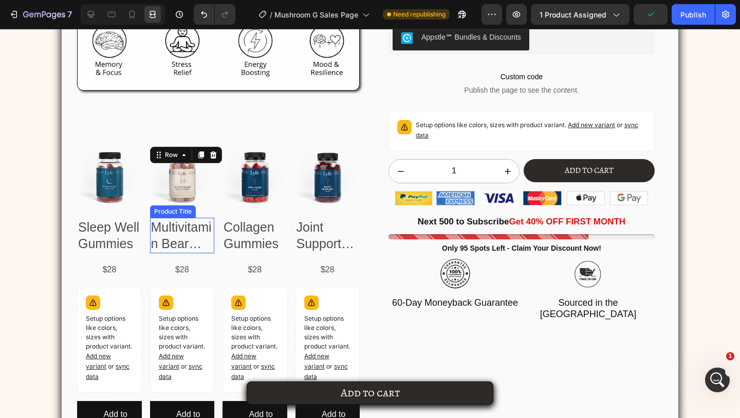
scroll to position [2193, 0]
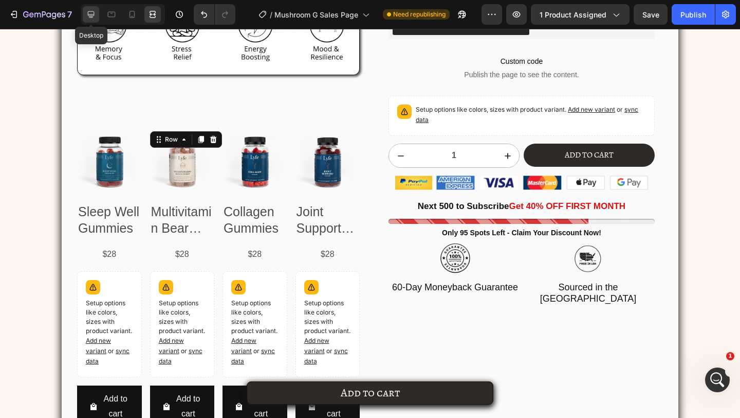
click at [89, 13] on icon at bounding box center [91, 14] width 10 height 10
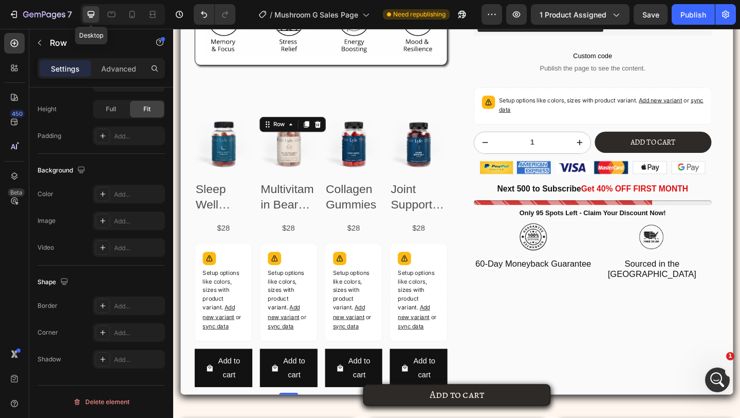
scroll to position [2181, 0]
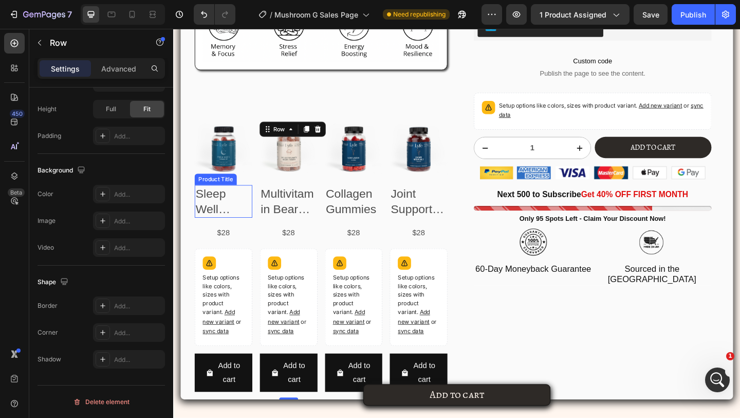
click at [261, 202] on div "Product Images Sleep Well Gummies Product Title $28 Product Price Product Price…" at bounding box center [333, 280] width 275 height 304
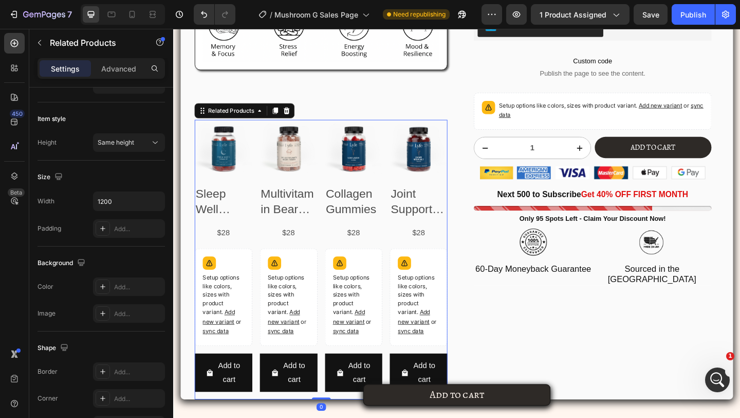
scroll to position [0, 0]
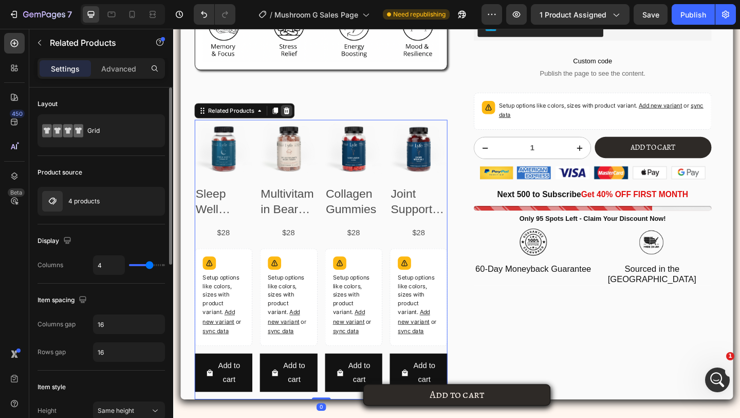
click at [300, 117] on icon at bounding box center [297, 118] width 8 height 8
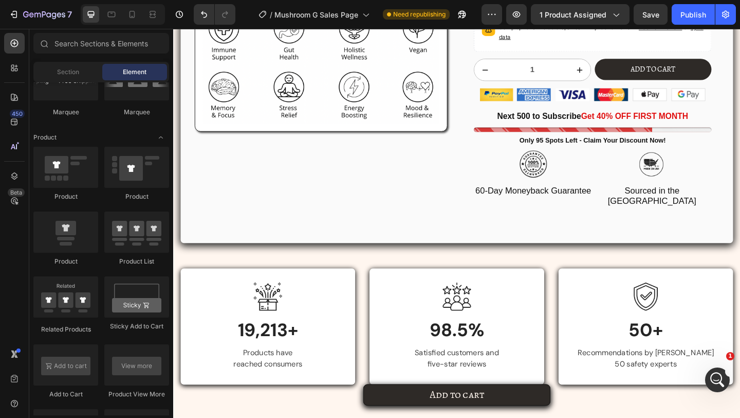
scroll to position [2242, 0]
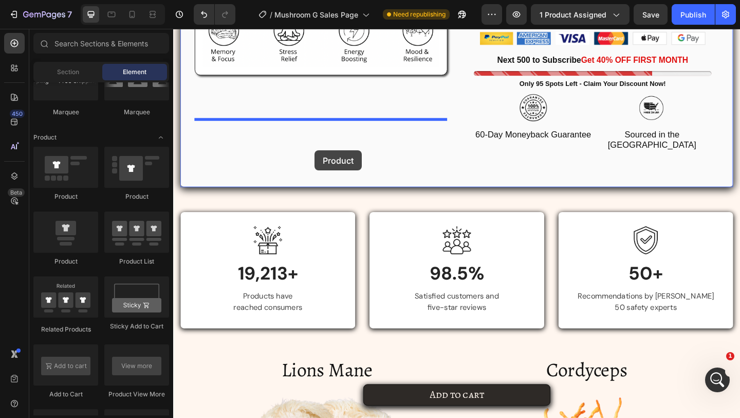
drag, startPoint x: 251, startPoint y: 242, endPoint x: 327, endPoint y: 161, distance: 110.6
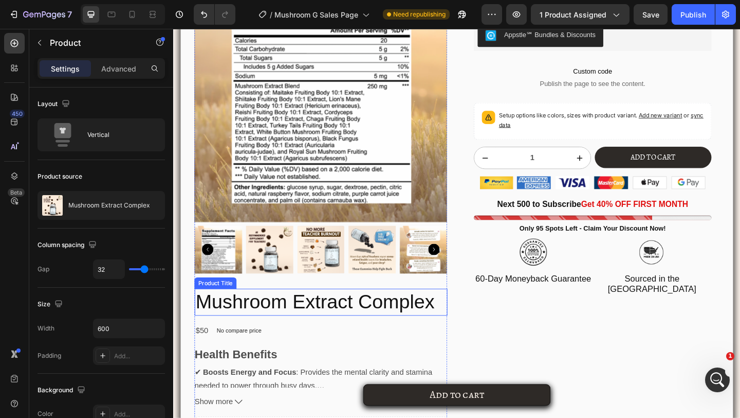
scroll to position [2328, 0]
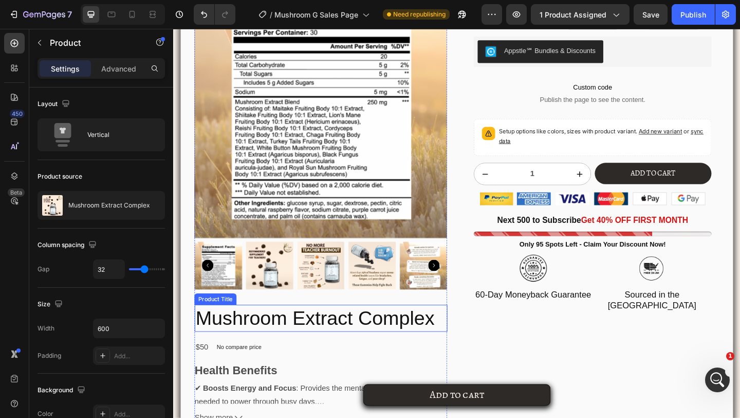
click at [301, 224] on img at bounding box center [333, 118] width 275 height 275
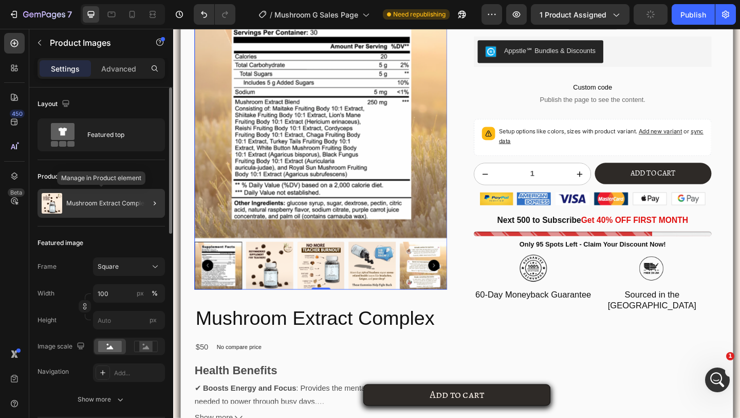
click at [106, 193] on div "Mushroom Extract Complex" at bounding box center [102, 203] width 128 height 29
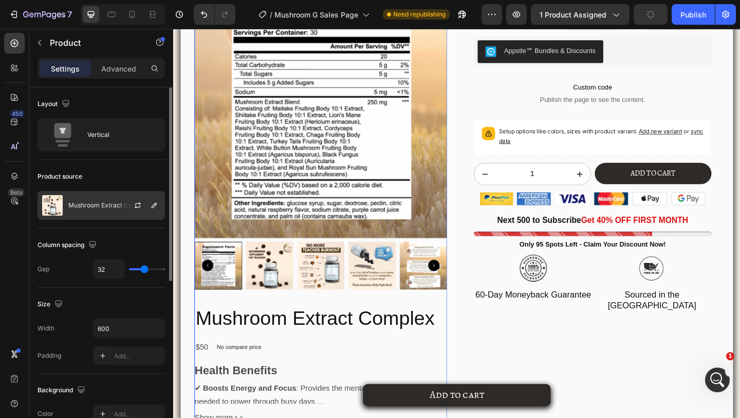
click at [120, 207] on div at bounding box center [141, 205] width 45 height 28
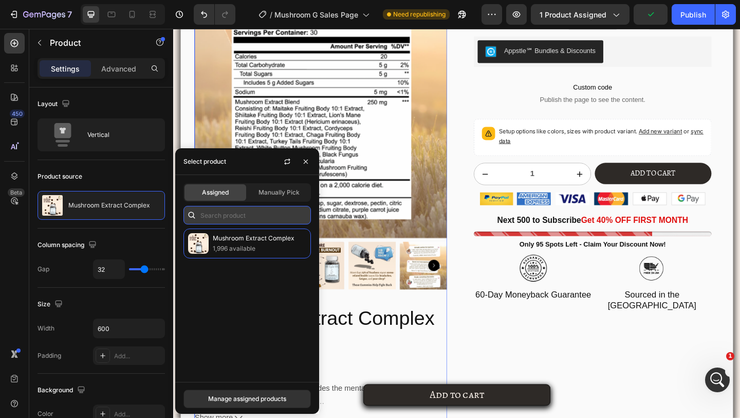
click at [230, 221] on input "text" at bounding box center [248, 215] width 128 height 19
type input "m"
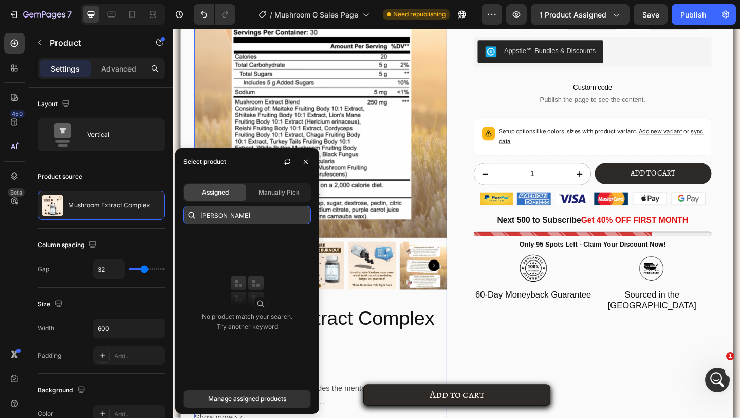
click at [230, 221] on input "gumm" at bounding box center [248, 215] width 128 height 19
type input "teach"
click at [228, 401] on div "Manage assigned products" at bounding box center [247, 398] width 78 height 9
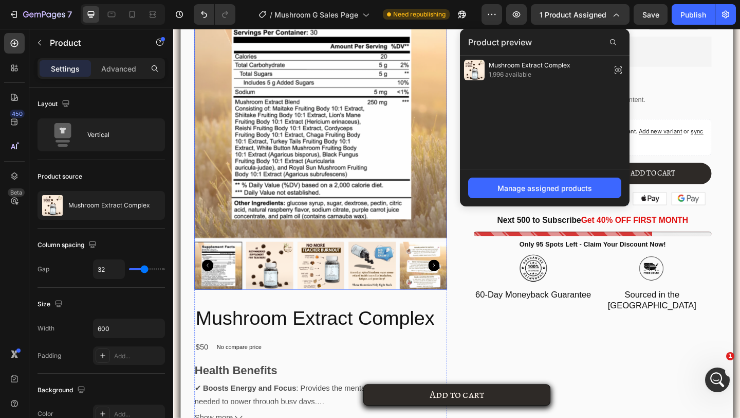
click at [330, 224] on img at bounding box center [333, 118] width 275 height 275
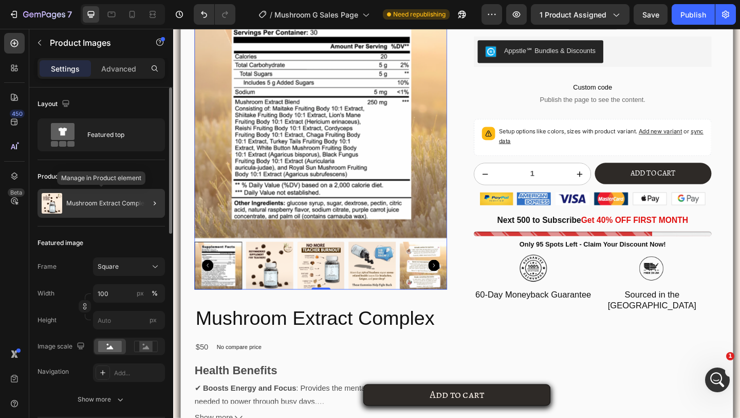
click at [109, 214] on div "Mushroom Extract Complex" at bounding box center [102, 203] width 128 height 29
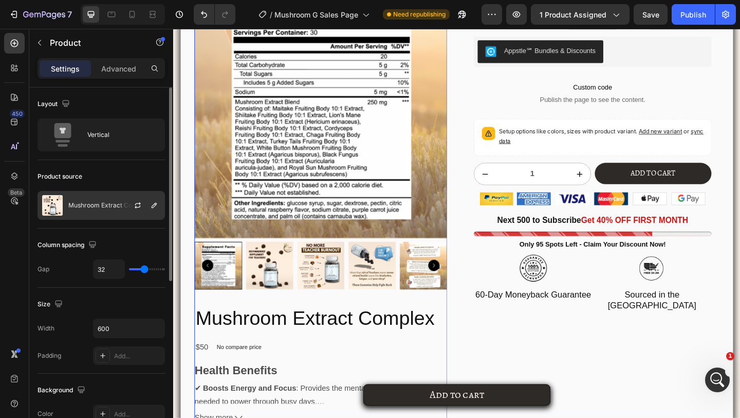
click at [119, 215] on div at bounding box center [141, 205] width 45 height 28
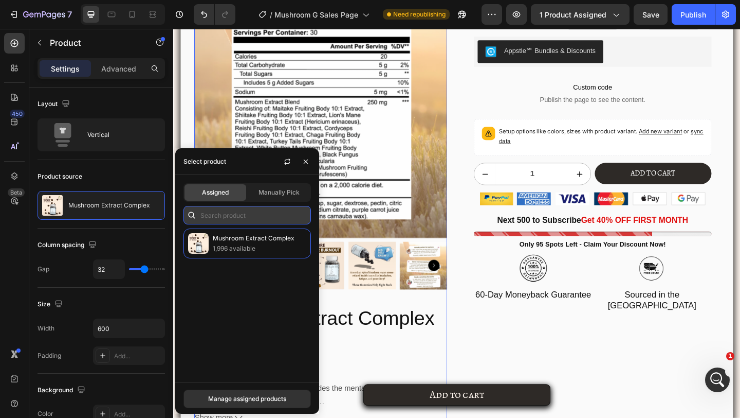
click at [213, 216] on input "text" at bounding box center [248, 215] width 128 height 19
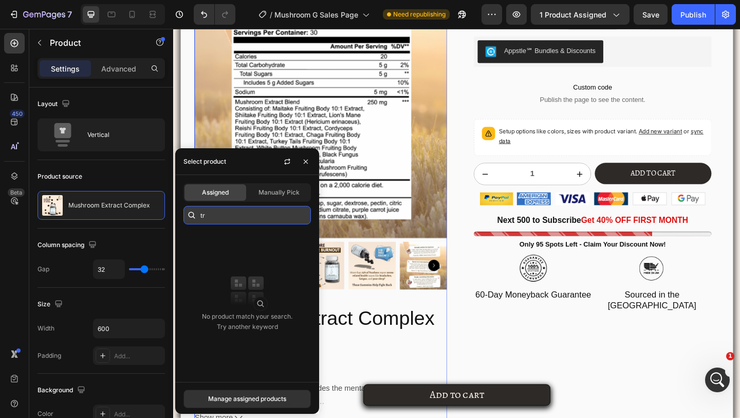
type input "t"
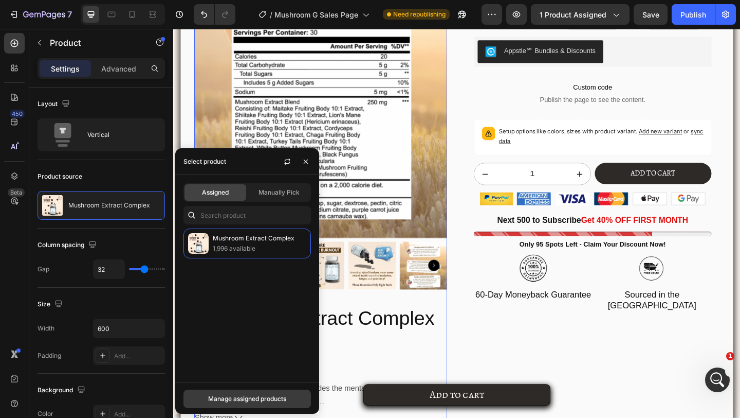
click at [234, 397] on div "Manage assigned products" at bounding box center [247, 398] width 78 height 9
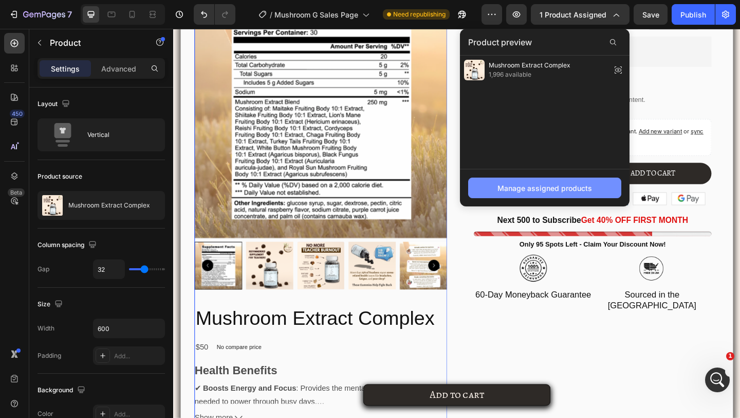
click at [508, 196] on button "Manage assigned products" at bounding box center [544, 187] width 153 height 21
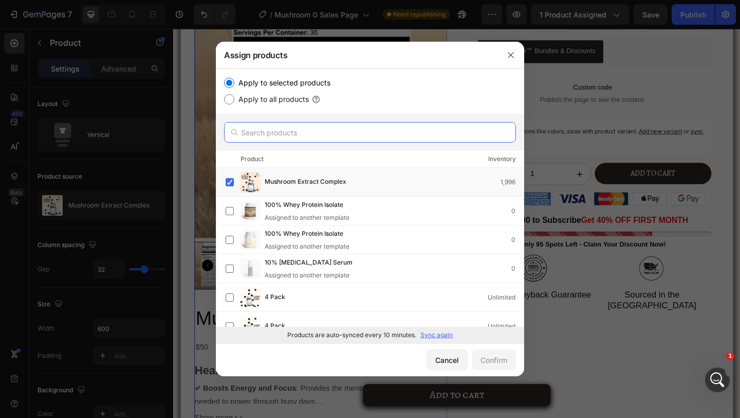
click at [289, 131] on input "text" at bounding box center [370, 132] width 292 height 21
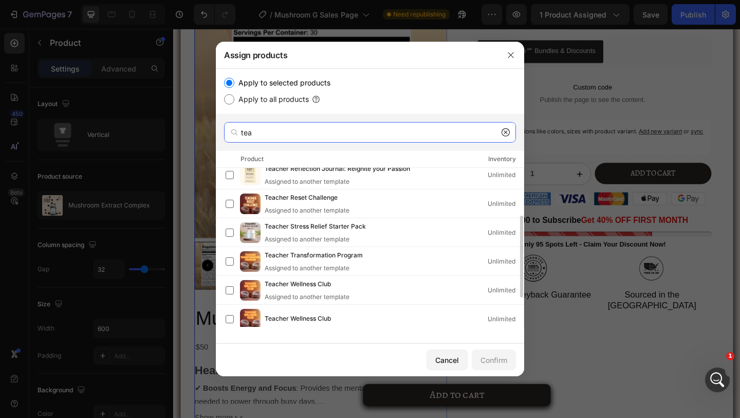
scroll to position [150, 0]
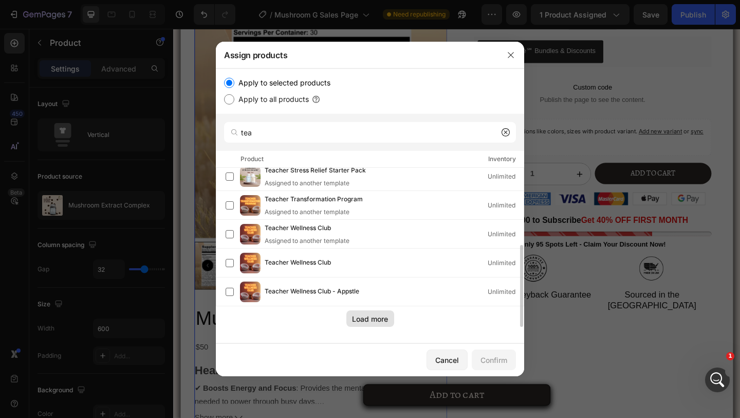
click at [353, 322] on div "Load more" at bounding box center [370, 318] width 36 height 11
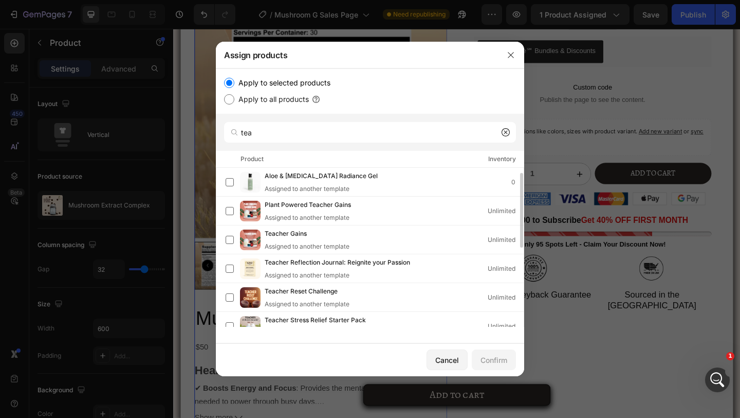
scroll to position [207, 0]
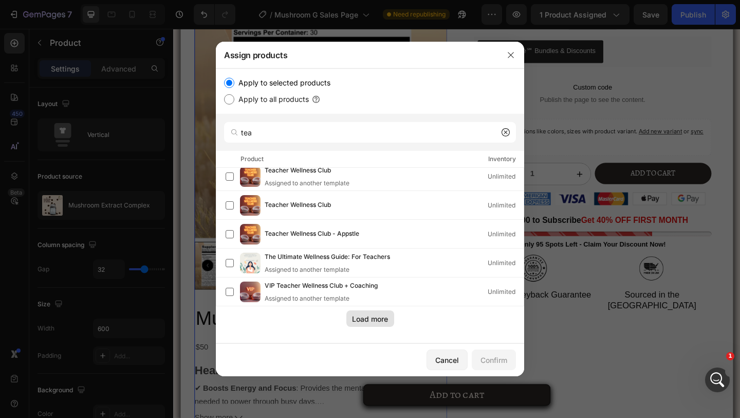
click at [366, 317] on div "Load more" at bounding box center [370, 318] width 36 height 11
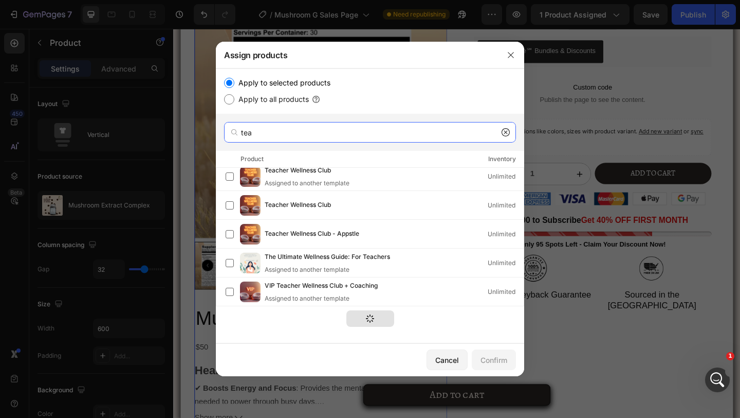
click at [248, 130] on input "tea" at bounding box center [370, 132] width 292 height 21
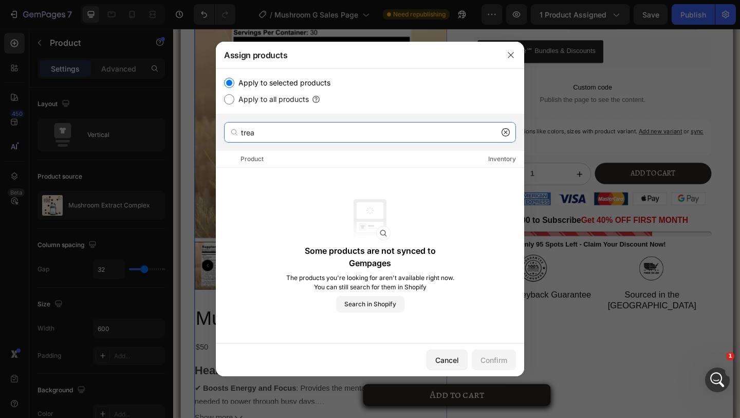
click at [275, 124] on input "trea" at bounding box center [370, 132] width 292 height 21
click at [275, 131] on input "trea" at bounding box center [370, 132] width 292 height 21
click at [263, 134] on input "treat" at bounding box center [370, 132] width 292 height 21
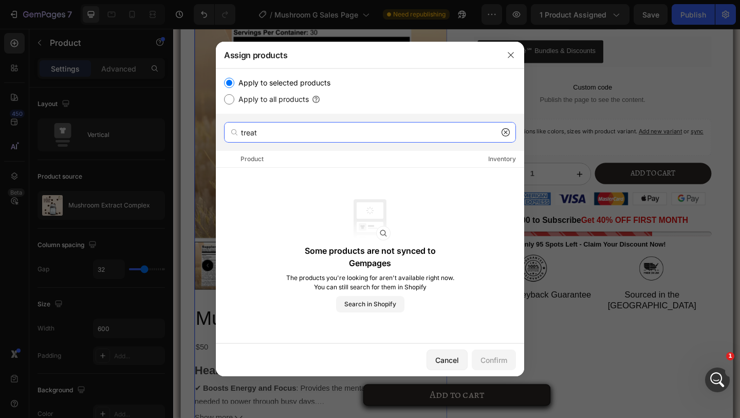
click at [263, 134] on input "treat" at bounding box center [370, 132] width 292 height 21
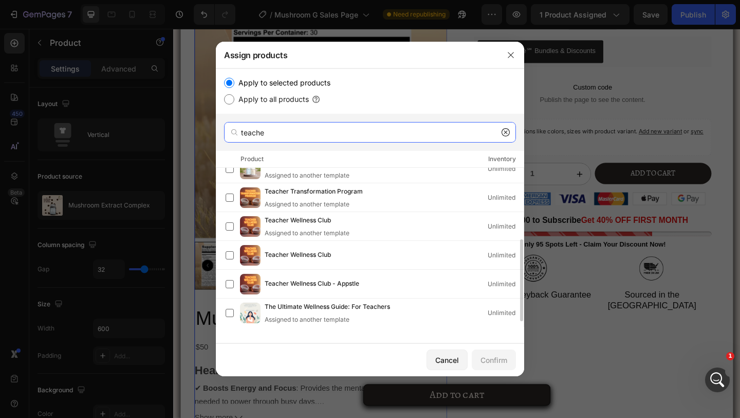
scroll to position [150, 0]
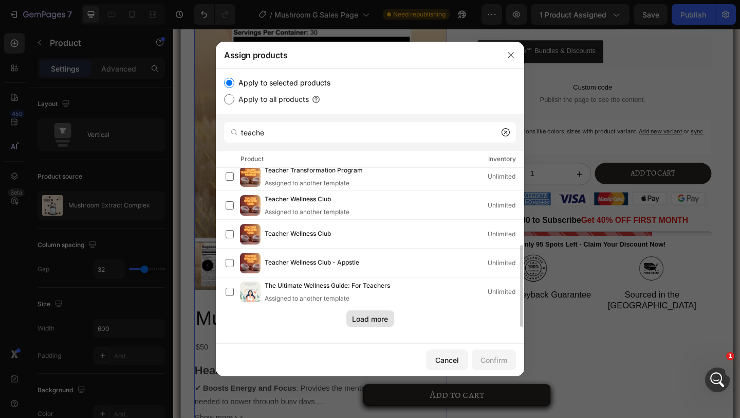
click at [369, 323] on div "Load more" at bounding box center [370, 318] width 36 height 11
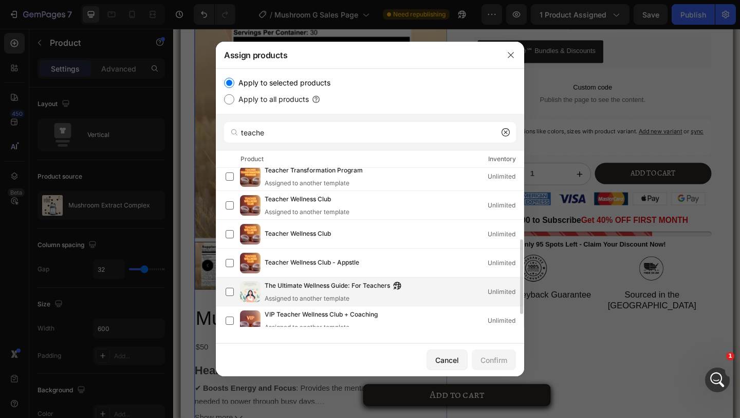
scroll to position [178, 0]
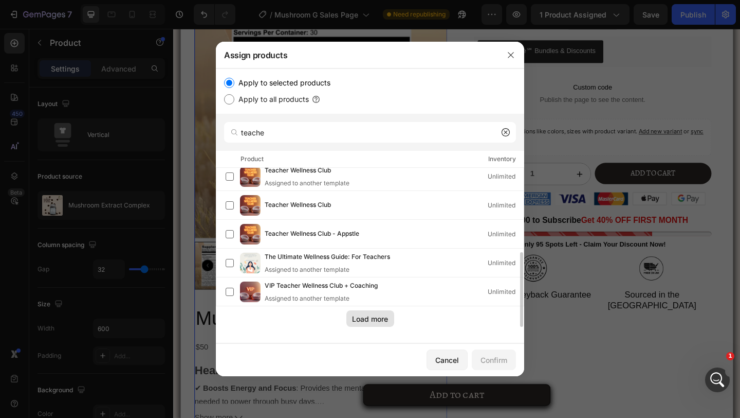
click at [362, 315] on div "Load more" at bounding box center [370, 318] width 36 height 11
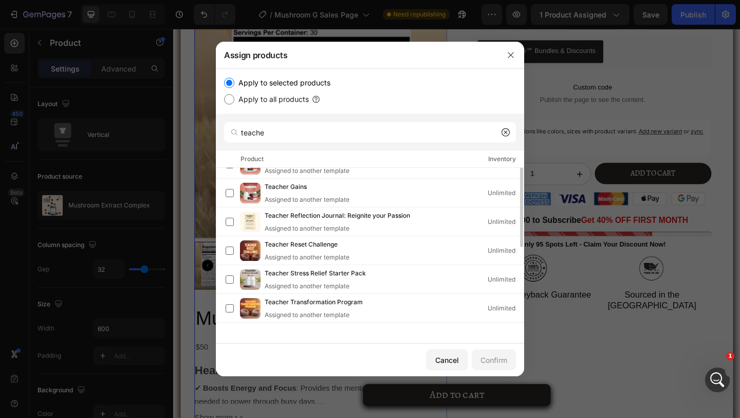
scroll to position [10, 0]
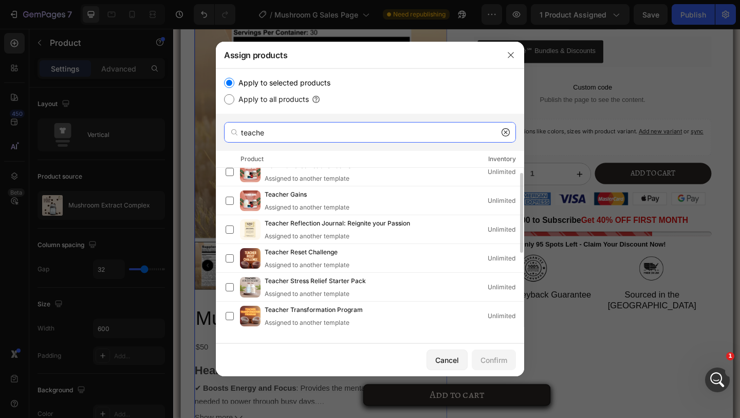
click at [268, 125] on input "teache" at bounding box center [370, 132] width 292 height 21
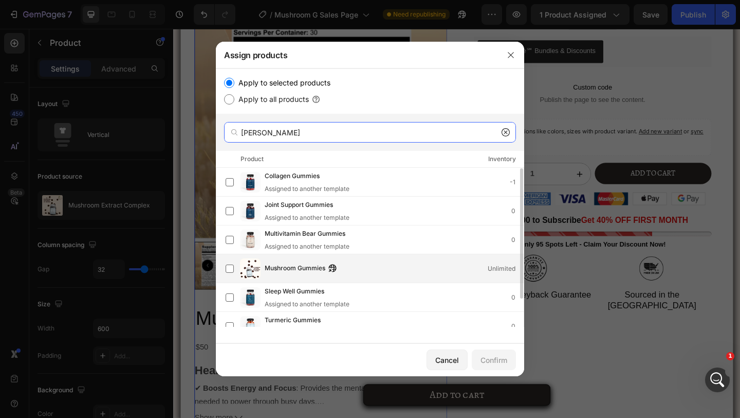
scroll to position [34, 0]
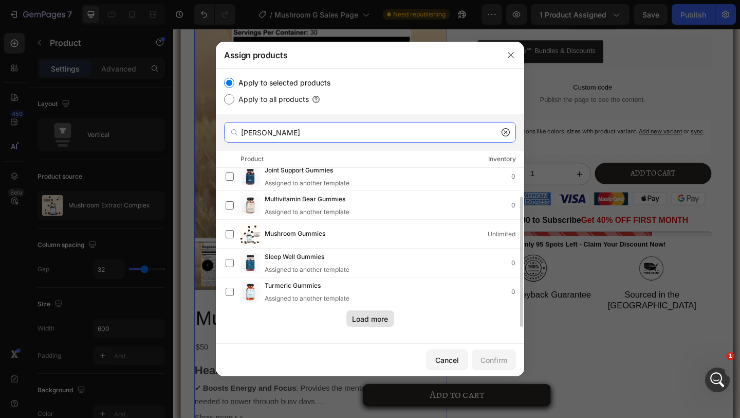
type input "gumm"
click at [354, 310] on button "Load more" at bounding box center [371, 318] width 48 height 16
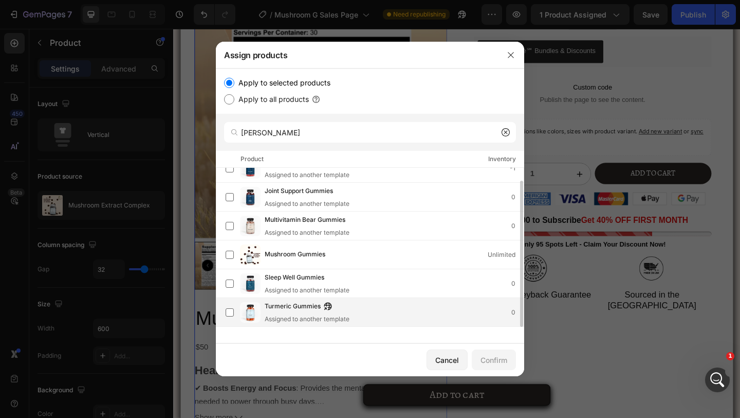
scroll to position [0, 0]
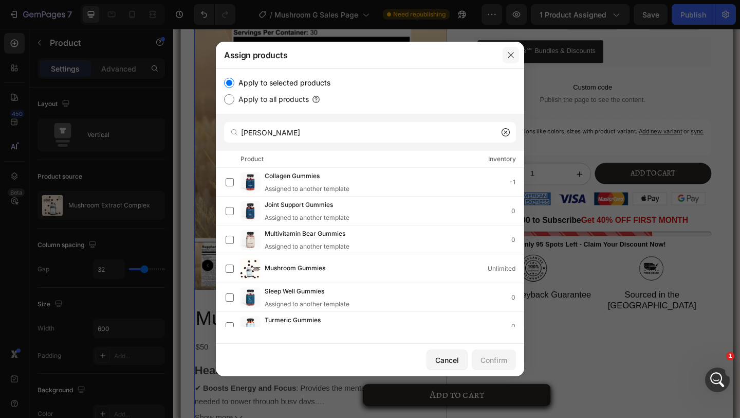
click at [512, 55] on icon "button" at bounding box center [511, 55] width 8 height 8
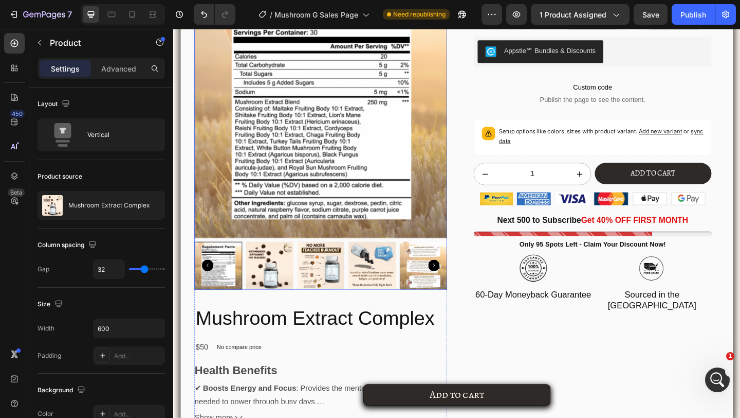
scroll to position [2586, 0]
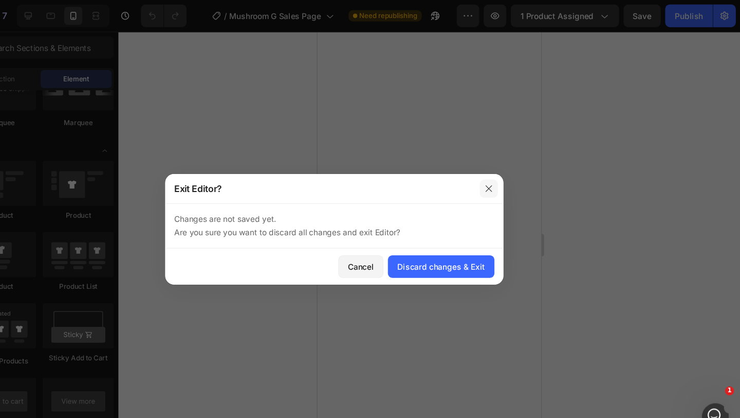
click at [509, 170] on icon "button" at bounding box center [511, 172] width 6 height 6
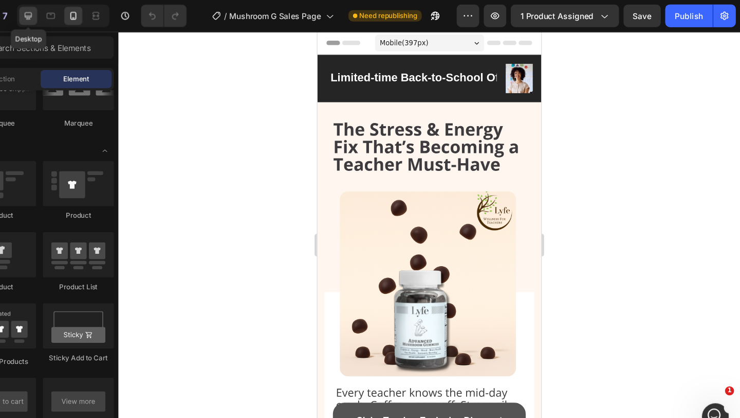
click at [94, 19] on icon at bounding box center [91, 14] width 10 height 10
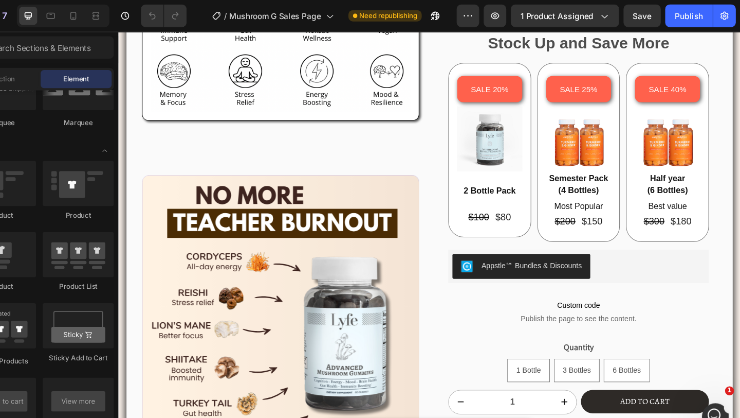
scroll to position [2202, 0]
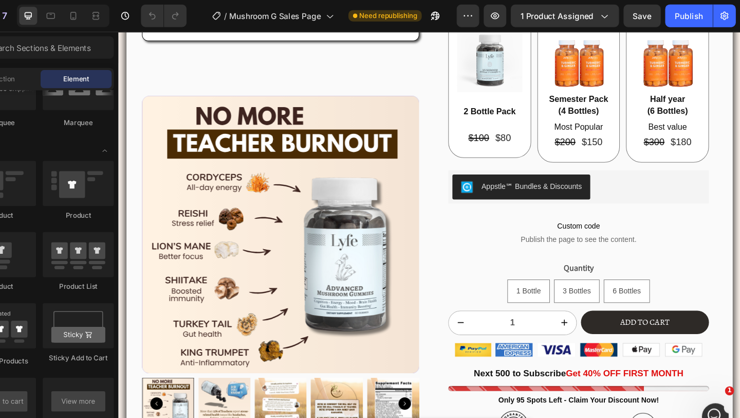
click at [330, 244] on img at bounding box center [278, 232] width 275 height 275
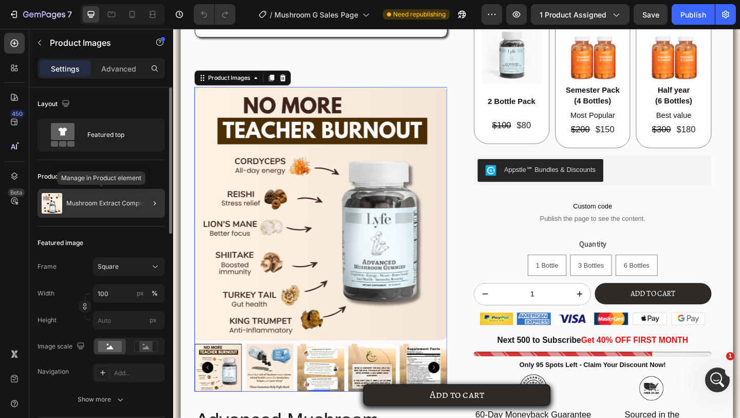
click at [100, 196] on div "Mushroom Extract Complex" at bounding box center [102, 203] width 128 height 29
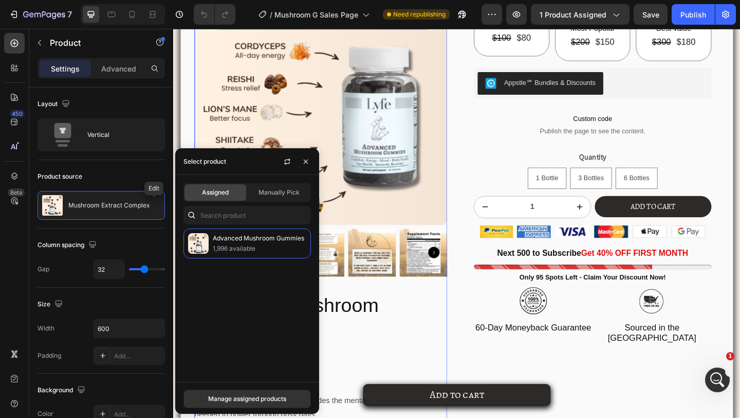
scroll to position [3895, 0]
click at [229, 221] on input "text" at bounding box center [248, 215] width 128 height 19
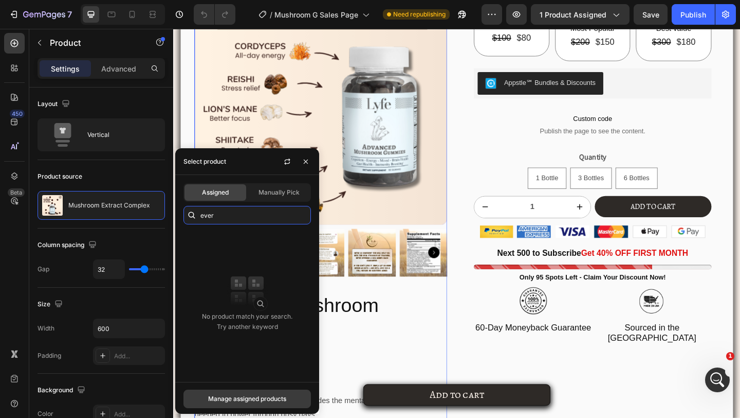
type input "ever"
click at [247, 404] on button "Manage assigned products" at bounding box center [248, 398] width 128 height 19
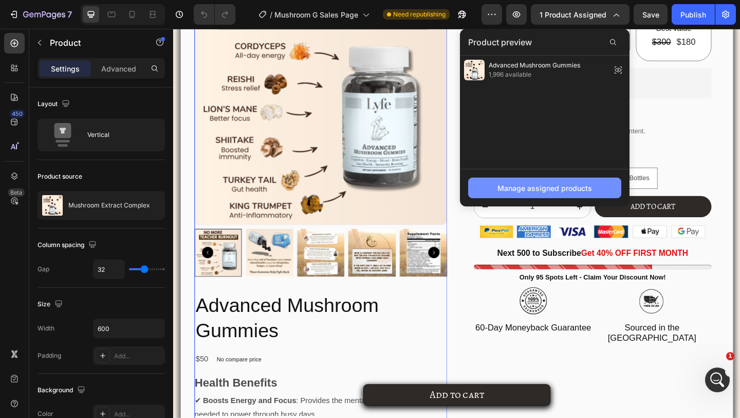
click at [547, 189] on div "Manage assigned products" at bounding box center [545, 188] width 95 height 11
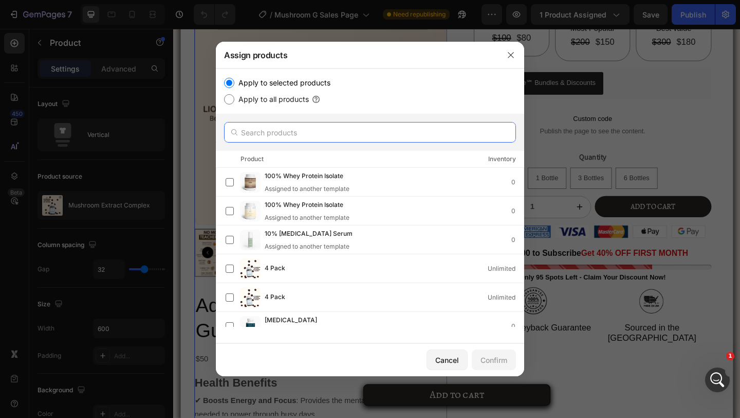
click at [299, 135] on input "text" at bounding box center [370, 132] width 292 height 21
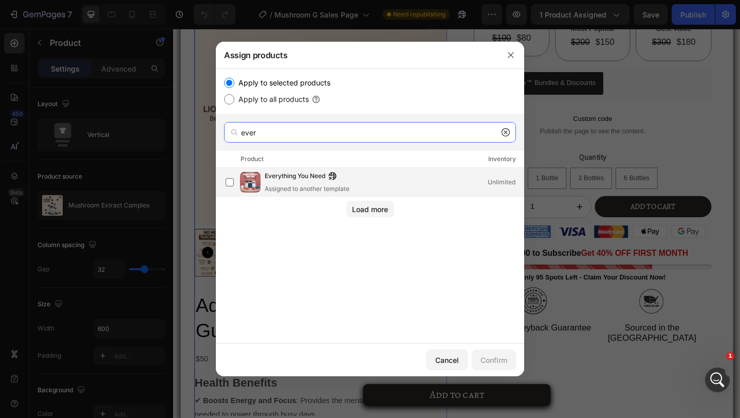
type input "ever"
click at [296, 184] on div "Everything You Need Assigned to another template" at bounding box center [307, 182] width 85 height 23
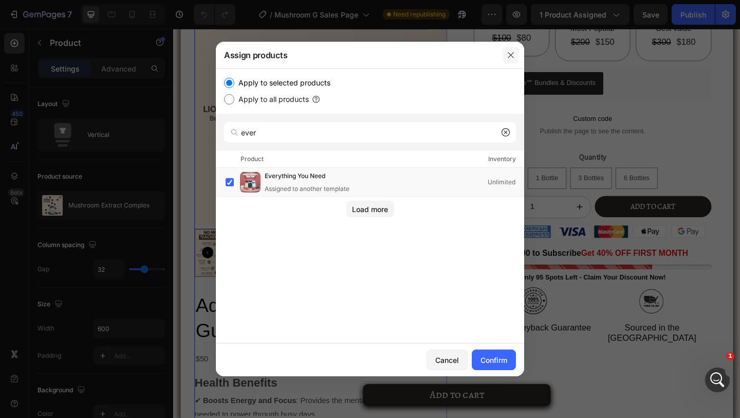
click at [510, 52] on icon "button" at bounding box center [511, 55] width 8 height 8
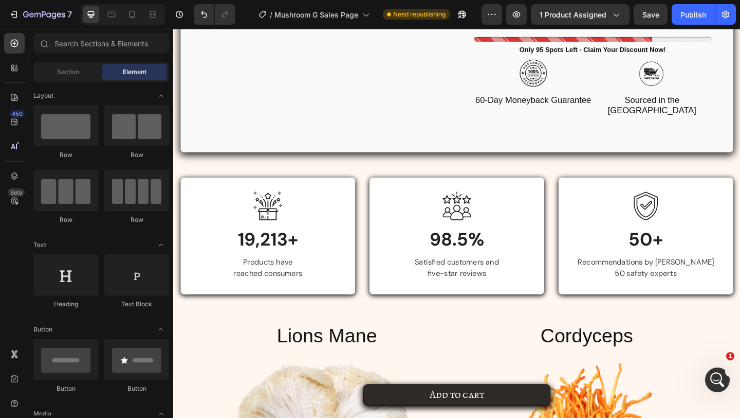
scroll to position [2264, 0]
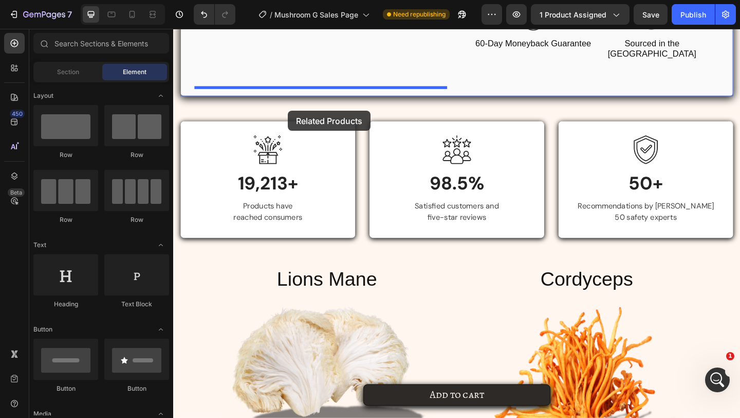
drag, startPoint x: 239, startPoint y: 327, endPoint x: 308, endPoint y: 102, distance: 235.0
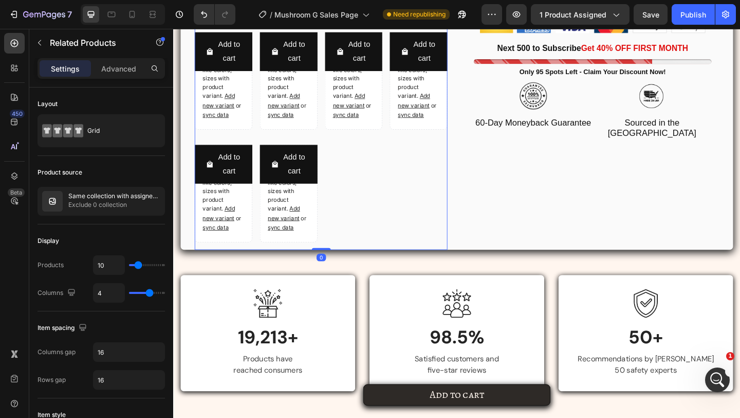
scroll to position [2202, 0]
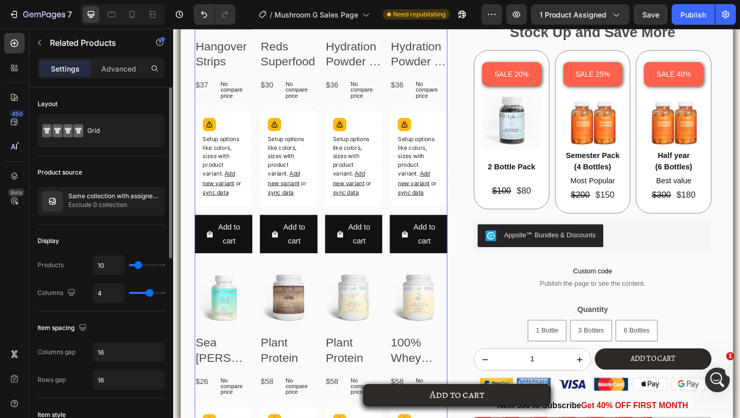
type input "3"
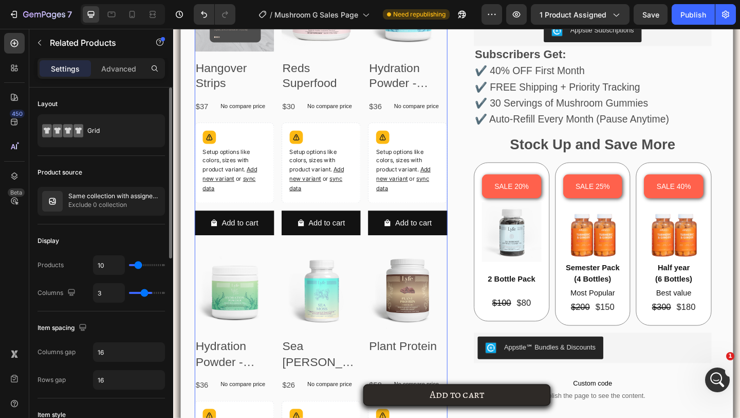
type input "2"
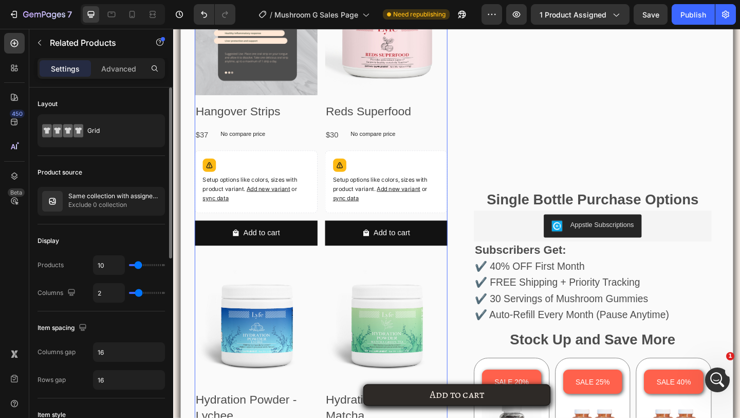
type input "1"
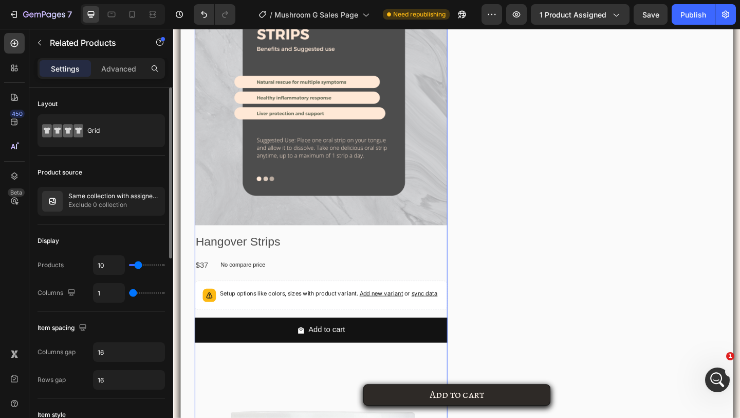
drag, startPoint x: 148, startPoint y: 292, endPoint x: 134, endPoint y: 292, distance: 13.4
type input "1"
click at [134, 292] on input "range" at bounding box center [147, 293] width 36 height 2
drag, startPoint x: 134, startPoint y: 267, endPoint x: 128, endPoint y: 267, distance: 6.7
click at [128, 267] on div "10" at bounding box center [129, 265] width 72 height 20
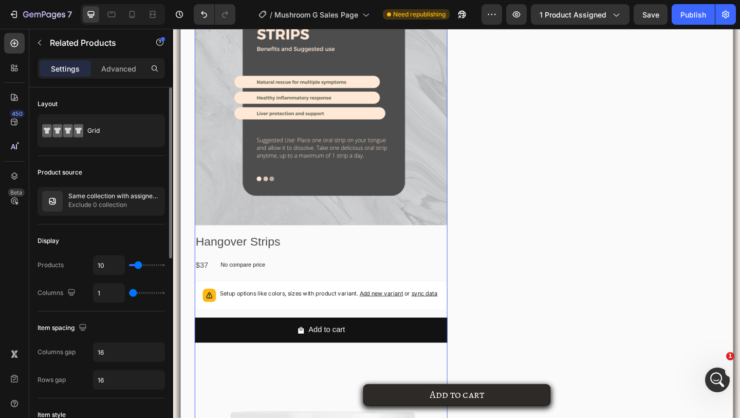
type input "3"
type input "1"
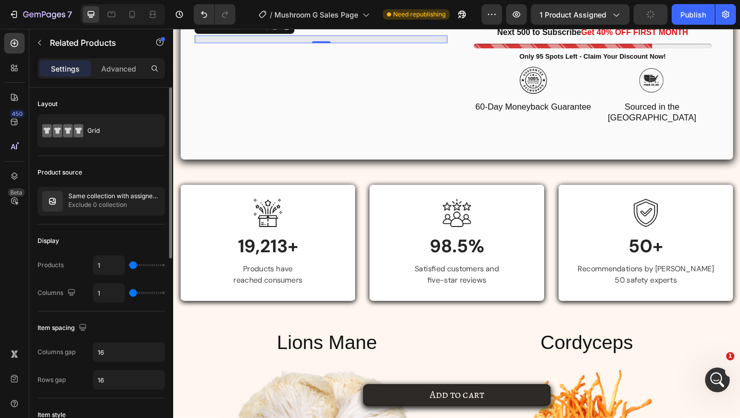
drag, startPoint x: 137, startPoint y: 263, endPoint x: 131, endPoint y: 265, distance: 6.0
type input "1"
click at [131, 265] on input "range" at bounding box center [147, 265] width 36 height 2
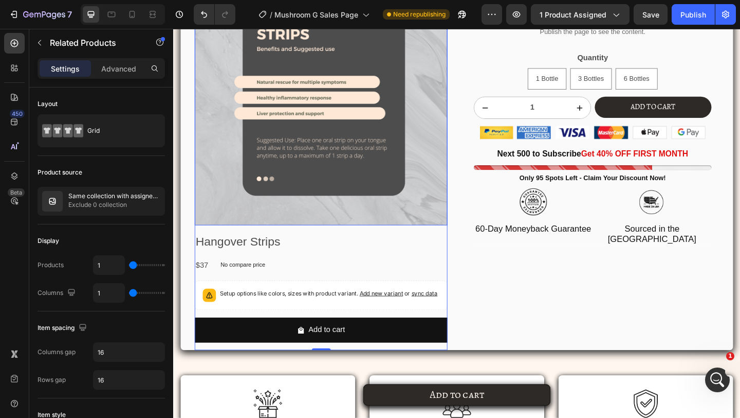
click at [240, 222] on img at bounding box center [333, 104] width 275 height 275
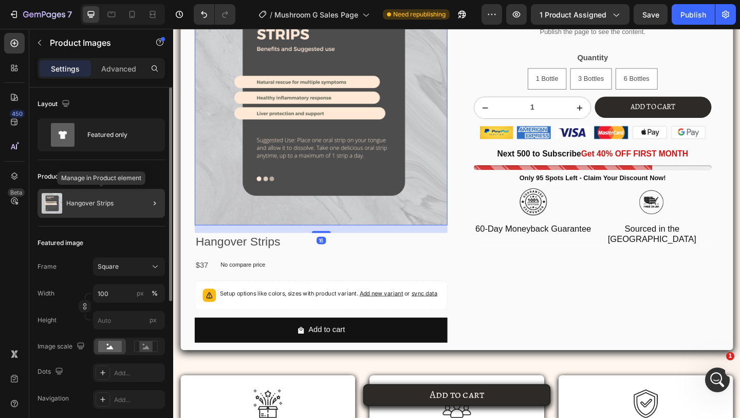
click at [114, 214] on div "Hangover Strips" at bounding box center [102, 203] width 128 height 29
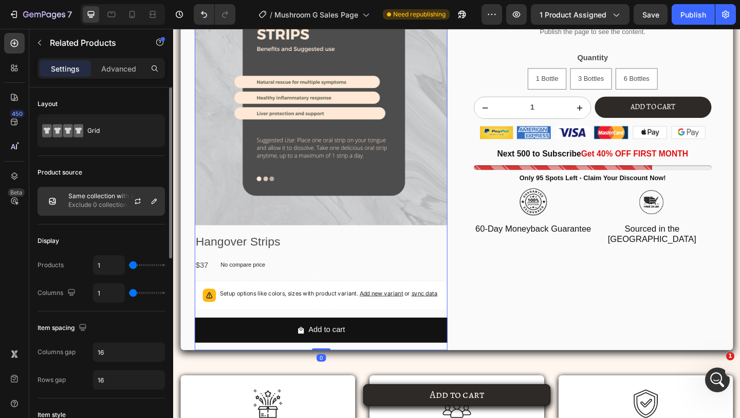
click at [113, 204] on p "Exclude 0 collection" at bounding box center [114, 205] width 92 height 10
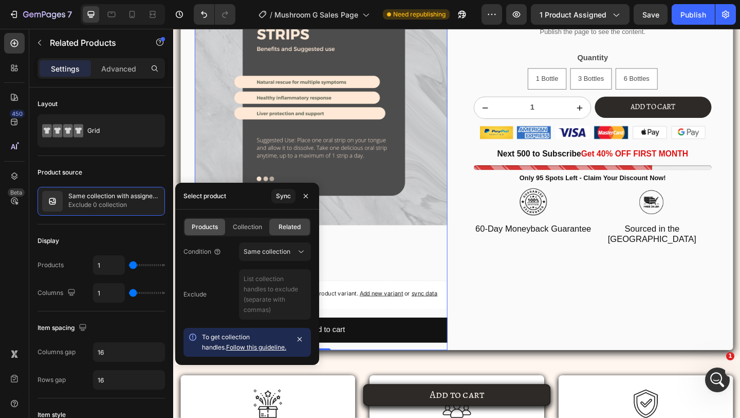
click at [212, 231] on span "Products" at bounding box center [205, 226] width 26 height 9
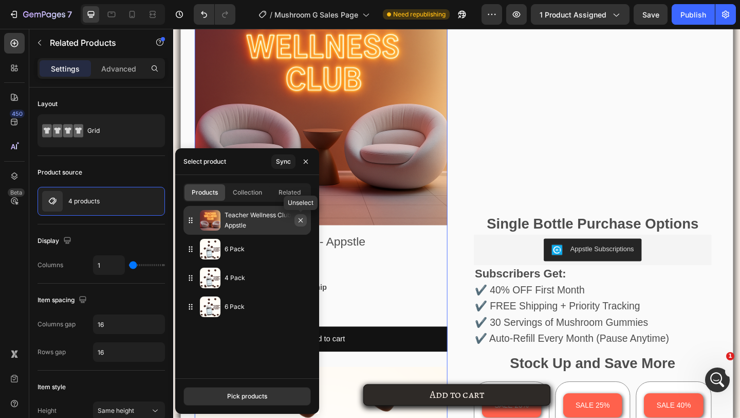
click at [296, 221] on button "button" at bounding box center [301, 220] width 12 height 12
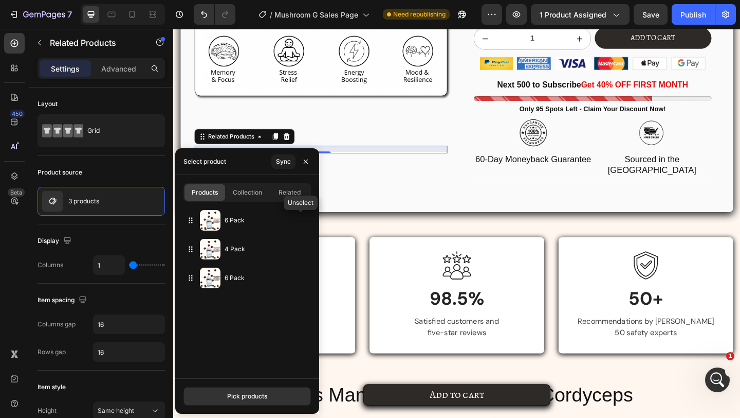
scroll to position [2259, 0]
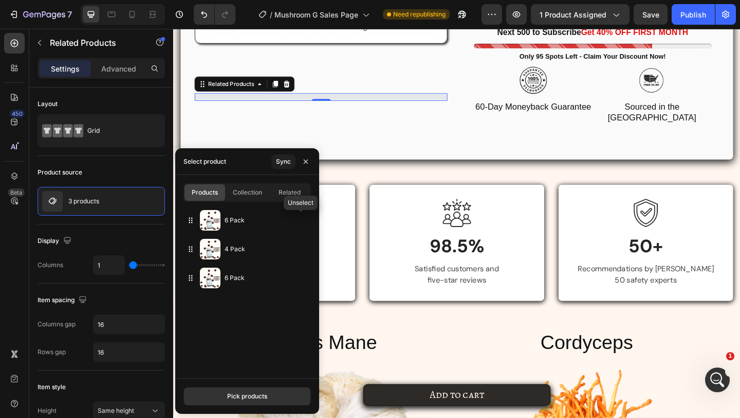
click at [0, 0] on button "button" at bounding box center [0, 0] width 0 height 0
click at [296, 234] on div "4 Pack" at bounding box center [248, 248] width 128 height 29
click at [0, 0] on button "button" at bounding box center [0, 0] width 0 height 0
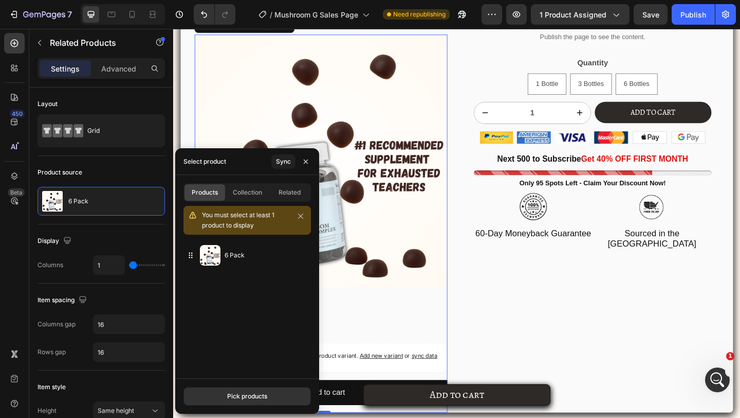
scroll to position [2202, 0]
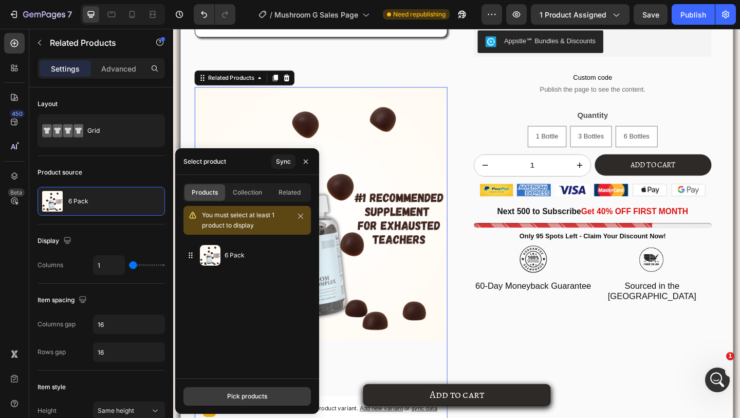
click at [249, 389] on button "Pick products" at bounding box center [248, 396] width 128 height 19
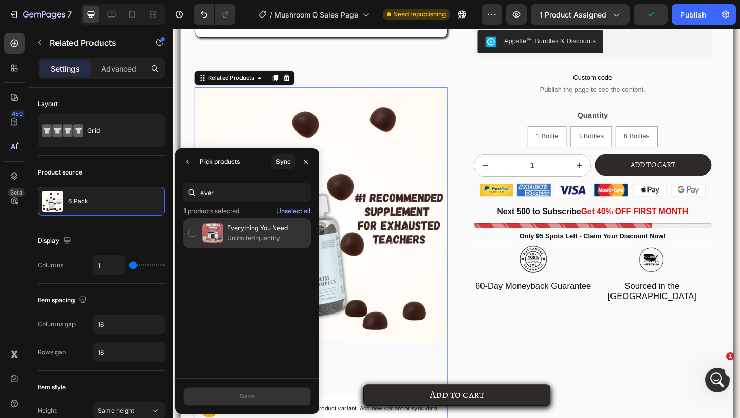
type input "ever"
click at [244, 237] on p "Unlimited quantity" at bounding box center [266, 238] width 79 height 10
click at [289, 208] on div "Unselect all" at bounding box center [294, 210] width 34 height 9
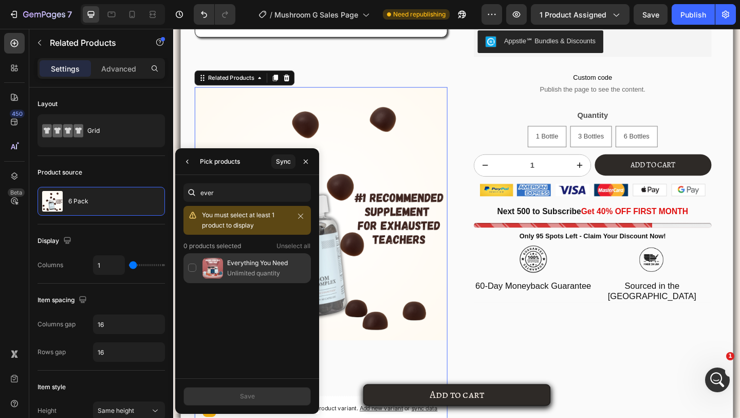
click at [236, 264] on p "Everything You Need" at bounding box center [266, 263] width 79 height 10
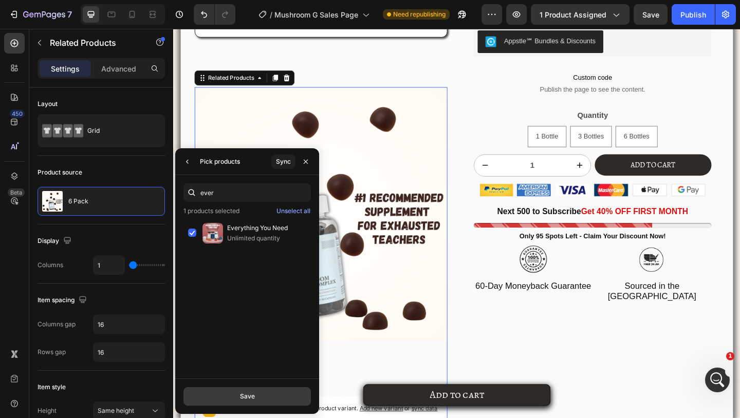
click at [261, 399] on button "Save" at bounding box center [248, 396] width 128 height 19
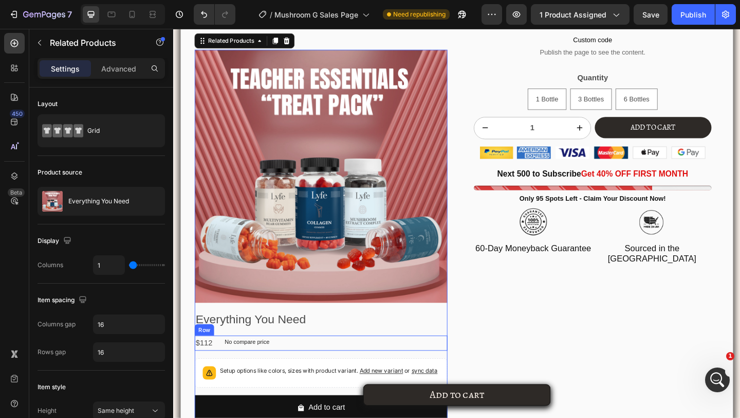
scroll to position [2273, 0]
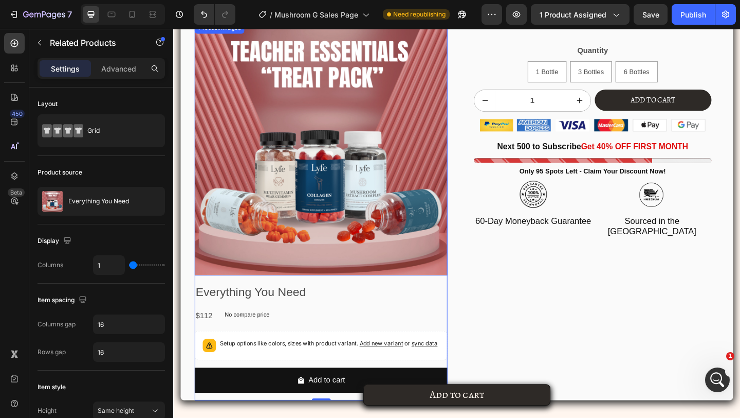
click at [283, 262] on img at bounding box center [333, 159] width 275 height 275
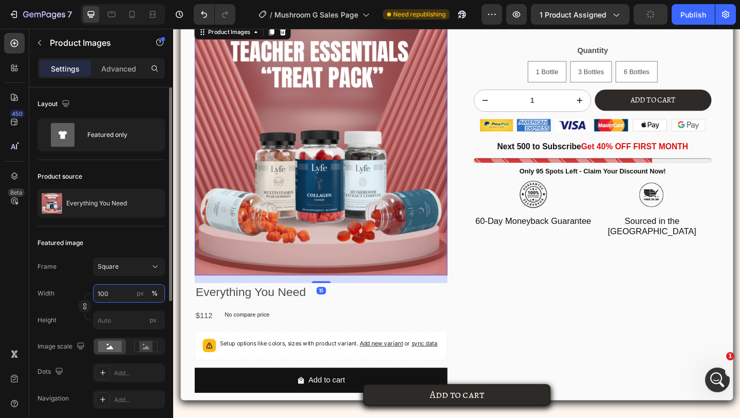
click at [124, 295] on input "100" at bounding box center [129, 293] width 72 height 19
type input "50"
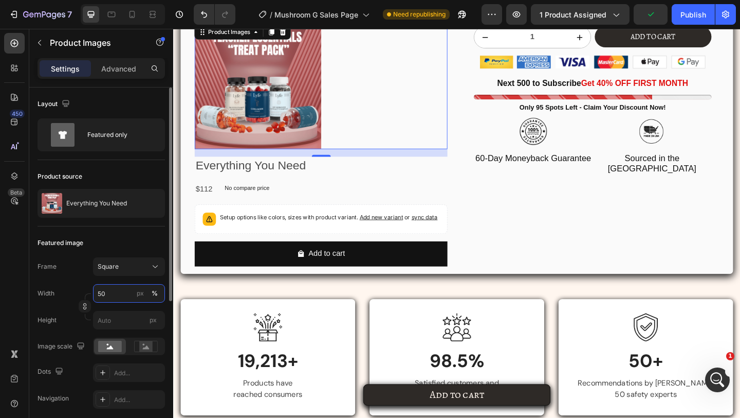
scroll to position [2264, 0]
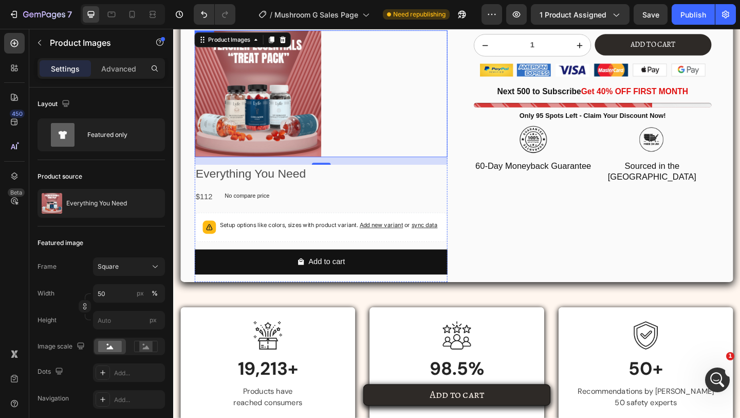
click at [325, 262] on div "Product Images 16 Everything You Need Product Title $112 Product Price Product …" at bounding box center [333, 167] width 275 height 274
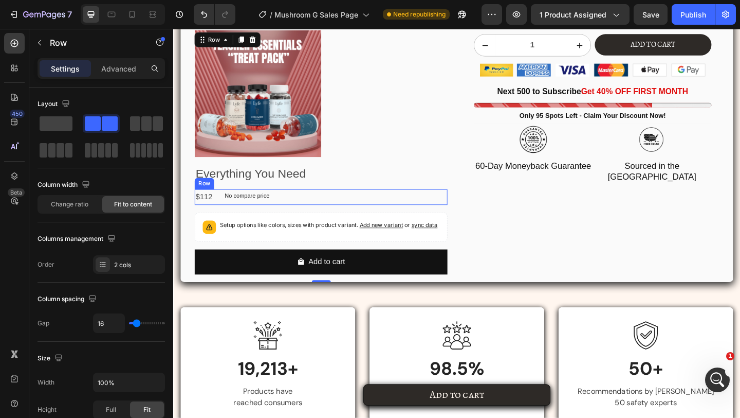
click at [343, 208] on div "$112 Product Price Product Price No compare price Product Price Row" at bounding box center [333, 211] width 275 height 17
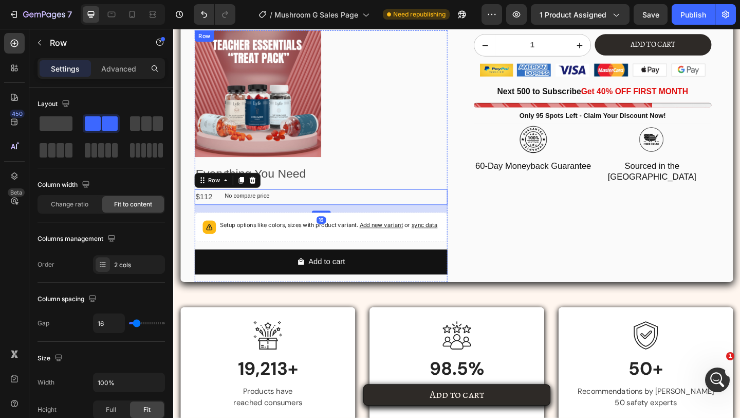
click at [351, 168] on div "Product Images Everything You Need Product Title $112 Product Price Product Pri…" at bounding box center [333, 167] width 275 height 274
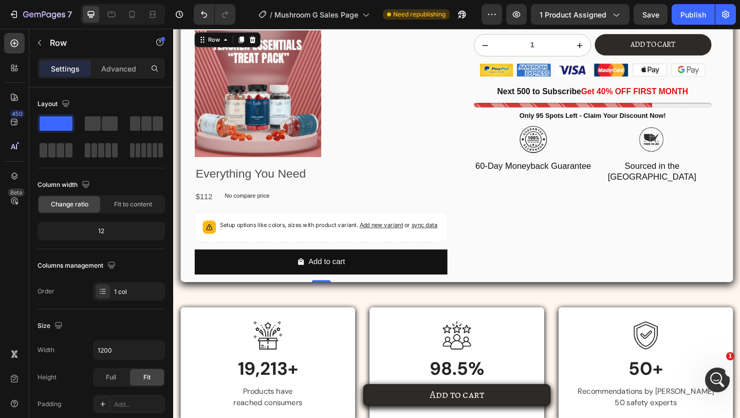
click at [351, 160] on div at bounding box center [333, 99] width 275 height 138
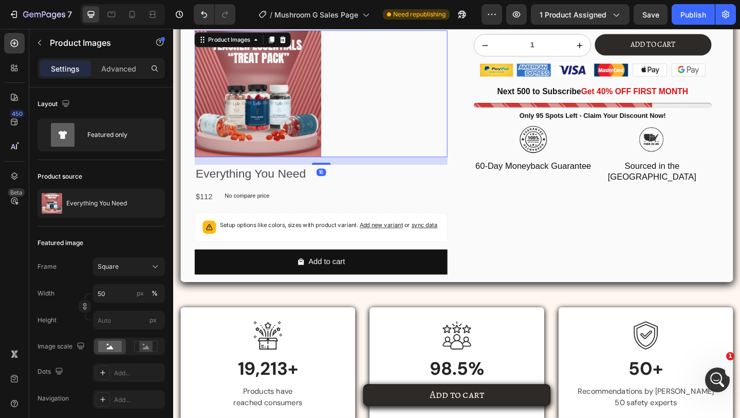
scroll to position [2201, 0]
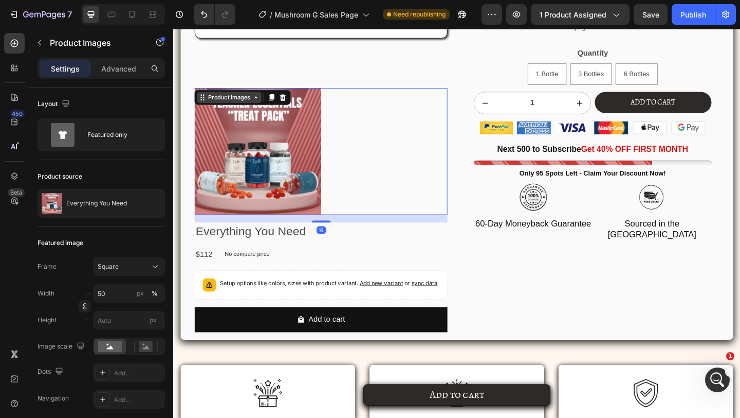
click at [239, 107] on div "Product Images" at bounding box center [234, 103] width 50 height 9
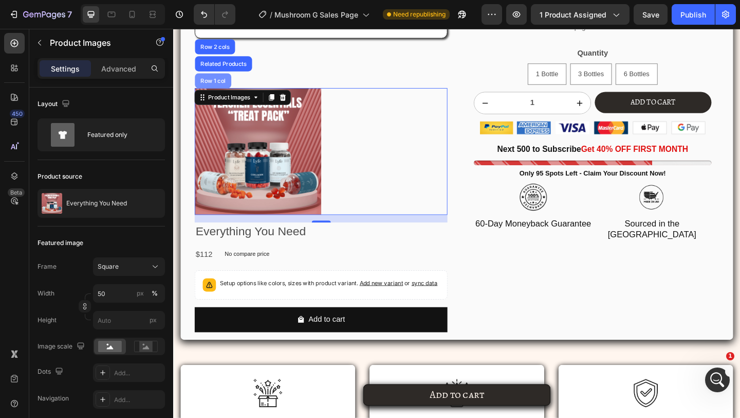
click at [218, 82] on div "Row 1 col" at bounding box center [216, 85] width 31 height 6
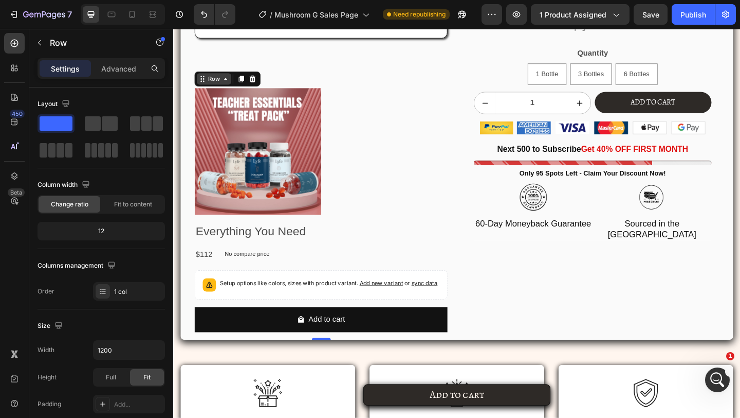
click at [218, 83] on div "Row" at bounding box center [217, 83] width 17 height 9
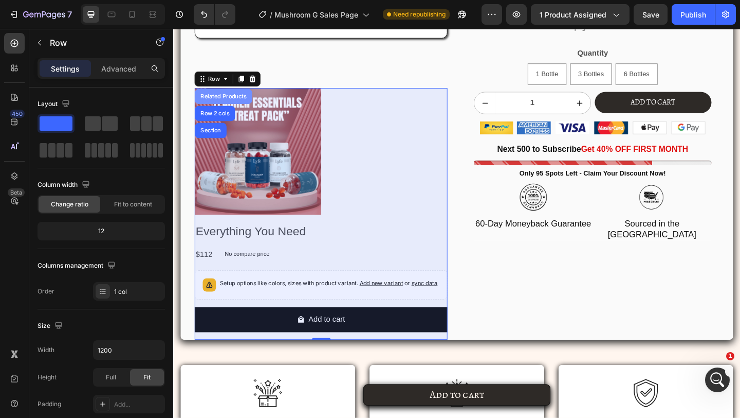
click at [218, 103] on div "Related Products" at bounding box center [228, 102] width 54 height 6
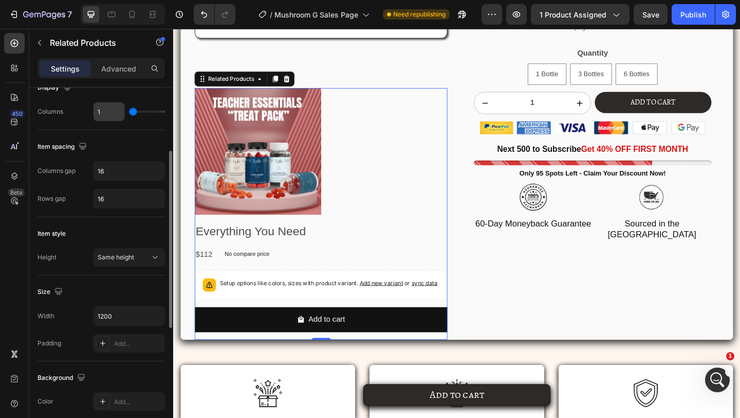
scroll to position [154, 0]
click at [110, 310] on input "1200" at bounding box center [129, 315] width 71 height 19
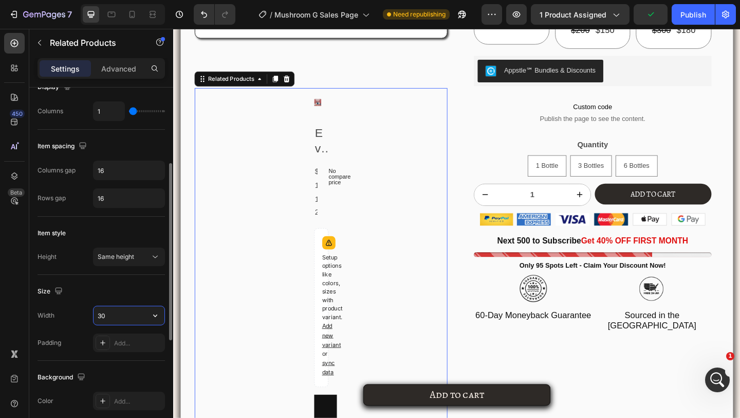
type input "3"
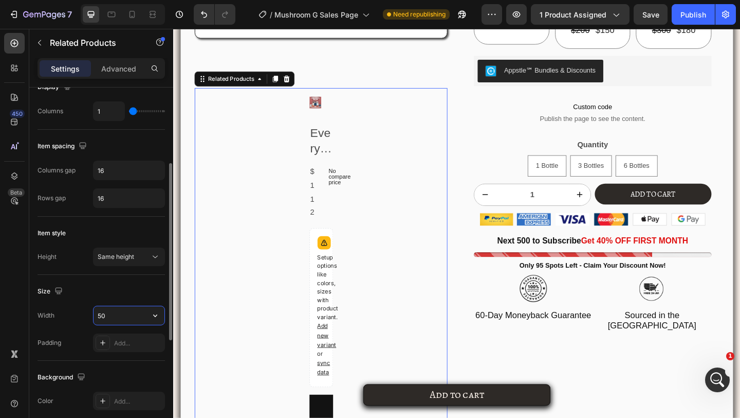
type input "5"
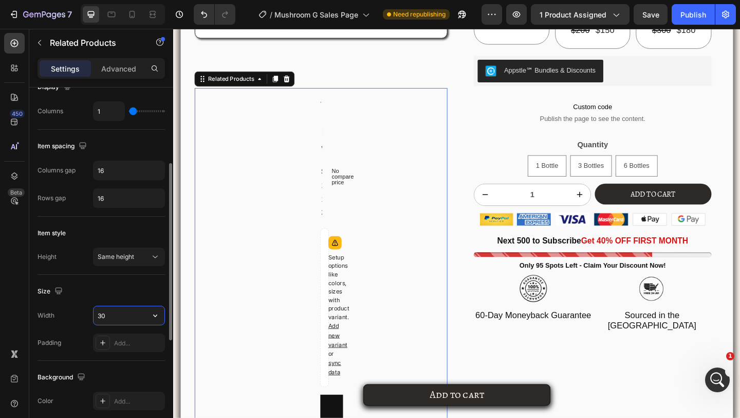
type input "300"
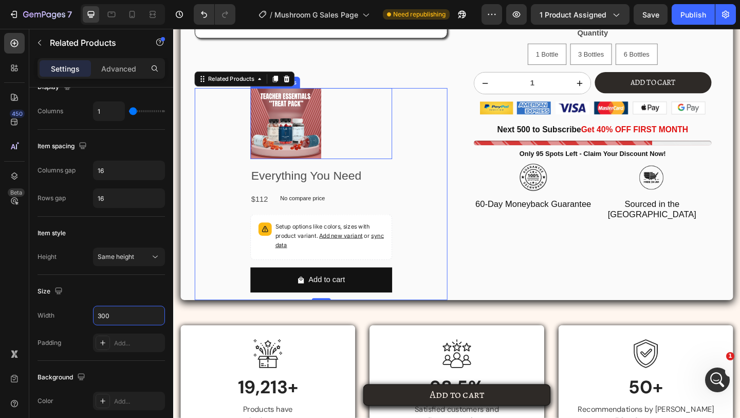
click at [292, 134] on img at bounding box center [295, 131] width 77 height 77
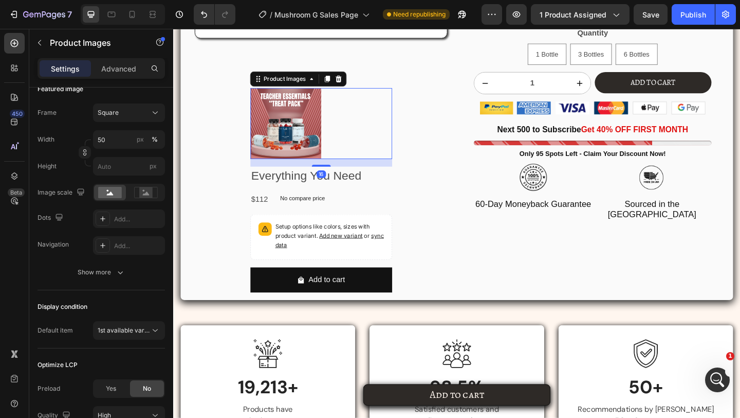
scroll to position [0, 0]
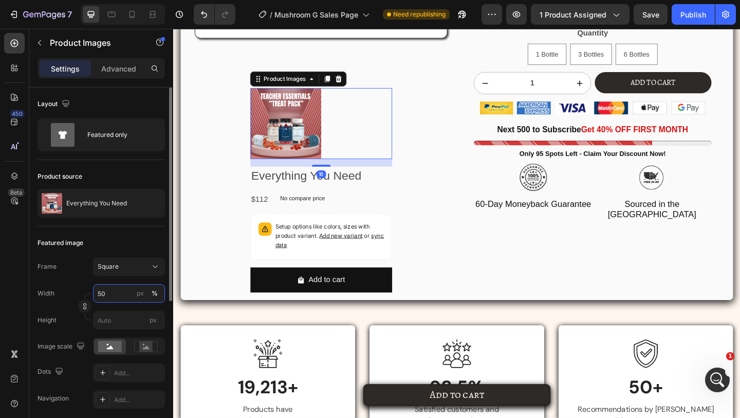
click at [123, 297] on input "50" at bounding box center [129, 293] width 72 height 19
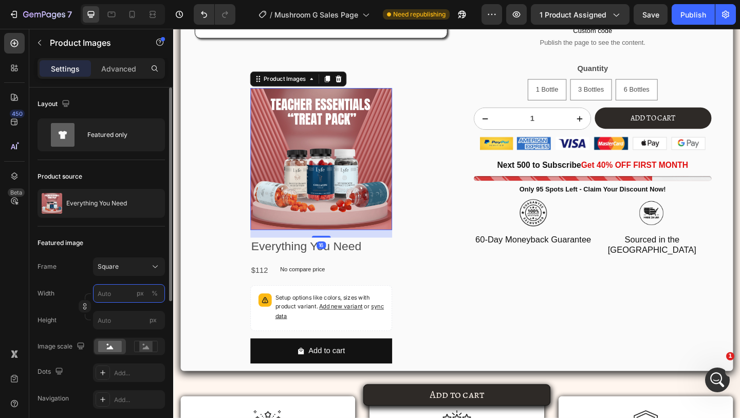
type input "0"
type input "1"
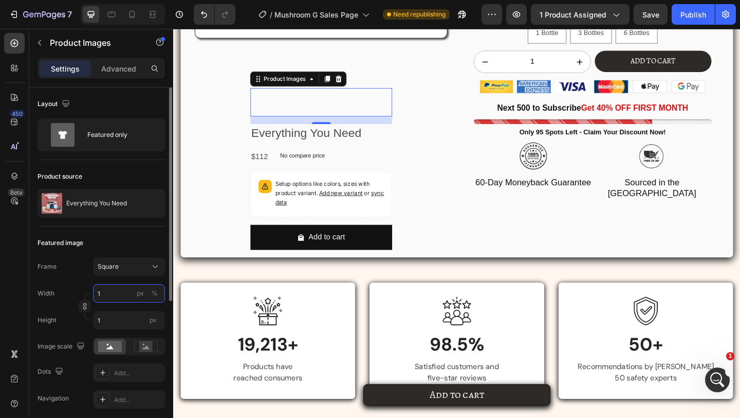
type input "10"
type input "100"
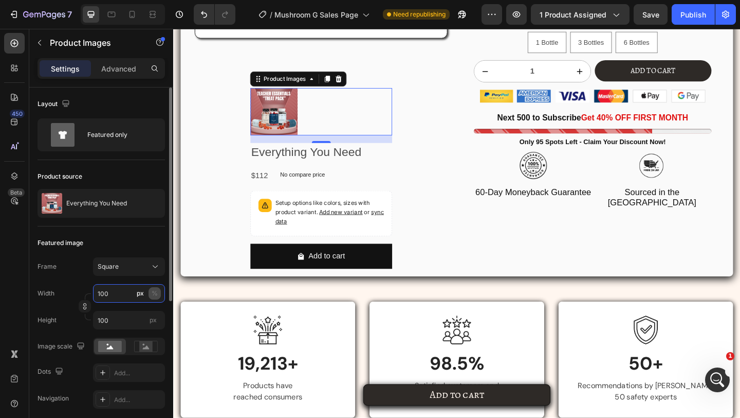
type input "100"
click at [156, 296] on div "%" at bounding box center [155, 292] width 6 height 9
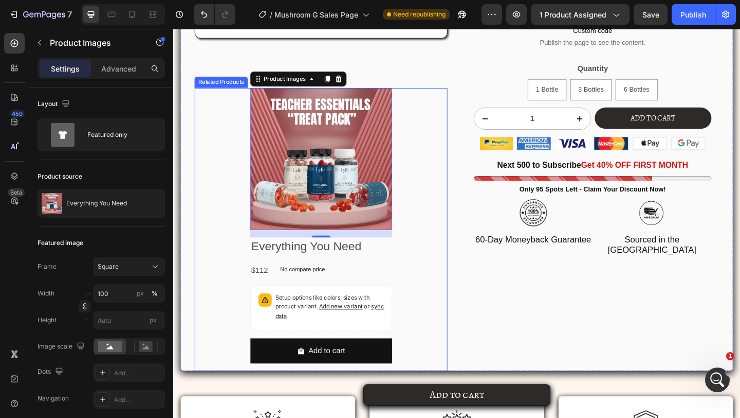
click at [438, 185] on div "Product Images 16 Everything You Need Product Title $112 Product Price Product …" at bounding box center [333, 246] width 275 height 307
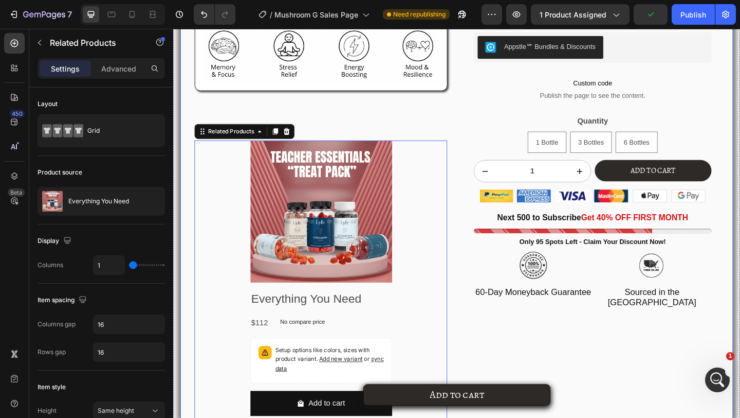
scroll to position [2171, 0]
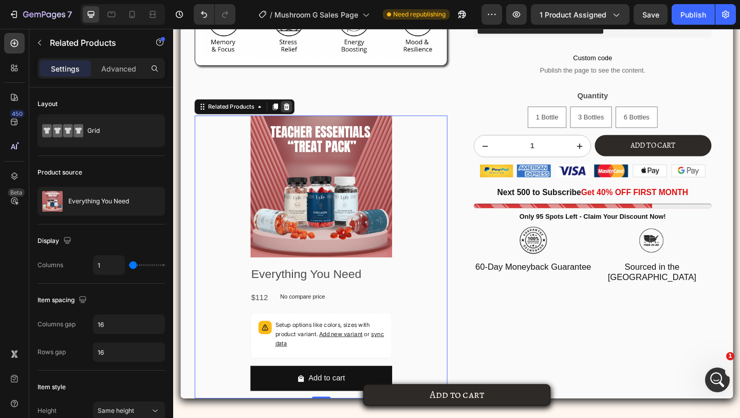
click at [294, 112] on icon at bounding box center [297, 113] width 8 height 8
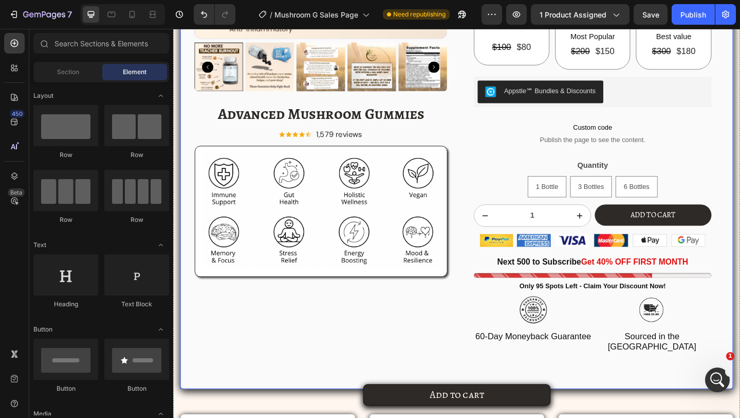
scroll to position [1932, 0]
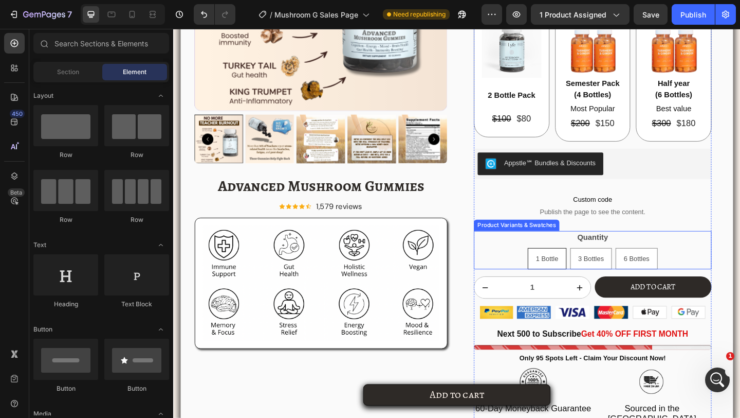
click at [588, 271] on div "1 Bottle" at bounding box center [579, 278] width 41 height 21
click at [580, 267] on input "1 Bottle 1 Bottle 1 Bottle" at bounding box center [580, 266] width 1 height 1
radio input "true"
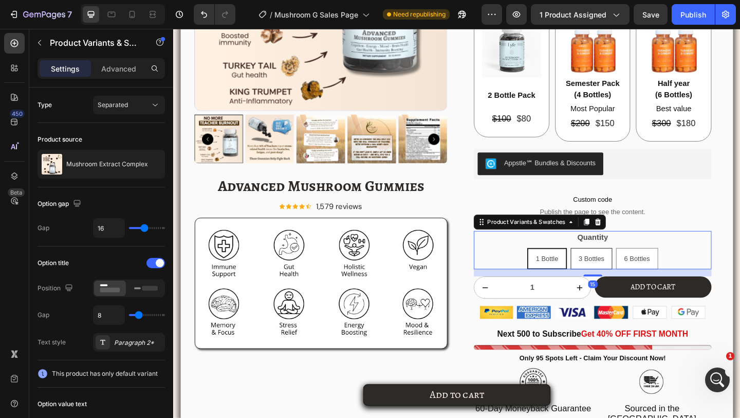
click at [638, 281] on span "3 Bottles" at bounding box center [628, 278] width 28 height 8
click at [628, 267] on input "3 Bottles 3 Bottles 3 Bottles" at bounding box center [628, 266] width 1 height 1
radio input "true"
click at [659, 268] on div "6 Bottles" at bounding box center [678, 278] width 44 height 21
click at [677, 267] on input "6 Bottles 6 Bottles 6 Bottles" at bounding box center [677, 266] width 1 height 1
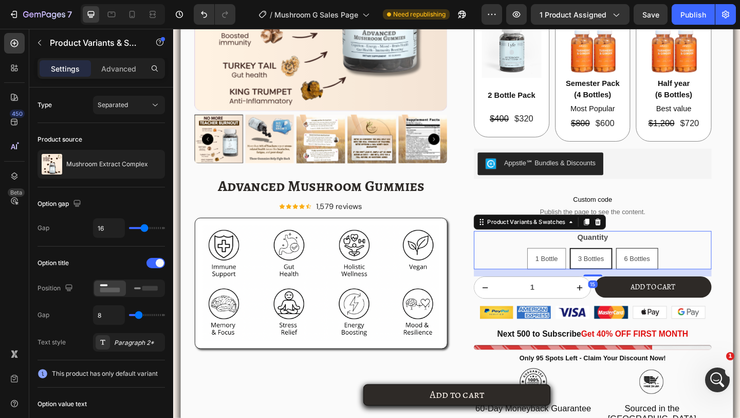
radio input "true"
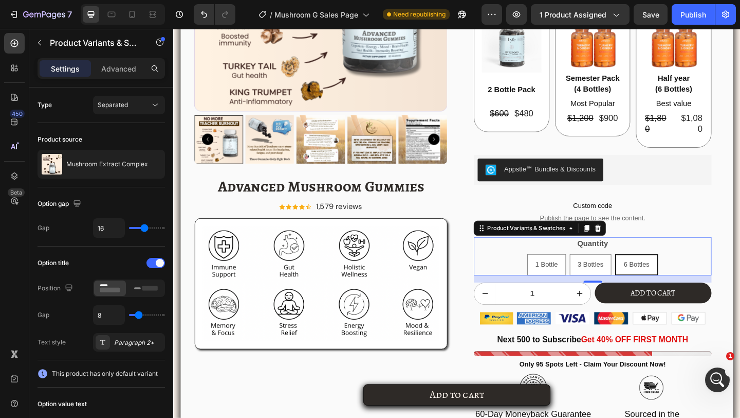
click at [535, 276] on div "1 Bottle 1 Bottle 1 Bottle 3 Bottles 3 Bottles 3 Bottles 6 Bottles 6 Bottles 6 …" at bounding box center [629, 285] width 259 height 23
click at [576, 277] on div "1 Bottle" at bounding box center [579, 284] width 41 height 21
click at [579, 274] on input "1 Bottle 1 Bottle 1 Bottle" at bounding box center [579, 273] width 1 height 1
radio input "true"
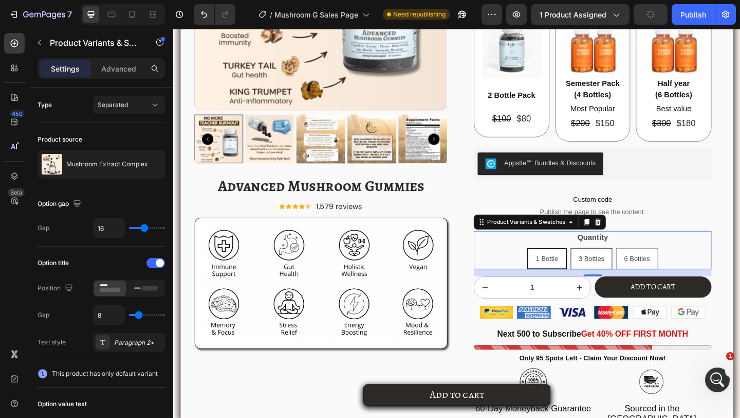
click at [617, 277] on span "3 Bottles" at bounding box center [628, 278] width 28 height 8
click at [628, 267] on input "3 Bottles 3 Bottles 3 Bottles" at bounding box center [628, 266] width 1 height 1
radio input "true"
click at [680, 274] on span "6 Bottles" at bounding box center [678, 278] width 28 height 8
click at [678, 267] on input "6 Bottles 6 Bottles 6 Bottles" at bounding box center [677, 266] width 1 height 1
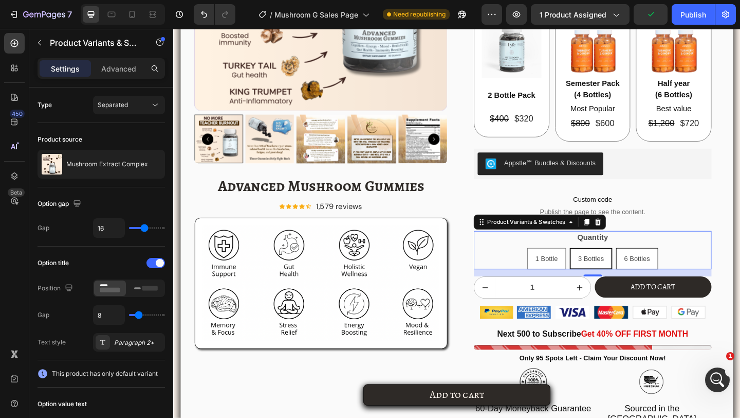
radio input "true"
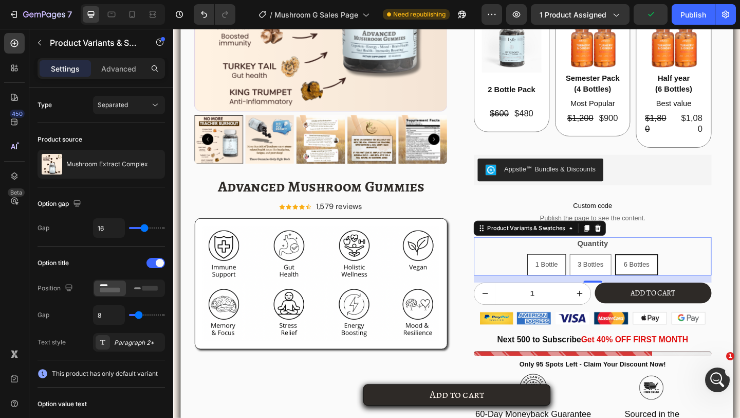
click at [594, 286] on div "1 Bottle" at bounding box center [579, 284] width 41 height 21
click at [580, 274] on input "1 Bottle 1 Bottle 1 Bottle" at bounding box center [579, 273] width 1 height 1
radio input "true"
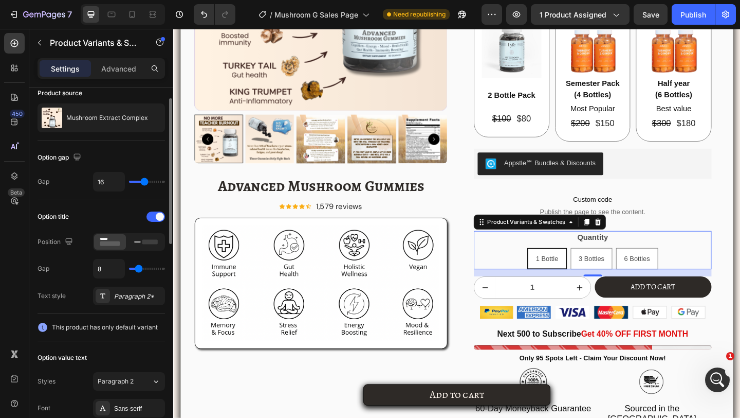
scroll to position [0, 0]
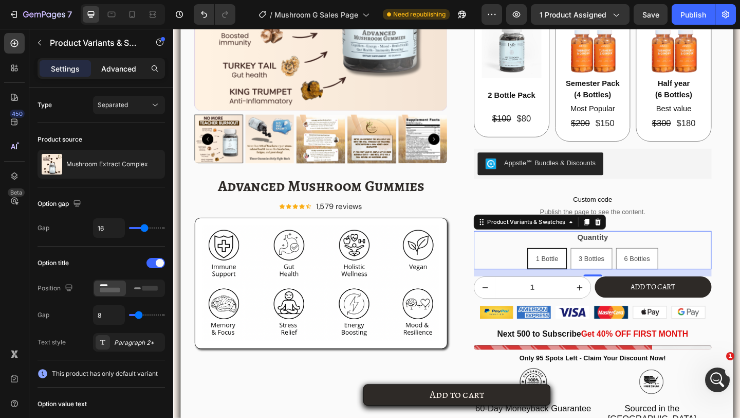
click at [113, 68] on p "Advanced" at bounding box center [118, 68] width 35 height 11
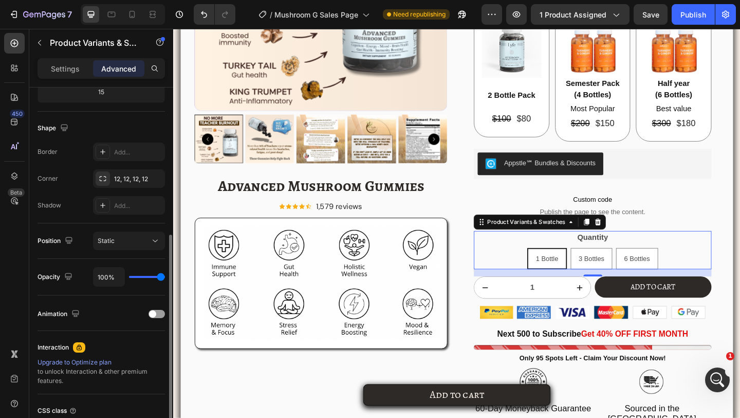
scroll to position [327, 0]
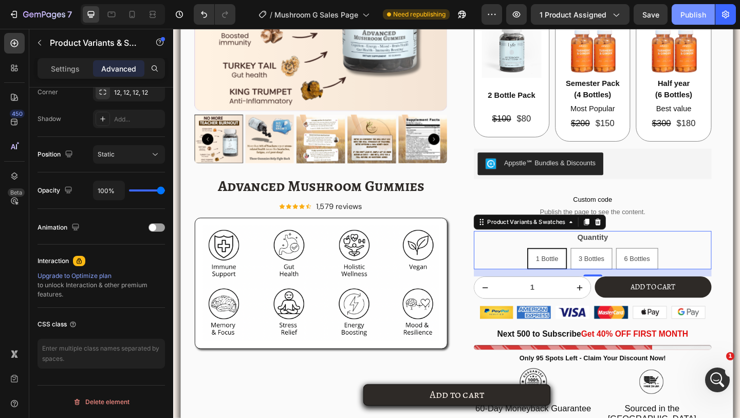
click at [691, 13] on div "Publish" at bounding box center [694, 14] width 26 height 11
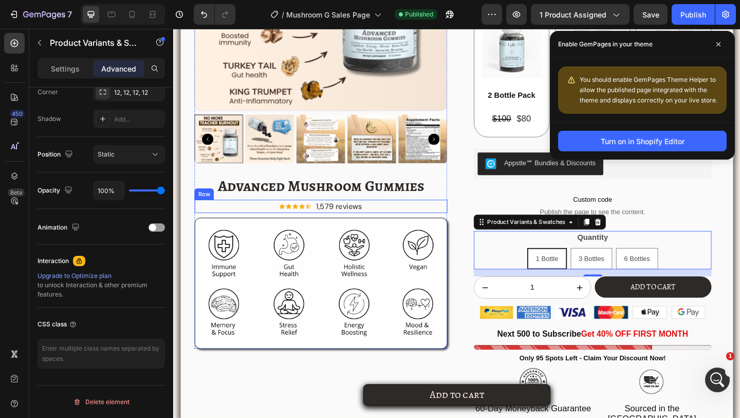
click at [413, 219] on div "Icon Icon Icon Icon Icon Icon List Hoz 1,579 reviews Text block Row" at bounding box center [333, 221] width 275 height 14
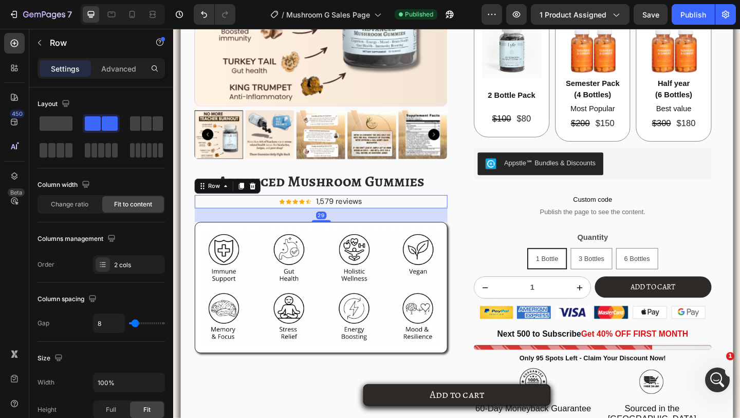
scroll to position [1926, 0]
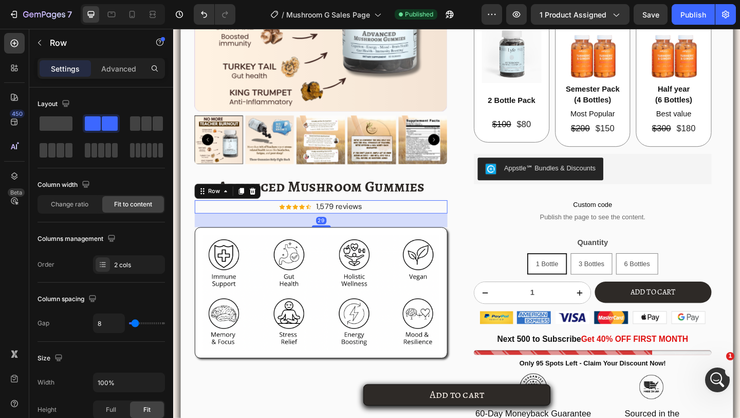
drag, startPoint x: 335, startPoint y: 227, endPoint x: 335, endPoint y: 238, distance: 11.3
click at [335, 242] on div at bounding box center [334, 243] width 21 height 2
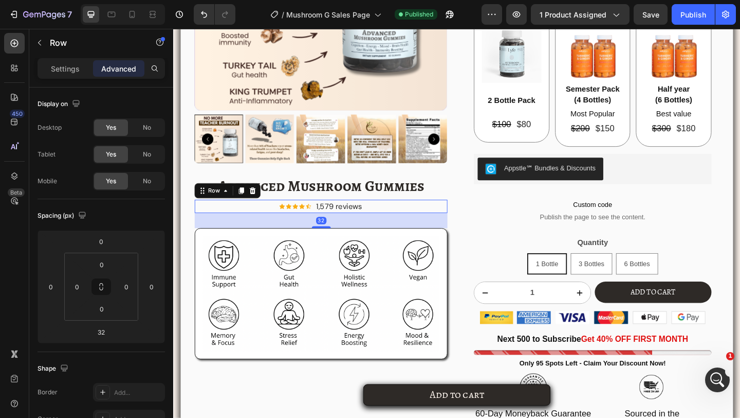
scroll to position [1883, 0]
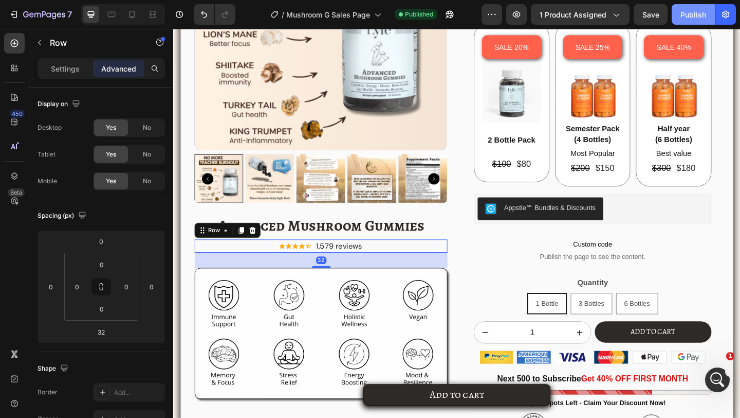
drag, startPoint x: 683, startPoint y: 8, endPoint x: 511, endPoint y: 14, distance: 172.4
click at [683, 8] on button "Publish" at bounding box center [693, 14] width 43 height 21
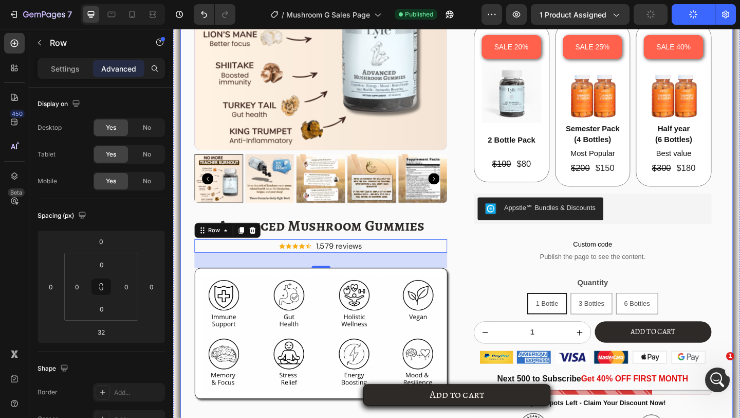
scroll to position [2061, 0]
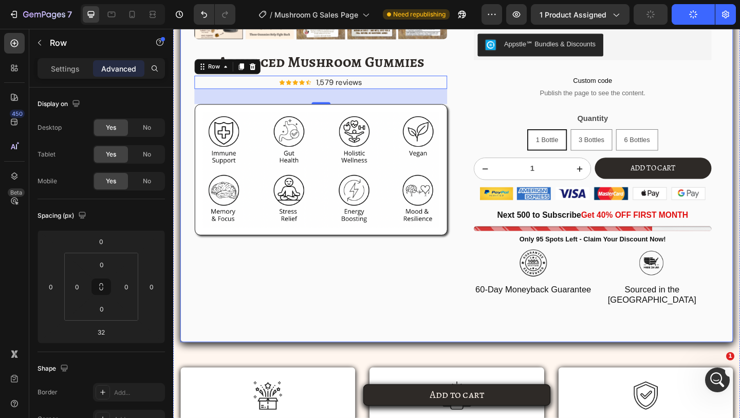
click at [413, 289] on div "Product Images Advanced Mushroom Gummies Product Title Icon Icon Icon Icon Icon…" at bounding box center [333, 7] width 275 height 723
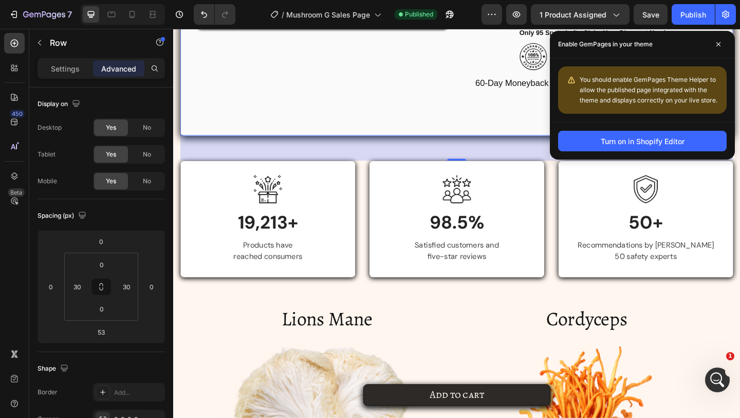
scroll to position [1868, 0]
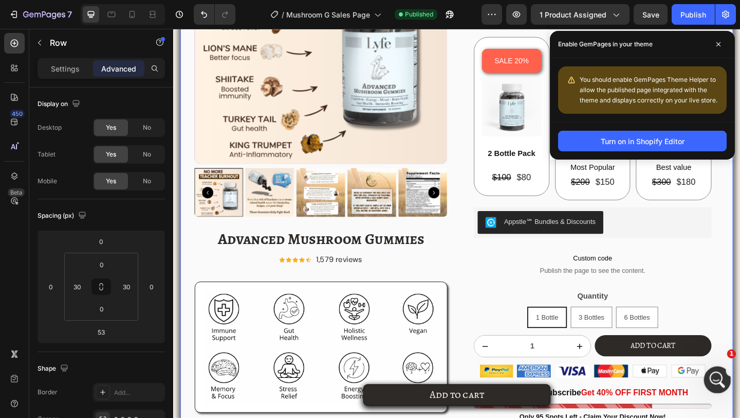
click at [718, 382] on icon "Open Intercom Messenger" at bounding box center [716, 378] width 17 height 17
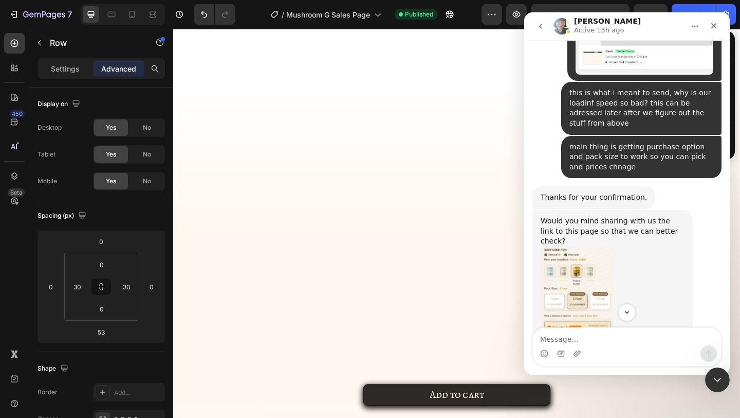
scroll to position [0, 0]
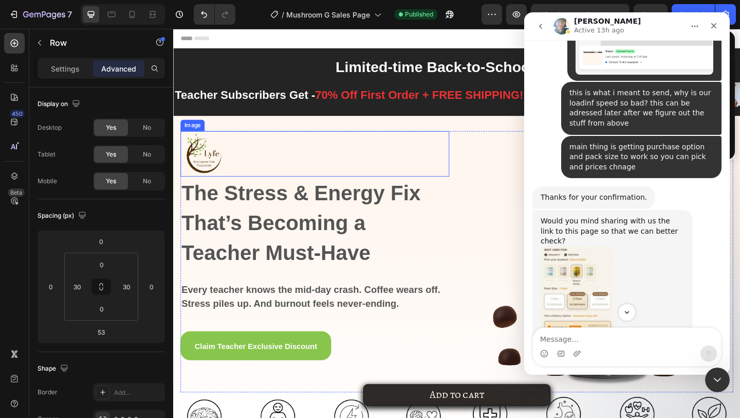
click at [458, 152] on div at bounding box center [327, 164] width 293 height 49
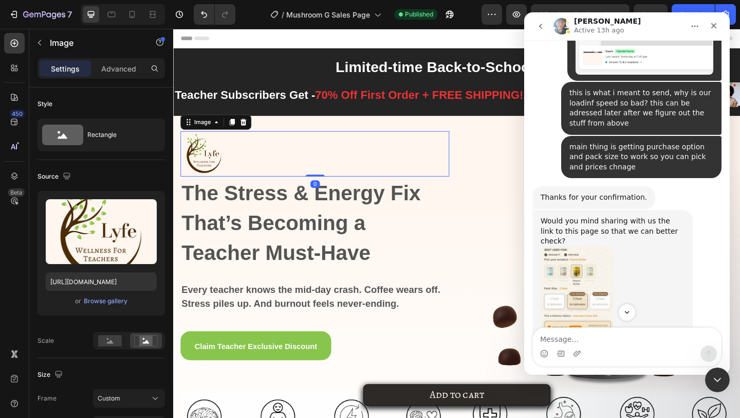
click at [460, 132] on div "Image 0 The Stress & Energy Fix That’s Becoming a Teacher Must-Have Heading Eve…" at bounding box center [481, 317] width 617 height 389
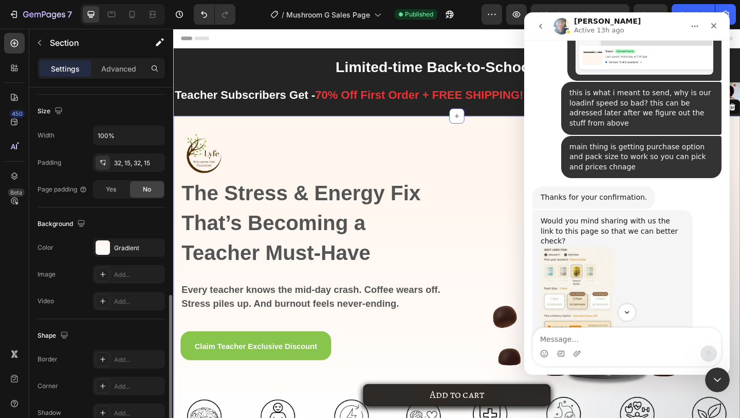
scroll to position [268, 0]
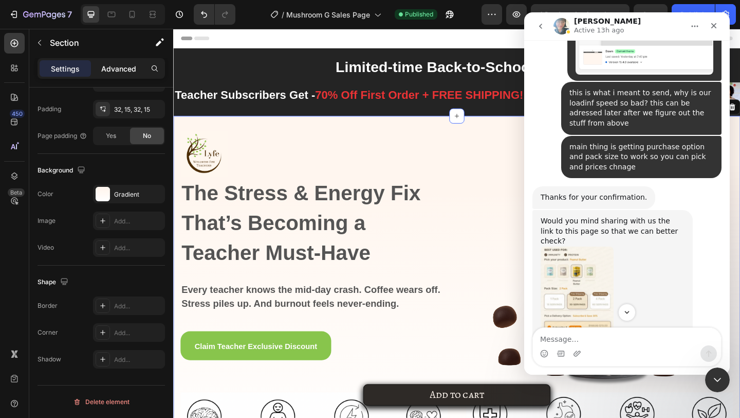
click at [112, 68] on p "Advanced" at bounding box center [118, 68] width 35 height 11
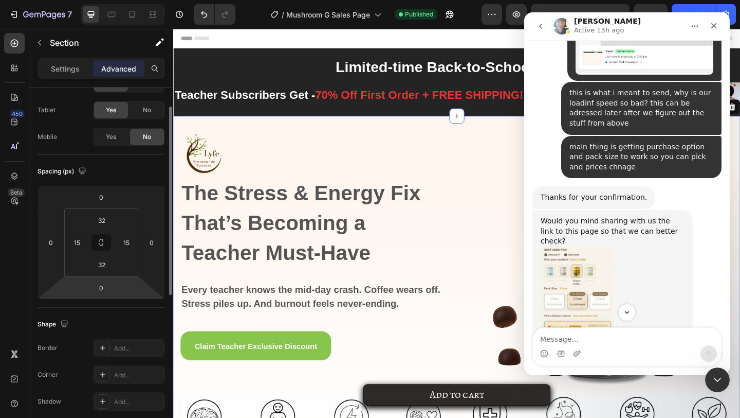
scroll to position [0, 0]
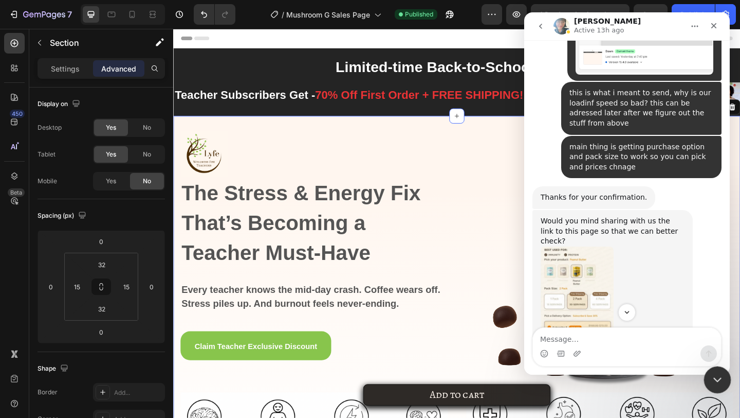
click at [711, 376] on icon "Close Intercom Messenger" at bounding box center [716, 378] width 12 height 12
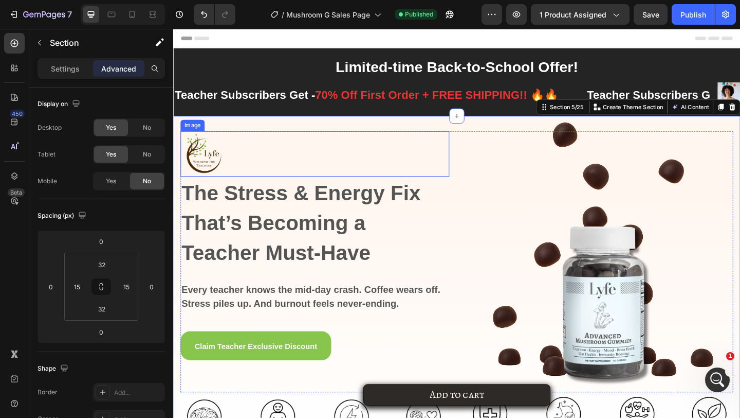
click at [628, 215] on img at bounding box center [636, 270] width 293 height 293
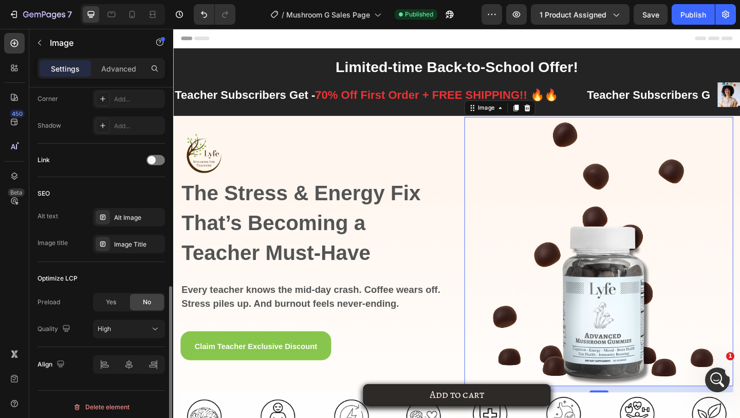
scroll to position [417, 0]
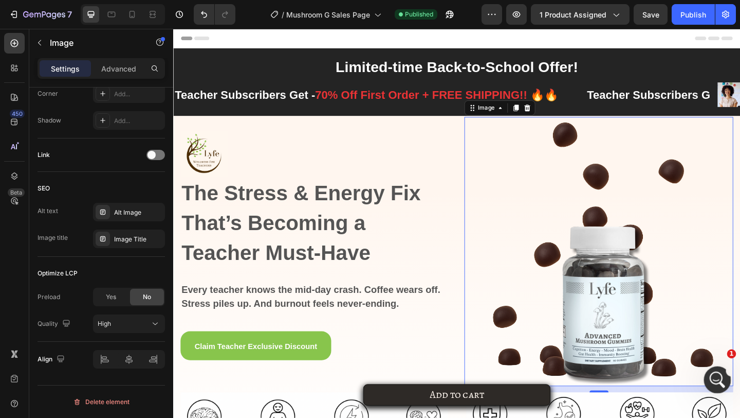
click at [713, 378] on icon "Open Intercom Messenger" at bounding box center [716, 378] width 17 height 17
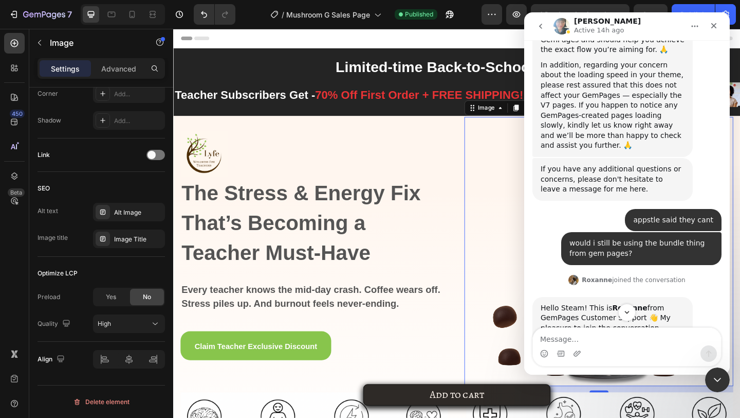
scroll to position [2042, 0]
